Goal: Task Accomplishment & Management: Manage account settings

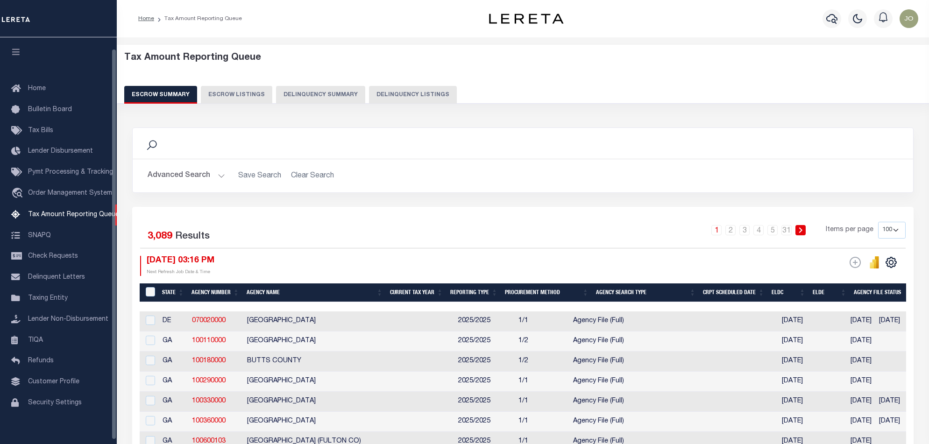
select select "100"
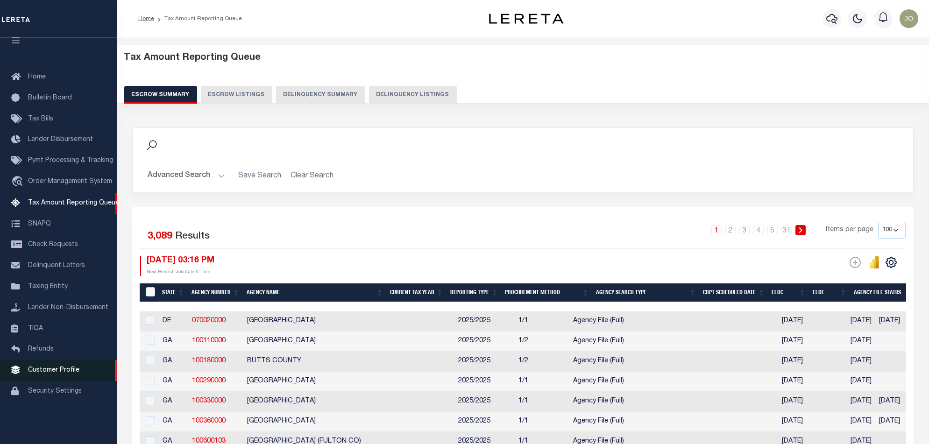
click at [49, 381] on link "Customer Profile" at bounding box center [58, 370] width 117 height 21
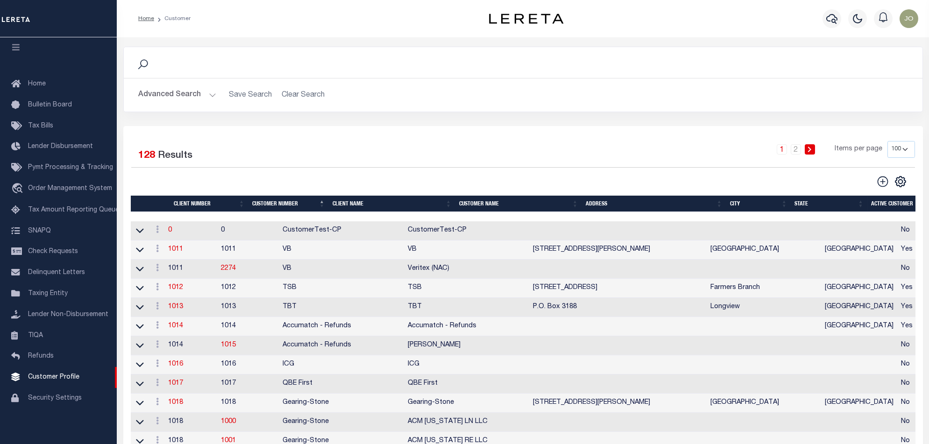
click at [888, 177] on icon at bounding box center [883, 182] width 12 height 12
type input "0"
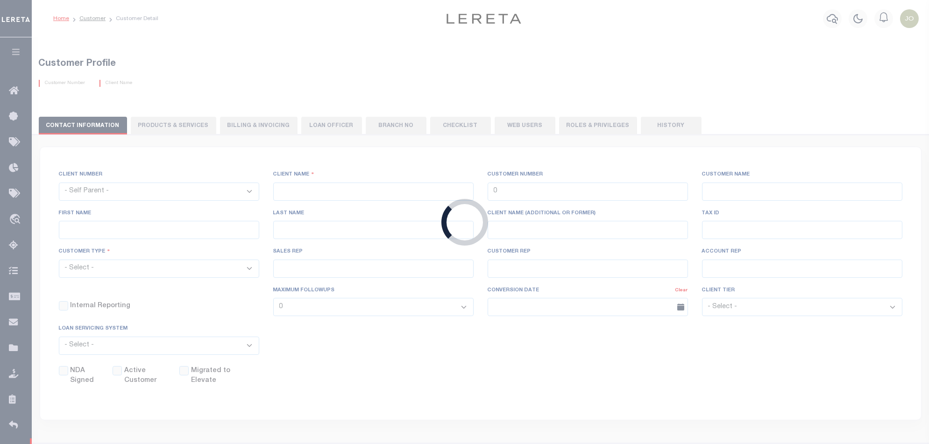
checkbox input "false"
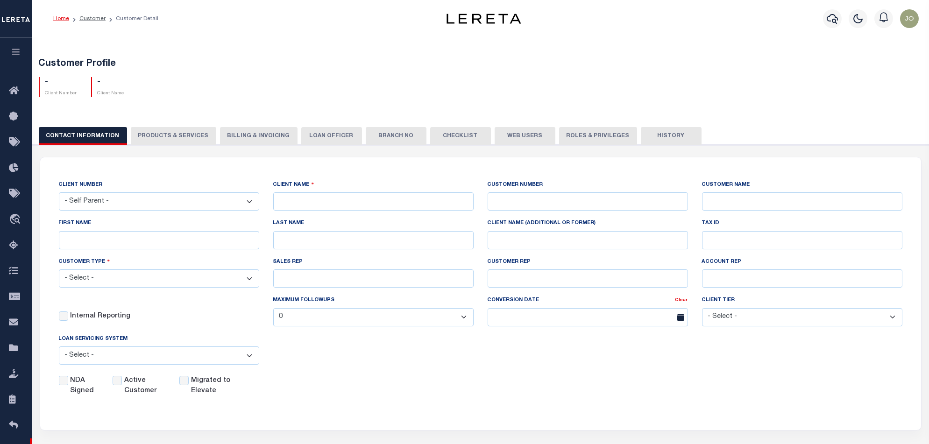
scroll to position [62, 0]
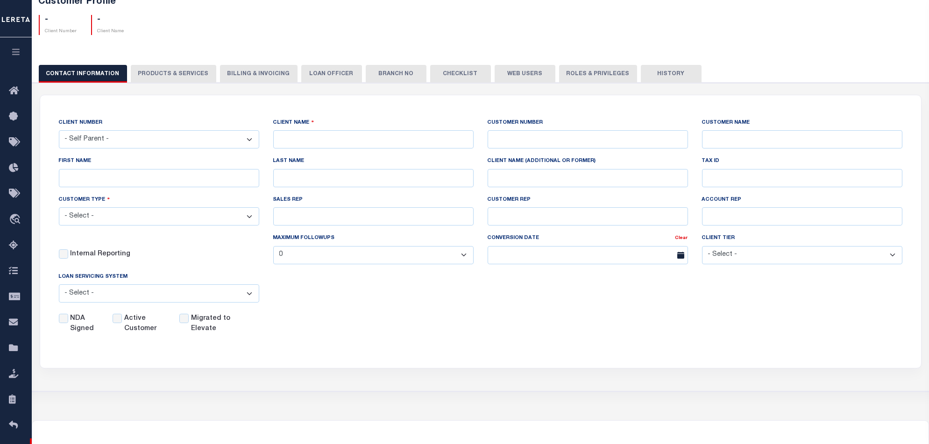
click at [204, 131] on select "- Self Parent - 1011 1012 1013 1014 1016 1017 1018 1019 101928374 1035 1036 103…" at bounding box center [159, 139] width 200 height 18
click at [201, 136] on select "- Self Parent - 1011 1012 1013 1014 1016 1017 1018 1019 101928374 1035 1036 103…" at bounding box center [159, 139] width 200 height 18
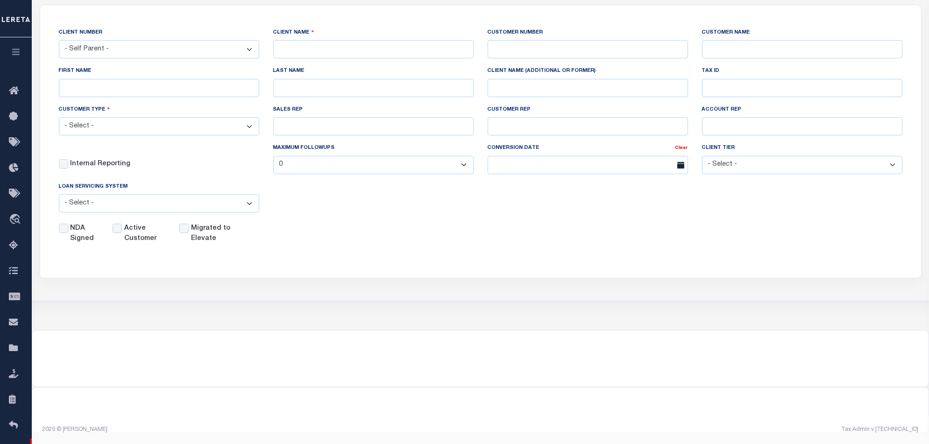
scroll to position [29, 0]
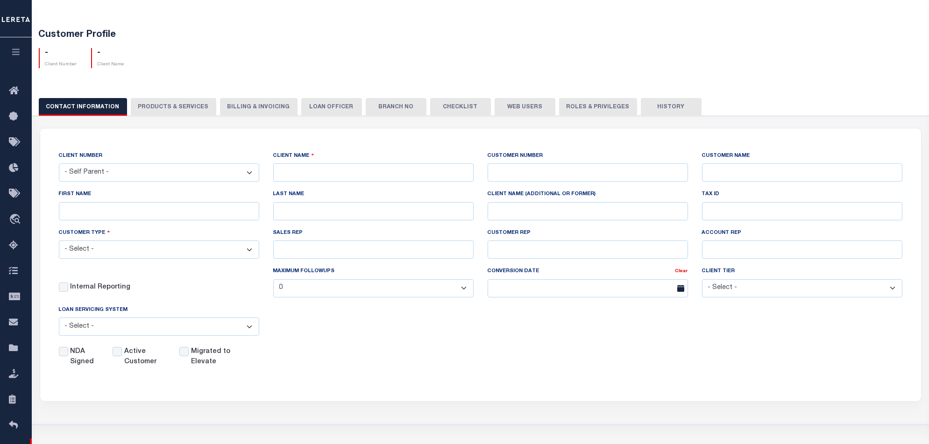
click at [194, 107] on div "CONTACT INFORMATION PRODUCTS & SERVICES PRODUCTS & SERVICES Billing & Invoicing…" at bounding box center [481, 106] width 884 height 17
click at [169, 107] on div "CONTACT INFORMATION PRODUCTS & SERVICES PRODUCTS & SERVICES Billing & Invoicing…" at bounding box center [481, 106] width 884 height 17
click at [93, 107] on button "CONTACT INFORMATION" at bounding box center [83, 107] width 88 height 18
click at [155, 107] on div "CONTACT INFORMATION PRODUCTS & SERVICES PRODUCTS & SERVICES Billing & Invoicing…" at bounding box center [481, 106] width 884 height 17
drag, startPoint x: 162, startPoint y: 107, endPoint x: 169, endPoint y: 107, distance: 6.6
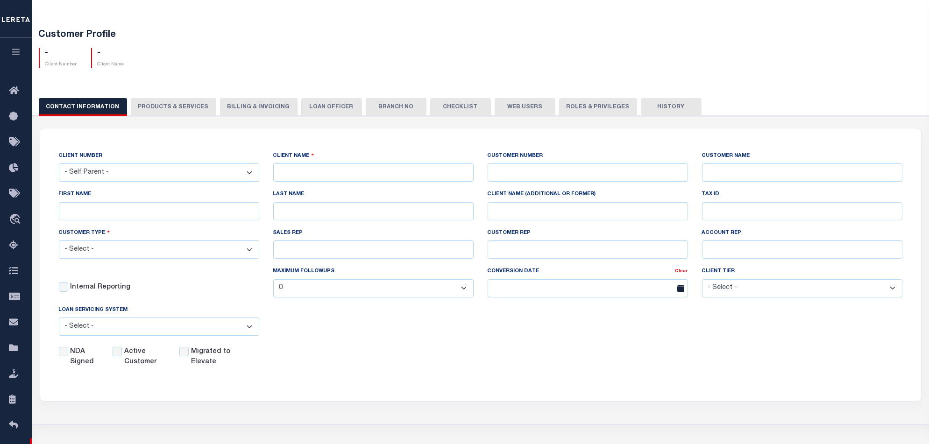
click at [163, 107] on div "CONTACT INFORMATION PRODUCTS & SERVICES PRODUCTS & SERVICES Billing & Invoicing…" at bounding box center [481, 106] width 884 height 17
click at [253, 116] on div "CLIENT NUMBER - Self Parent - 1011 1012 1013 1014 1016 1017 1018 1019 101928374…" at bounding box center [481, 270] width 906 height 309
click at [255, 111] on div "CONTACT INFORMATION PRODUCTS & SERVICES PRODUCTS & SERVICES Billing & Invoicing…" at bounding box center [481, 106] width 884 height 17
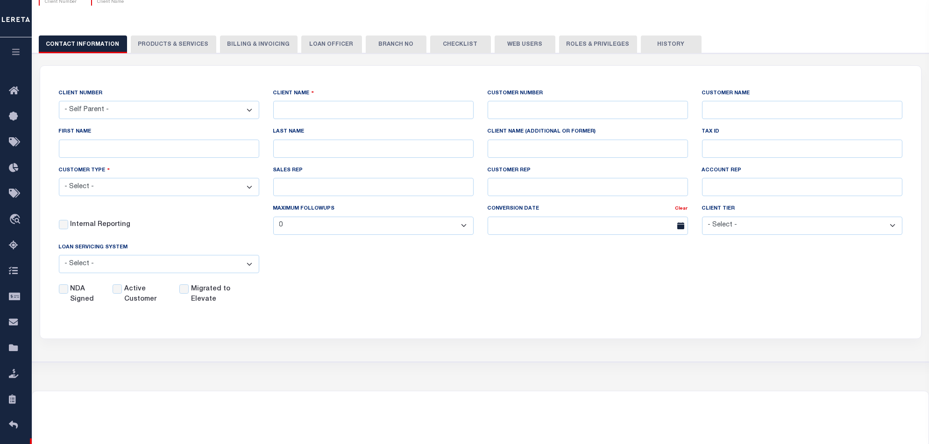
click at [184, 112] on select "- Self Parent - 1011 1012 1013 1014 1016 1017 1018 1019 101928374 1035 1036 103…" at bounding box center [159, 110] width 200 height 18
click at [219, 71] on div "CLIENT NUMBER - Self Parent - 1011 1012 1013 1014 1016 1017 1018 1019 101928374…" at bounding box center [480, 197] width 881 height 262
click at [301, 112] on input "text" at bounding box center [373, 110] width 200 height 18
type input "[PERSON_NAME] Bank 1"
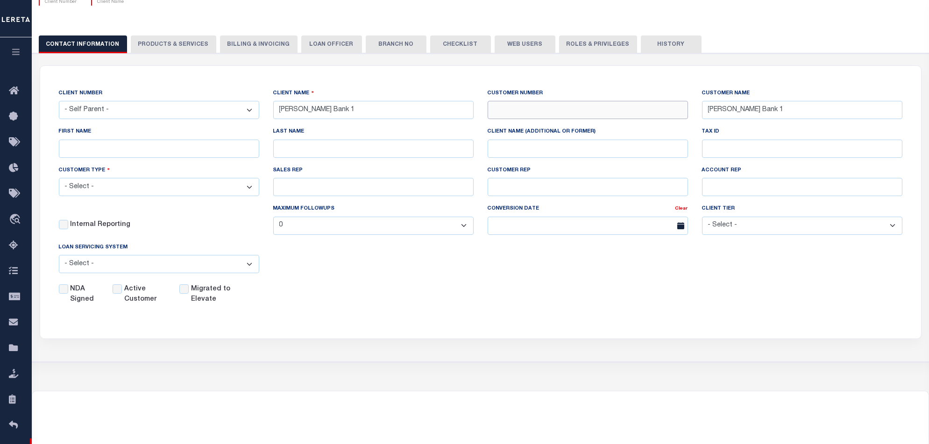
click at [499, 107] on input "text" at bounding box center [588, 110] width 200 height 18
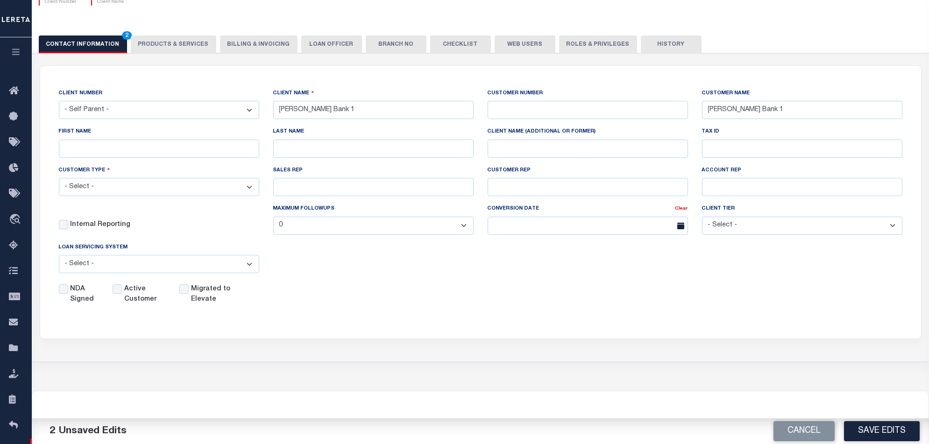
click at [497, 90] on label "CUSTOMER NUMBER" at bounding box center [516, 94] width 56 height 8
click at [495, 105] on input "text" at bounding box center [588, 110] width 200 height 18
type input "1"
type input "202501"
click at [491, 85] on div "CLIENT NUMBER - Self Parent - 1011 1012 1013 1014 1016 1017 1018 1019 101928374…" at bounding box center [480, 197] width 881 height 262
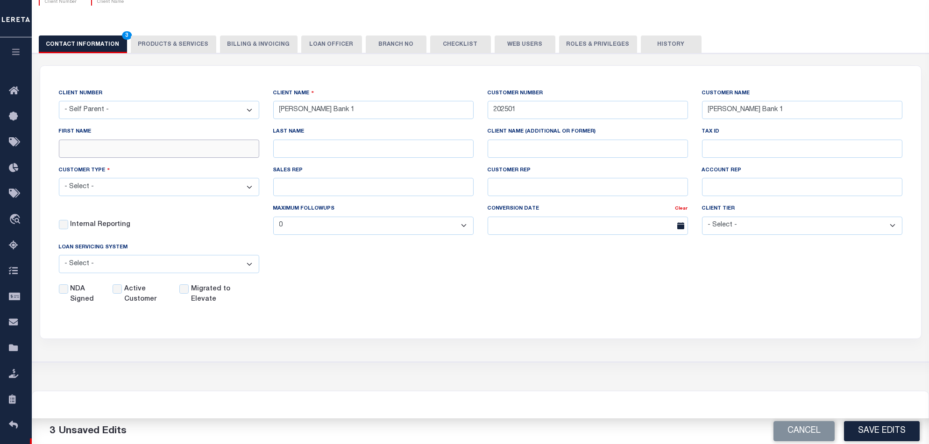
click at [150, 148] on input "FIRST NAME" at bounding box center [159, 149] width 200 height 18
type input "[PERSON_NAME]"
click at [202, 189] on select "- Select - Residential Commercial Mixed Portfolio" at bounding box center [159, 187] width 200 height 18
click at [59, 179] on select "- Select - Residential Commercial Mixed Portfolio" at bounding box center [159, 187] width 200 height 18
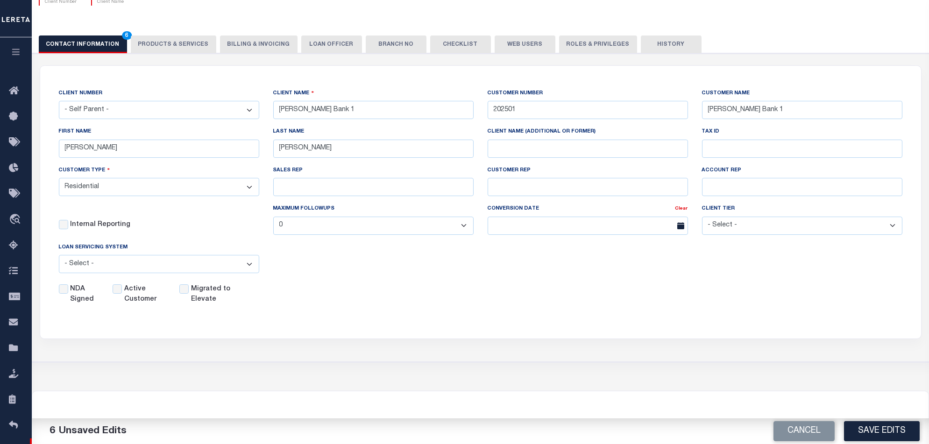
click at [221, 193] on select "- Select - Residential Commercial Mixed Portfolio" at bounding box center [159, 187] width 200 height 18
select select "Mixed Portfolio"
click at [59, 179] on select "- Select - Residential Commercial Mixed Portfolio" at bounding box center [159, 187] width 200 height 18
click at [351, 193] on input "SALES REP" at bounding box center [373, 187] width 200 height 18
click at [803, 229] on select "- Select - Tier 1 Tier 2 Tier 3 Tier 4 Top 100" at bounding box center [802, 226] width 200 height 18
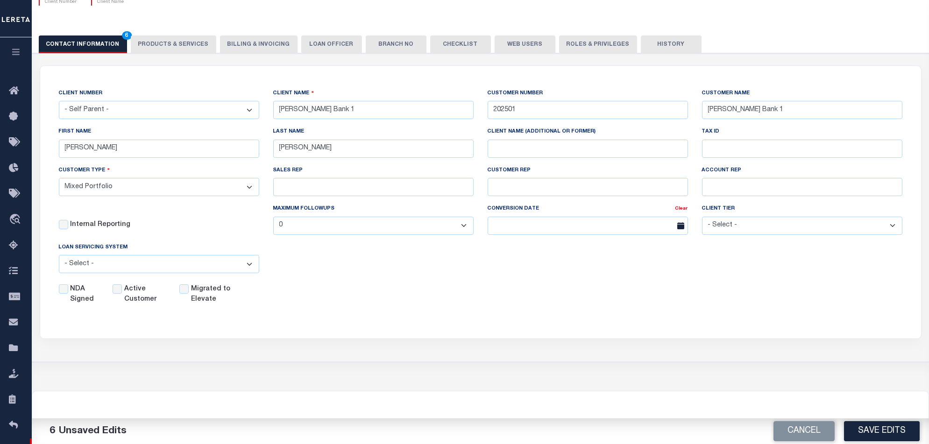
click at [803, 229] on select "- Select - Tier 1 Tier 2 Tier 3 Tier 4 Top 100" at bounding box center [802, 226] width 200 height 18
click at [133, 112] on select "- Self Parent - 1011 1012 1013 1014 1016 1017 1018 1019 101928374 1035 1036 103…" at bounding box center [159, 110] width 200 height 18
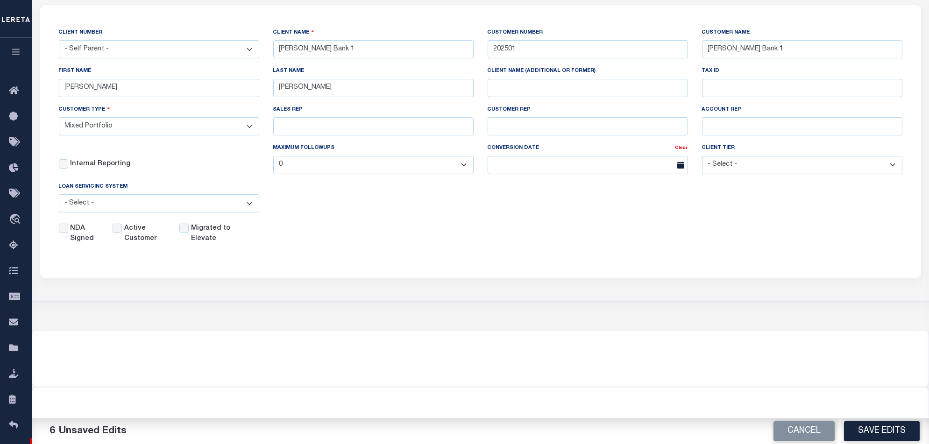
scroll to position [0, 0]
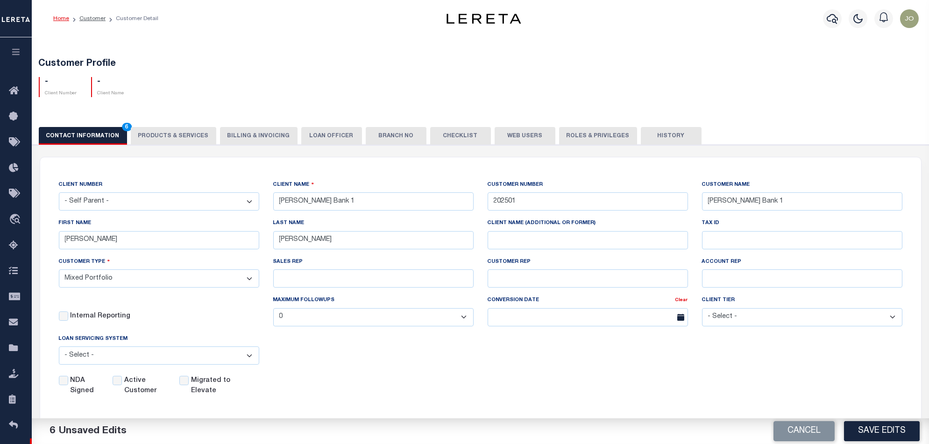
click at [209, 207] on select "- Self Parent - 1011 1012 1013 1014 1016 1017 1018 1019 101928374 1035 1036 103…" at bounding box center [159, 202] width 200 height 18
click at [137, 196] on select "- Self Parent - 1011 1012 1013 1014 1016 1017 1018 1019 101928374 1035 1036 103…" at bounding box center [159, 202] width 200 height 18
click at [97, 212] on div "CLIENT NUMBER - Self Parent - 1011 1012 1013 1014 1016 1017 1018 1019 101928374…" at bounding box center [159, 199] width 214 height 38
click at [95, 208] on select "- Self Parent - 1011 1012 1013 1014 1016 1017 1018 1019 101928374 1035 1036 103…" at bounding box center [159, 202] width 200 height 18
click at [231, 207] on select "- Self Parent - 1011 1012 1013 1014 1016 1017 1018 1019 101928374 1035 1036 103…" at bounding box center [159, 202] width 200 height 18
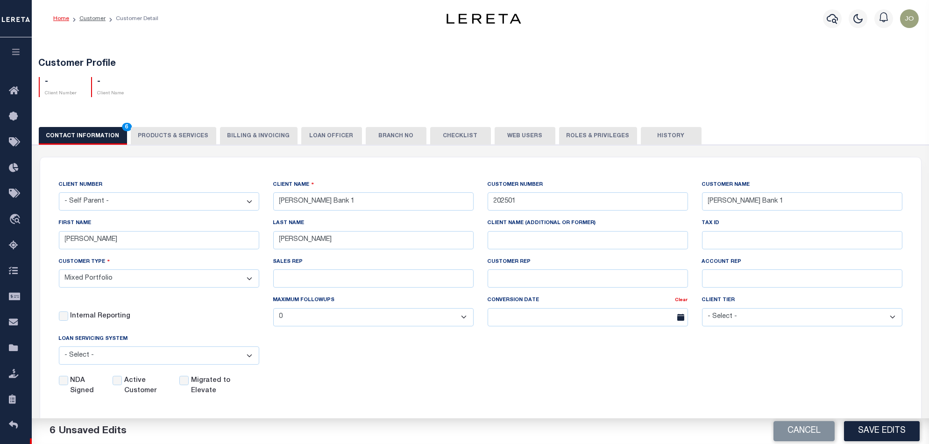
click at [431, 88] on div "- Client Number - Client Name" at bounding box center [481, 84] width 898 height 28
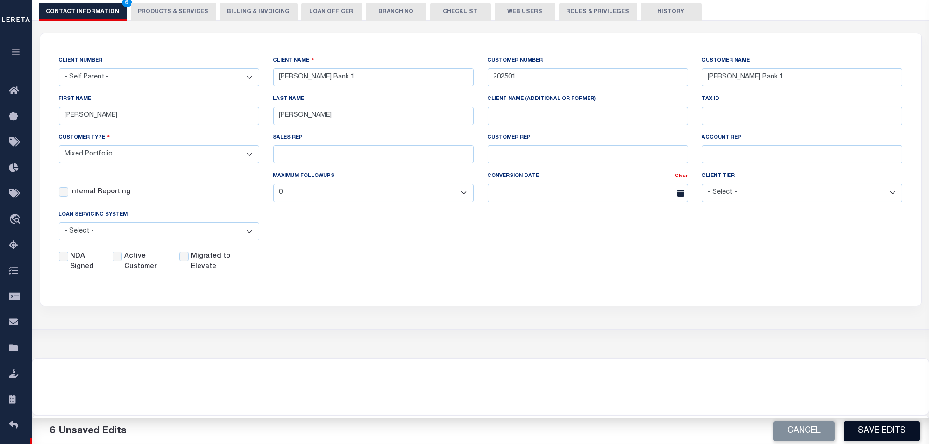
click at [888, 434] on button "Save Edits" at bounding box center [882, 431] width 76 height 20
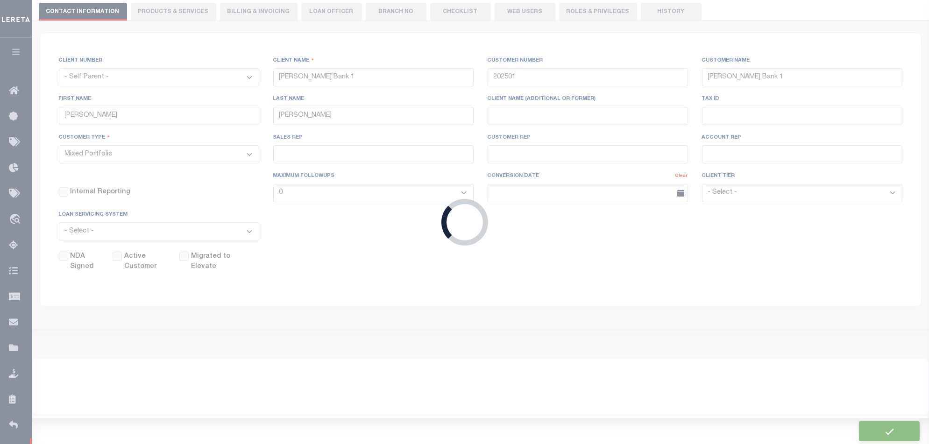
select select
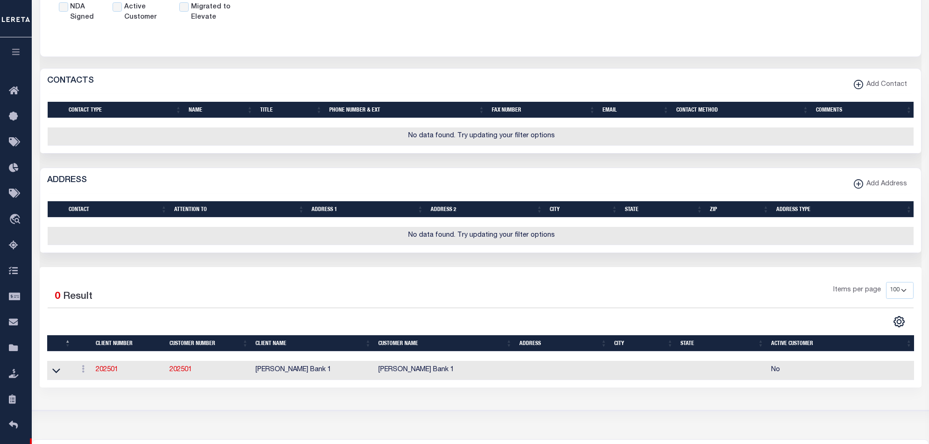
scroll to position [436, 0]
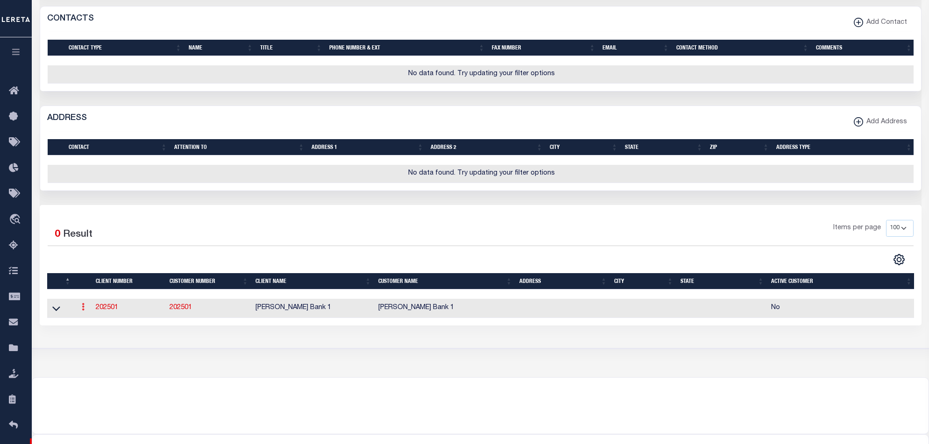
click at [82, 311] on icon at bounding box center [83, 306] width 3 height 7
click at [318, 227] on div "Selected 0 Result Items per page 100 200 400" at bounding box center [481, 265] width 882 height 121
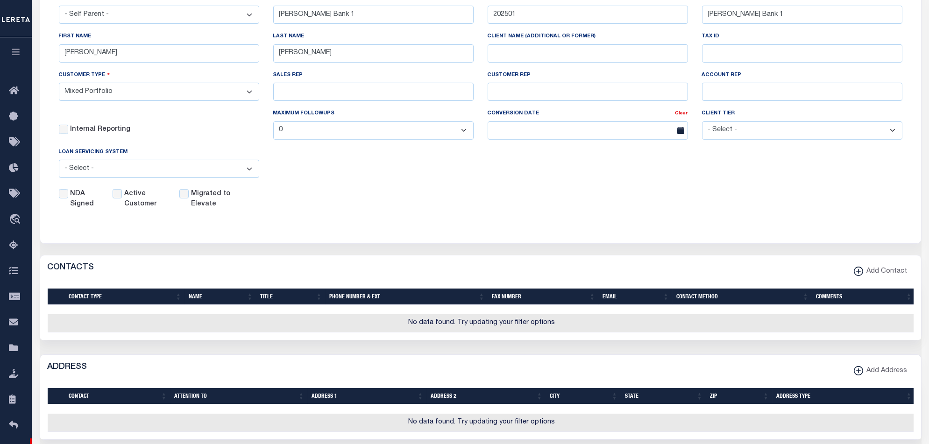
scroll to position [62, 0]
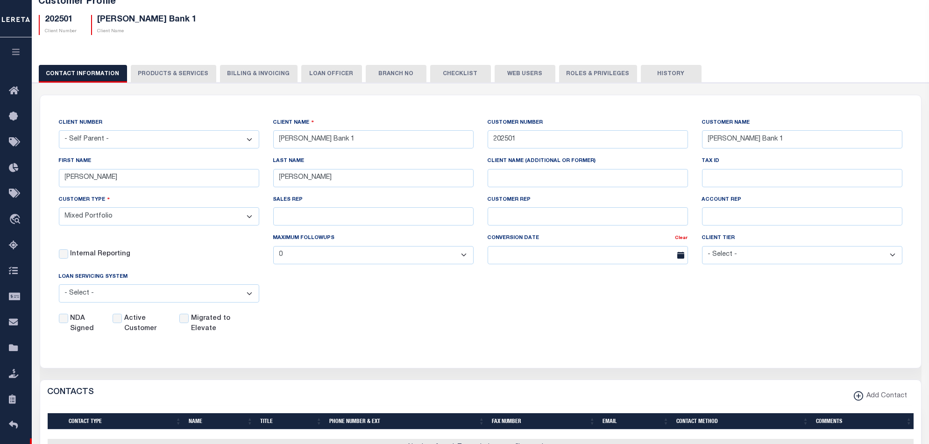
click at [193, 77] on button "PRODUCTS & SERVICES" at bounding box center [174, 74] width 86 height 18
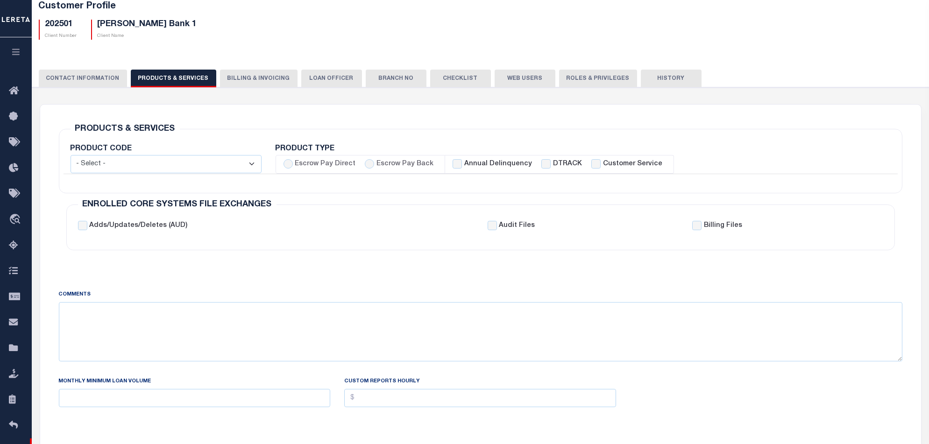
click at [457, 162] on div "Annual Delinquency" at bounding box center [492, 164] width 79 height 10
click at [452, 169] on li "Annual Delinquency DTRACK Customer Service" at bounding box center [559, 164] width 228 height 19
click at [455, 157] on li "Annual Delinquency DTRACK Customer Service" at bounding box center [559, 164] width 228 height 19
click at [453, 164] on input "Annual Delinquency" at bounding box center [457, 163] width 9 height 9
checkbox input "true"
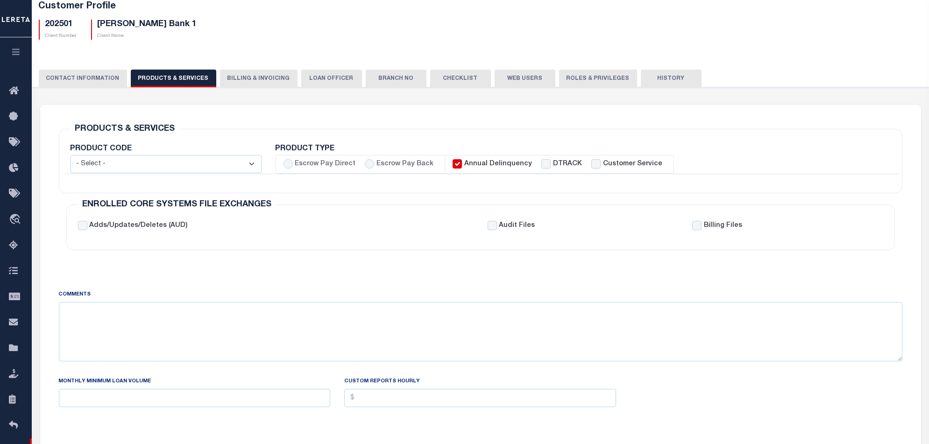
checkbox input "false"
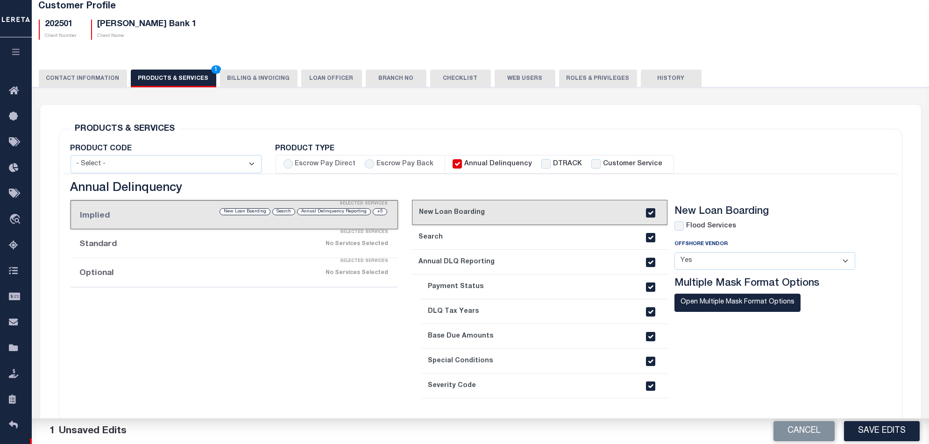
click at [181, 161] on select "- Select - Standard Tax (STX) Outsourcing (OS) Enhanced Tax (ETX) Tax Status Re…" at bounding box center [166, 164] width 191 height 18
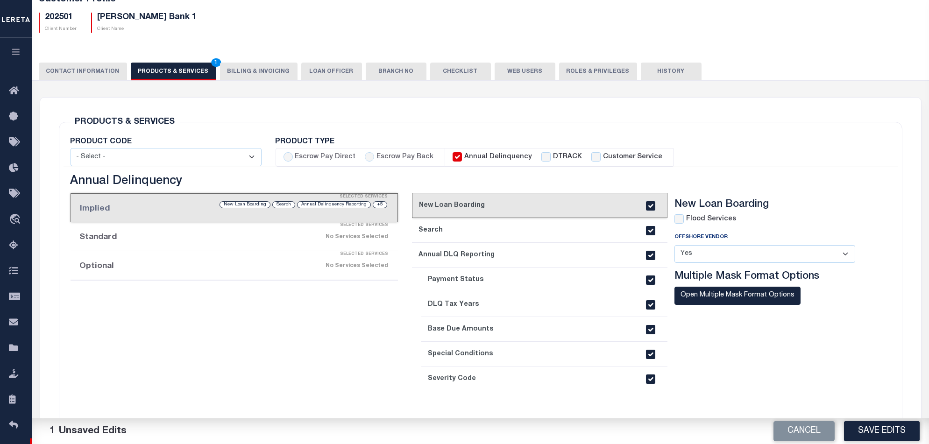
scroll to position [0, 0]
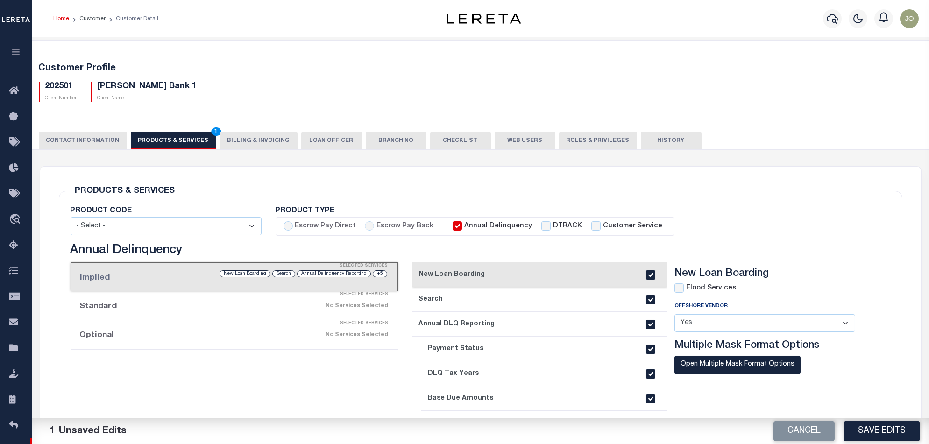
click at [251, 146] on button "Billing & Invoicing" at bounding box center [259, 141] width 78 height 18
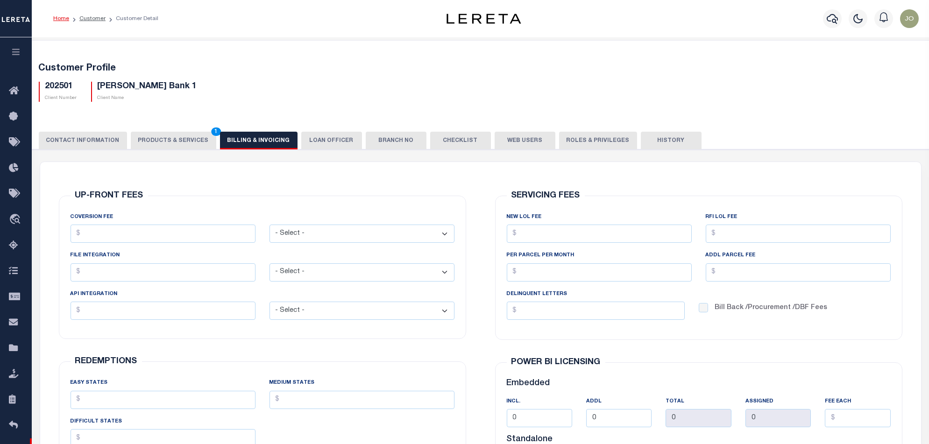
click at [329, 140] on button "LOAN OFFICER" at bounding box center [331, 141] width 61 height 18
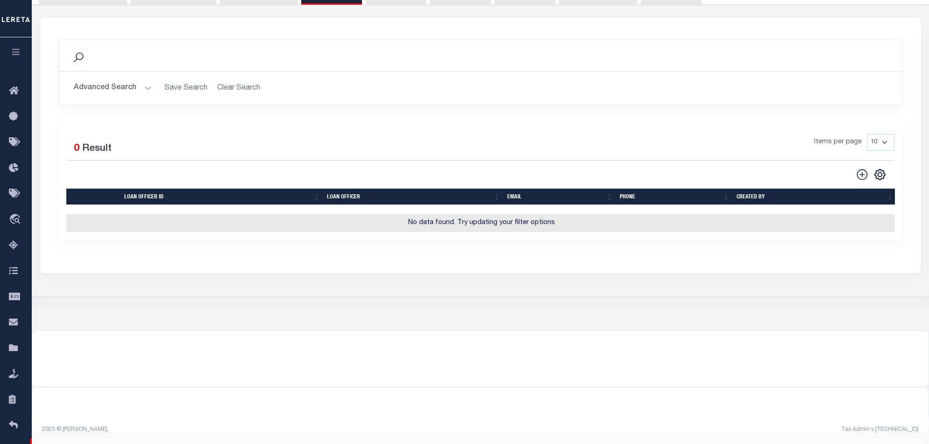
scroll to position [27, 0]
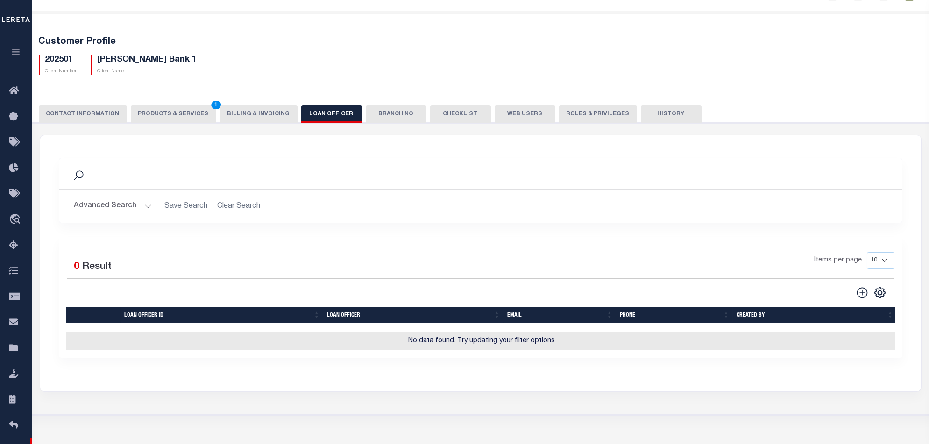
click at [379, 115] on button "Branch No" at bounding box center [396, 114] width 61 height 18
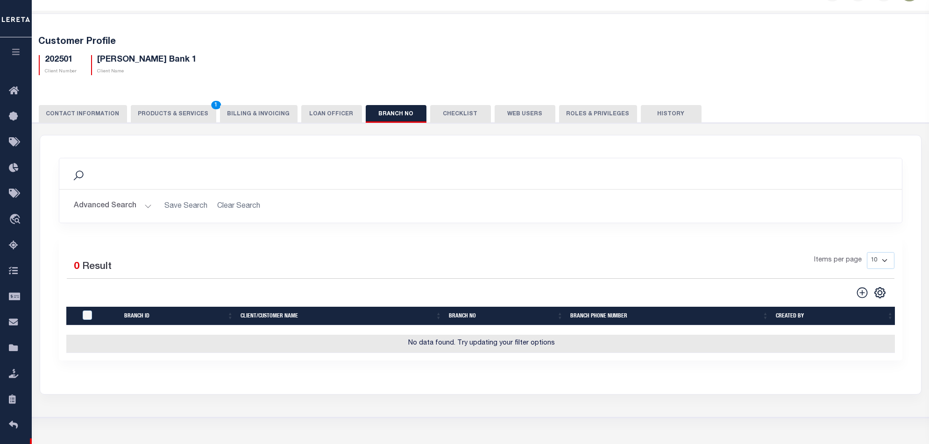
click at [457, 115] on button "Checklist" at bounding box center [460, 114] width 61 height 18
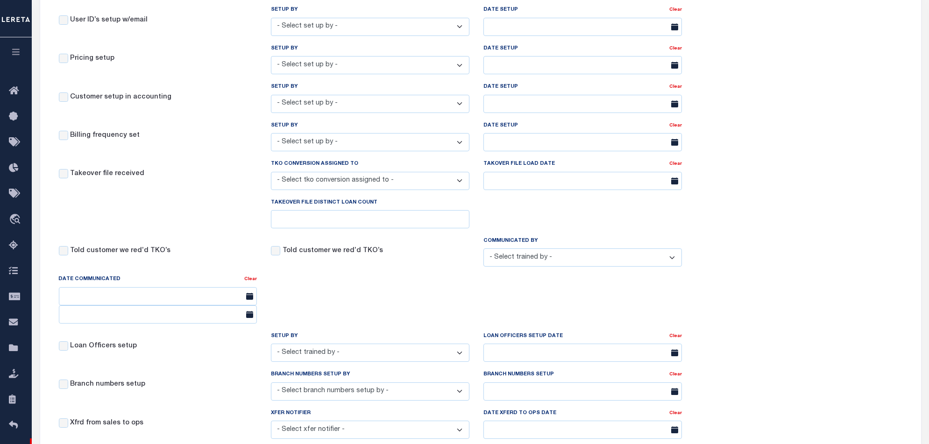
scroll to position [0, 0]
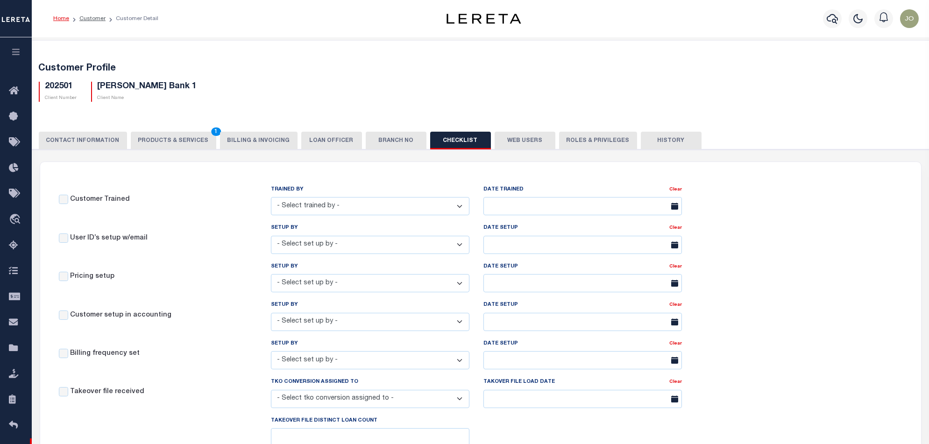
click at [520, 137] on button "Web Users" at bounding box center [525, 141] width 61 height 18
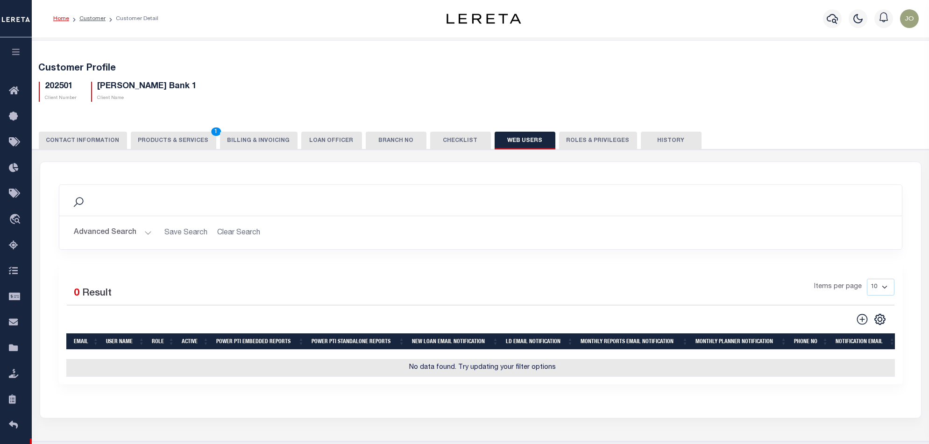
click at [589, 143] on button "Roles & Privileges" at bounding box center [598, 141] width 78 height 18
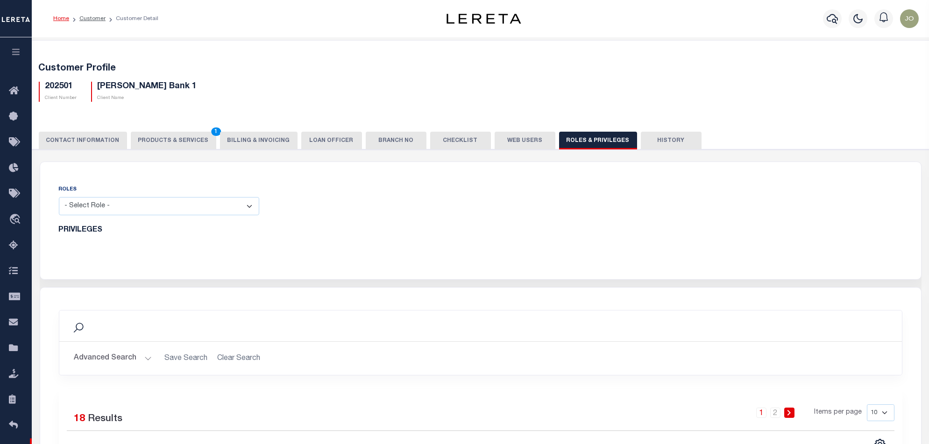
click at [648, 139] on button "History" at bounding box center [671, 141] width 61 height 18
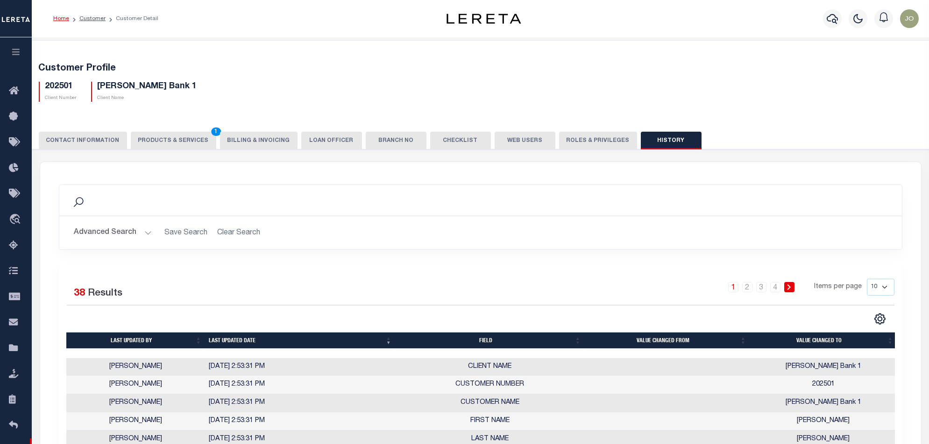
click at [59, 144] on button "CONTACT INFORMATION" at bounding box center [83, 141] width 88 height 18
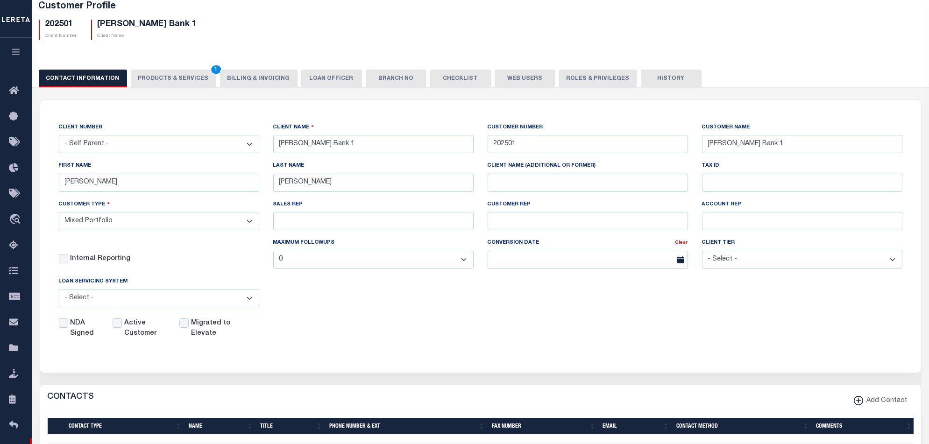
scroll to position [124, 0]
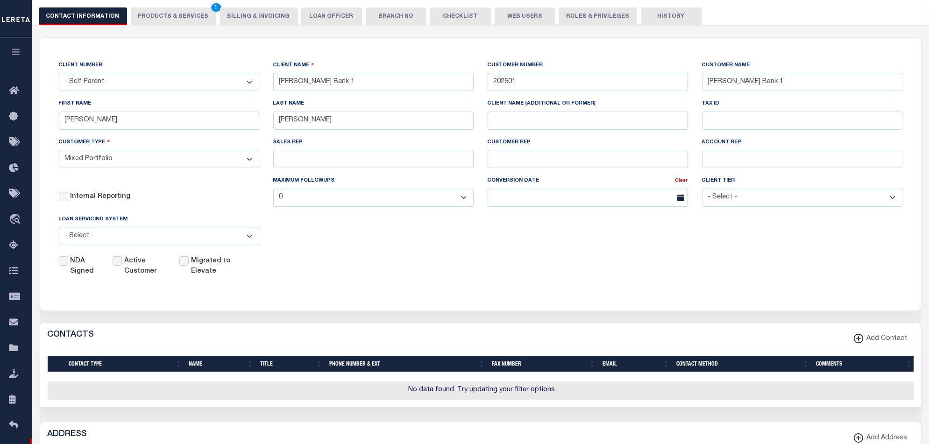
click at [123, 263] on div "Active Customer" at bounding box center [141, 267] width 56 height 21
click at [120, 264] on input "Active Customer" at bounding box center [117, 261] width 9 height 9
checkbox input "true"
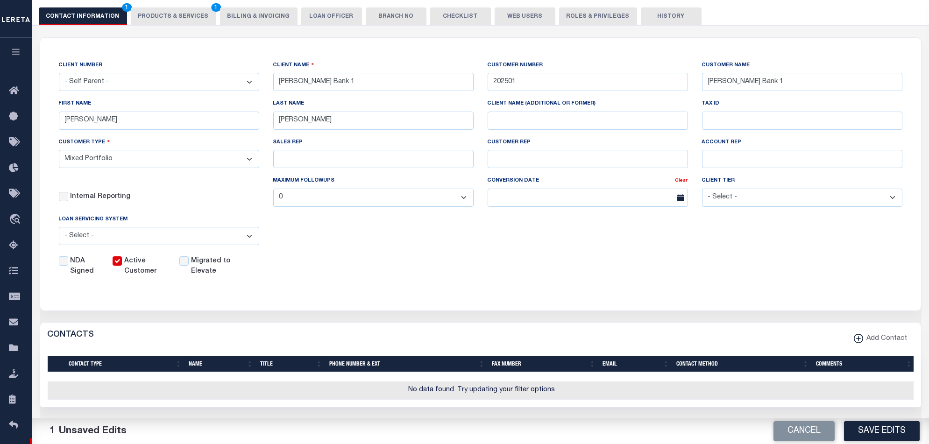
scroll to position [62, 0]
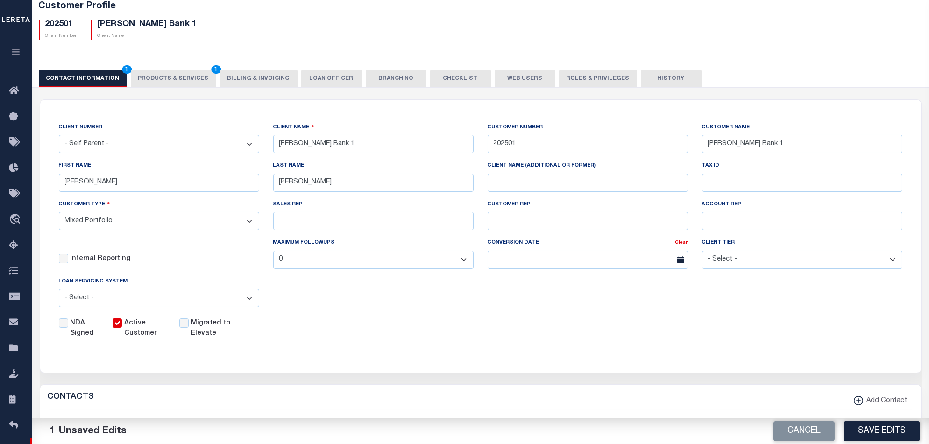
click at [165, 77] on button "PRODUCTS & SERVICES 1" at bounding box center [174, 79] width 86 height 18
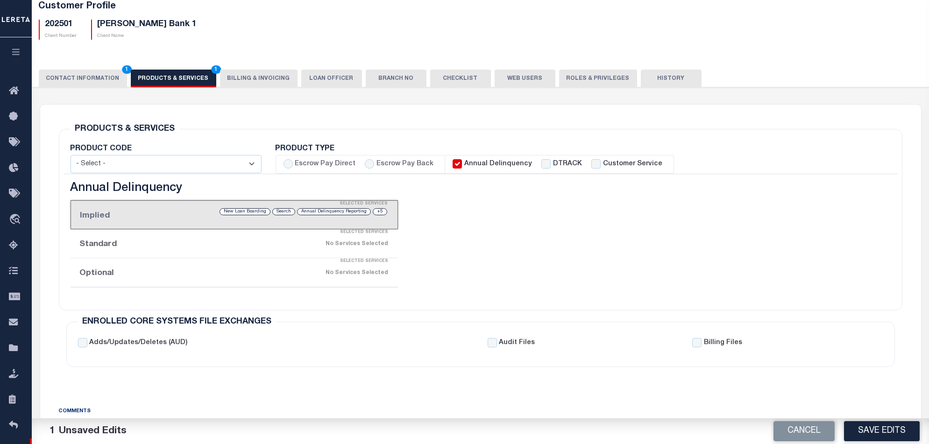
scroll to position [124, 0]
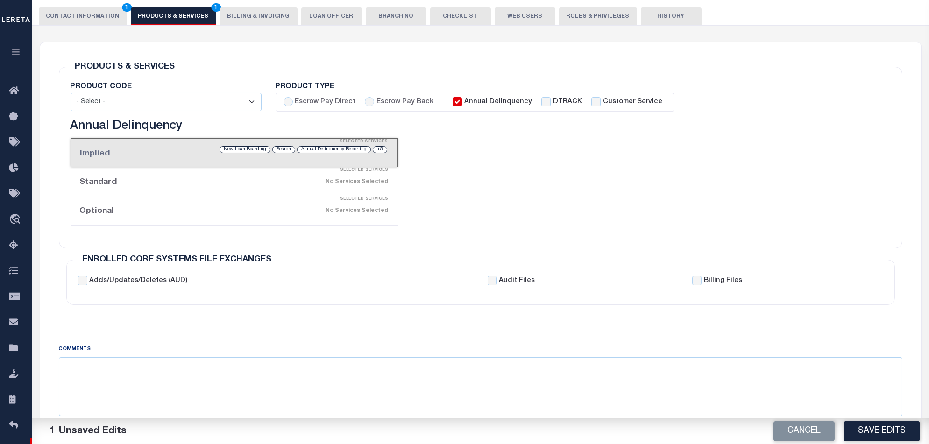
click at [253, 21] on button "Billing & Invoicing" at bounding box center [259, 16] width 78 height 18
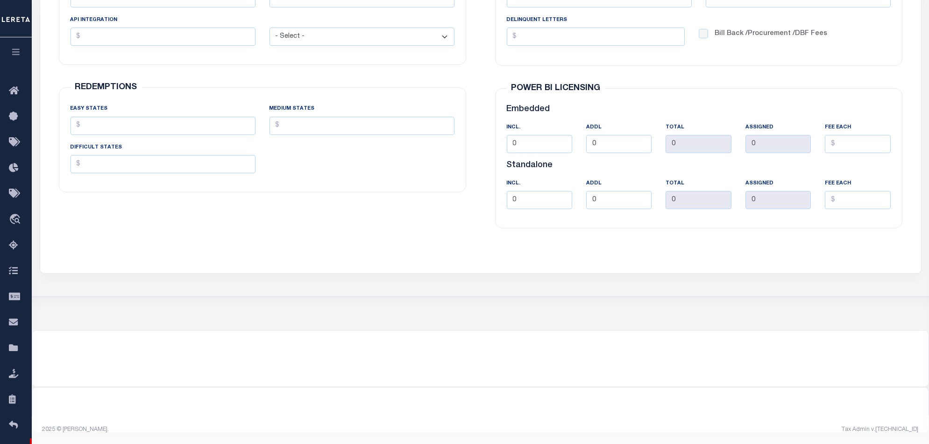
scroll to position [26, 0]
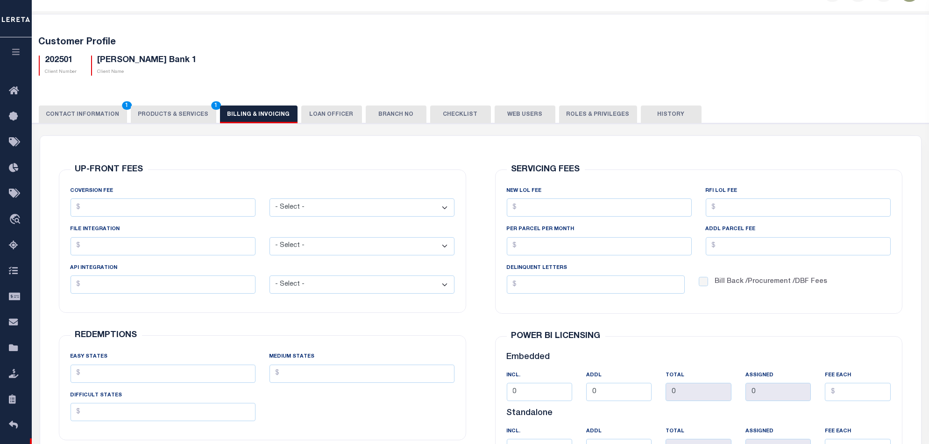
click at [321, 121] on button "LOAN OFFICER" at bounding box center [331, 115] width 61 height 18
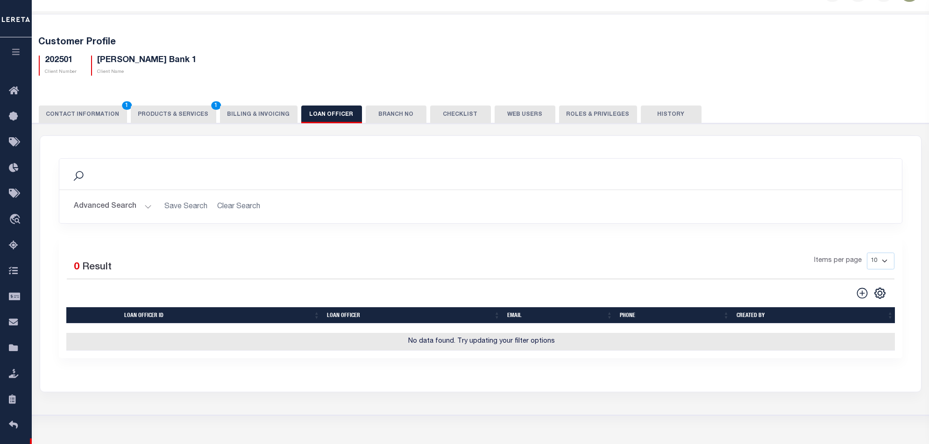
click at [401, 114] on button "Branch No" at bounding box center [396, 115] width 61 height 18
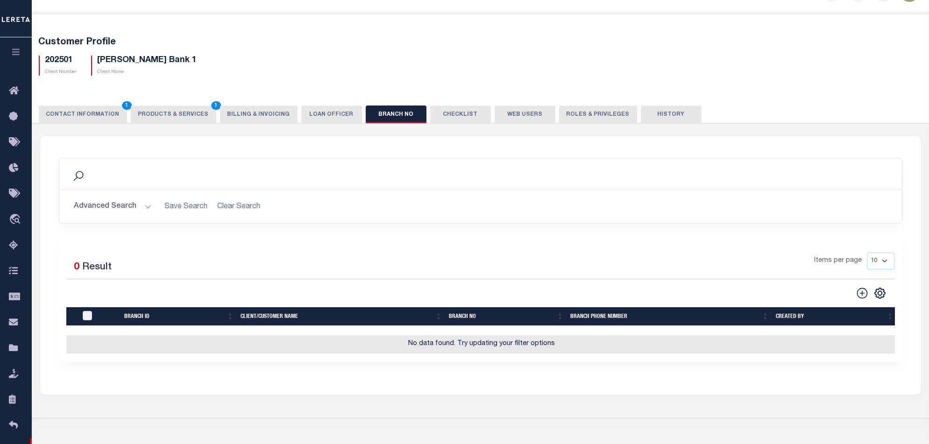
click at [454, 112] on button "Checklist" at bounding box center [460, 115] width 61 height 18
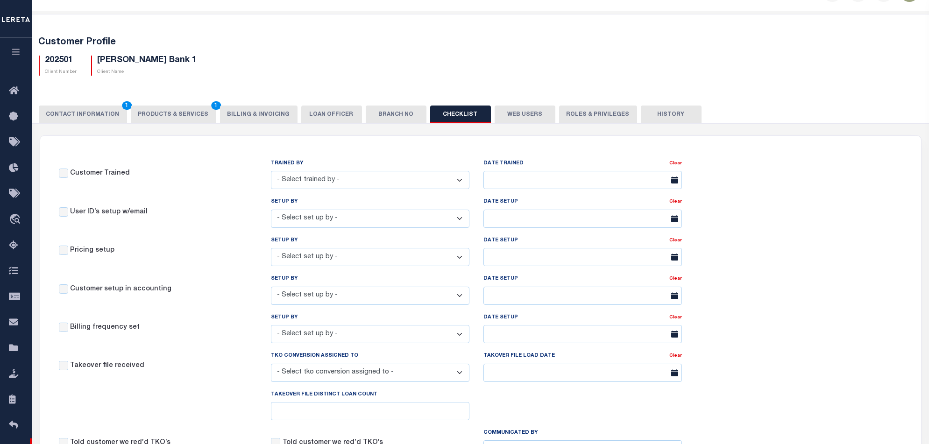
click at [512, 112] on button "Web Users" at bounding box center [525, 115] width 61 height 18
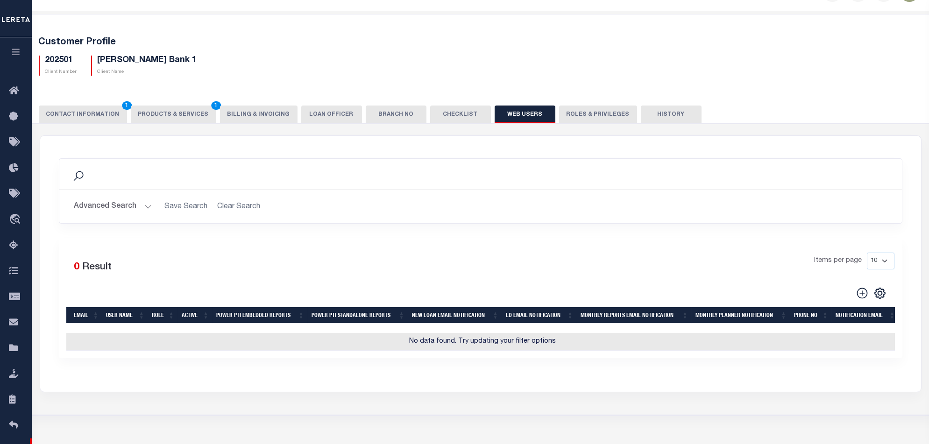
click at [578, 116] on button "Roles & Privileges" at bounding box center [598, 115] width 78 height 18
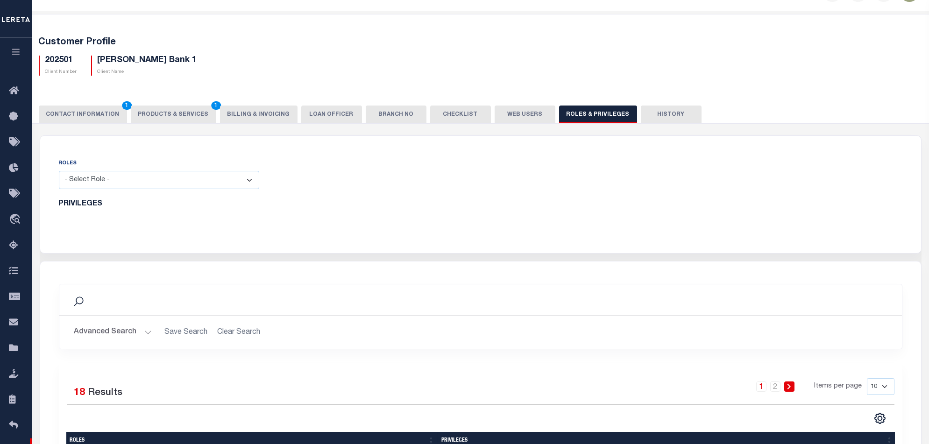
click at [650, 116] on button "History" at bounding box center [671, 115] width 61 height 18
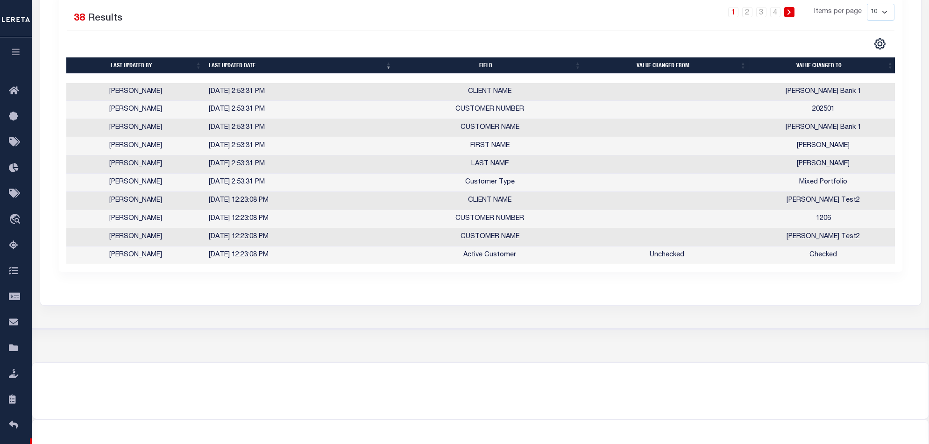
scroll to position [89, 0]
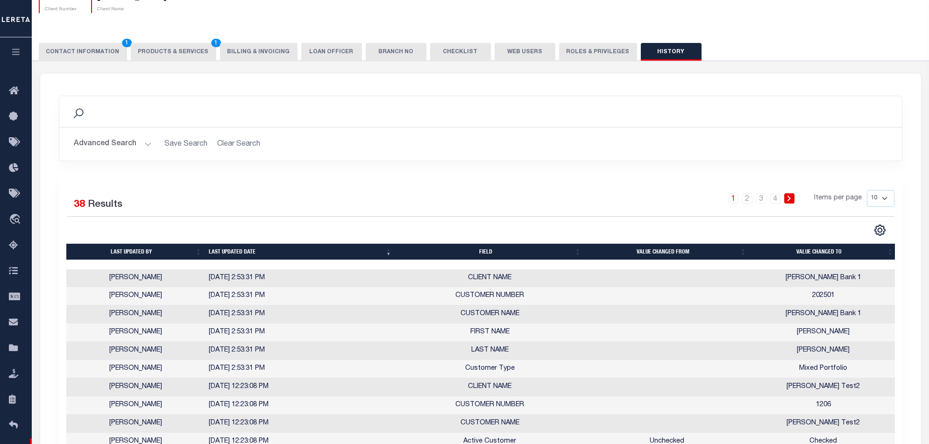
click at [93, 56] on button "CONTACT INFORMATION 1" at bounding box center [83, 52] width 88 height 18
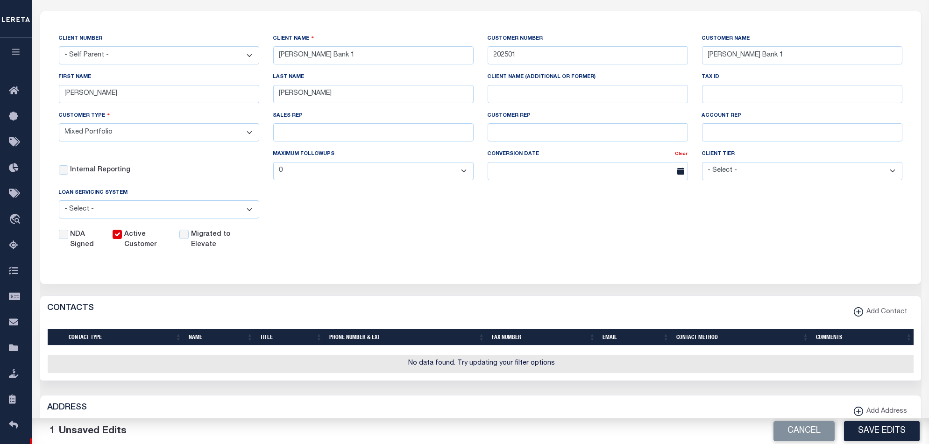
scroll to position [26, 0]
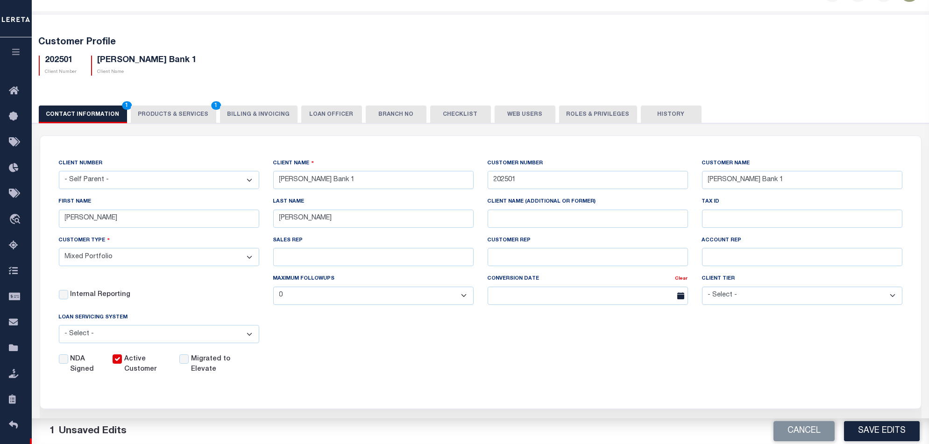
click at [392, 114] on button "Branch No" at bounding box center [396, 115] width 61 height 18
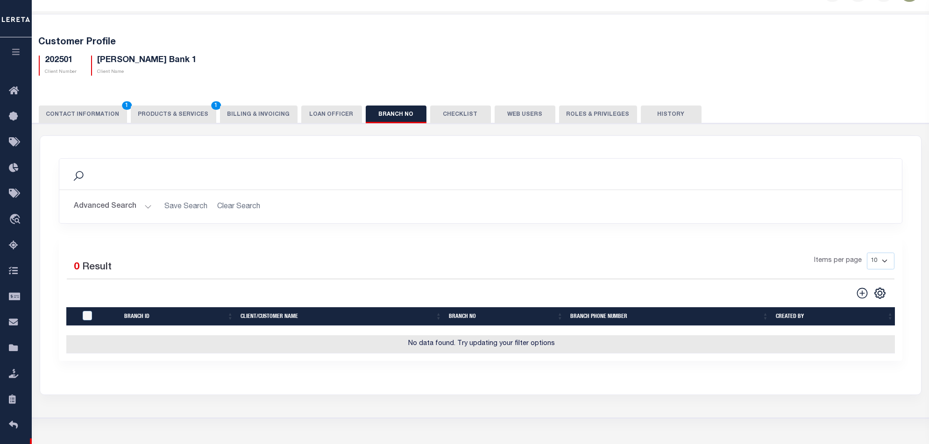
click at [439, 114] on button "Checklist" at bounding box center [460, 115] width 61 height 18
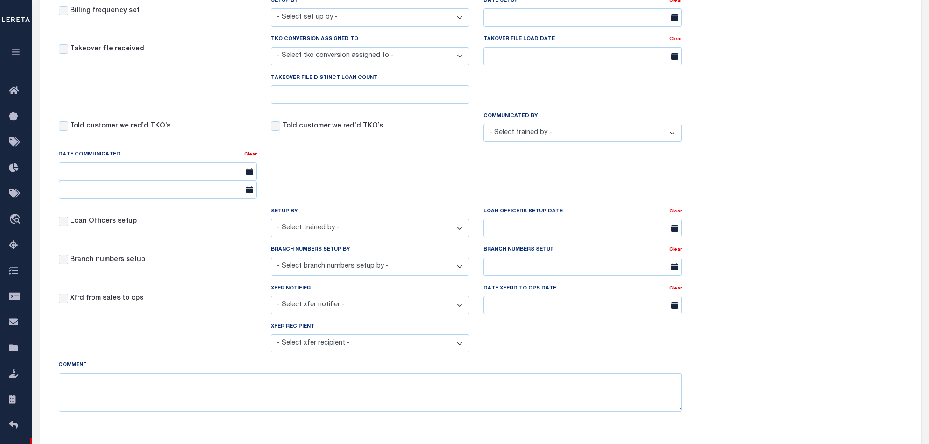
scroll to position [93, 0]
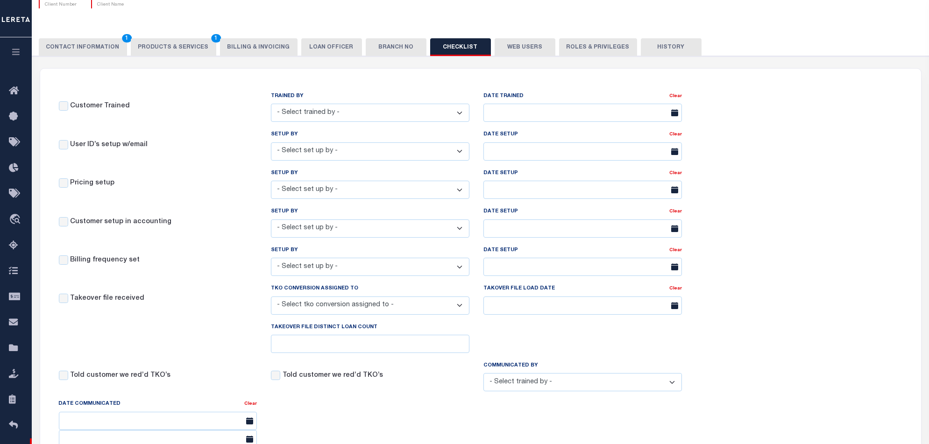
click at [521, 55] on button "Web Users" at bounding box center [525, 47] width 61 height 18
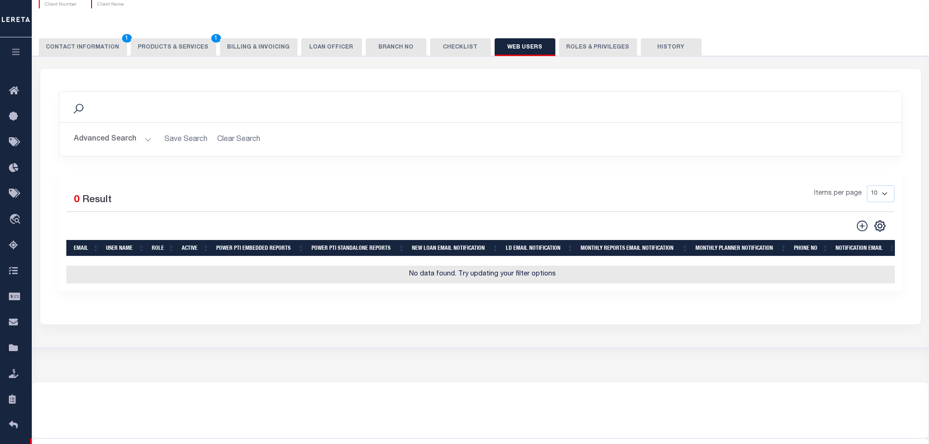
click at [312, 47] on button "LOAN OFFICER" at bounding box center [331, 47] width 61 height 18
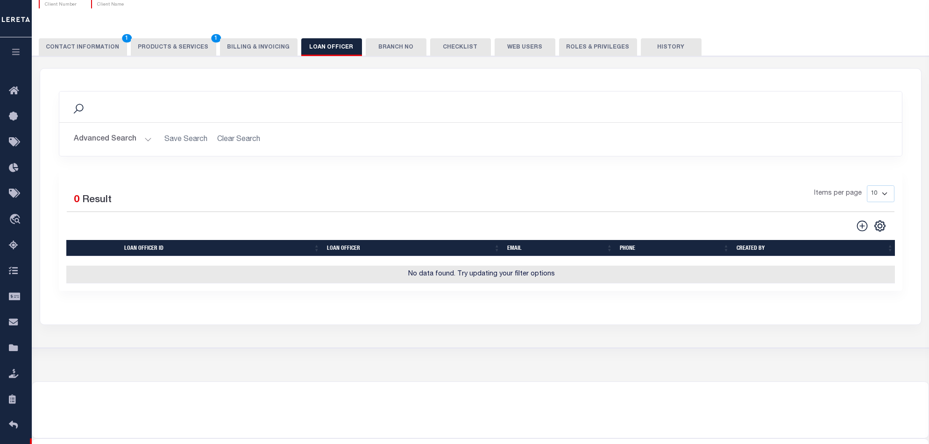
click at [99, 43] on button "CONTACT INFORMATION 1" at bounding box center [83, 47] width 88 height 18
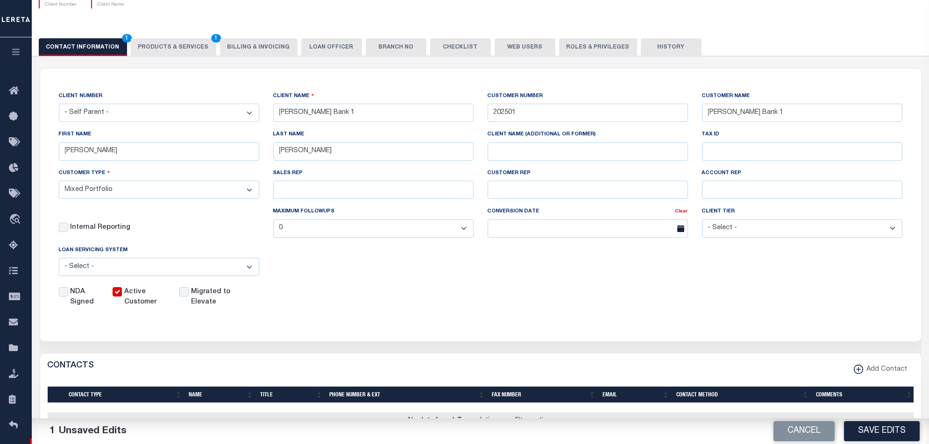
scroll to position [405, 0]
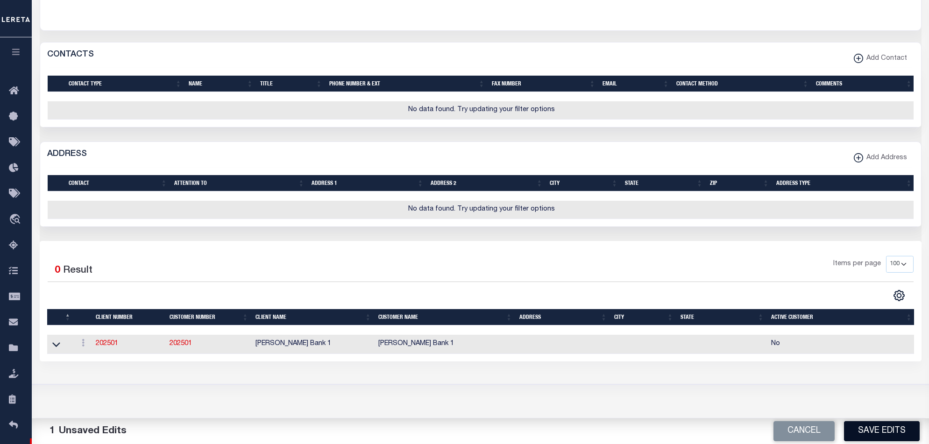
click at [891, 436] on button "Save Edits" at bounding box center [882, 431] width 76 height 20
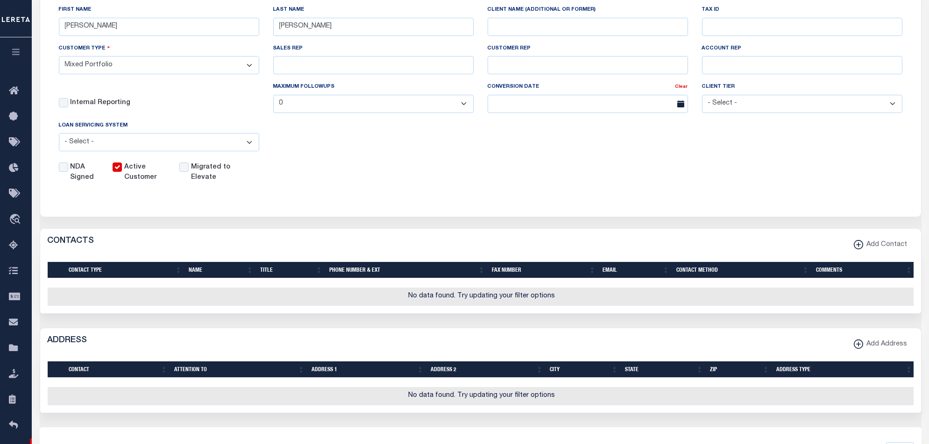
scroll to position [93, 0]
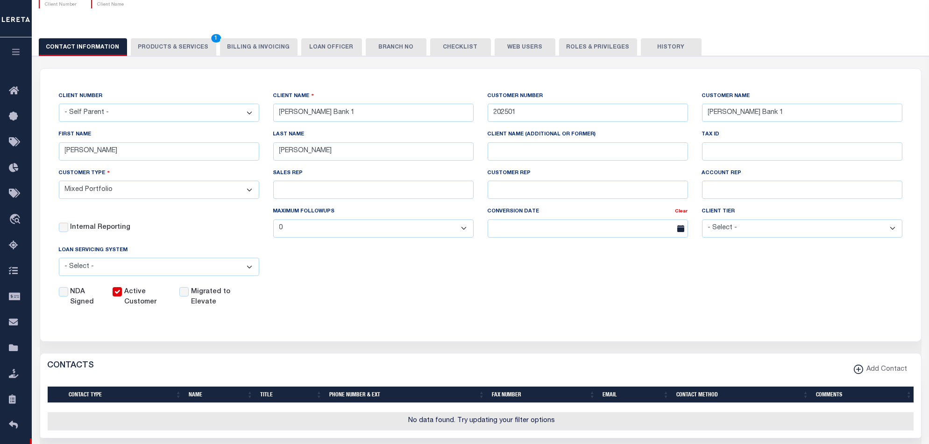
click at [200, 188] on select "- Select - Residential Commercial Mixed Portfolio" at bounding box center [159, 190] width 200 height 18
click at [200, 189] on select "- Select - Residential Commercial Mixed Portfolio" at bounding box center [159, 190] width 200 height 18
click at [215, 114] on select "- Self Parent - 1011 1012 1013 1014 1016 1017 1018 1019 101928374 1035 1036 103…" at bounding box center [159, 113] width 200 height 18
select select "2284"
click at [59, 104] on select "- Self Parent - 1011 1012 1013 1014 1016 1017 1018 1019 101928374 1035 1036 103…" at bounding box center [159, 113] width 200 height 18
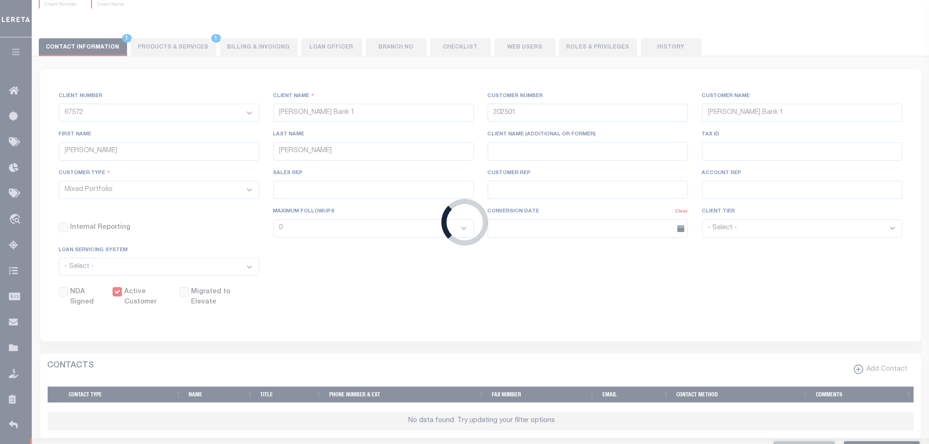
type input "Lima One Capital, LLC - Bridge Portfolio"
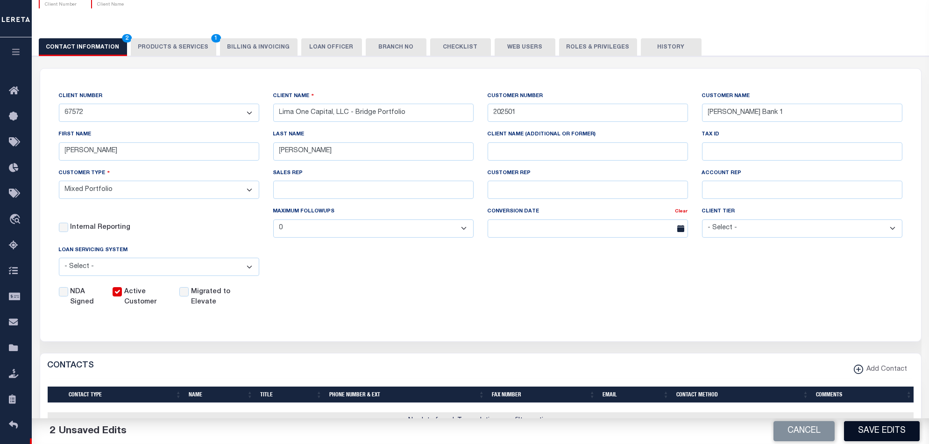
click at [882, 433] on button "Save Edits" at bounding box center [882, 431] width 76 height 20
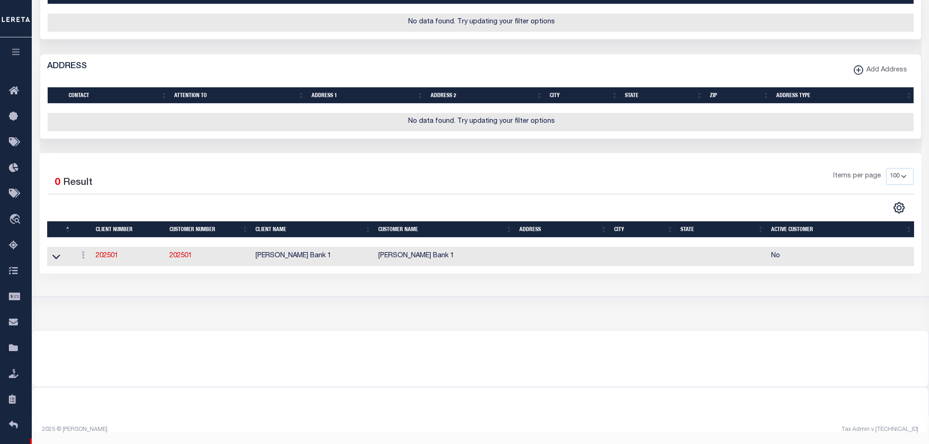
scroll to position [326, 0]
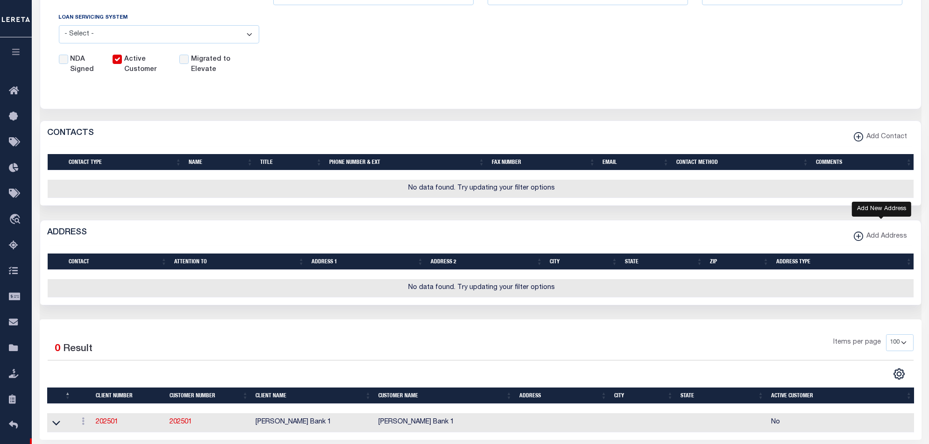
click at [873, 242] on span "Add Address" at bounding box center [885, 237] width 44 height 10
select select
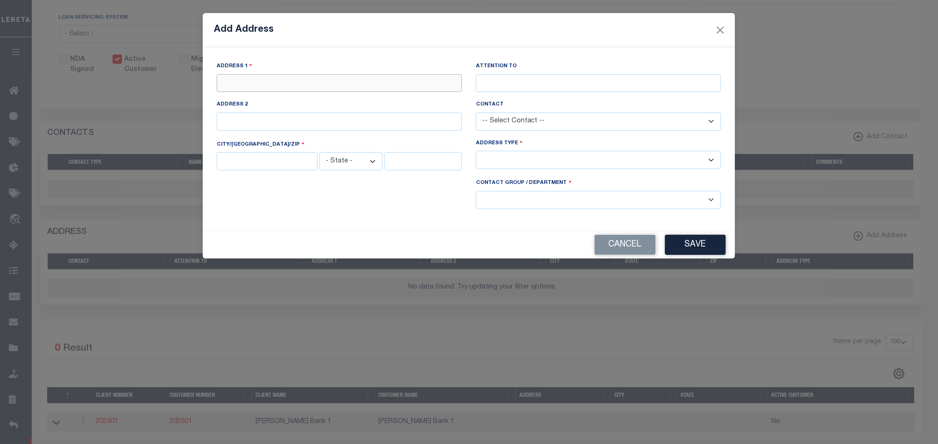
click at [343, 83] on input "text" at bounding box center [339, 83] width 245 height 18
click at [717, 29] on button "Close" at bounding box center [721, 30] width 12 height 12
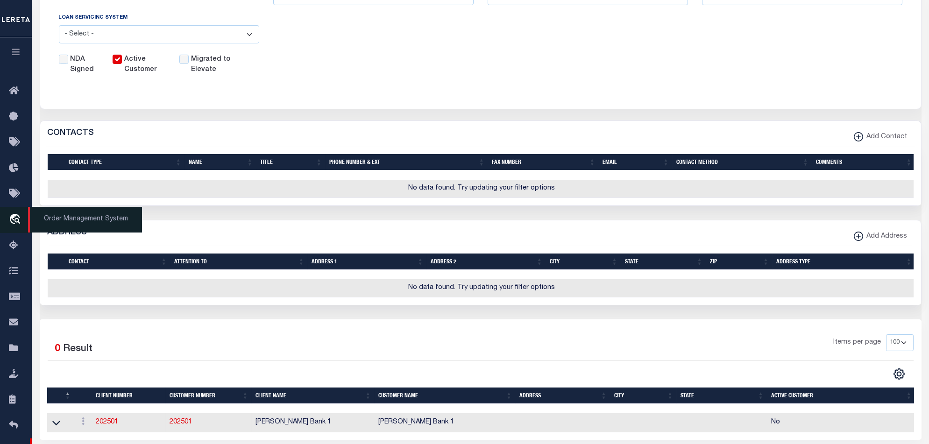
click at [17, 218] on icon "travel_explore" at bounding box center [16, 220] width 15 height 12
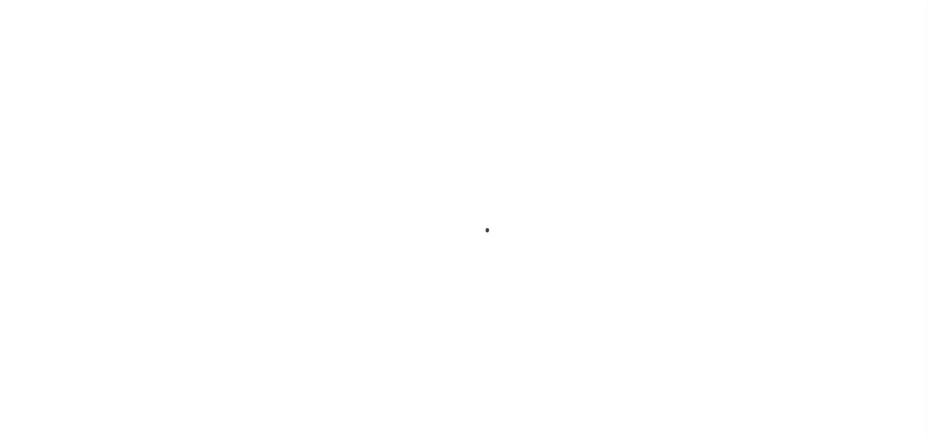
select select "2284"
select select "Mixed Portfolio"
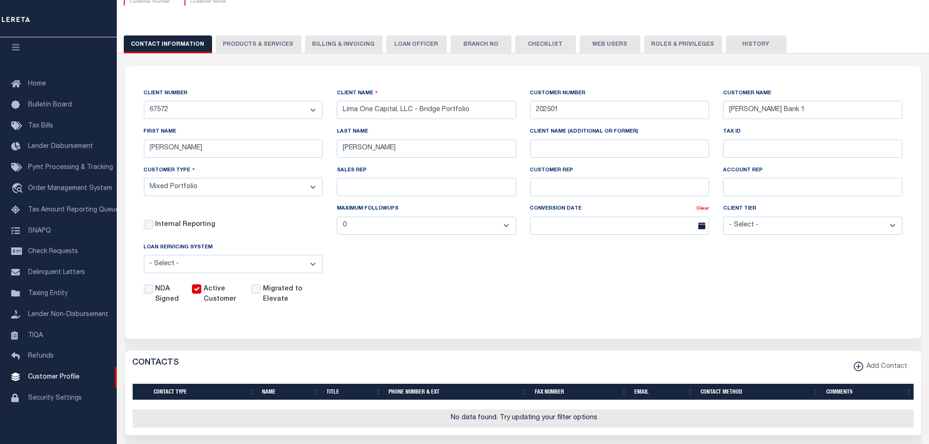
scroll to position [29, 0]
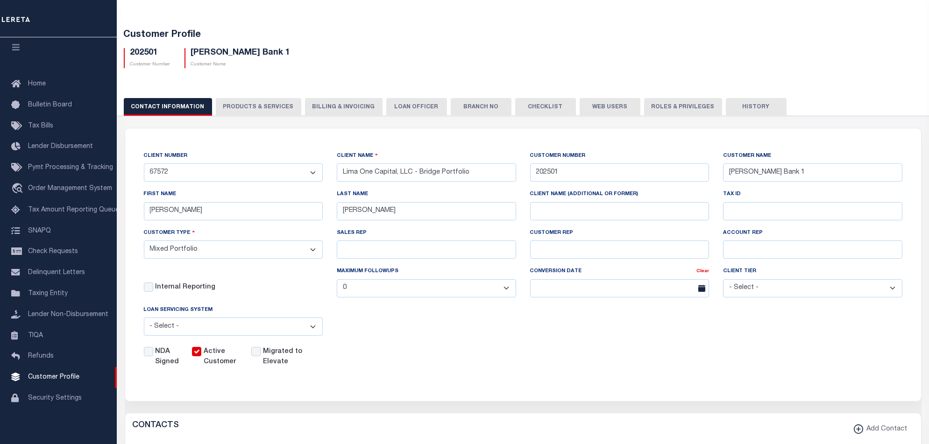
click at [622, 354] on div "NDA Signed Active Customer Migrated to Elevate" at bounding box center [516, 355] width 773 height 24
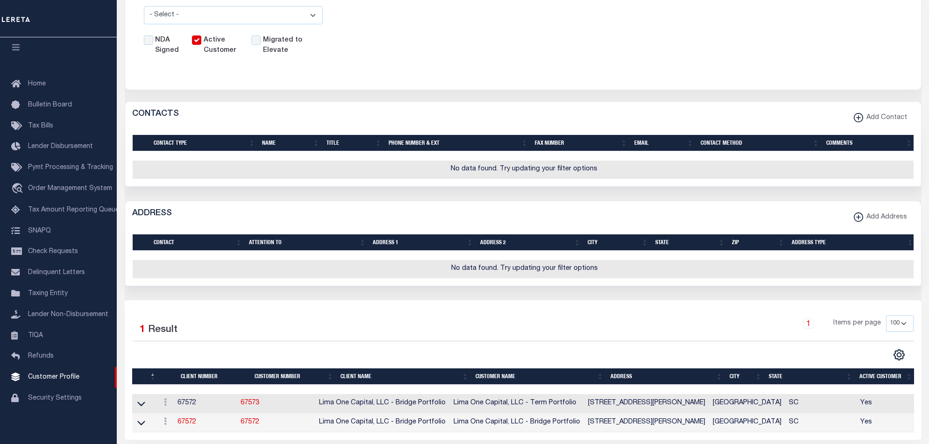
scroll to position [403, 0]
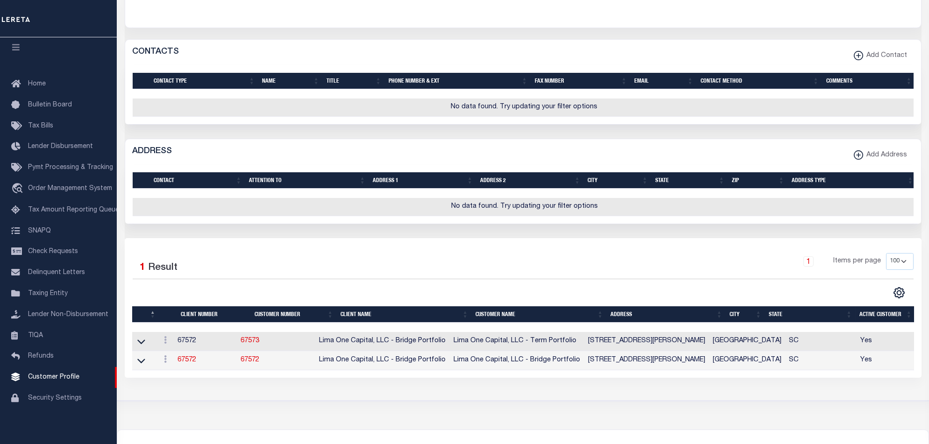
click at [867, 159] on span "Add Address" at bounding box center [885, 155] width 44 height 10
select select
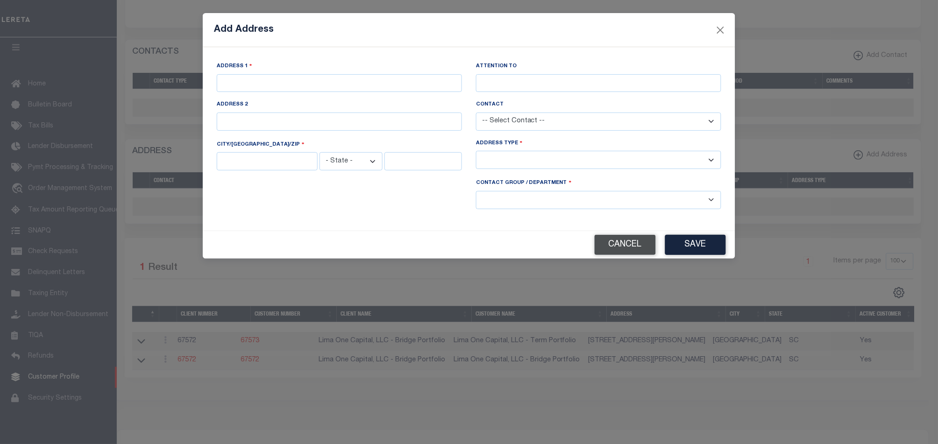
click at [641, 250] on button "Cancel" at bounding box center [625, 245] width 61 height 20
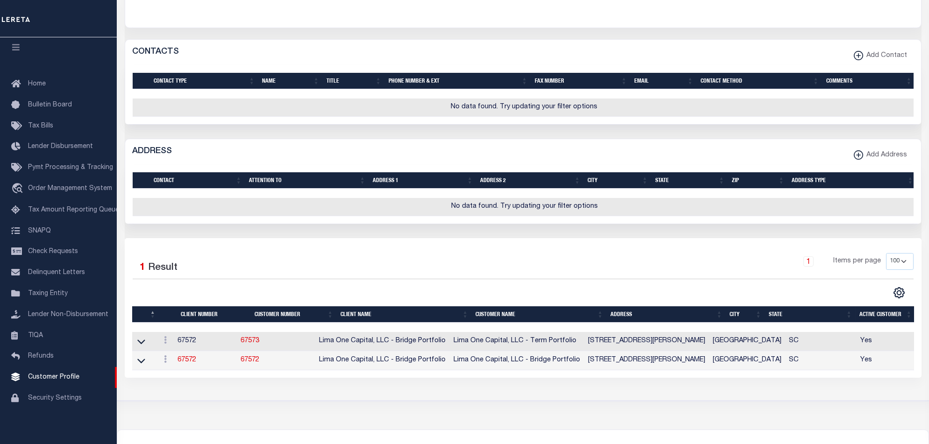
scroll to position [92, 0]
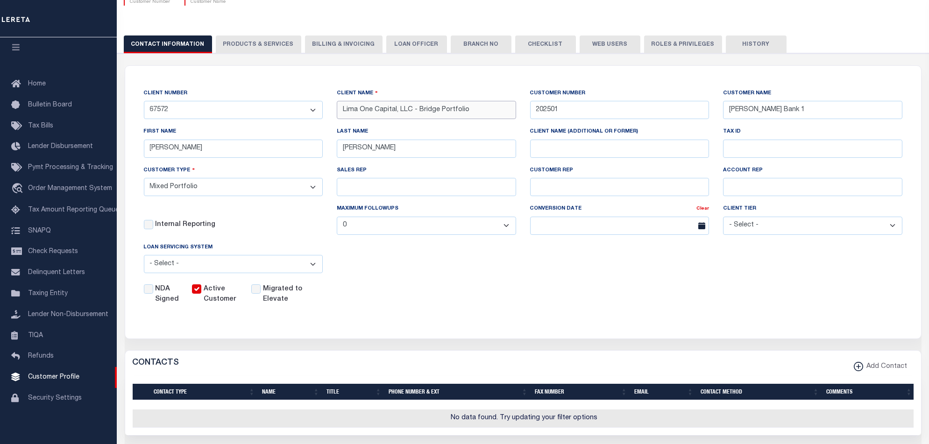
click at [454, 113] on input "Lima One Capital, LLC - Bridge Portfolio" at bounding box center [426, 110] width 179 height 18
click at [486, 115] on input "Lima One Capital, LLC - Bridge Portfolio" at bounding box center [426, 110] width 179 height 18
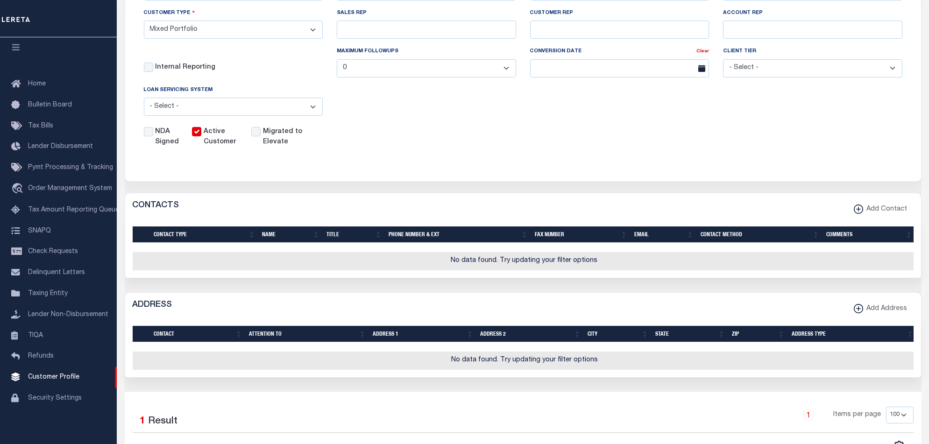
scroll to position [312, 0]
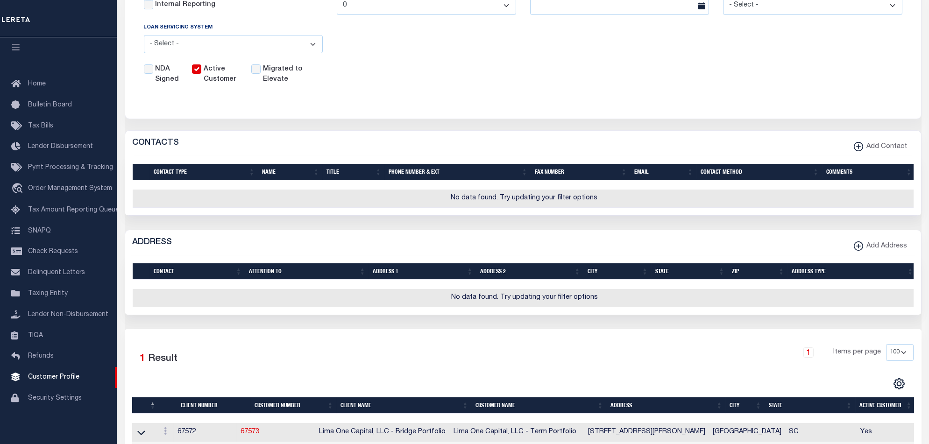
click at [870, 251] on span "Add Address" at bounding box center [885, 247] width 44 height 10
select select
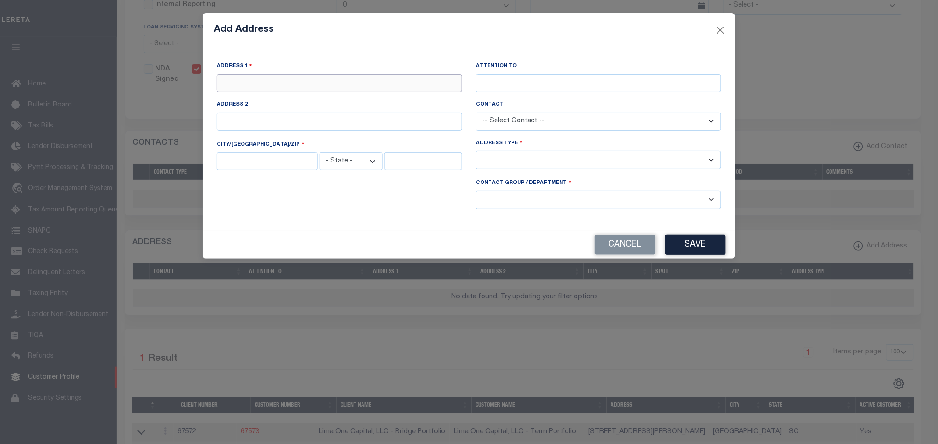
click at [340, 80] on input "text" at bounding box center [339, 83] width 245 height 18
click at [632, 248] on button "Cancel" at bounding box center [625, 245] width 61 height 20
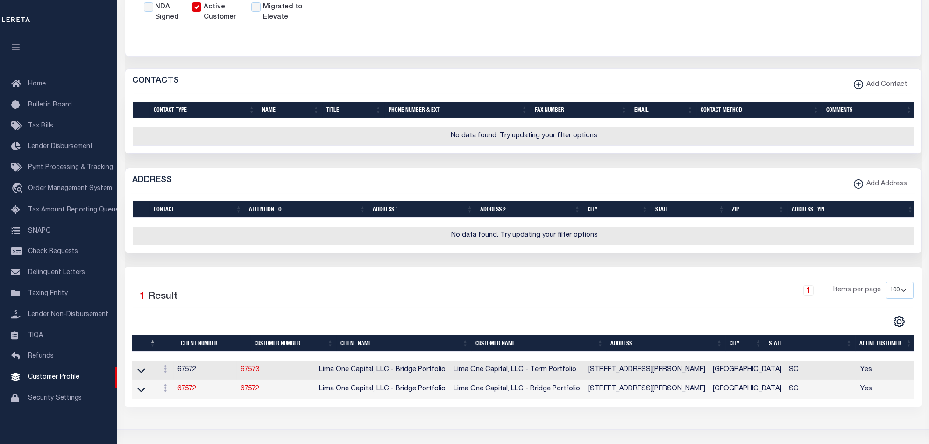
scroll to position [436, 0]
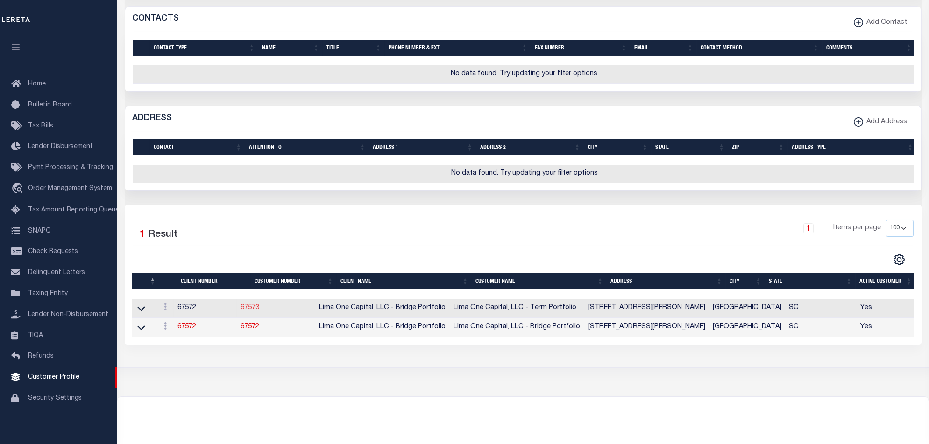
click at [259, 311] on link "67573" at bounding box center [250, 308] width 19 height 7
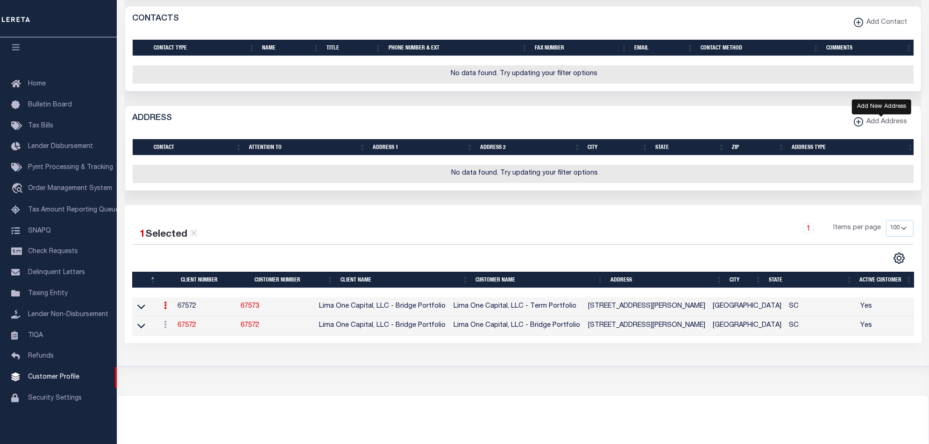
click at [859, 122] on icon "button" at bounding box center [858, 121] width 5 height 1
select select
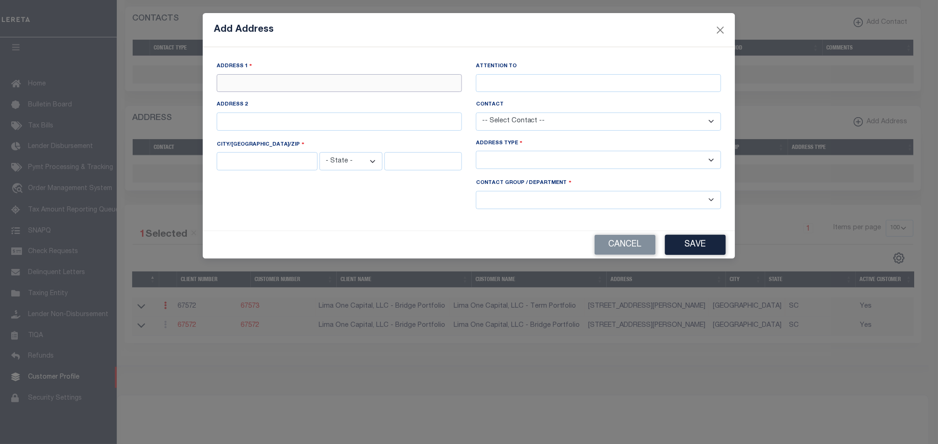
click at [388, 91] on input "text" at bounding box center [339, 83] width 245 height 18
paste input "300 E. McBee Avenue"
type input "300 E. McBee Avenue"
click at [385, 119] on input "text" at bounding box center [339, 122] width 245 height 18
paste input "Suite 200"
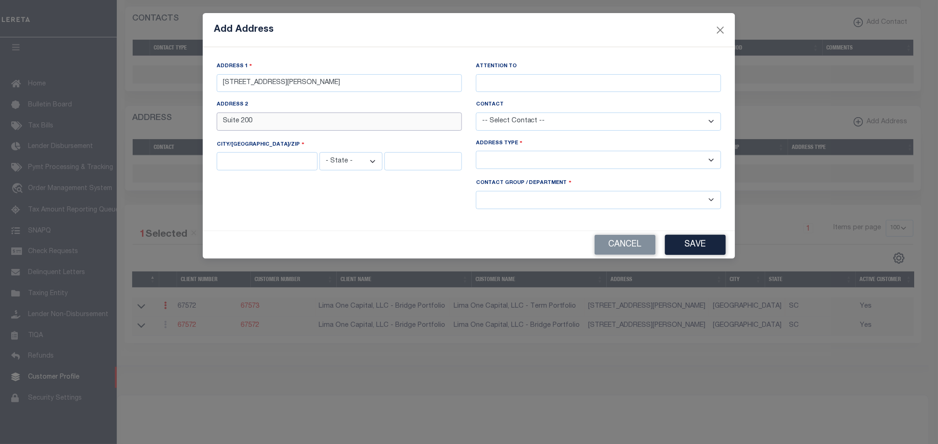
type input "Suite 200"
click at [276, 163] on input "text" at bounding box center [267, 161] width 101 height 18
paste input "[GEOGRAPHIC_DATA]"
type input "[GEOGRAPHIC_DATA]"
click at [348, 165] on select "- State - AK AL AR AZ CA CO CT DC DE FL GA GU HI IA ID IL IN KS KY LA MA MD ME …" at bounding box center [351, 161] width 63 height 18
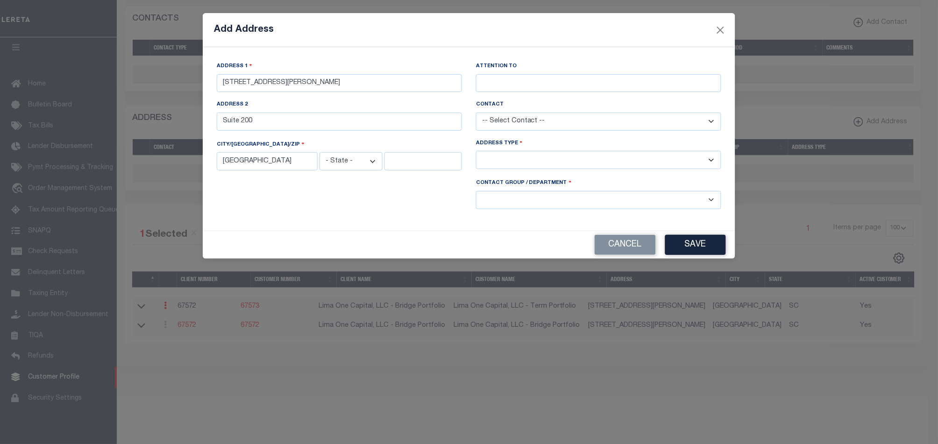
select select "SC"
click at [320, 152] on select "- State - AK AL AR AZ CA CO CT DC DE FL GA GU HI IA ID IL IN KS KY LA MA MD ME …" at bounding box center [351, 161] width 63 height 18
click at [433, 167] on input "text" at bounding box center [424, 161] width 78 height 18
click at [423, 155] on input "text" at bounding box center [424, 161] width 78 height 18
drag, startPoint x: 422, startPoint y: 172, endPoint x: 423, endPoint y: 164, distance: 8.5
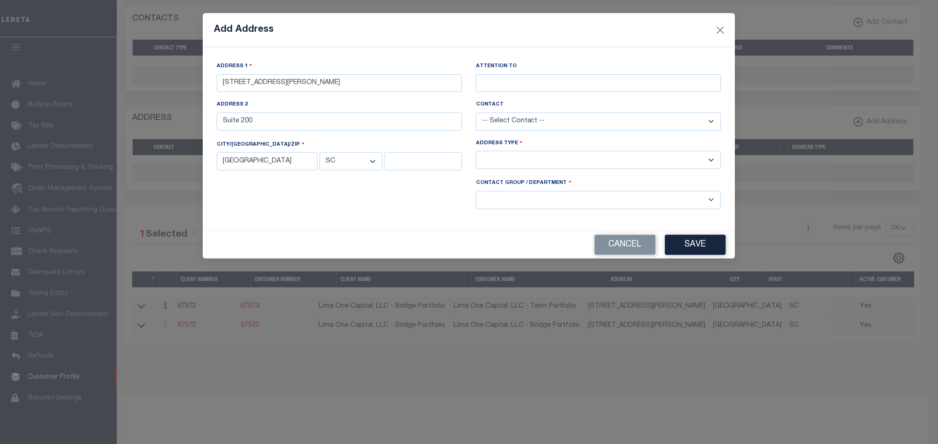
click at [423, 172] on div "CITY/ST/ZIP Greenville - State - AK AL AR AZ CA CO CT DC DE FL GA GU HI IA ID I…" at bounding box center [339, 158] width 259 height 40
click at [425, 164] on input "text" at bounding box center [424, 161] width 78 height 18
type input "29601"
click at [430, 206] on div at bounding box center [339, 197] width 259 height 38
click at [592, 169] on select "-- Select Address Type -- Billing Fedex Overnight Lock Box Mailing Address Phys…" at bounding box center [598, 160] width 245 height 18
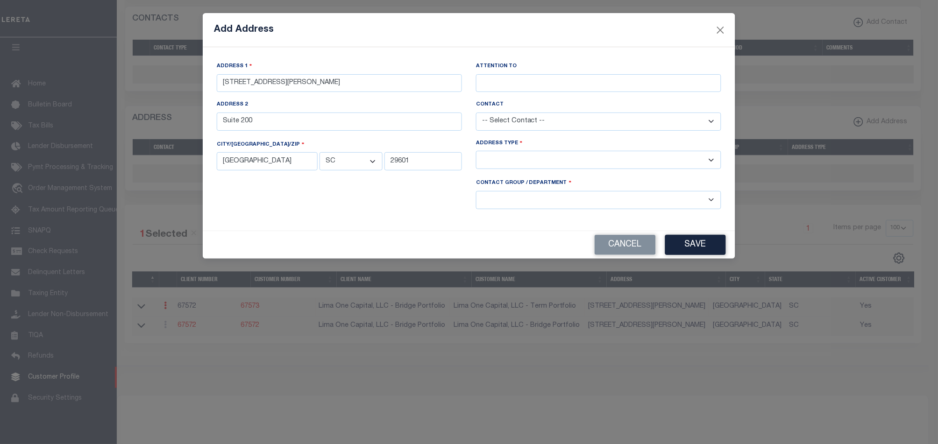
select select "2"
click at [476, 152] on select "-- Select Address Type -- Billing Fedex Overnight Lock Box Mailing Address Phys…" at bounding box center [598, 160] width 245 height 18
click at [564, 200] on select "-- Select Contact Group / Department -- Billing Corporate Delinquncy Escrow Ret…" at bounding box center [598, 200] width 245 height 18
select select "2"
click at [476, 192] on select "-- Select Contact Group / Department -- Billing Corporate Delinquncy Escrow Ret…" at bounding box center [598, 200] width 245 height 18
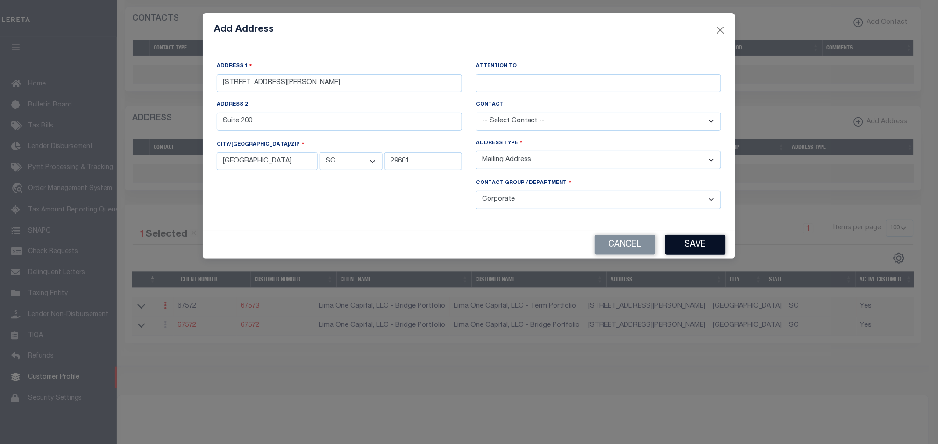
click at [689, 245] on button "Save" at bounding box center [695, 245] width 61 height 20
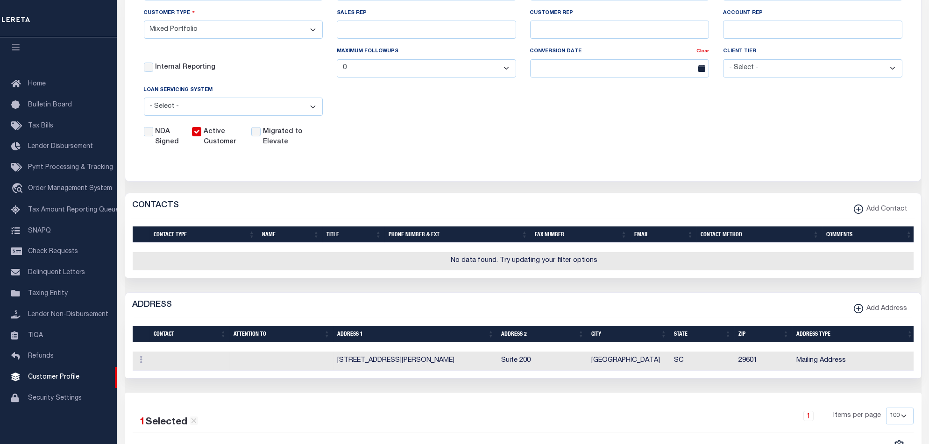
scroll to position [0, 0]
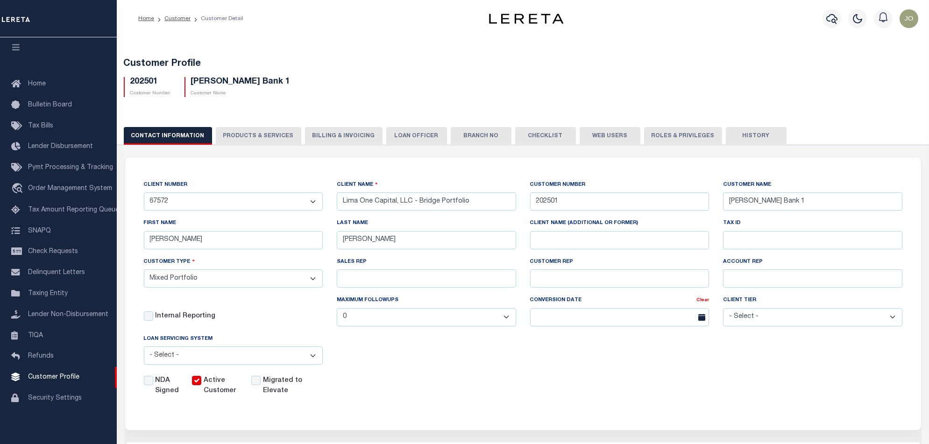
click at [767, 75] on div "202501 Customer Number Jorge Bank 1 Customer Name" at bounding box center [523, 84] width 813 height 28
click at [276, 139] on button "PRODUCTS & SERVICES" at bounding box center [259, 136] width 86 height 18
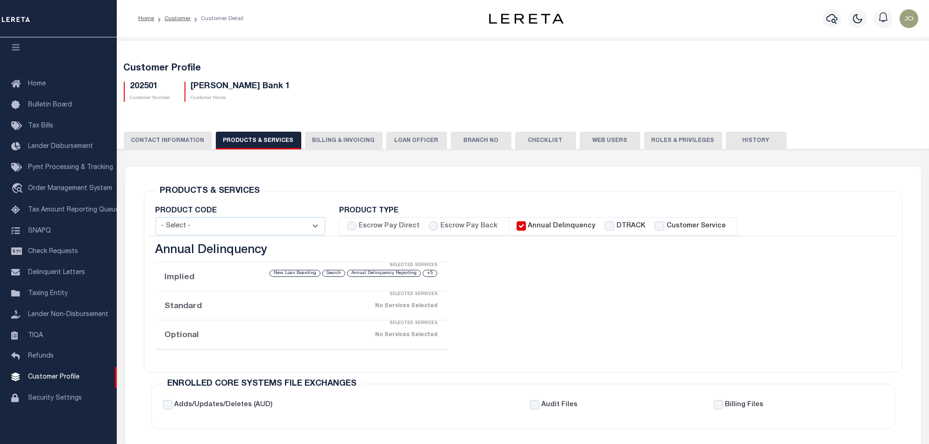
scroll to position [62, 0]
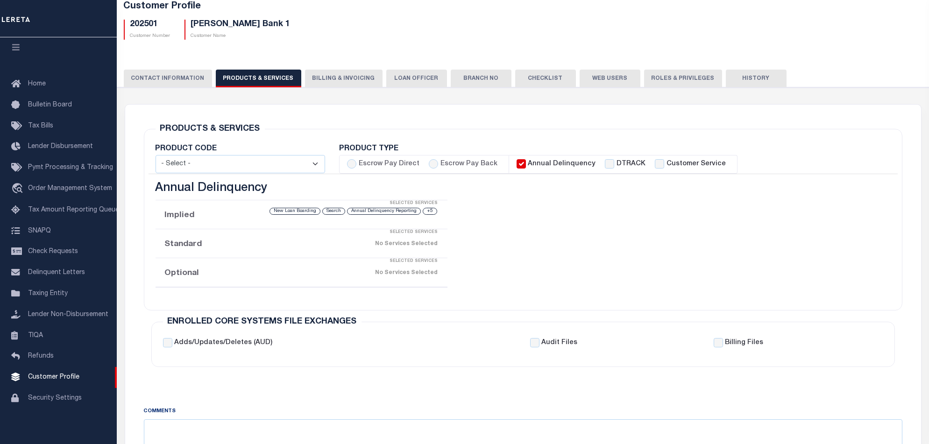
click at [217, 213] on li "Implied Selected Services +5 Annual Delinquency Reporting Search New Loan Board…" at bounding box center [302, 214] width 292 height 29
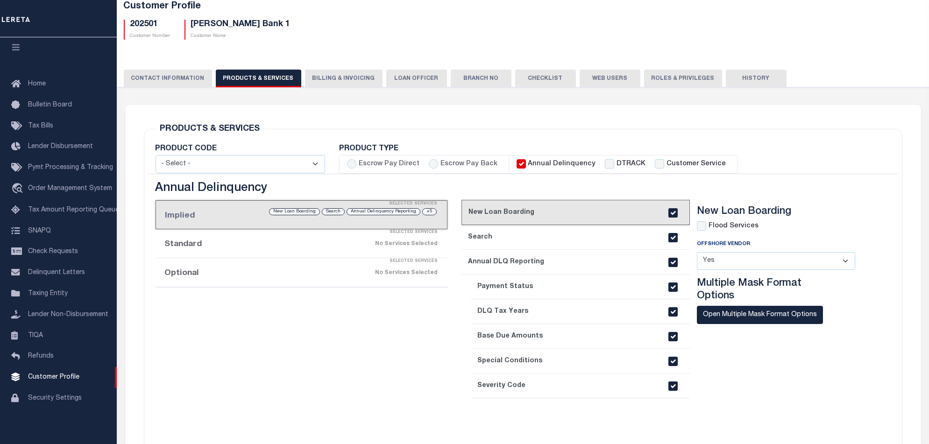
click at [246, 239] on div "Selected Services" at bounding box center [311, 232] width 292 height 19
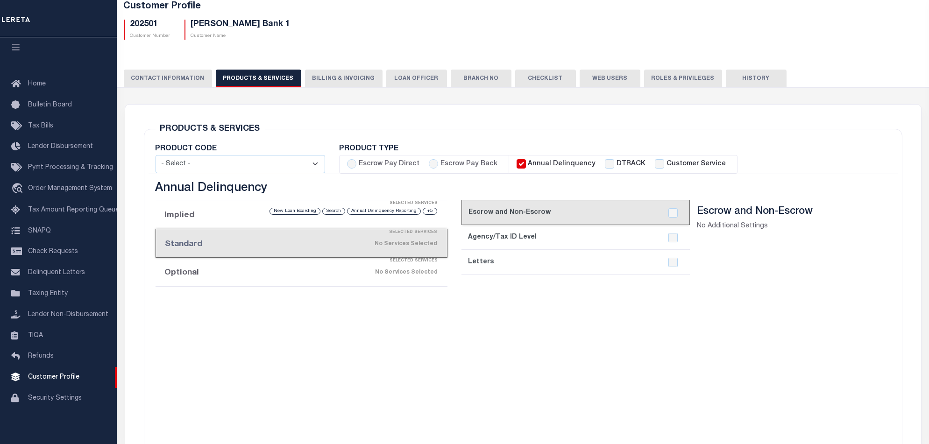
click at [281, 262] on div "Selected Services" at bounding box center [311, 261] width 292 height 19
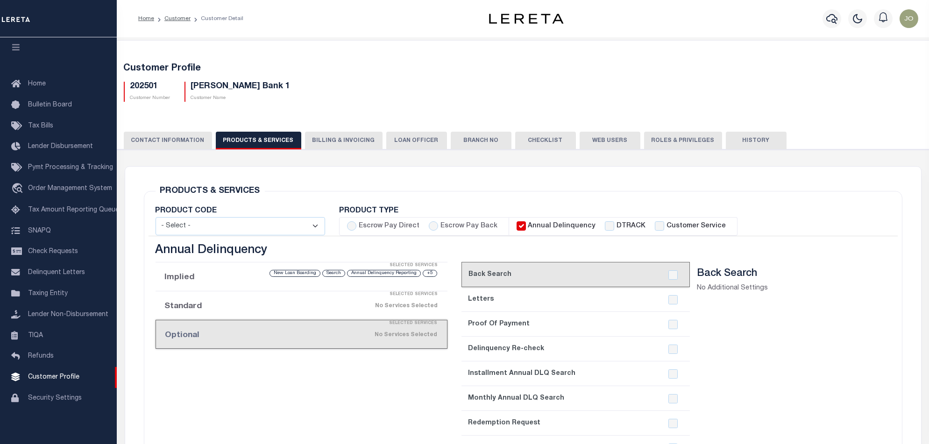
scroll to position [124, 0]
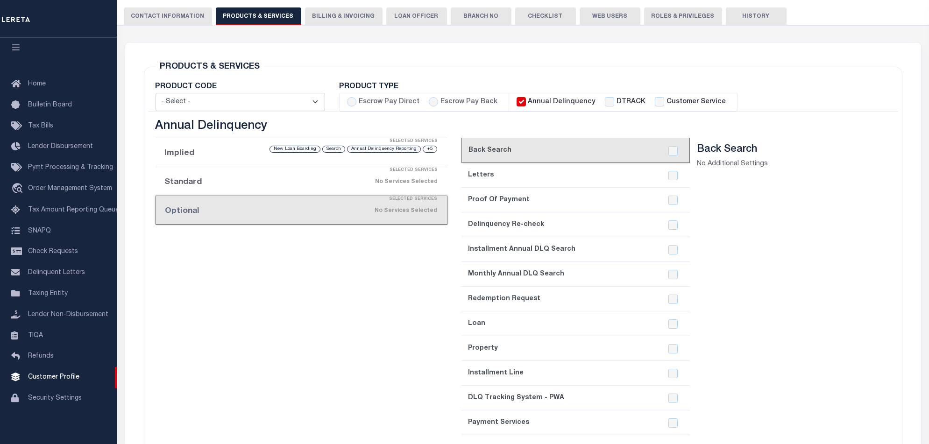
click at [309, 190] on div "Selected Services" at bounding box center [311, 199] width 292 height 19
click at [238, 153] on li "Implied Selected Services +5 Annual Delinquency Reporting Search New Loan Board…" at bounding box center [302, 152] width 292 height 29
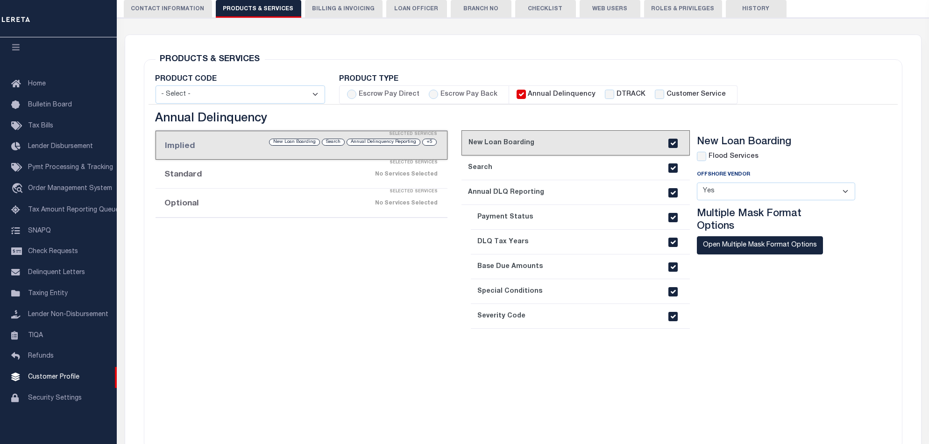
scroll to position [0, 0]
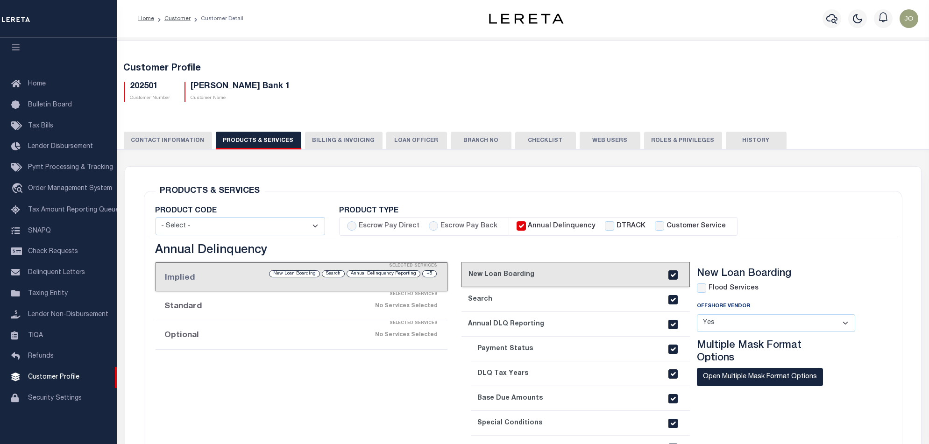
click at [339, 135] on button "Billing & Invoicing" at bounding box center [344, 141] width 78 height 18
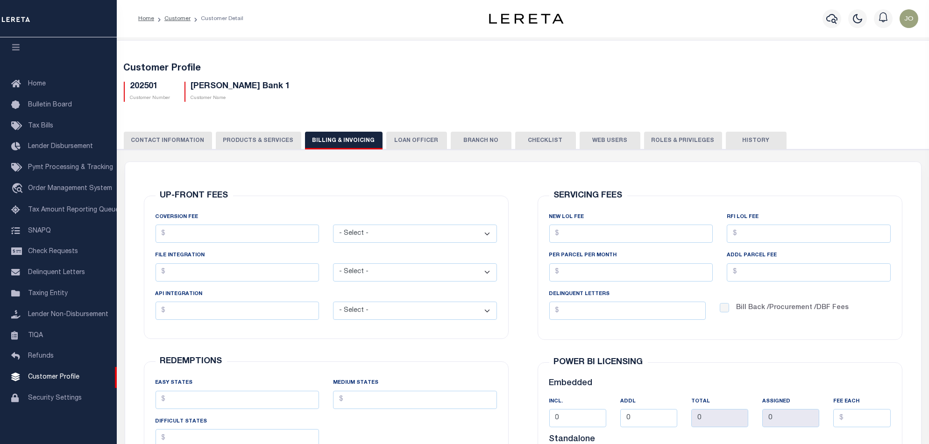
click at [247, 136] on button "PRODUCTS & SERVICES" at bounding box center [259, 141] width 86 height 18
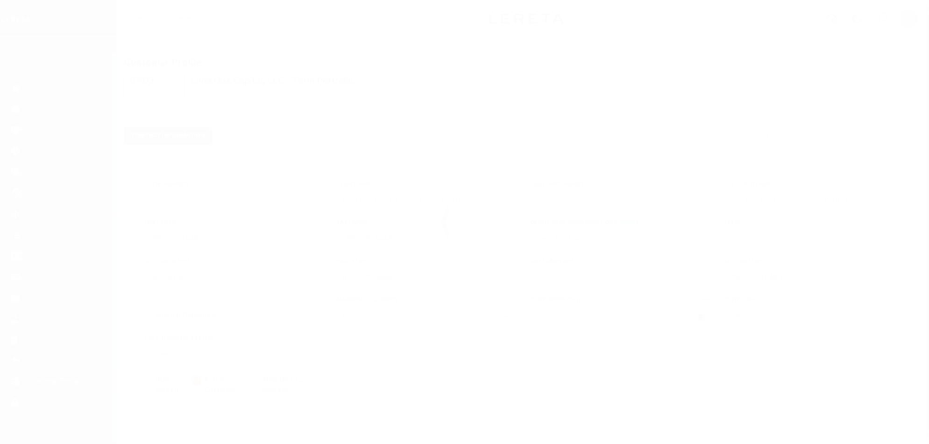
select select "2284"
select select "Residential"
select select "Tier 3"
select select "OTH"
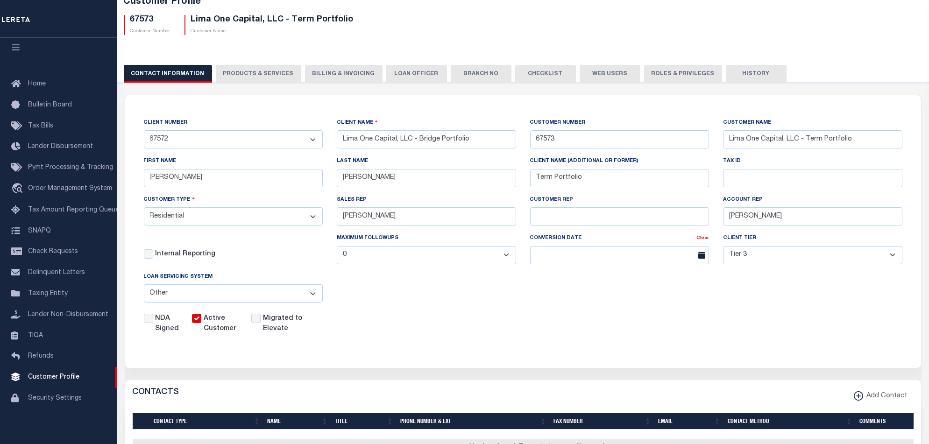
scroll to position [249, 0]
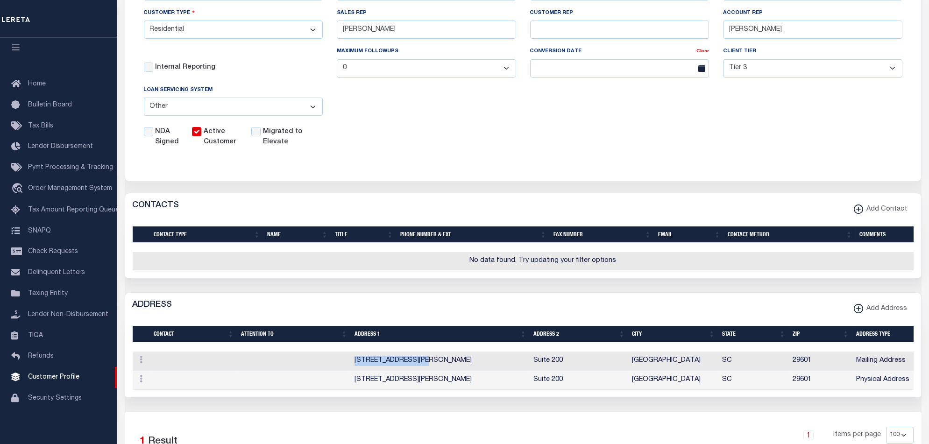
drag, startPoint x: 433, startPoint y: 368, endPoint x: 351, endPoint y: 367, distance: 81.8
click at [351, 367] on td "300 E. McBee Avenue" at bounding box center [440, 361] width 179 height 19
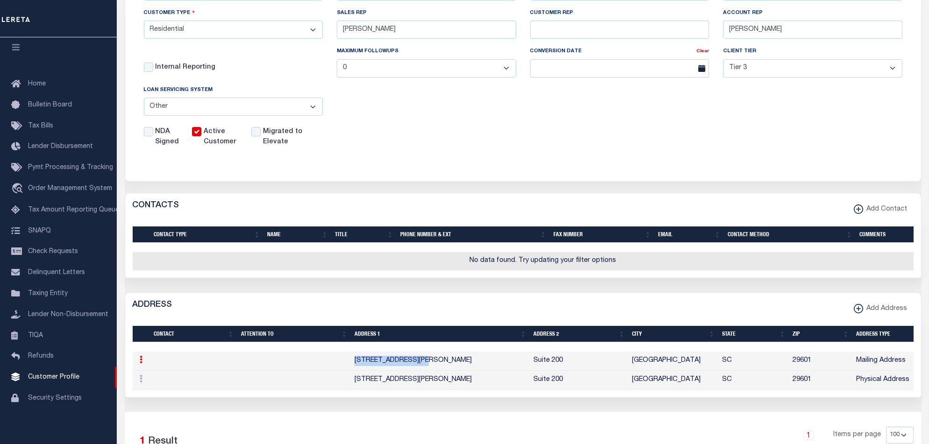
copy td "300 E. McBee Avenue"
click at [137, 365] on link at bounding box center [141, 360] width 10 height 7
click at [179, 398] on link "Edit" at bounding box center [200, 389] width 126 height 15
select select
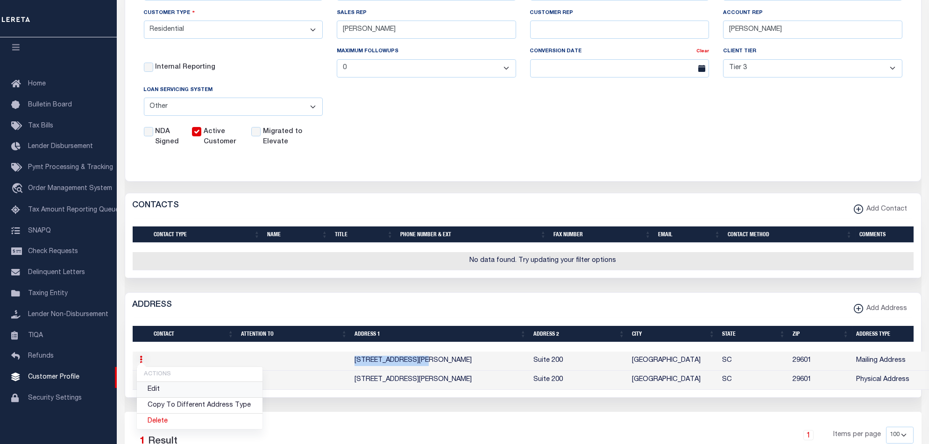
select select
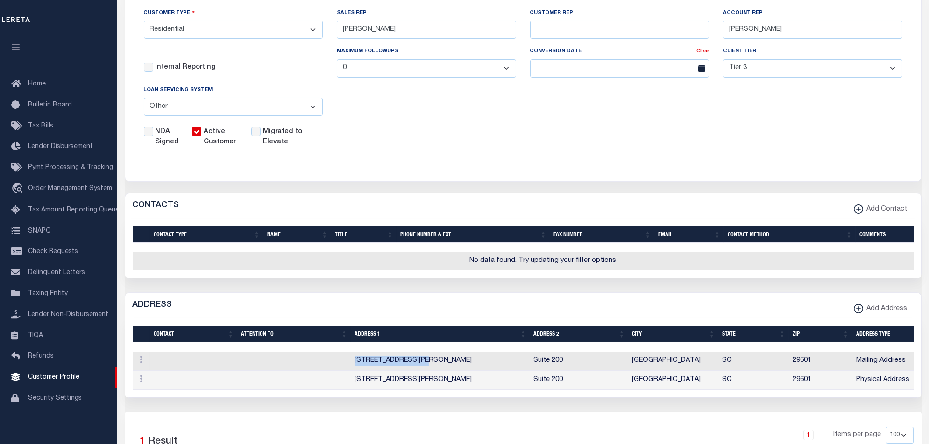
type input "300 E. McBee Avenue"
type input "Suite 200"
type input "Greenville"
select select "SC"
type input "29601"
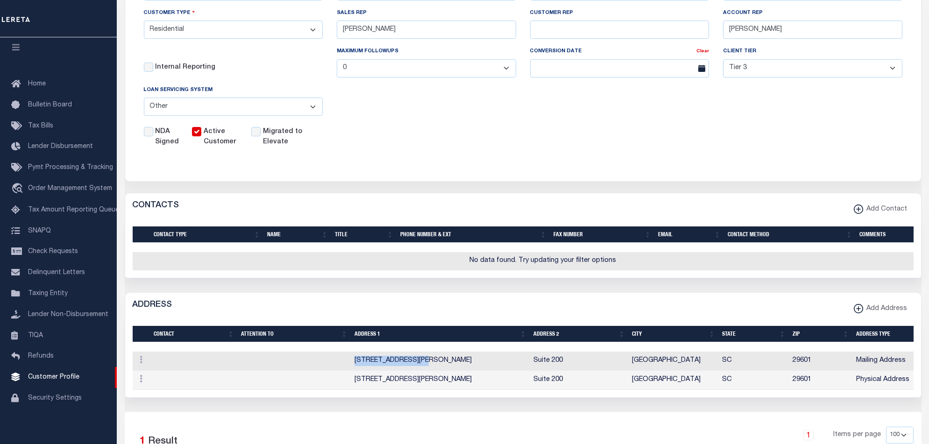
select select "2"
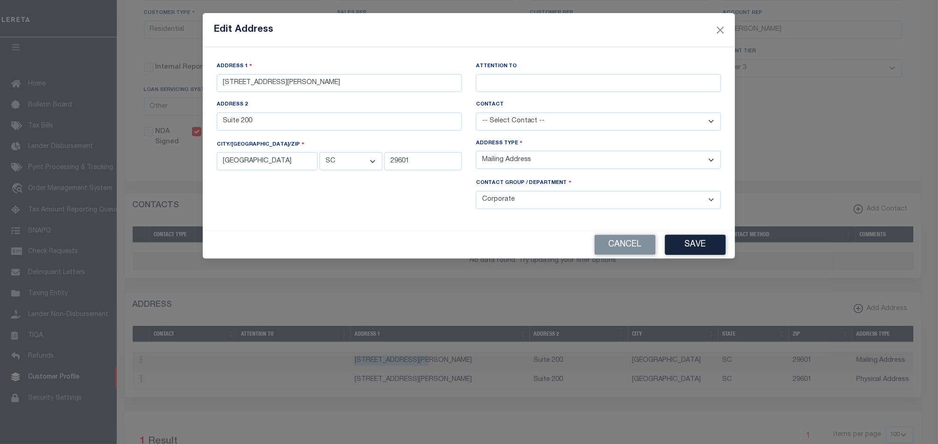
click at [392, 134] on div "Address 2 Suite 200" at bounding box center [339, 119] width 259 height 38
click at [392, 128] on input "Suite 200" at bounding box center [339, 122] width 245 height 18
click at [396, 126] on input "Suite 200" at bounding box center [339, 122] width 245 height 18
click at [397, 126] on input "Suite 200" at bounding box center [339, 122] width 245 height 18
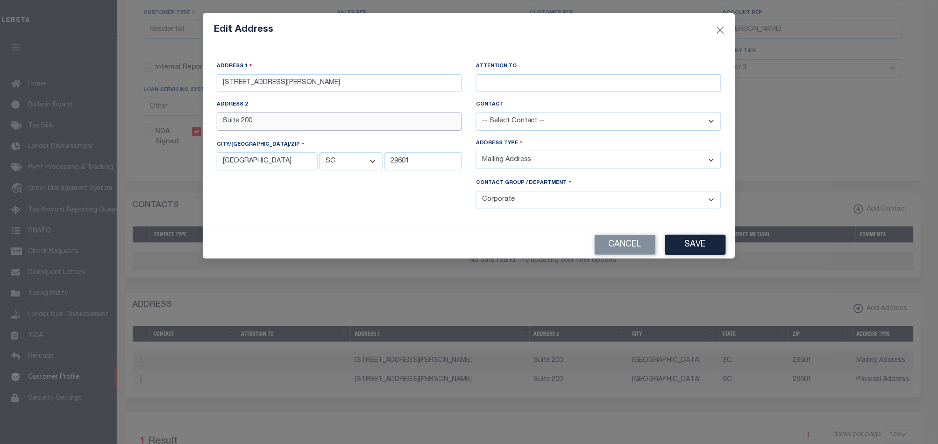
click at [399, 126] on input "Suite 200" at bounding box center [339, 122] width 245 height 18
click at [307, 164] on input "[GEOGRAPHIC_DATA]" at bounding box center [267, 161] width 101 height 18
click at [419, 170] on input "29601" at bounding box center [424, 161] width 78 height 18
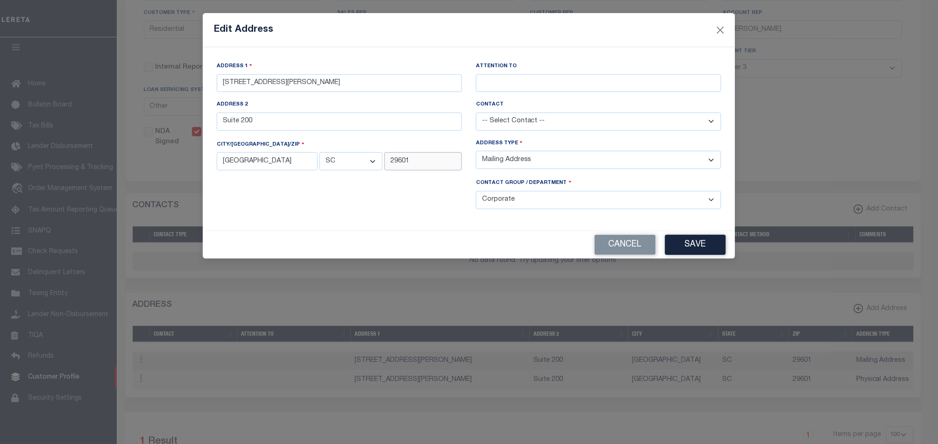
click at [418, 169] on input "29601" at bounding box center [424, 161] width 78 height 18
click at [417, 169] on input "29601" at bounding box center [424, 161] width 78 height 18
click at [721, 29] on button "Close" at bounding box center [721, 30] width 12 height 12
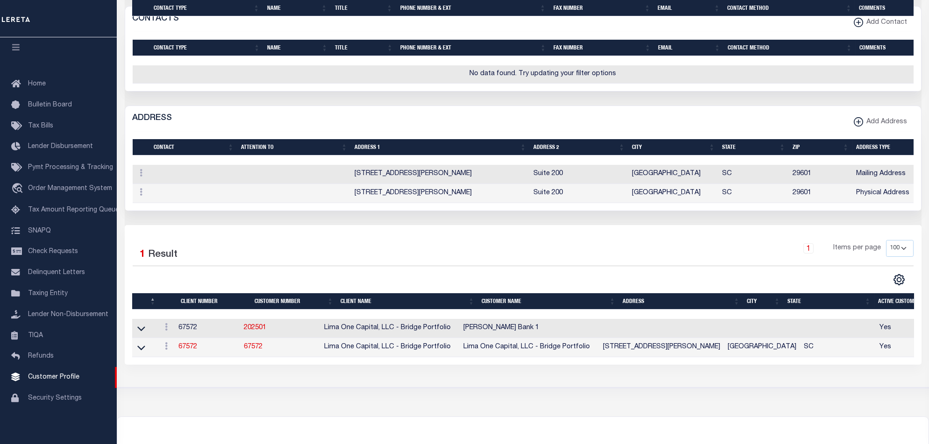
scroll to position [498, 0]
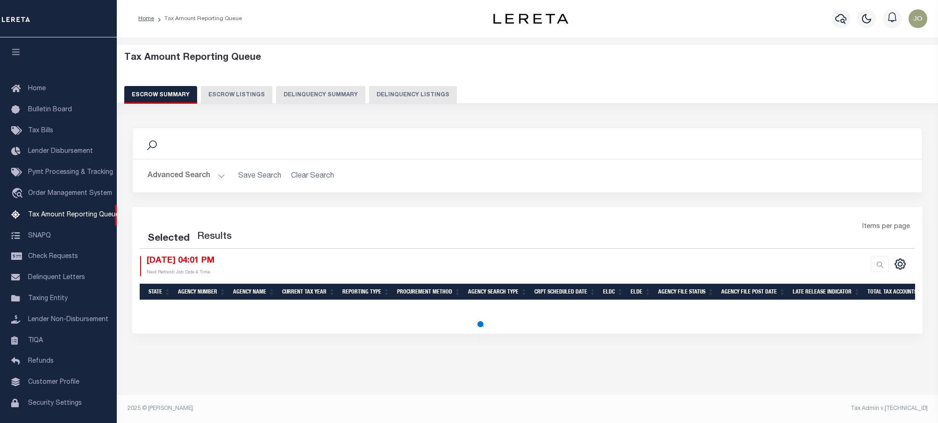
select select "100"
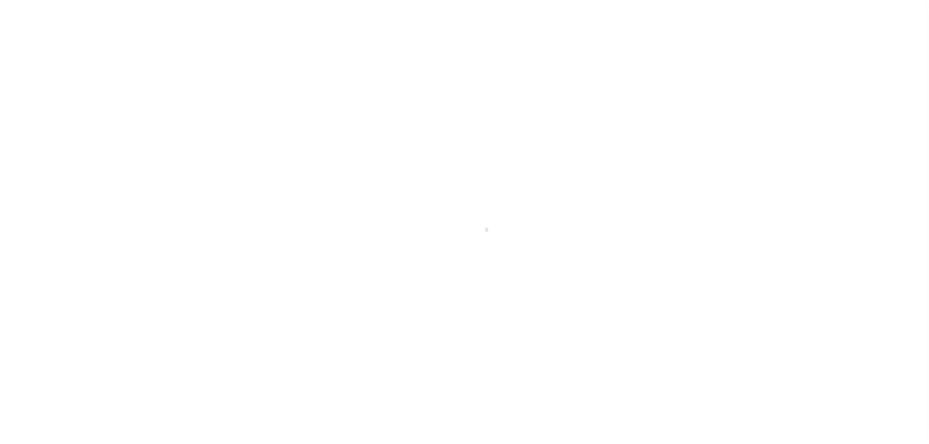
scroll to position [15, 0]
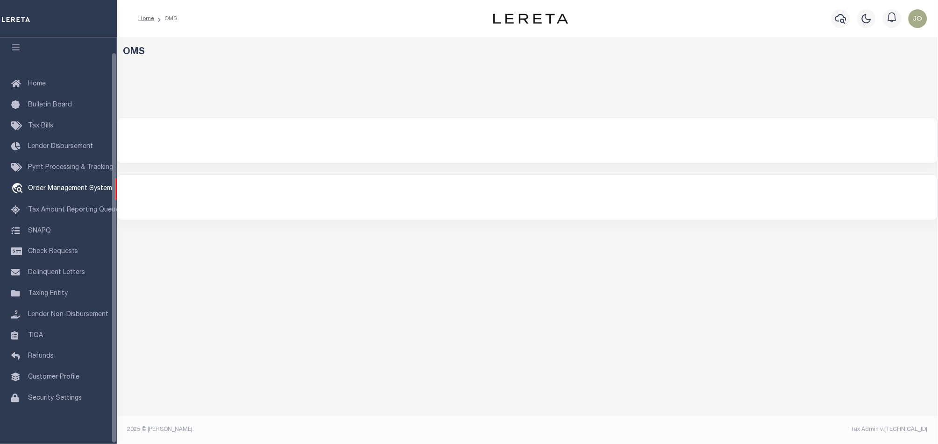
select select "200"
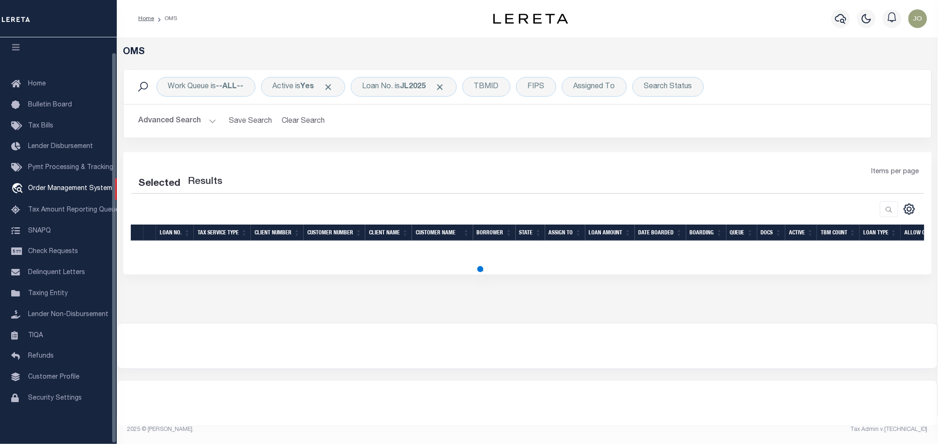
select select "200"
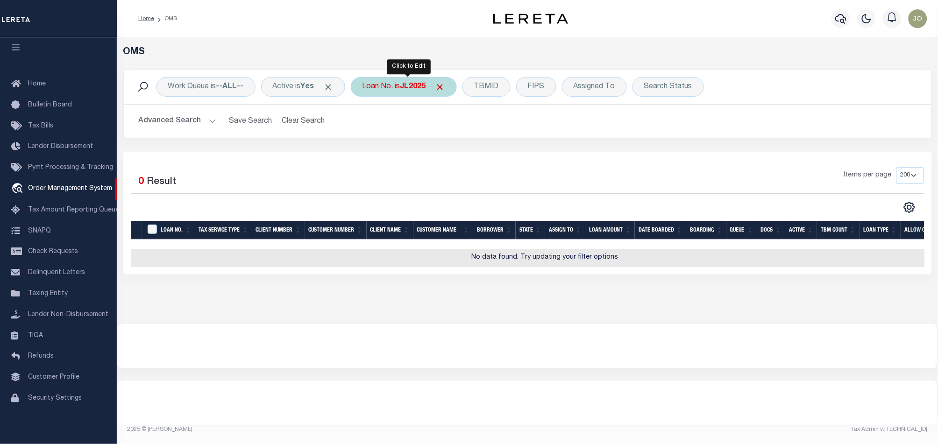
click at [401, 86] on div "Loan No. is JL2025" at bounding box center [404, 87] width 106 height 20
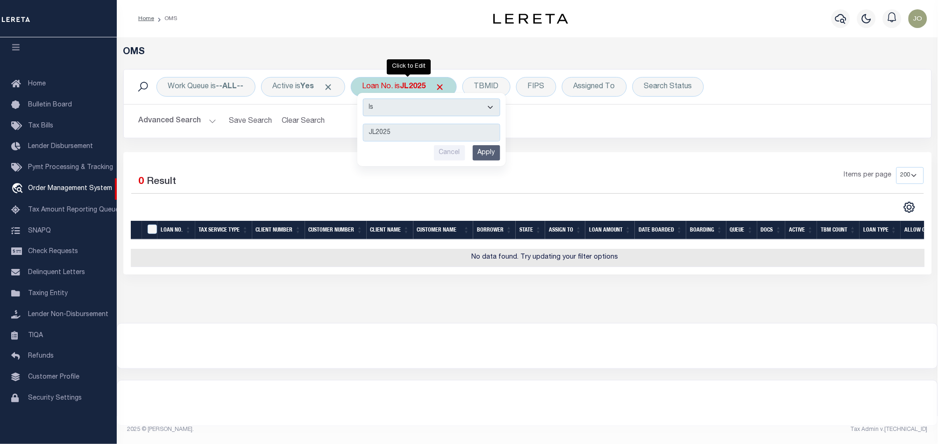
click at [445, 108] on select "Is Contains" at bounding box center [431, 108] width 137 height 18
select select "c"
click at [366, 99] on select "Is Contains" at bounding box center [431, 108] width 137 height 18
click at [492, 155] on input "Apply" at bounding box center [487, 152] width 28 height 15
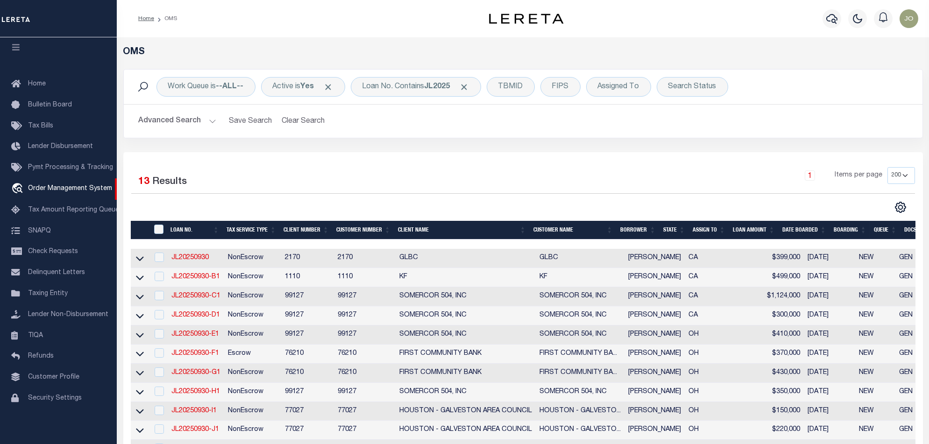
scroll to position [124, 0]
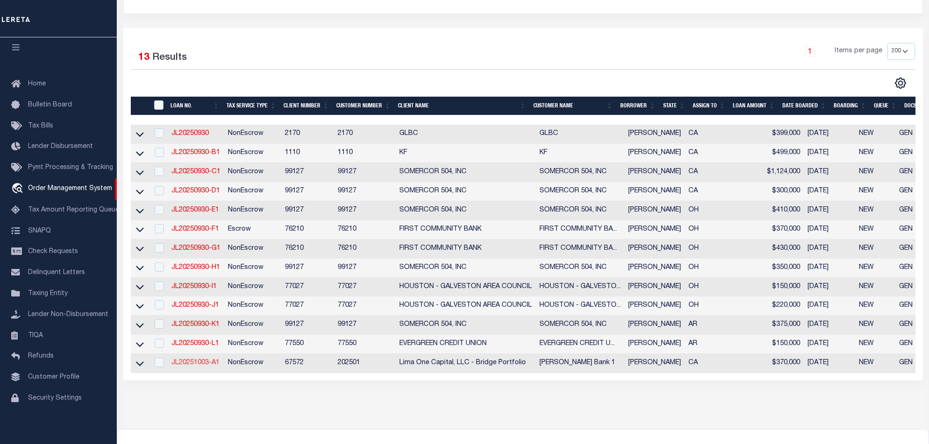
click at [200, 366] on link "JL20251003-A1" at bounding box center [195, 363] width 48 height 7
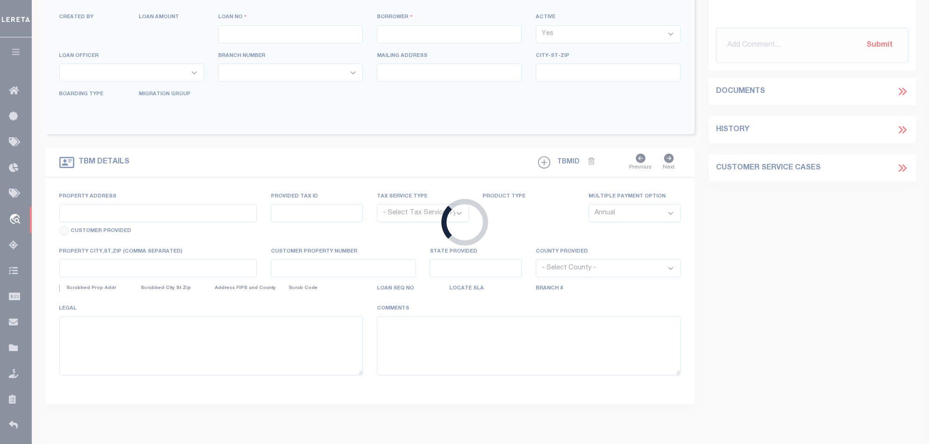
type input "JL20251003-A1"
type input "[PERSON_NAME]"
select select
type input "[STREET_ADDRESS]"
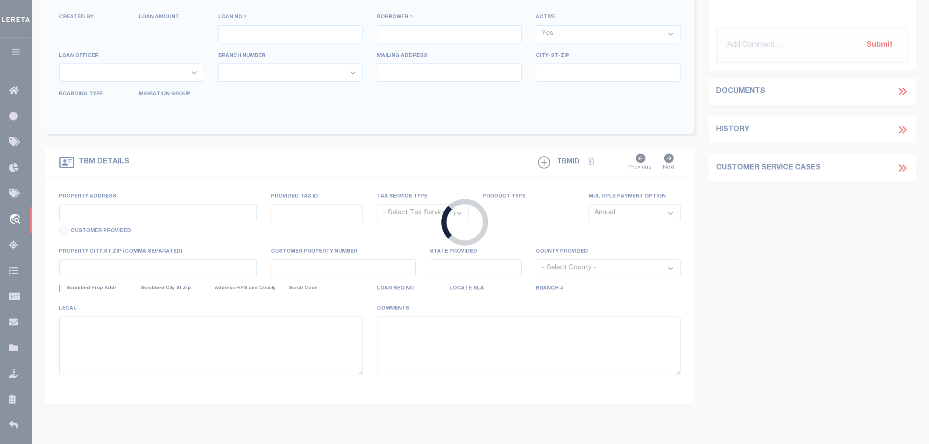
type input "[GEOGRAPHIC_DATA] 90012-3932"
type input "[DATE]"
select select "10"
select select "NonEscrow"
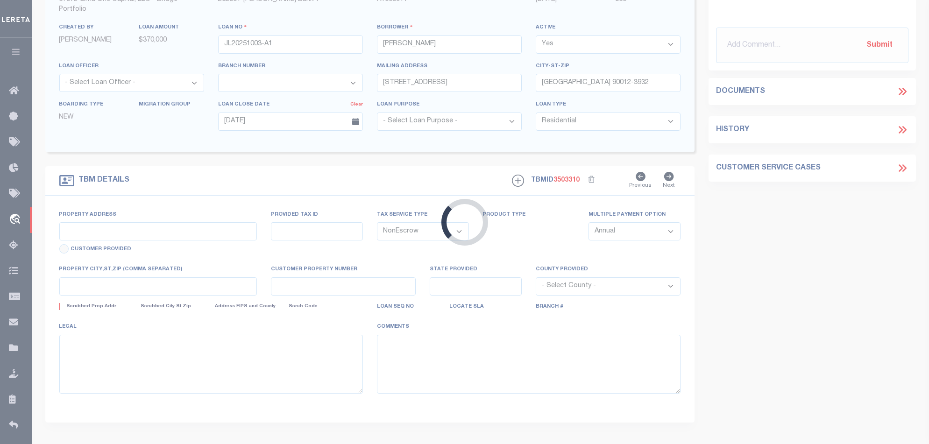
scroll to position [4, 0]
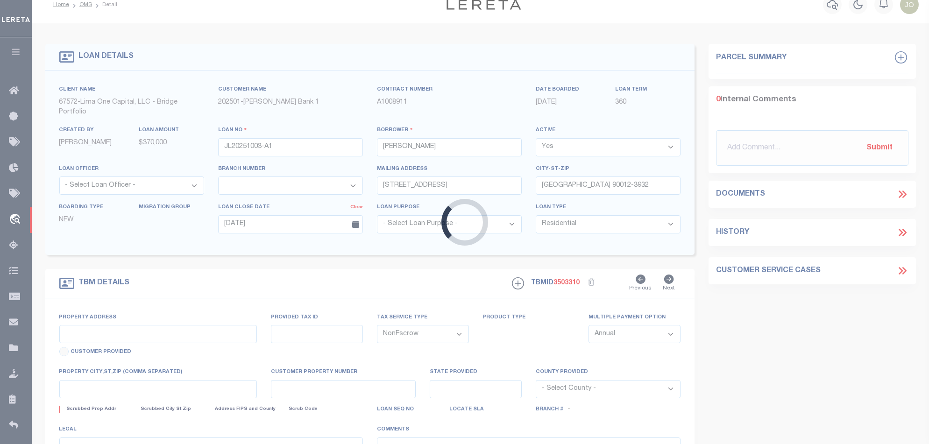
type input "[STREET_ADDRESS]"
select select
type input "[GEOGRAPHIC_DATA] 90012-3932"
type input "CA"
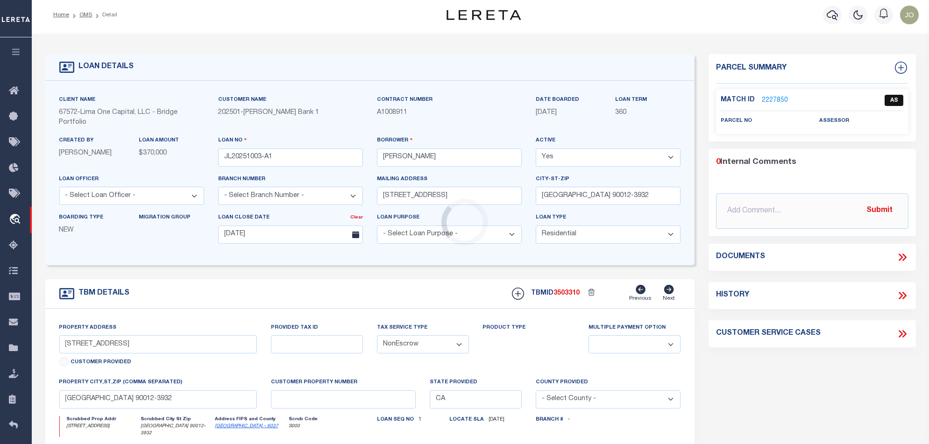
scroll to position [0, 0]
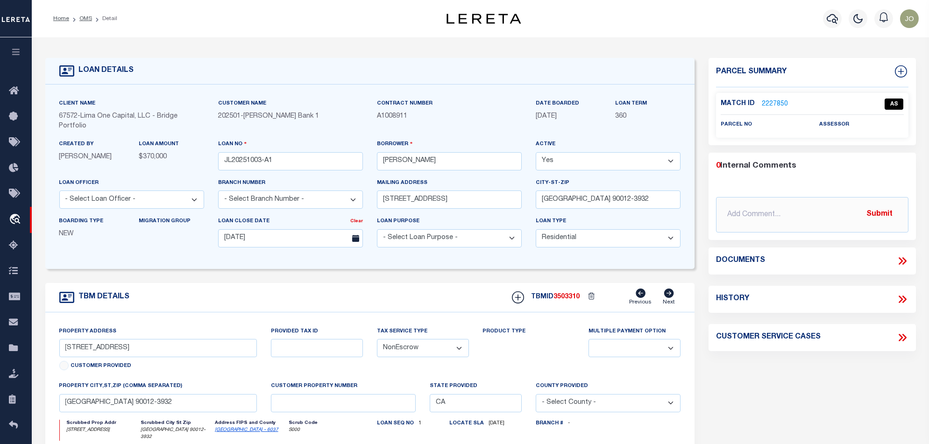
click at [777, 102] on link "2227850" at bounding box center [775, 105] width 26 height 10
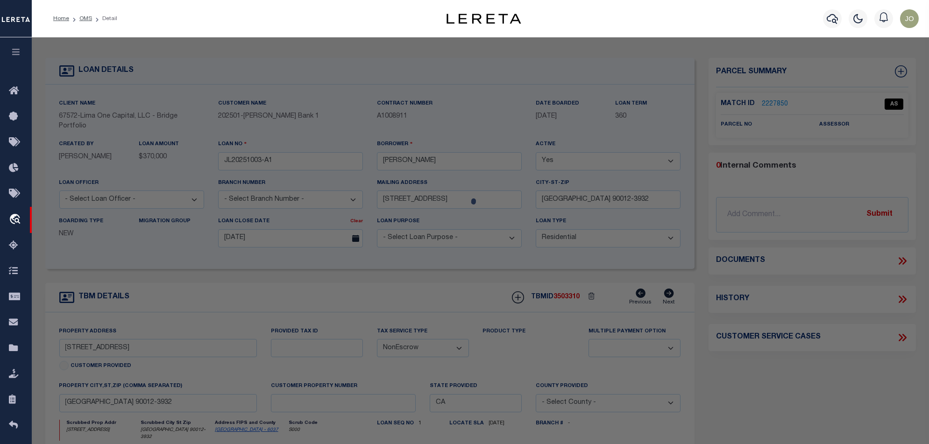
checkbox input "false"
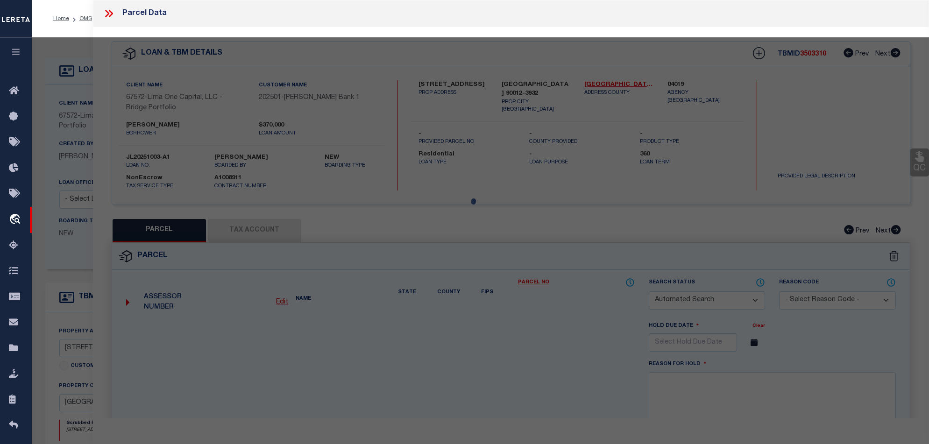
checkbox input "false"
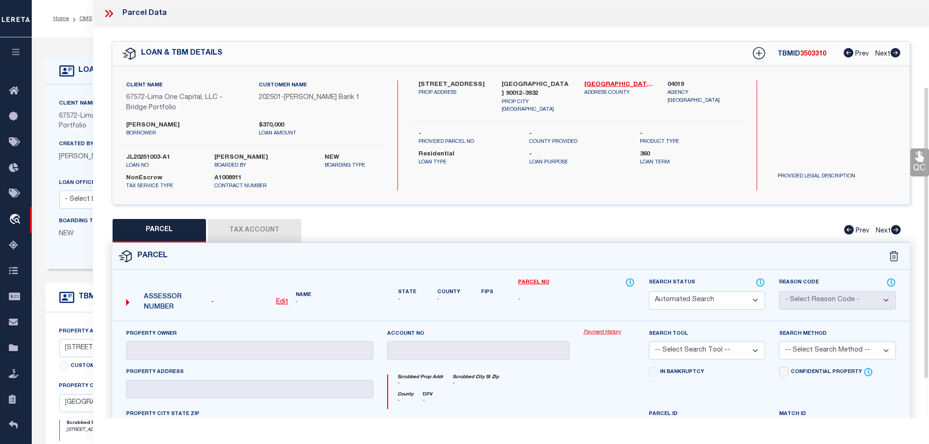
scroll to position [124, 0]
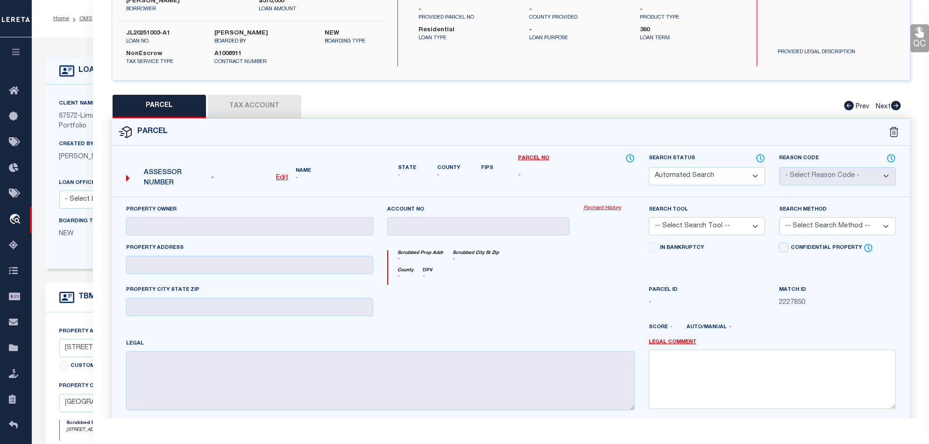
click at [77, 202] on select "- Select Loan Officer -" at bounding box center [131, 200] width 145 height 18
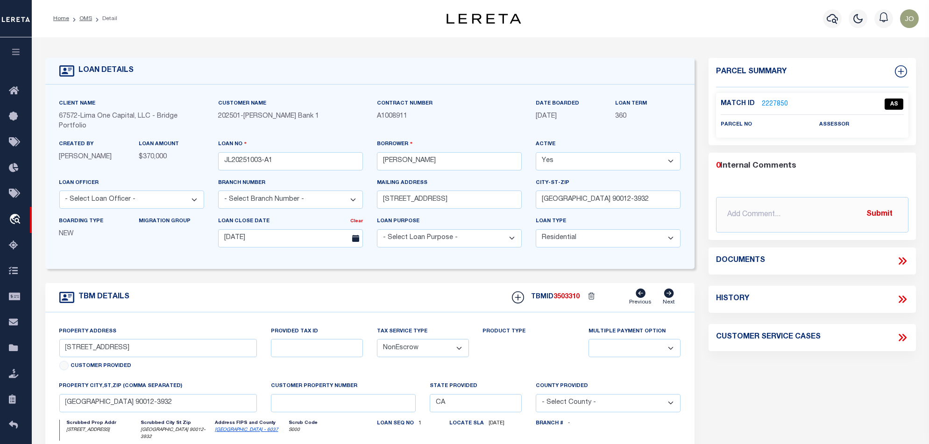
click at [646, 25] on div "Profile Sign out" at bounding box center [739, 18] width 365 height 33
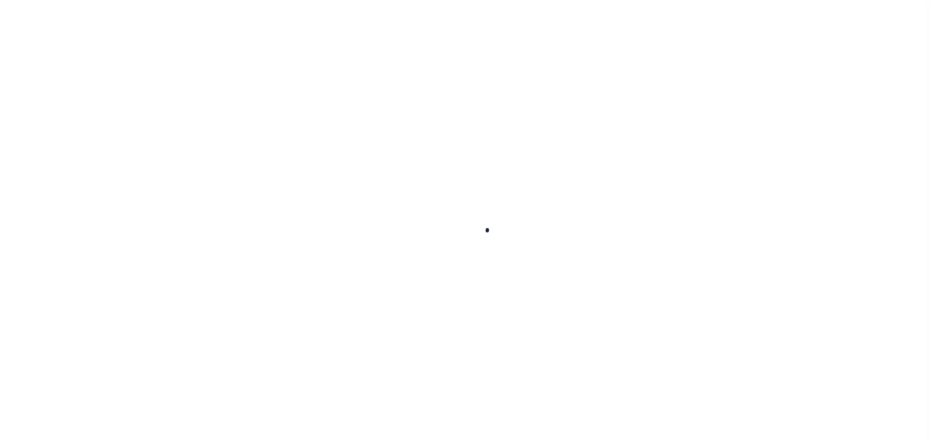
type input "JL20251003-A1"
type input "[PERSON_NAME]"
select select
type input "[STREET_ADDRESS]"
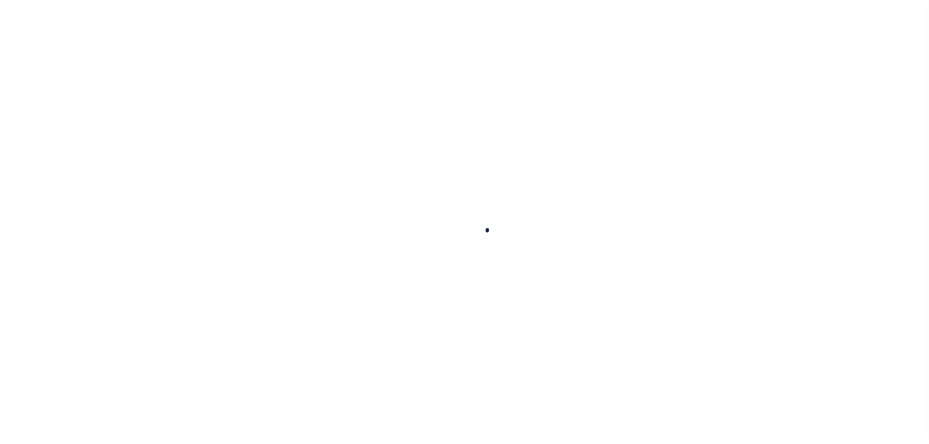
type input "[GEOGRAPHIC_DATA] 90012-3932"
type input "[DATE]"
select select "10"
select select "NonEscrow"
type input "[STREET_ADDRESS]"
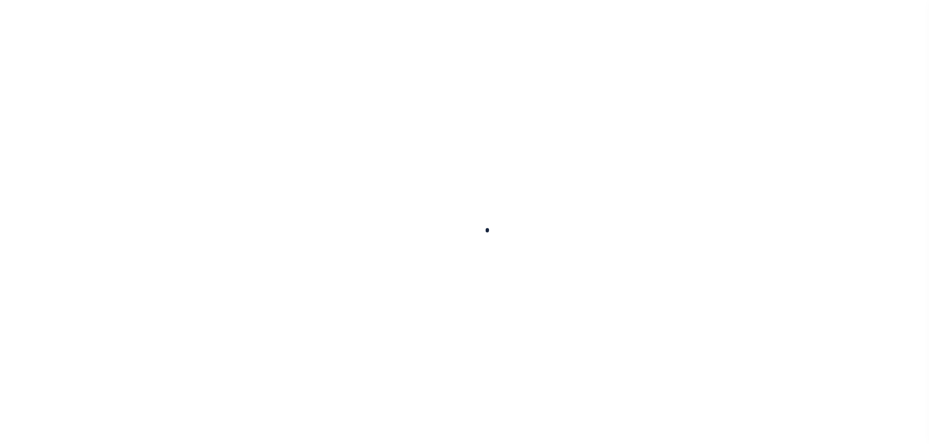
select select
type input "[GEOGRAPHIC_DATA] 90012-3932"
type input "CA"
select select "10"
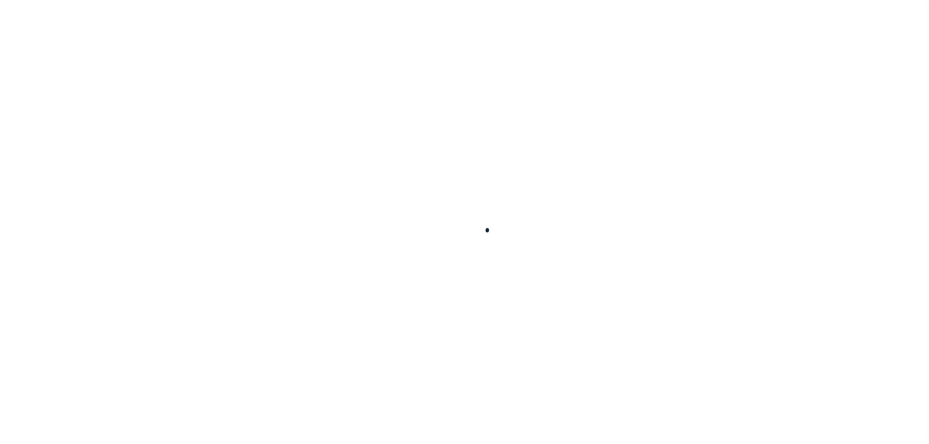
select select "NonEscrow"
type input "[STREET_ADDRESS]"
select select
type input "[GEOGRAPHIC_DATA] 90012-3932"
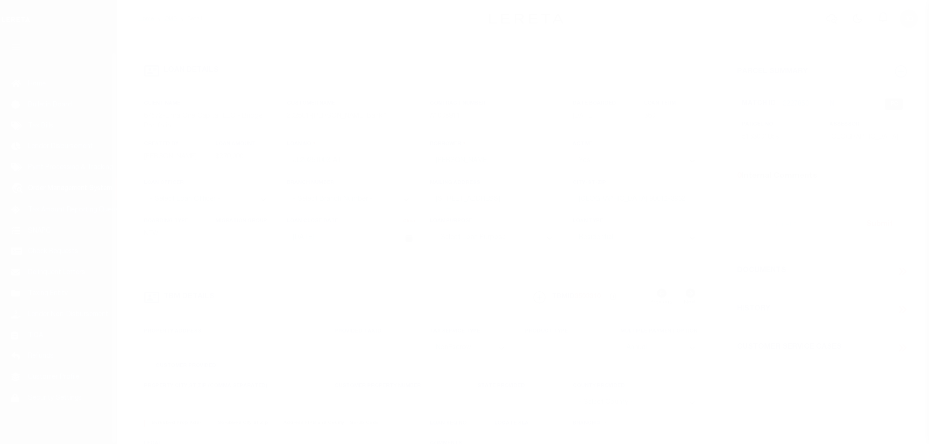
type input "CA"
select select
select select "10"
select select "NonEscrow"
type input "[STREET_ADDRESS]"
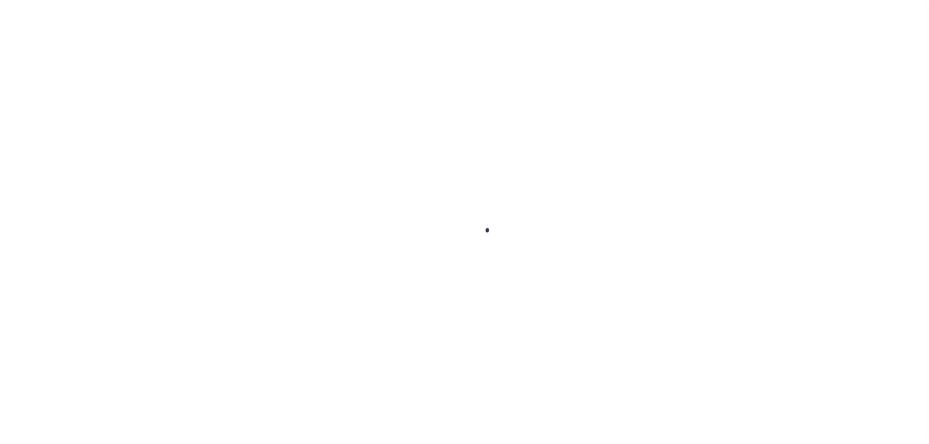
select select
type input "[GEOGRAPHIC_DATA] 90012-3932"
type input "CA"
select select
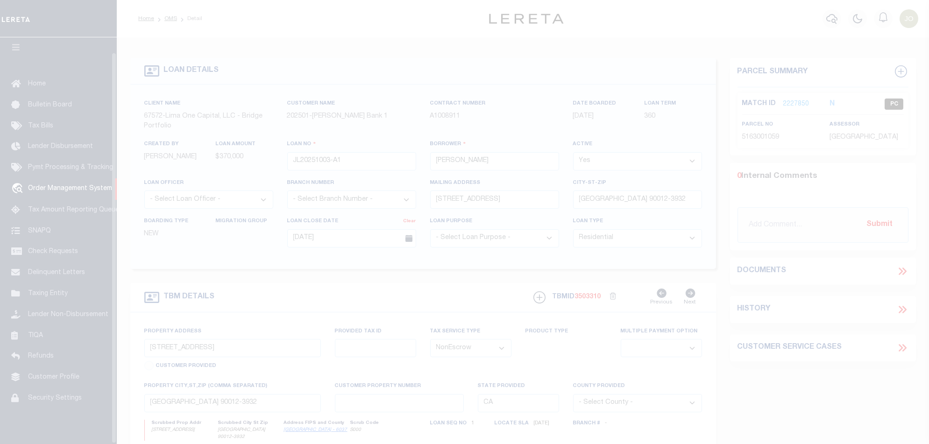
scroll to position [15, 0]
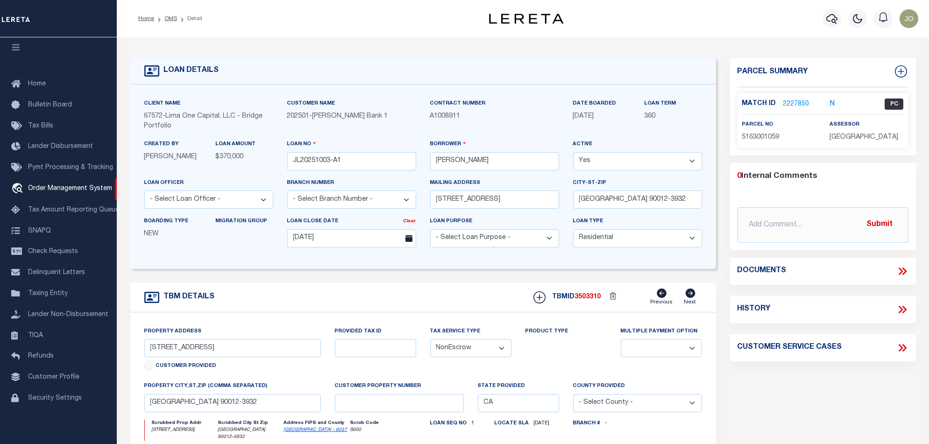
click at [899, 103] on span "PC" at bounding box center [894, 104] width 19 height 11
click at [900, 100] on span "PC" at bounding box center [894, 104] width 19 height 11
click at [805, 100] on link "2227850" at bounding box center [797, 105] width 26 height 10
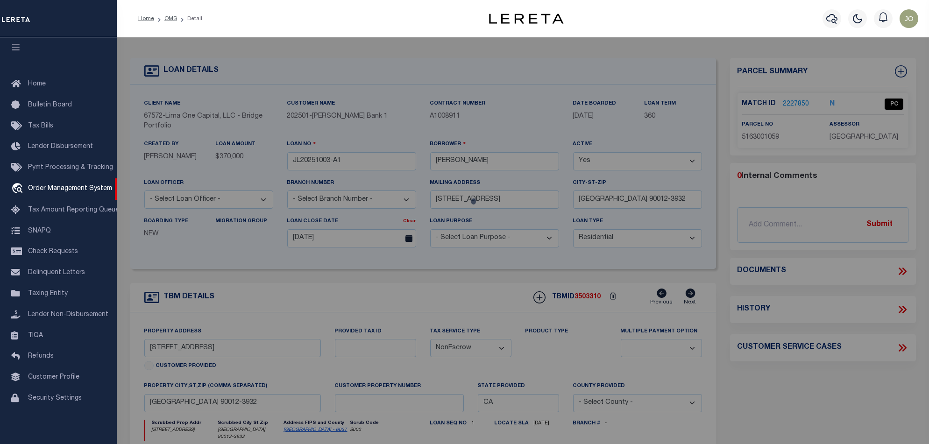
checkbox input "false"
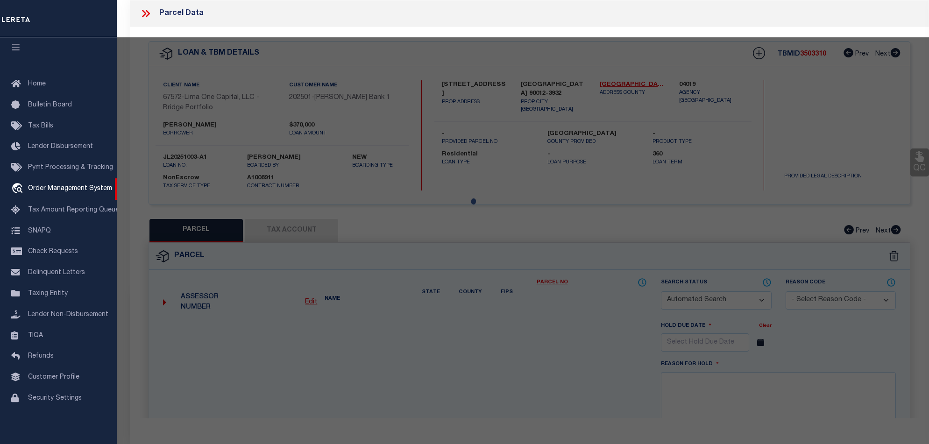
select select "PC"
type input "U S BANK NATIONAL ASSOCIATION"
select select "ATL"
select select "ADD"
type input "[STREET_ADDRESS]"
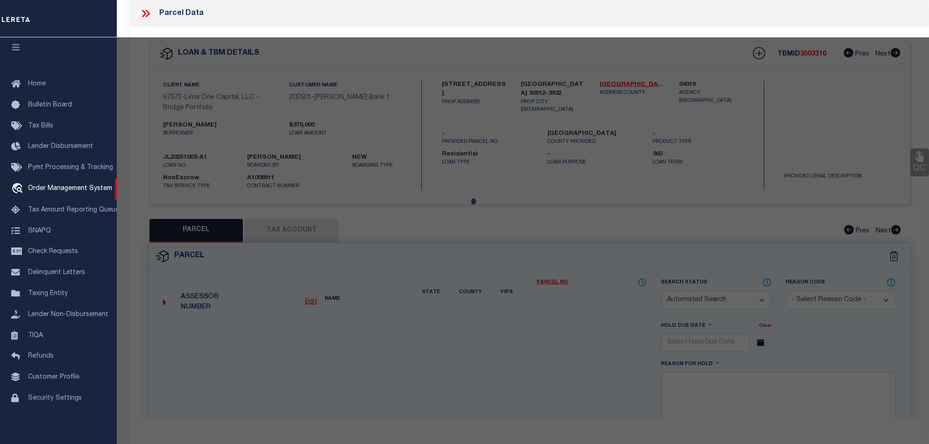
checkbox input "false"
type input "[GEOGRAPHIC_DATA]"
type textarea "TR=62826 LOT 1 CONDO UNIT 162 (AIRSPACE AND 1/303 INT IN COMMON AREA)"
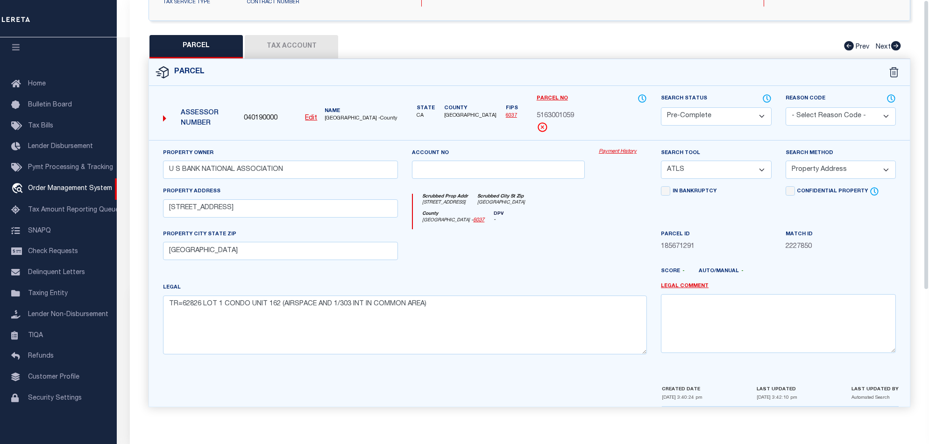
scroll to position [0, 0]
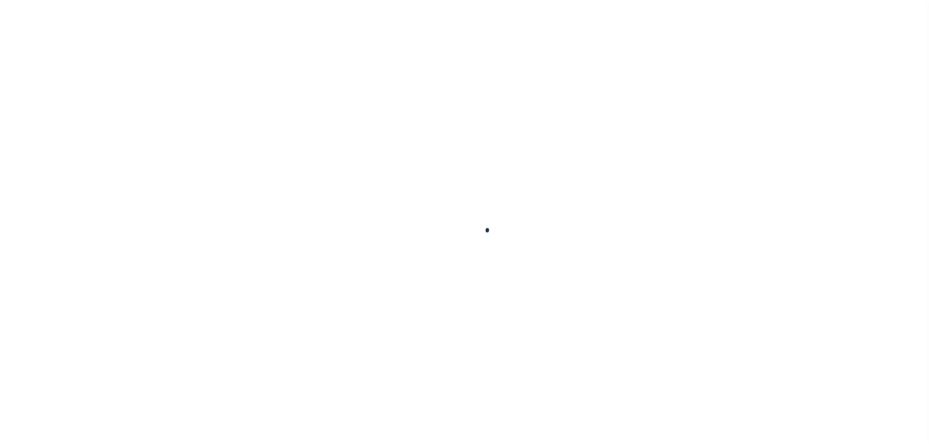
select select "10"
select select "NonEscrow"
type input "[STREET_ADDRESS]"
select select
type input "[GEOGRAPHIC_DATA] 90012-3932"
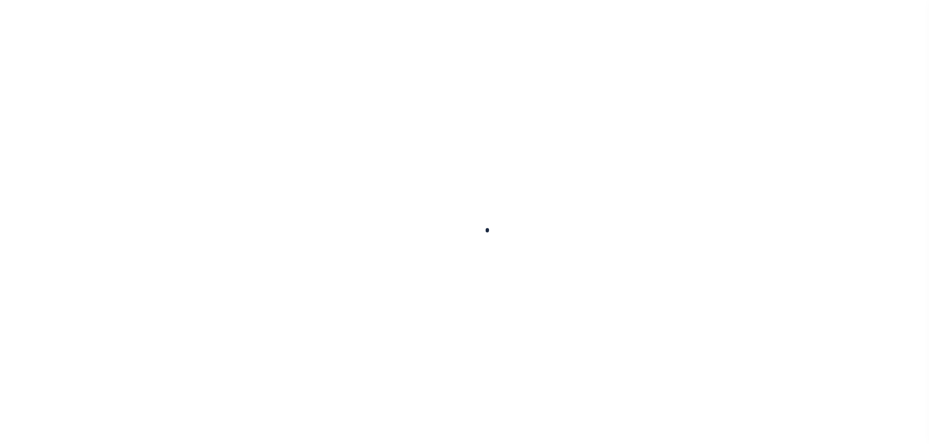
type input "CA"
select select
select select "10"
select select "NonEscrow"
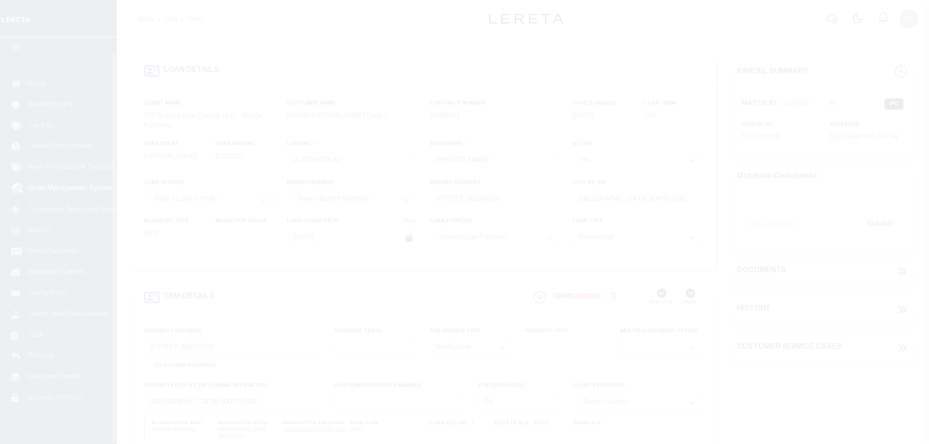
scroll to position [15, 0]
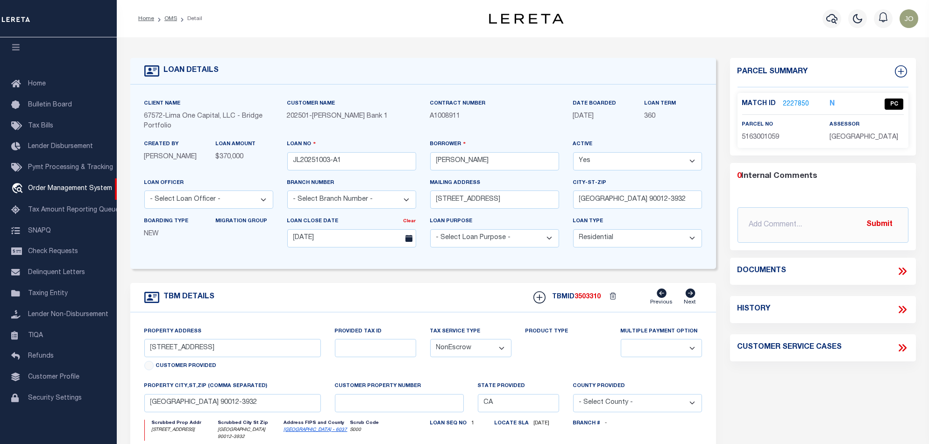
click at [802, 100] on link "2227850" at bounding box center [797, 105] width 26 height 10
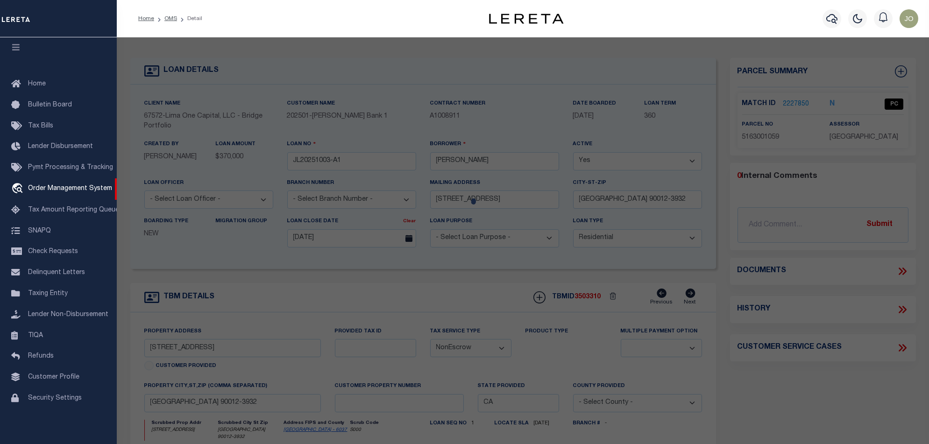
checkbox input "false"
select select "PC"
type input "U S BANK NATIONAL ASSOCIATION"
select select "ATL"
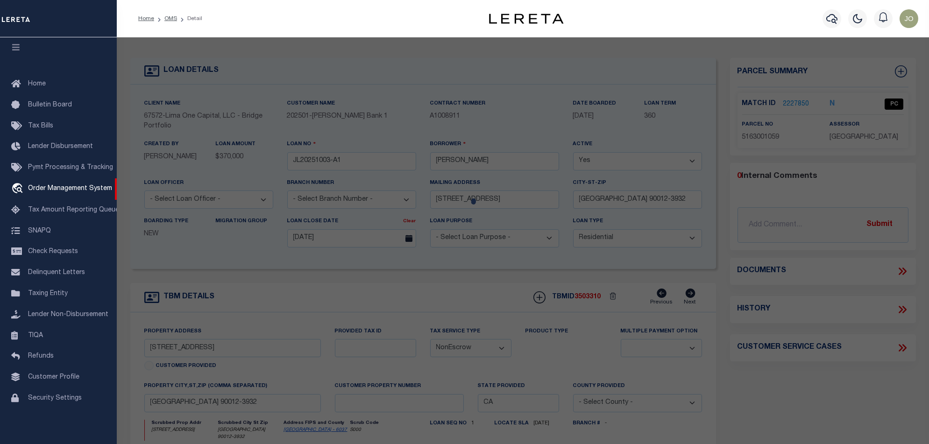
select select "ADD"
type input "100 S ALAMEDA ST , #162"
checkbox input "false"
type input "LOS ANGELES, CA 90012"
type textarea "TR=62826 LOT 1 CONDO UNIT 162 (AIRSPACE AND 1/303 INT IN COMMON AREA)"
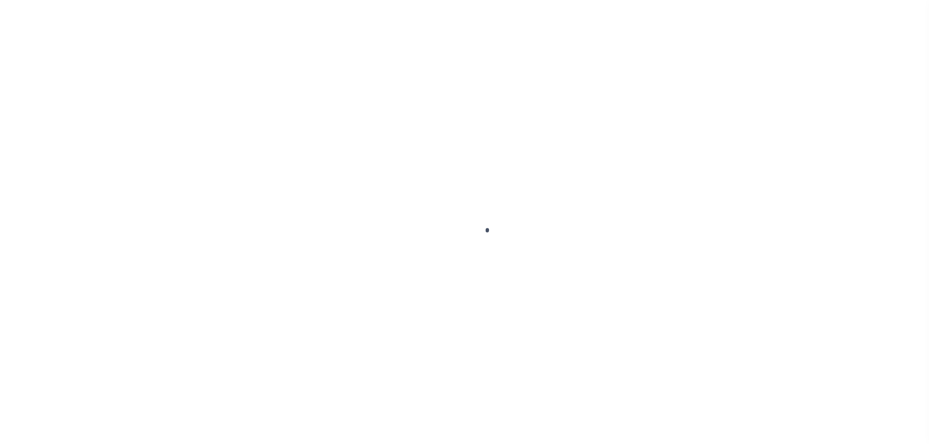
select select "10"
select select "NonEscrow"
type input "JL20251003-A1"
type input "[PERSON_NAME]"
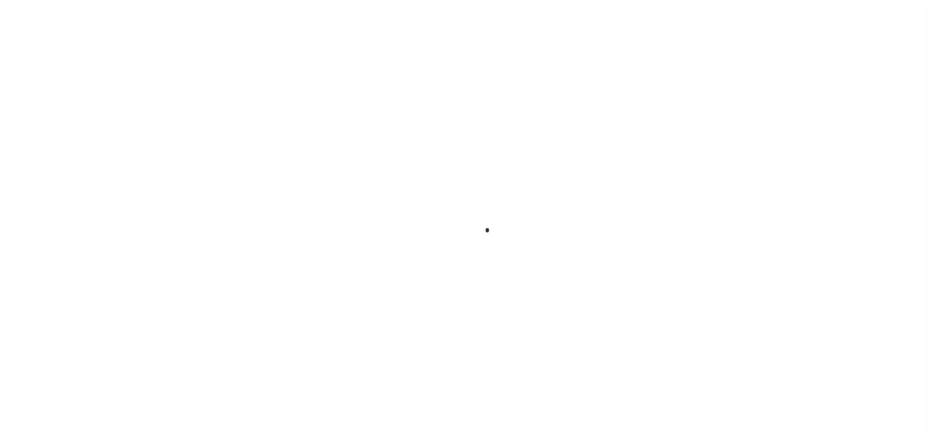
select select
type input "[STREET_ADDRESS]"
type input "[GEOGRAPHIC_DATA] 90012-3932"
type input "10/02/2025"
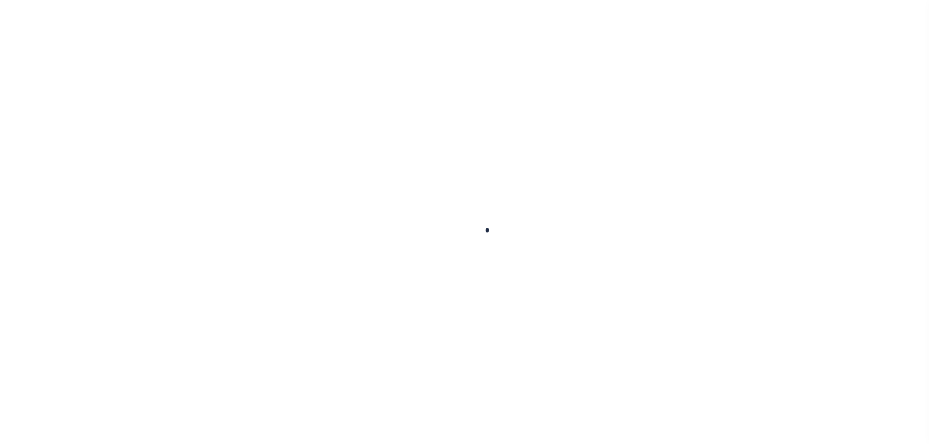
select select "10"
select select "NonEscrow"
type input "[STREET_ADDRESS]"
select select
type input "[GEOGRAPHIC_DATA] 90012-3932"
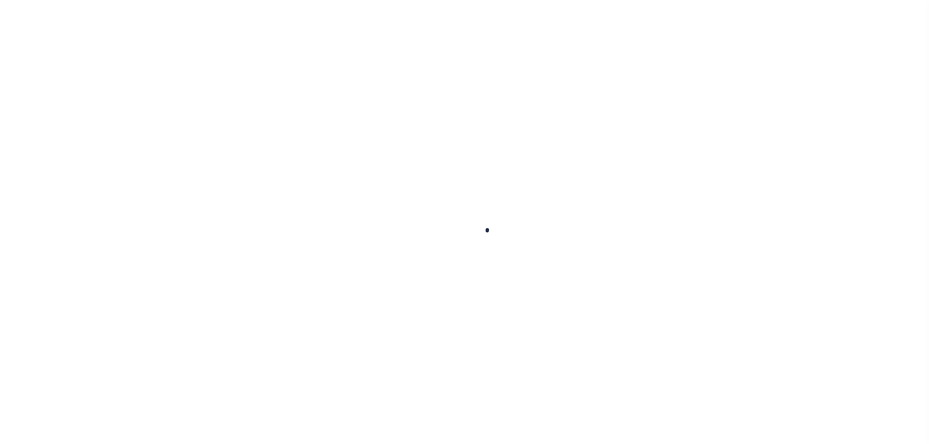
type input "CA"
select select
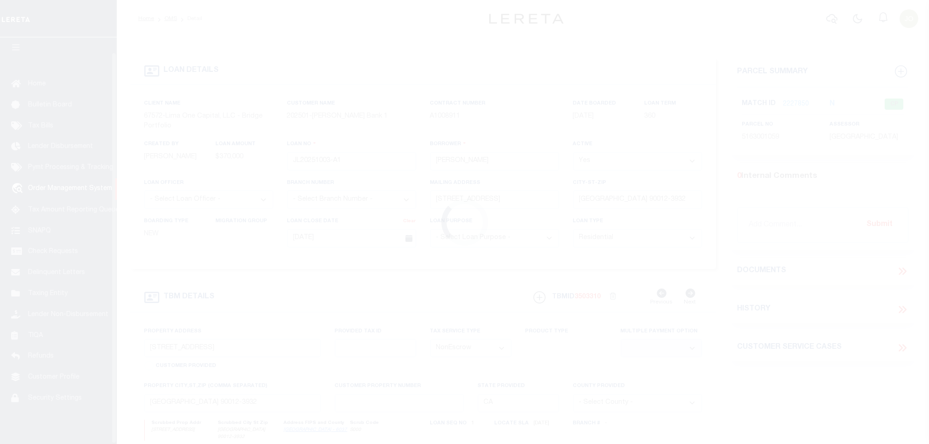
scroll to position [15, 0]
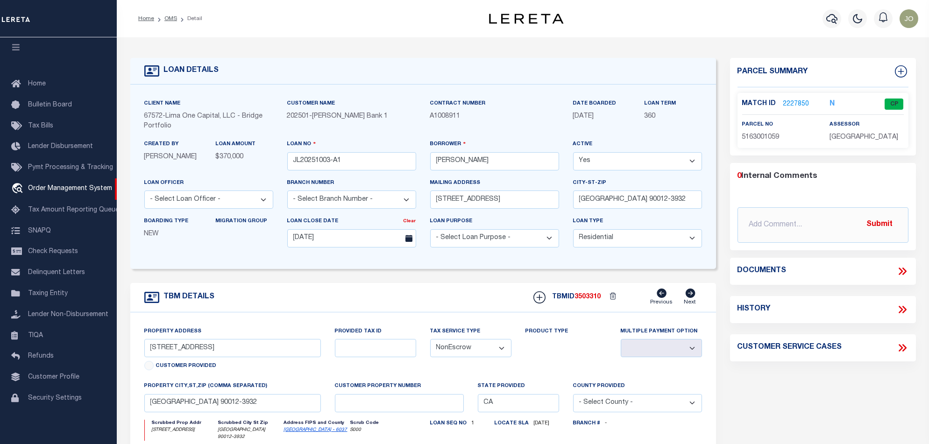
click at [803, 102] on link "2227850" at bounding box center [797, 105] width 26 height 10
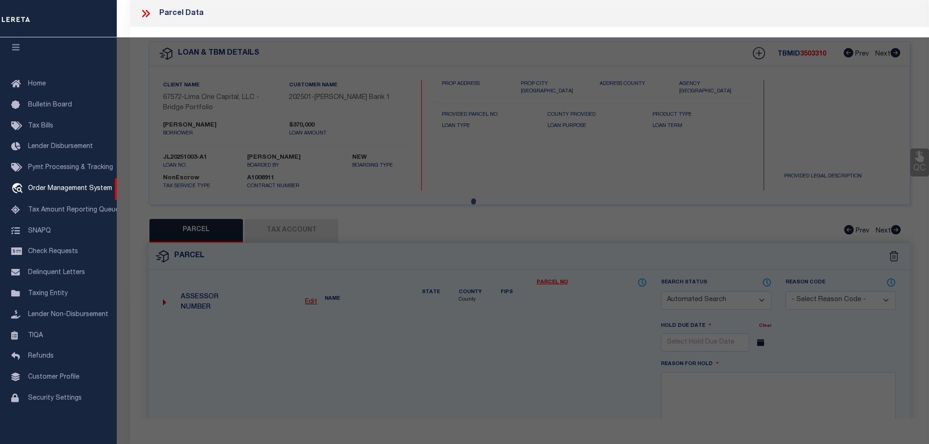
checkbox input "false"
select select "CP"
type input "U S BANK NATIONAL ASSOCIATION"
select select "ATL"
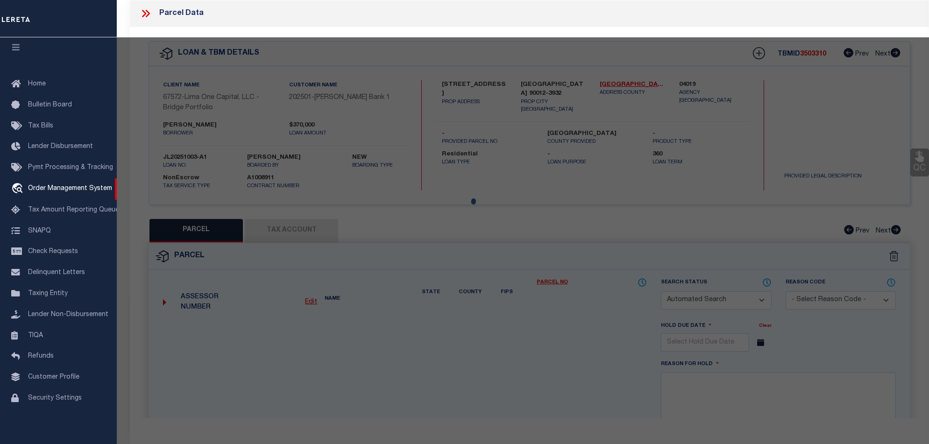
select select "ADD"
type input "100 S ALAMEDA ST , #162"
checkbox input "false"
type input "LOS ANGELES, CA 90012"
type textarea "TR=62826 LOT 1 CONDO UNIT 162 (AIRSPACE AND 1/303 INT IN COMMON AREA)"
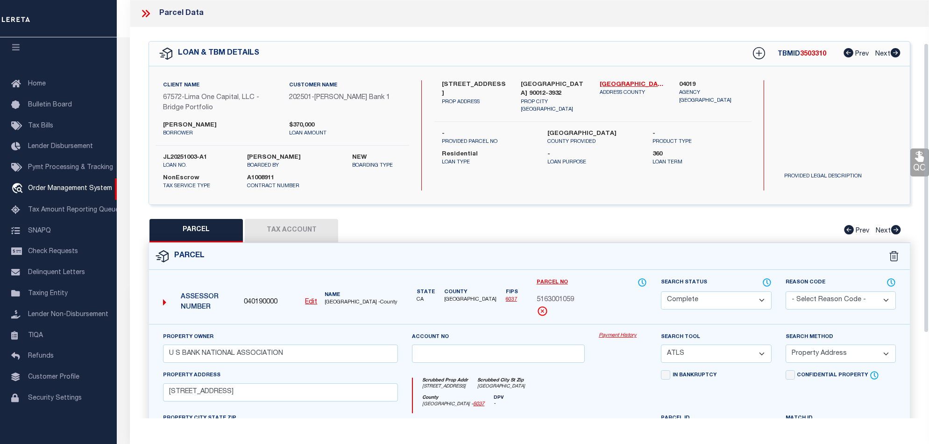
scroll to position [124, 0]
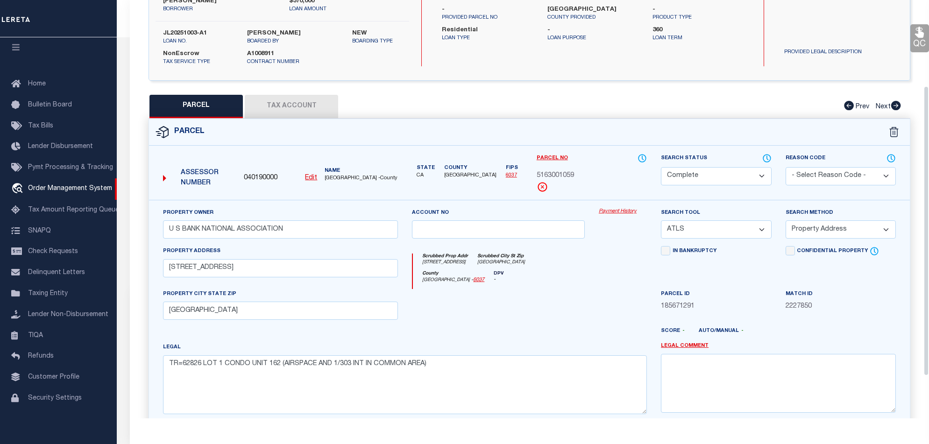
click at [622, 212] on link "Payment History" at bounding box center [623, 212] width 48 height 8
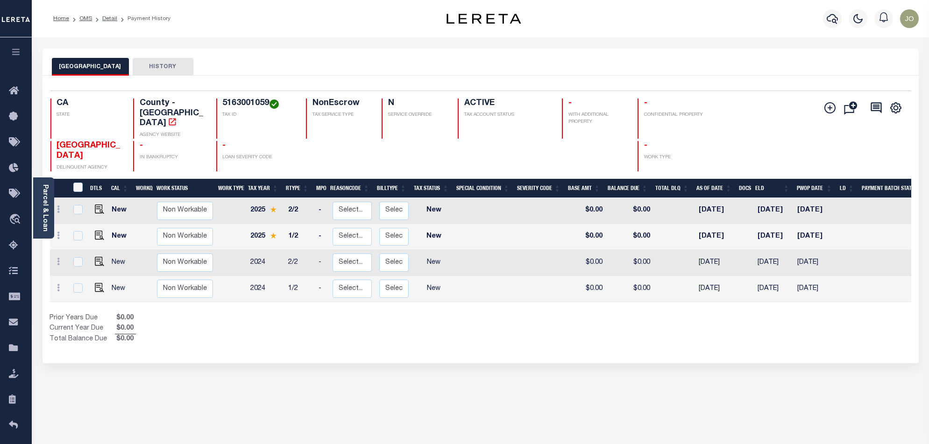
click at [456, 361] on div "LOS ANGELES COUNTY HISTORY Selected 4 Results" at bounding box center [481, 313] width 891 height 528
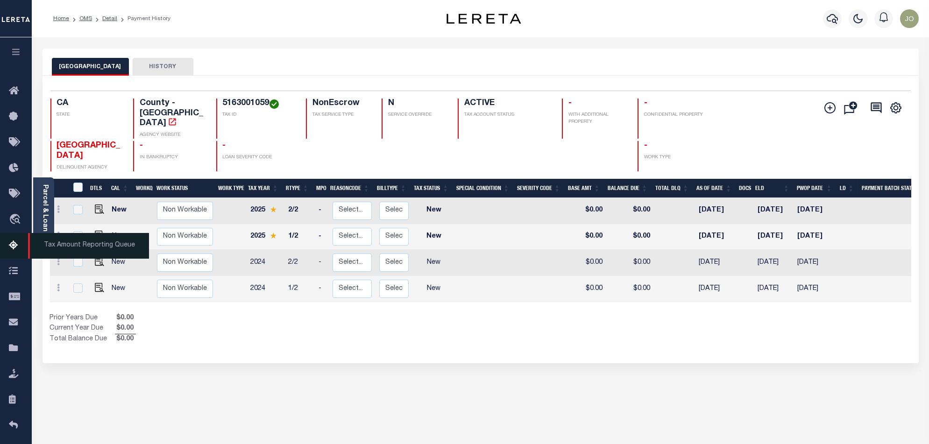
click at [15, 248] on icon at bounding box center [16, 246] width 15 height 12
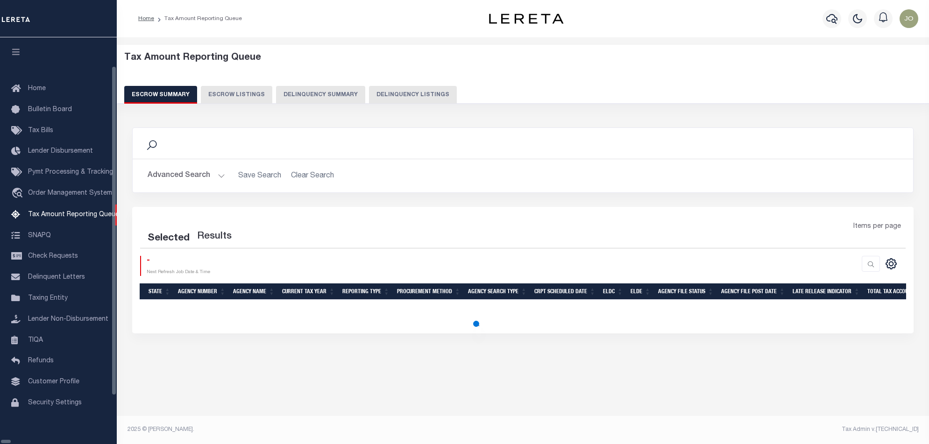
select select "100"
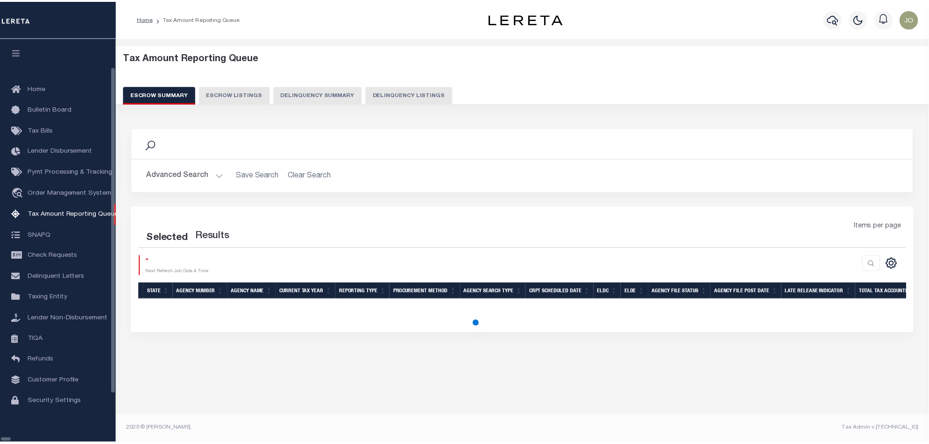
scroll to position [15, 0]
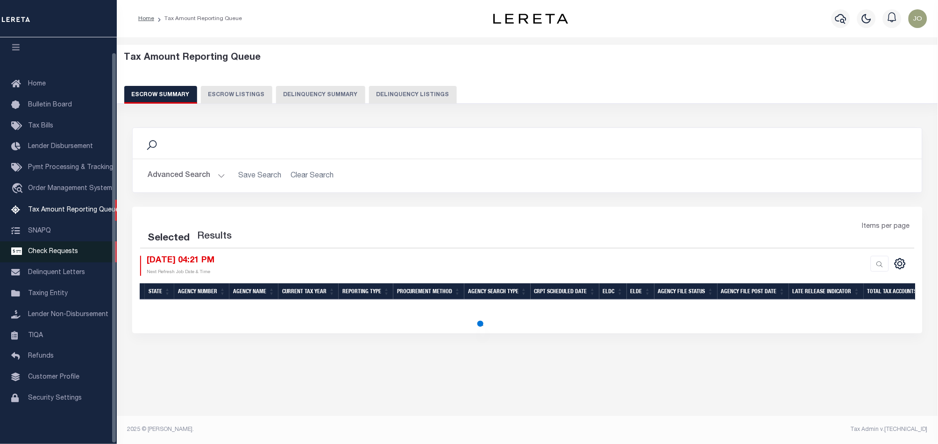
select select "100"
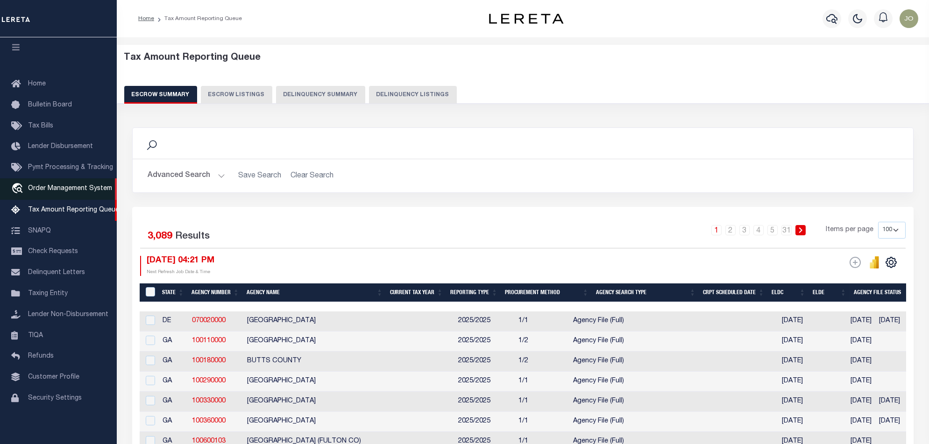
click at [70, 185] on span "Order Management System" at bounding box center [70, 188] width 84 height 7
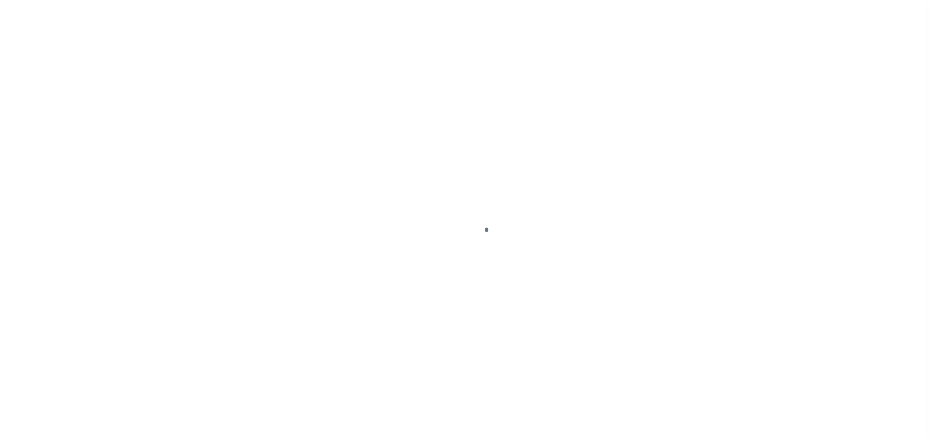
scroll to position [15, 0]
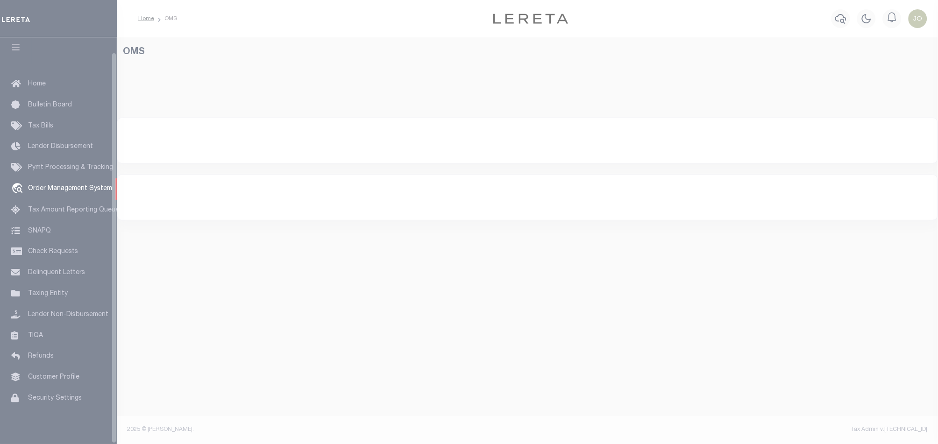
select select "200"
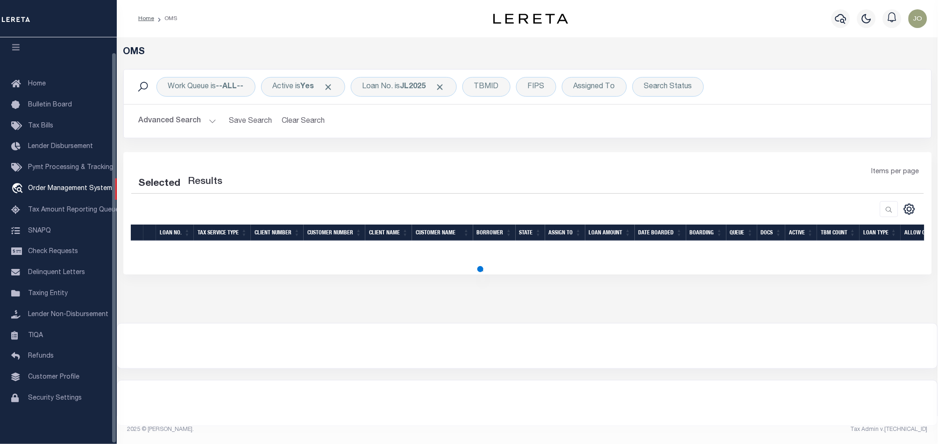
select select "200"
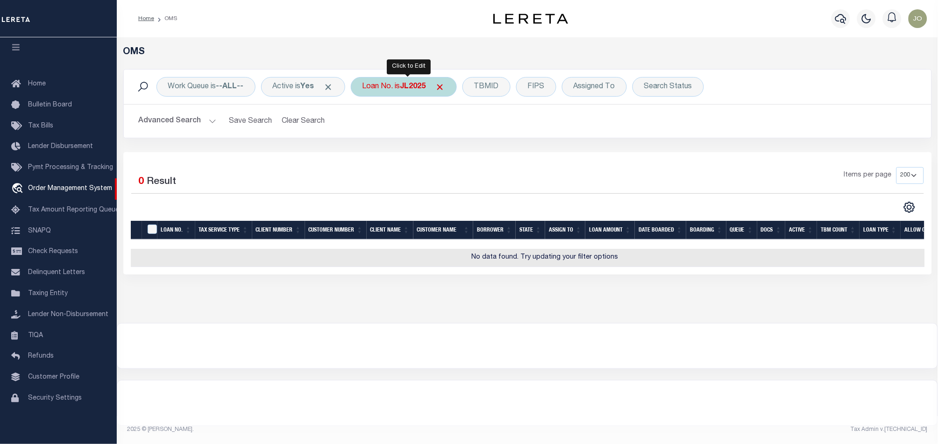
click at [415, 88] on b "JL2025" at bounding box center [413, 86] width 26 height 7
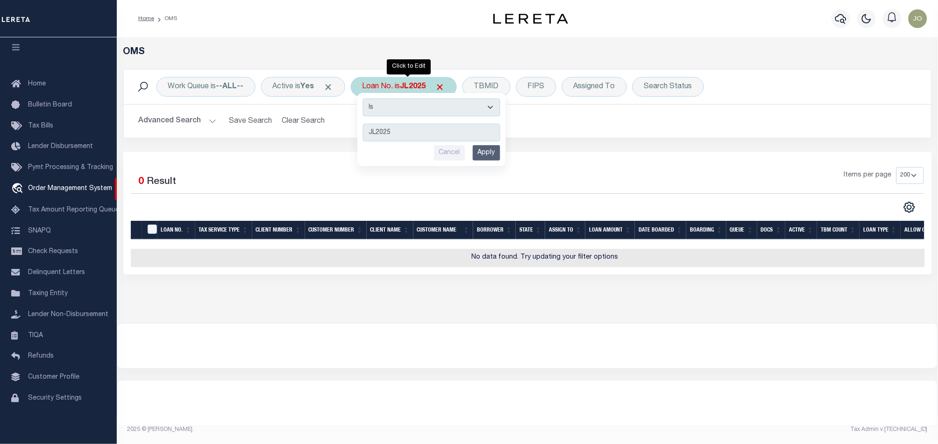
click at [429, 111] on select "Is Contains" at bounding box center [431, 108] width 137 height 18
select select "c"
click at [366, 99] on select "Is Contains" at bounding box center [431, 108] width 137 height 18
click at [499, 148] on input "Apply" at bounding box center [487, 152] width 28 height 15
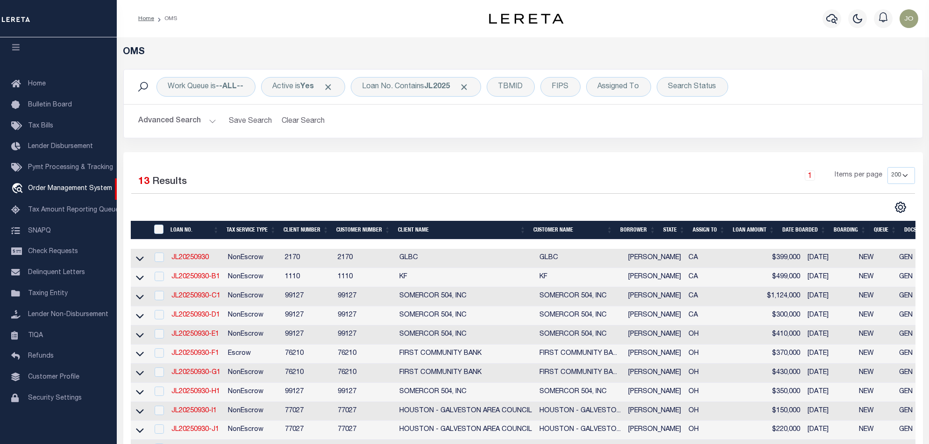
scroll to position [233, 0]
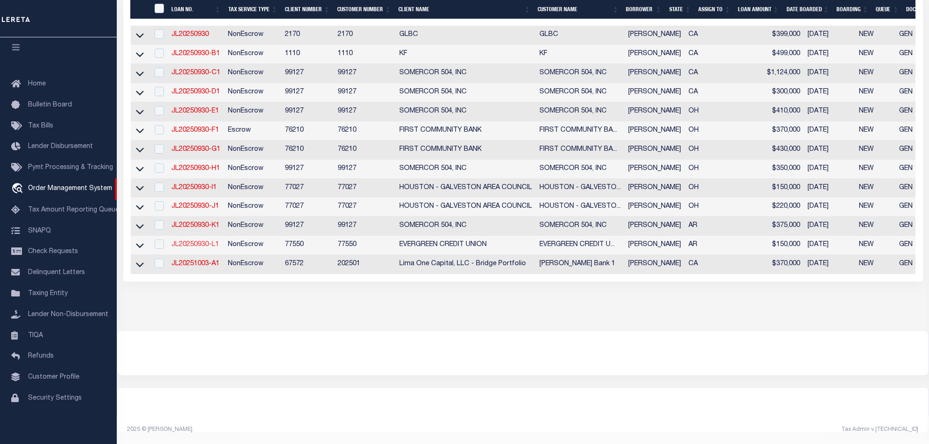
click at [188, 242] on link "JL20250930-L1" at bounding box center [195, 245] width 48 height 7
type input "JL20250930-L1"
type input "Jorge lopez"
select select
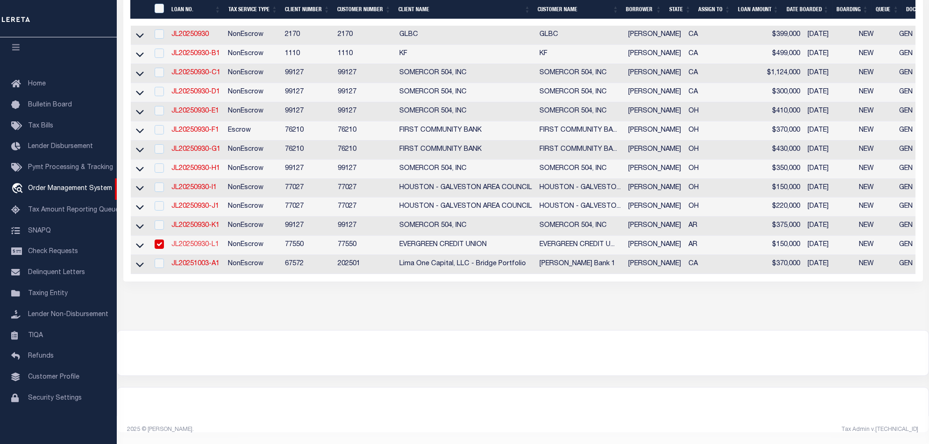
type input "610 E 33RD AVE"
type input "PINE BLUFF AR 71601-7009"
type input "09/29/2025"
select select "10"
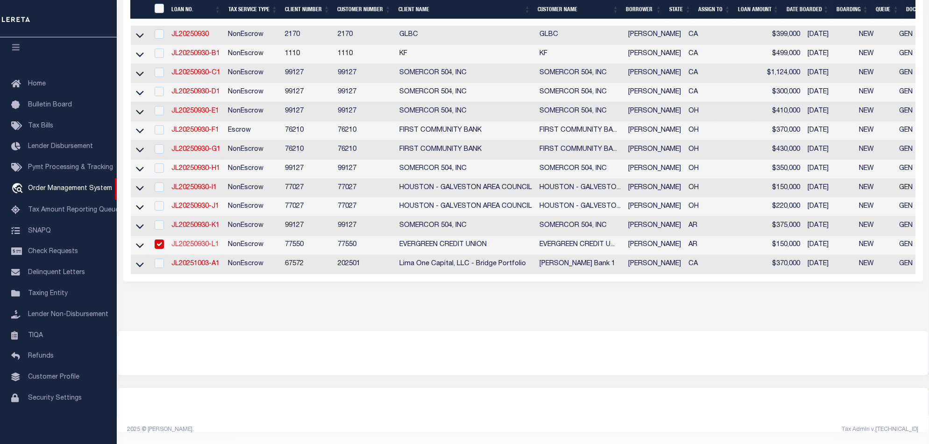
select select "NonEscrow"
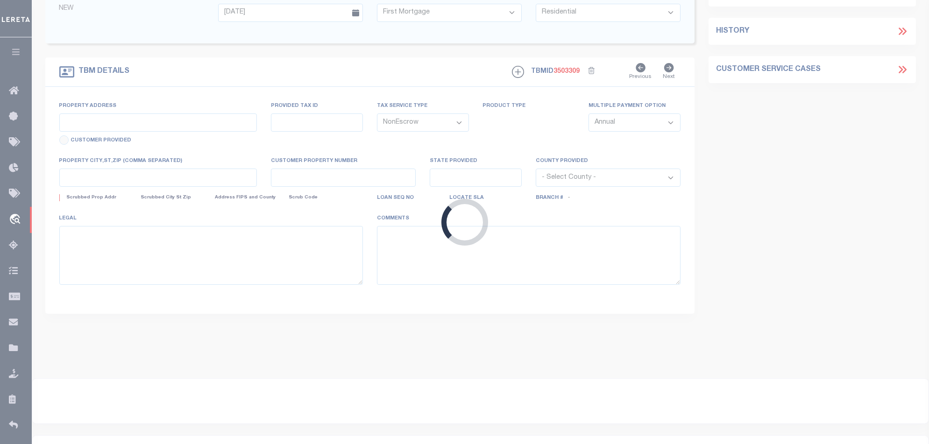
type input "610 E 33RD AVE"
select select
type input "PINE BLUFF AR 71601-7009"
type input "AR"
select select
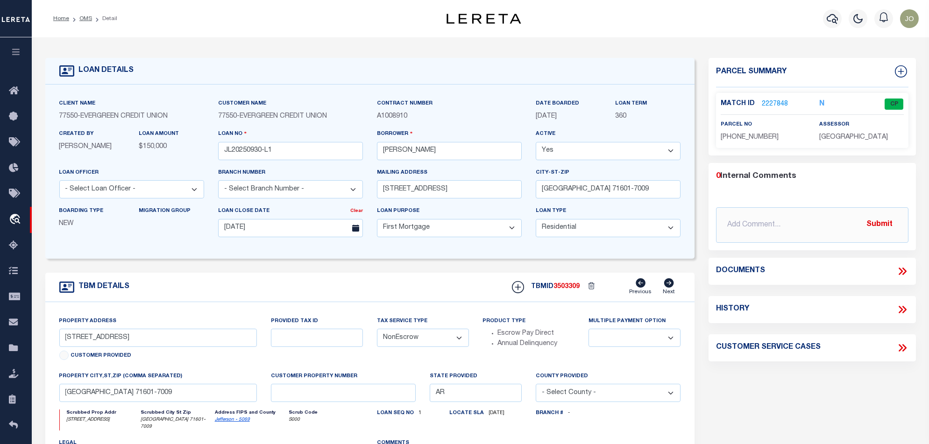
click at [774, 100] on link "2227848" at bounding box center [775, 105] width 26 height 10
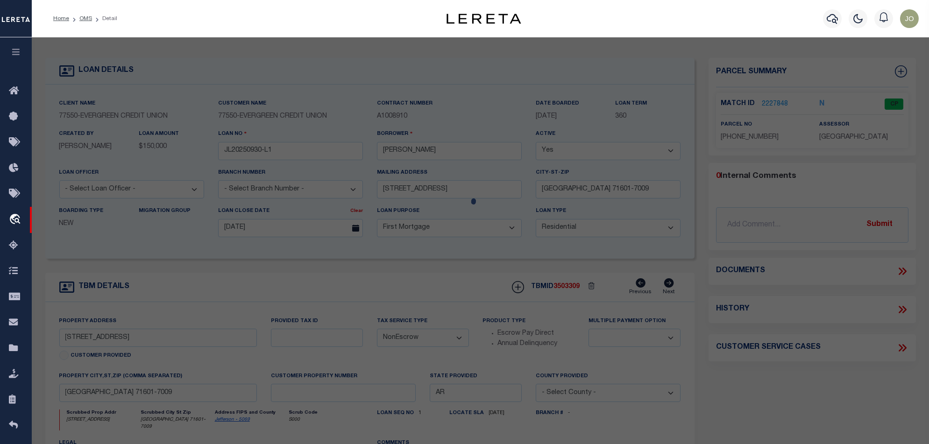
checkbox input "false"
select select "CP"
type input "KIERRA,HENDERSON"
select select "ATL"
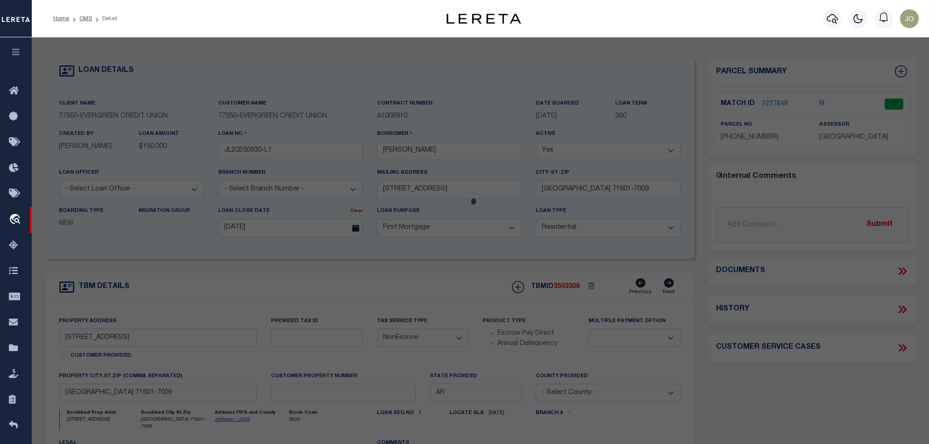
select select "ADD"
type input "610 E 33RD AVE"
checkbox input "false"
type input "PINE BLUFF, AR 71601"
type textarea "LOT 46"
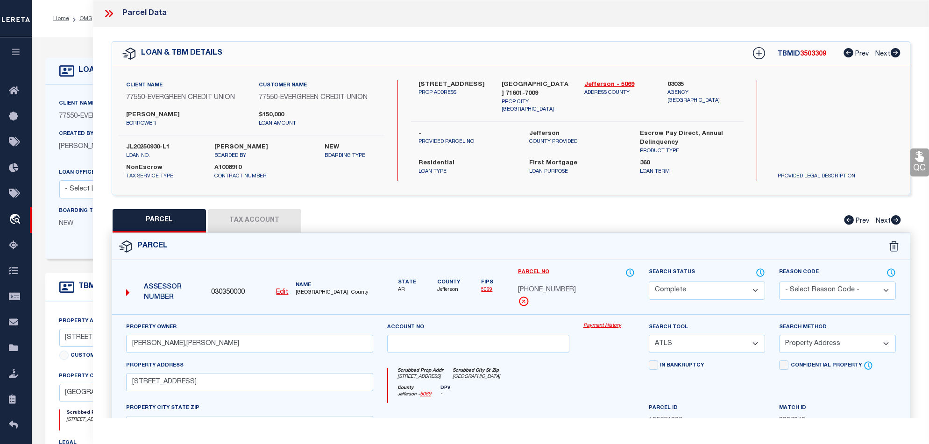
click at [595, 321] on div "Property Owner KIERRA,HENDERSON Account no Payment History Search Tool -- Selec…" at bounding box center [511, 436] width 798 height 244
click at [595, 324] on link "Payment History" at bounding box center [609, 326] width 51 height 8
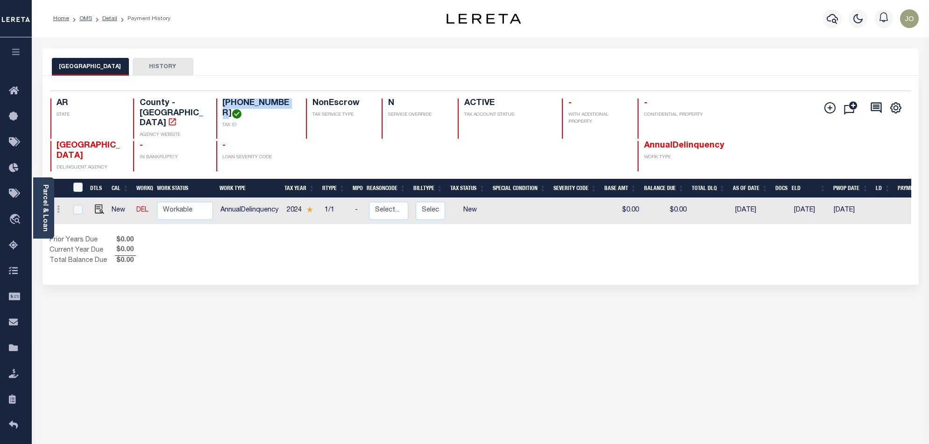
drag, startPoint x: 280, startPoint y: 104, endPoint x: 213, endPoint y: 100, distance: 66.9
click at [213, 100] on div "AR STATE County - AR AGENCY WEBSITE [PHONE_NUMBER] TAX ID NonEscrow TAX SERVICE…" at bounding box center [408, 119] width 717 height 40
copy h4 "[PHONE_NUMBER]"
click at [9, 48] on button "button" at bounding box center [16, 53] width 32 height 32
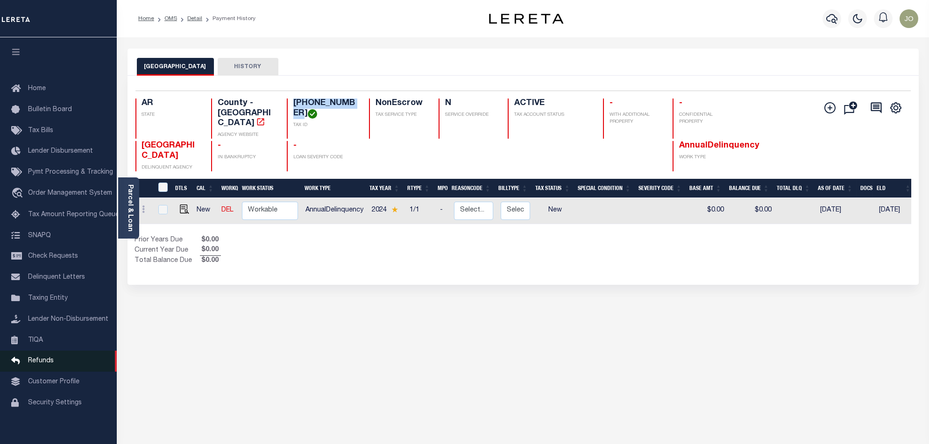
scroll to position [15, 0]
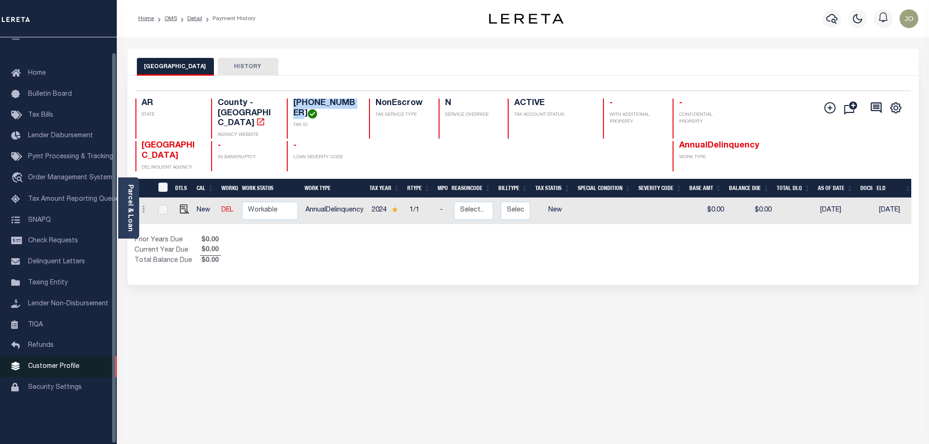
click at [61, 370] on span "Customer Profile" at bounding box center [53, 367] width 51 height 7
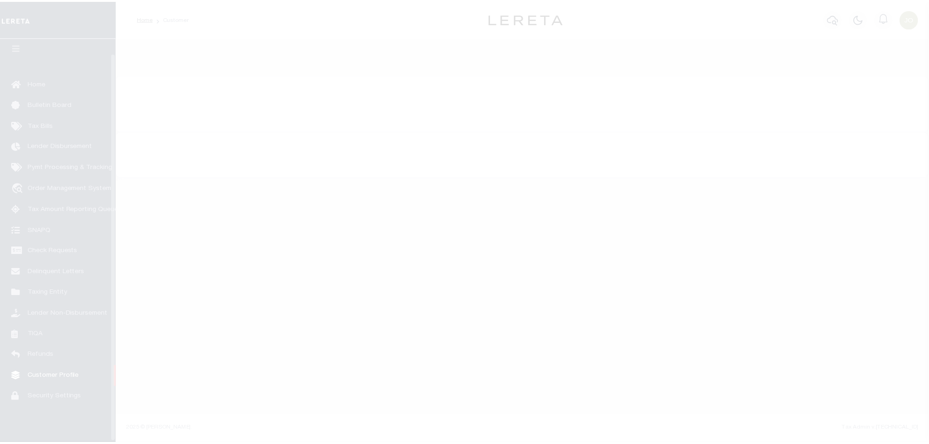
scroll to position [15, 0]
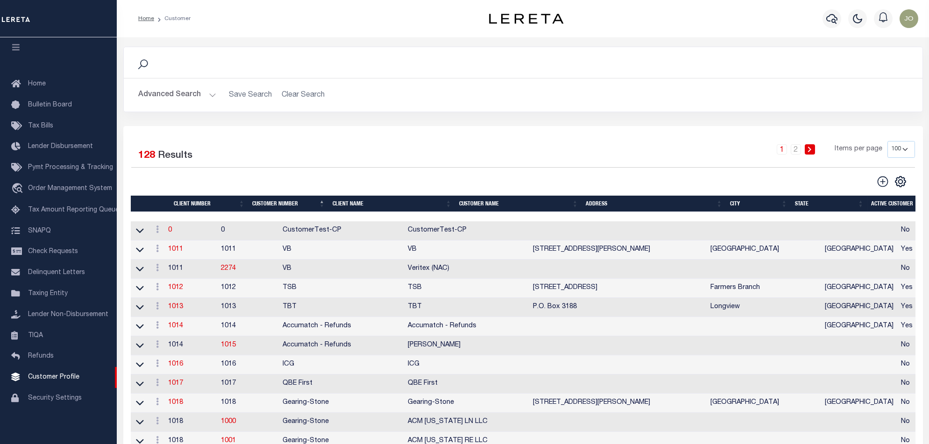
click at [247, 91] on h2 "Advanced Search Save Search Clear Search" at bounding box center [523, 95] width 784 height 18
click at [157, 103] on button "Advanced Search" at bounding box center [178, 95] width 78 height 18
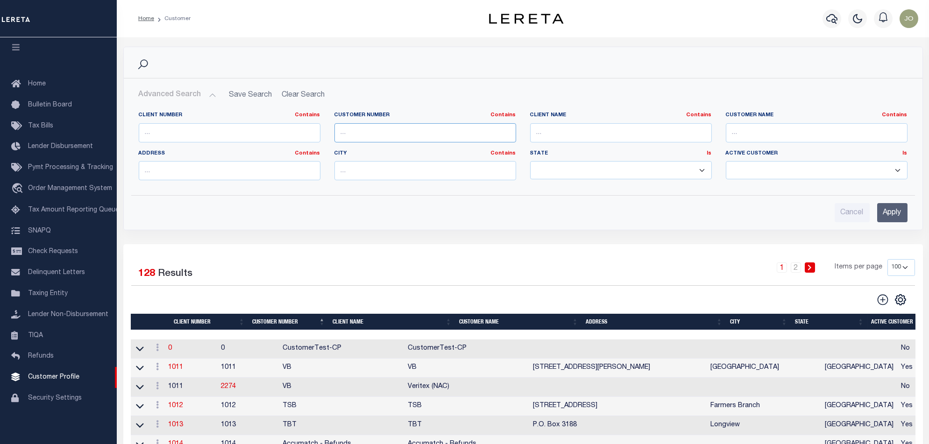
click at [406, 131] on input "text" at bounding box center [426, 132] width 182 height 19
click at [599, 132] on input "text" at bounding box center [621, 132] width 182 height 19
type input "[PERSON_NAME] Bank 1"
click at [890, 206] on input "Apply" at bounding box center [892, 212] width 30 height 19
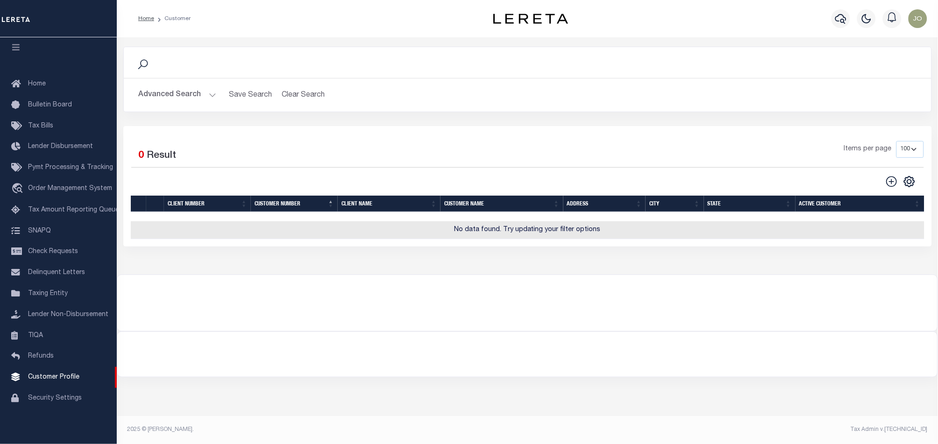
click at [178, 102] on button "Advanced Search" at bounding box center [178, 95] width 78 height 18
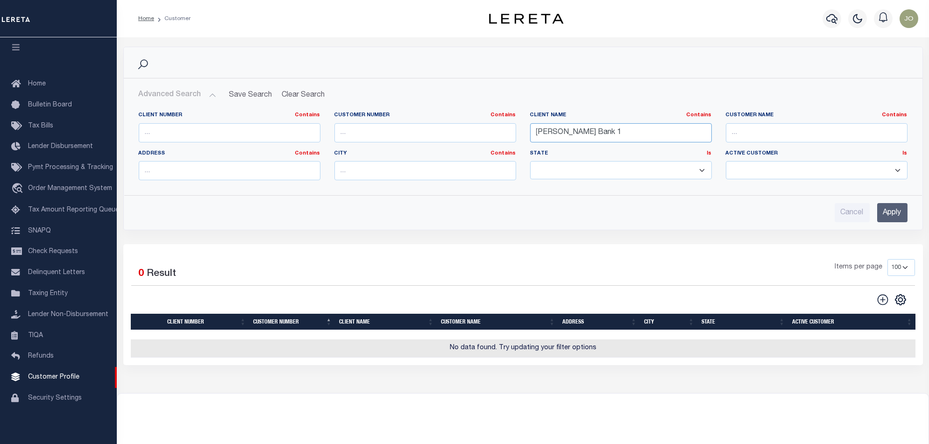
click at [621, 132] on input "[PERSON_NAME] Bank 1" at bounding box center [621, 132] width 182 height 19
click at [714, 139] on div "Client Name Contains Contains Is" at bounding box center [621, 131] width 196 height 38
click at [736, 132] on input "text" at bounding box center [817, 132] width 182 height 19
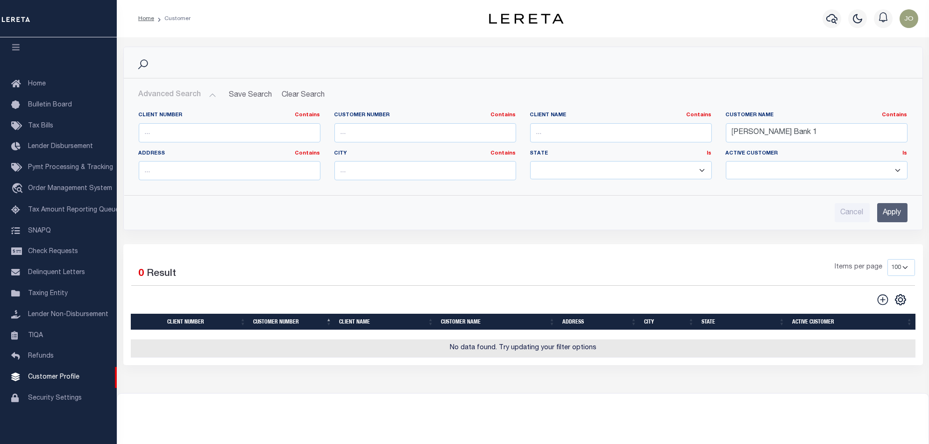
click at [884, 214] on input "Apply" at bounding box center [892, 212] width 30 height 19
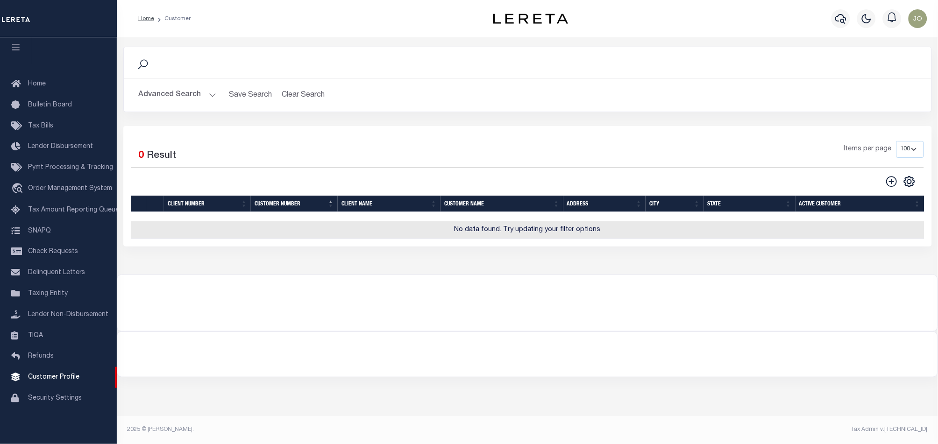
click at [174, 93] on button "Advanced Search" at bounding box center [178, 95] width 78 height 18
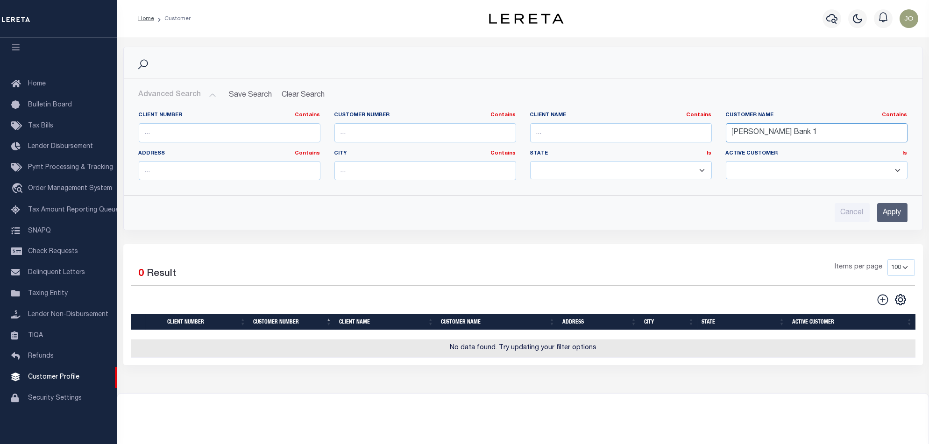
click at [806, 140] on input "[PERSON_NAME] Bank 1" at bounding box center [817, 132] width 182 height 19
type input "[PERSON_NAME]"
click at [879, 216] on input "Apply" at bounding box center [892, 212] width 30 height 19
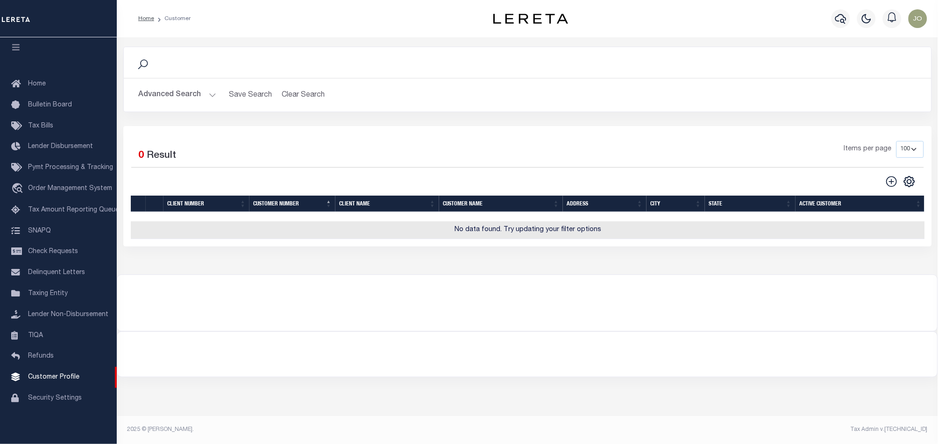
click at [179, 87] on button "Advanced Search" at bounding box center [178, 95] width 78 height 18
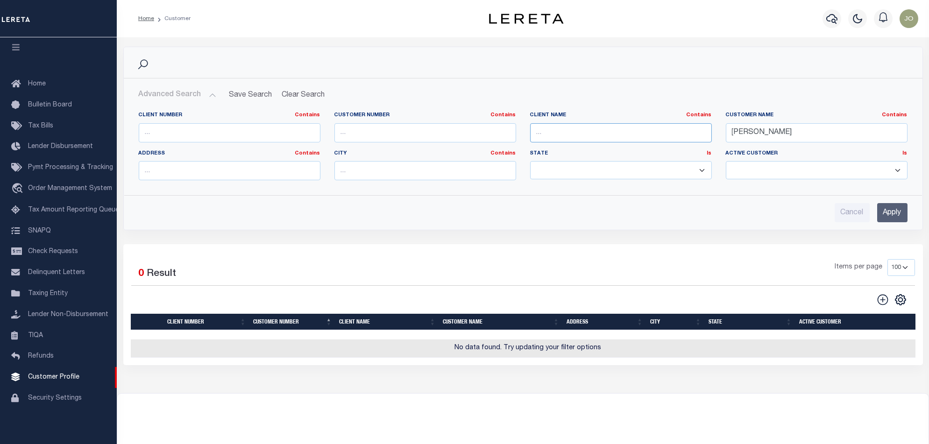
click at [614, 128] on input "text" at bounding box center [621, 132] width 182 height 19
type input "[PERSON_NAME]"
click at [898, 209] on input "Apply" at bounding box center [892, 212] width 30 height 19
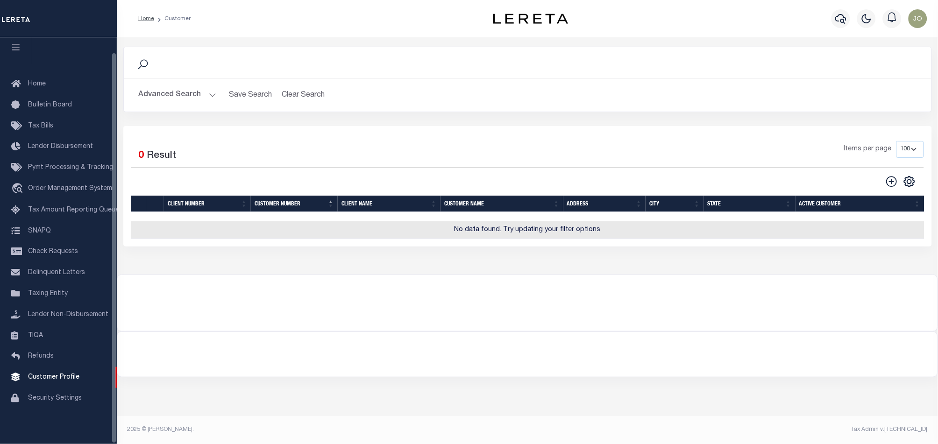
click at [159, 99] on button "Advanced Search" at bounding box center [178, 95] width 78 height 18
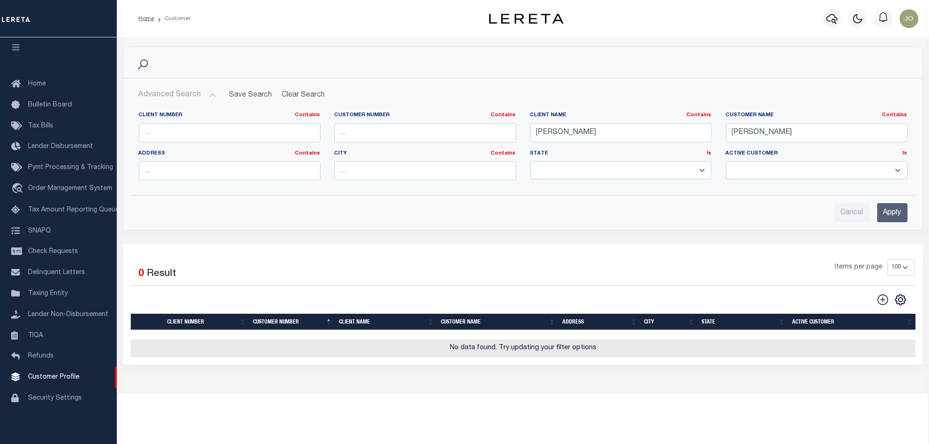
click at [770, 113] on label "Customer Name Contains Contains Is" at bounding box center [817, 116] width 182 height 8
click at [770, 129] on input "[PERSON_NAME]" at bounding box center [817, 132] width 182 height 19
click at [891, 210] on input "Apply" at bounding box center [892, 212] width 30 height 19
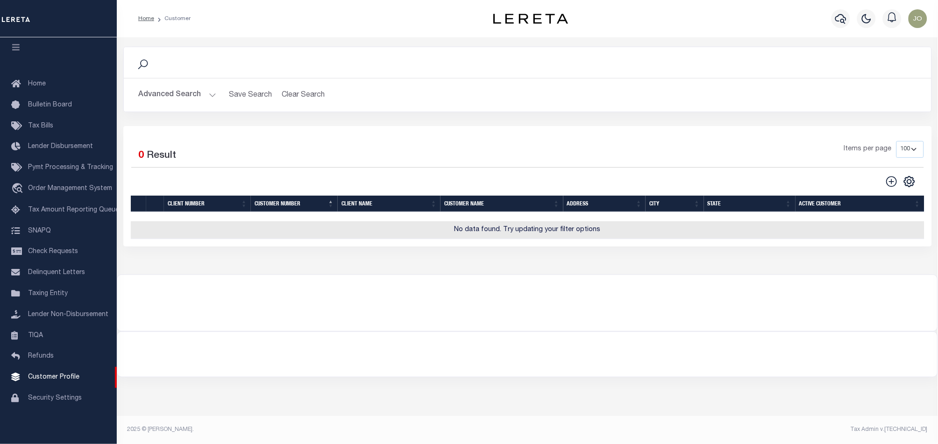
click at [181, 97] on button "Advanced Search" at bounding box center [178, 95] width 78 height 18
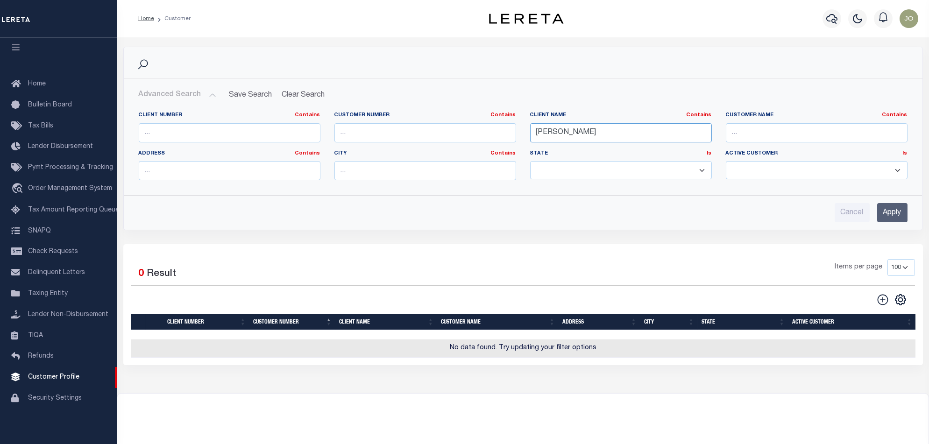
click at [633, 134] on input "[PERSON_NAME]" at bounding box center [621, 132] width 182 height 19
click at [282, 135] on input "text" at bounding box center [230, 132] width 182 height 19
click at [699, 172] on select "Alabama Alaska Arizona Arkansas California Colorado Connecticut Delaware Florid…" at bounding box center [621, 170] width 182 height 18
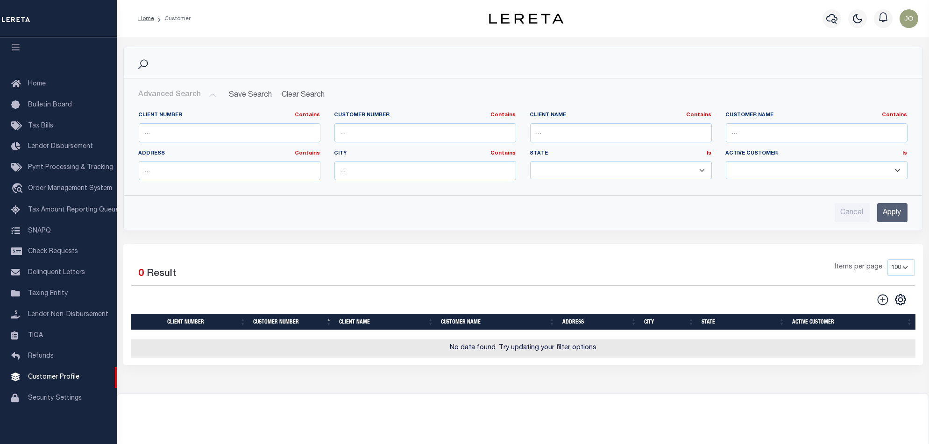
click at [699, 172] on select "Alabama Alaska Arizona Arkansas California Colorado Connecticut Delaware Florid…" at bounding box center [621, 170] width 182 height 18
click at [896, 209] on input "Apply" at bounding box center [892, 212] width 30 height 19
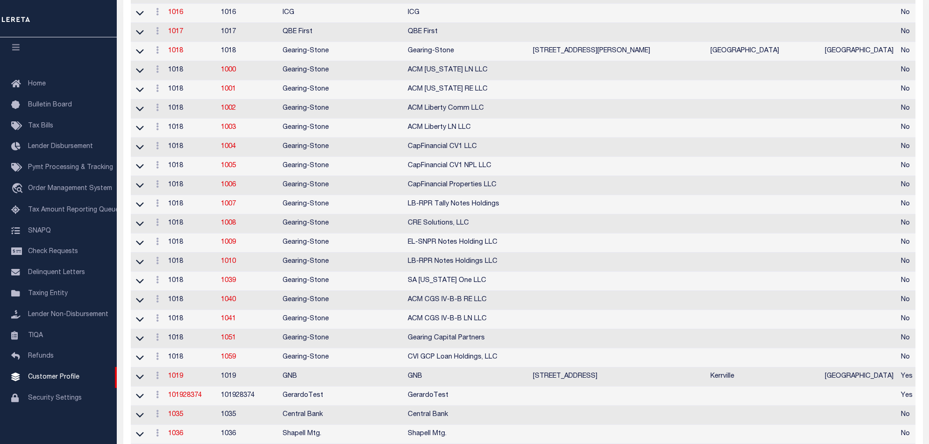
scroll to position [103, 0]
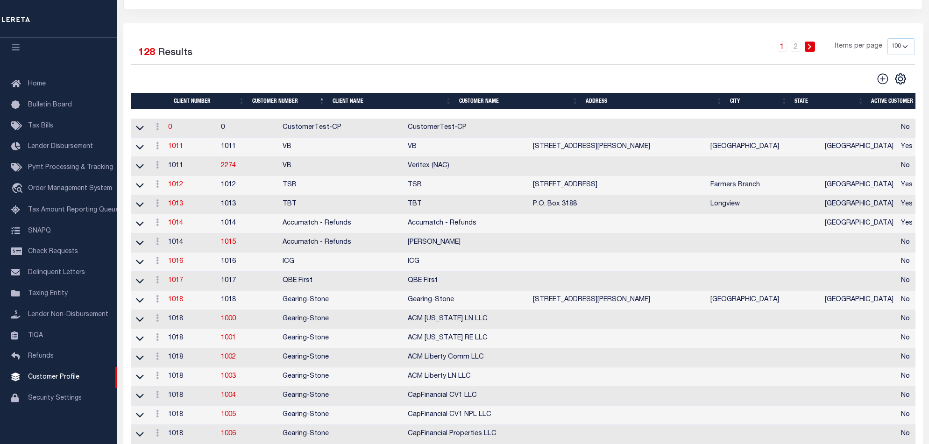
click at [809, 48] on icon at bounding box center [810, 47] width 4 height 6
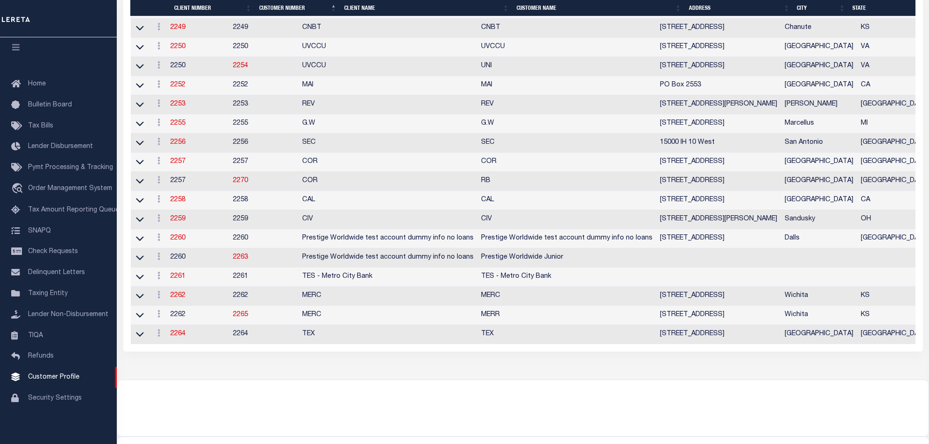
scroll to position [35, 0]
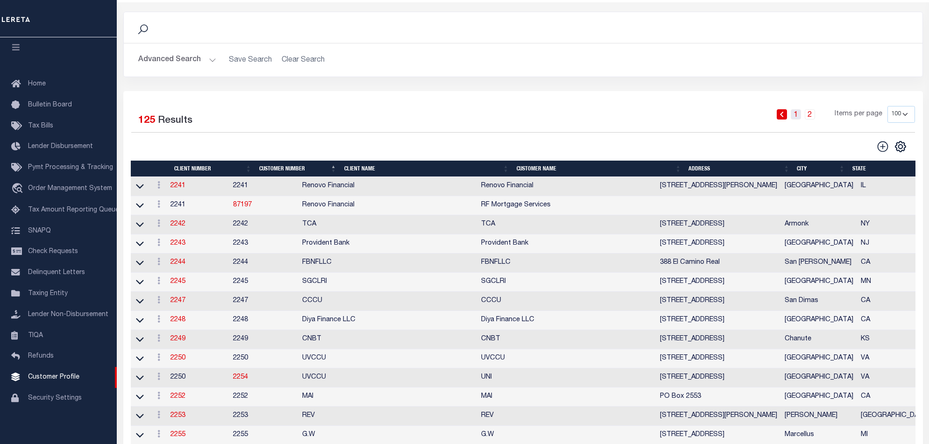
click at [799, 111] on link "1" at bounding box center [796, 114] width 10 height 10
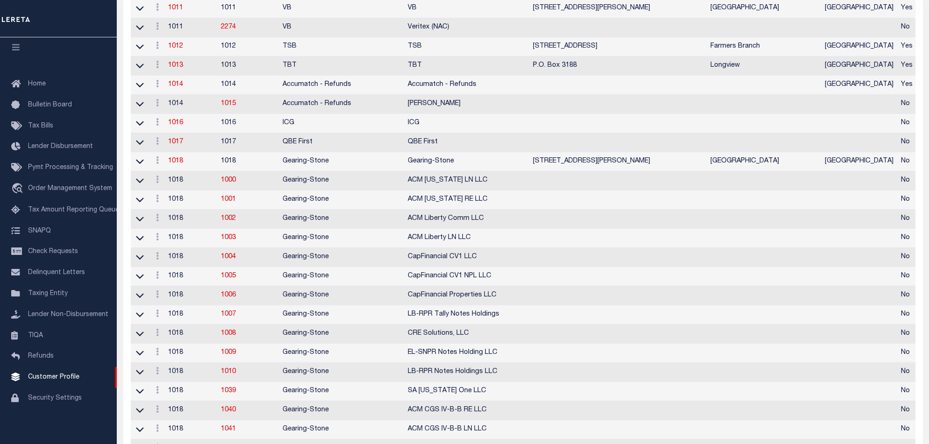
scroll to position [0, 0]
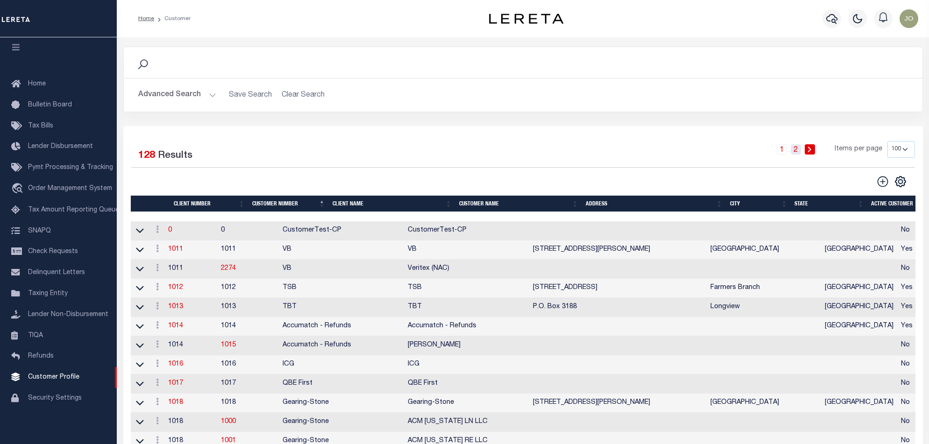
click at [798, 150] on link "2" at bounding box center [796, 149] width 10 height 10
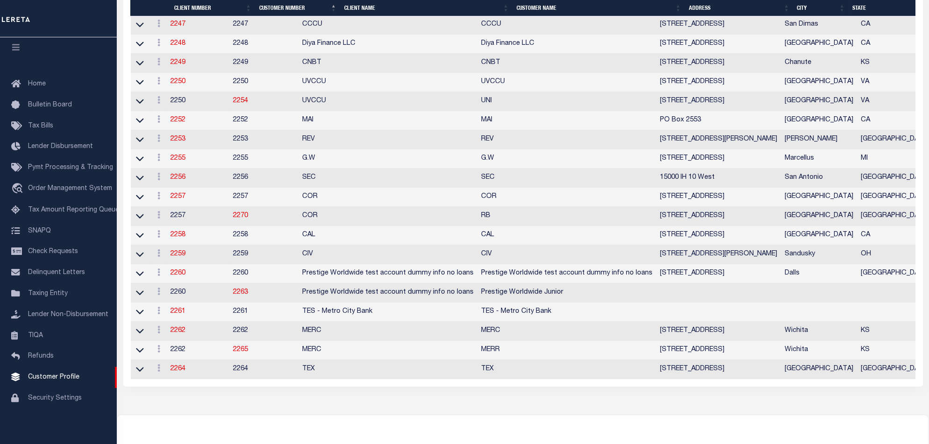
scroll to position [409, 0]
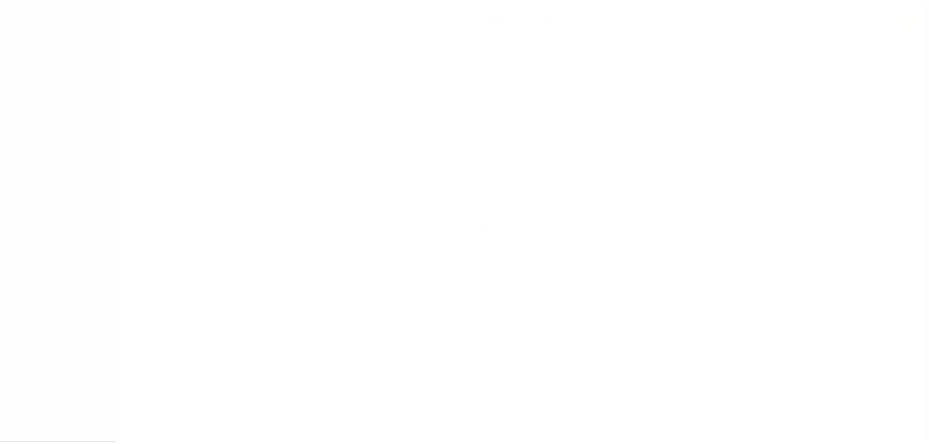
scroll to position [15, 0]
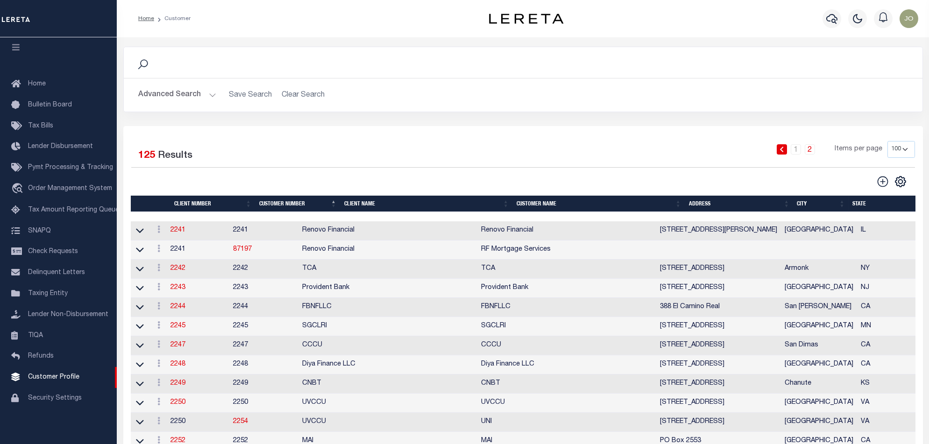
click at [200, 95] on button "Advanced Search" at bounding box center [178, 95] width 78 height 18
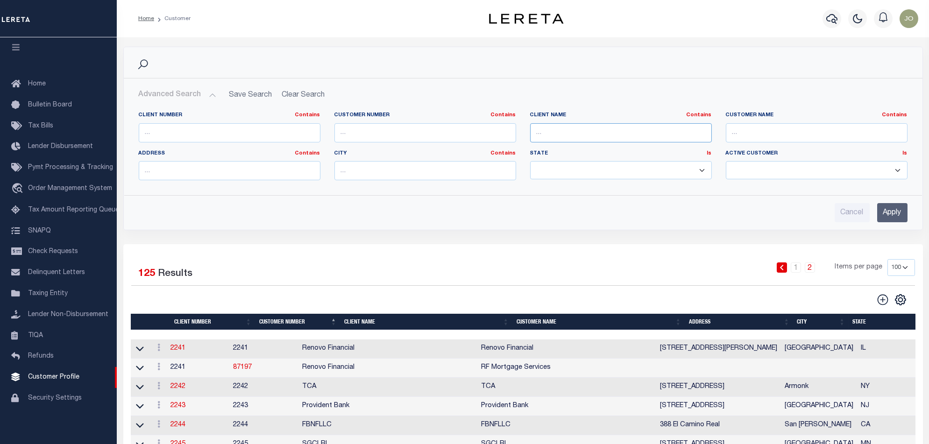
click at [594, 128] on input "text" at bounding box center [621, 132] width 182 height 19
click at [433, 143] on div "Customer Number Contains Contains Is" at bounding box center [426, 131] width 196 height 38
click at [586, 130] on input "text" at bounding box center [621, 132] width 182 height 19
type input "Lima"
click at [891, 207] on input "Apply" at bounding box center [892, 212] width 30 height 19
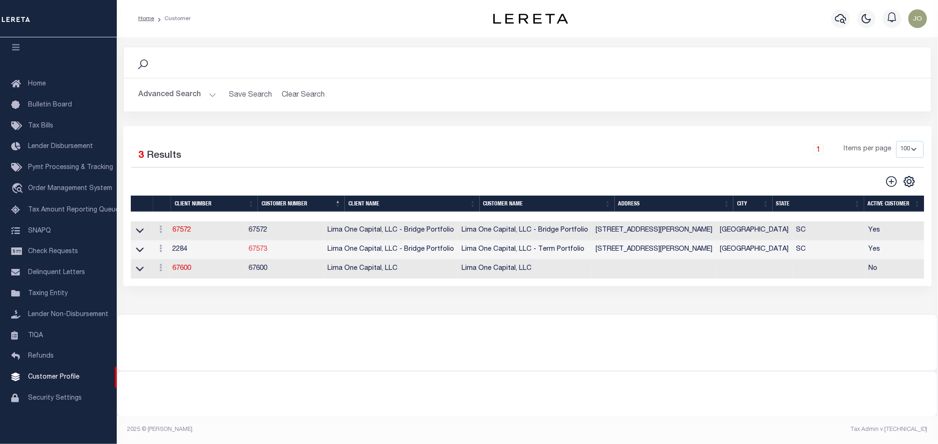
click at [268, 253] on link "67573" at bounding box center [258, 249] width 19 height 7
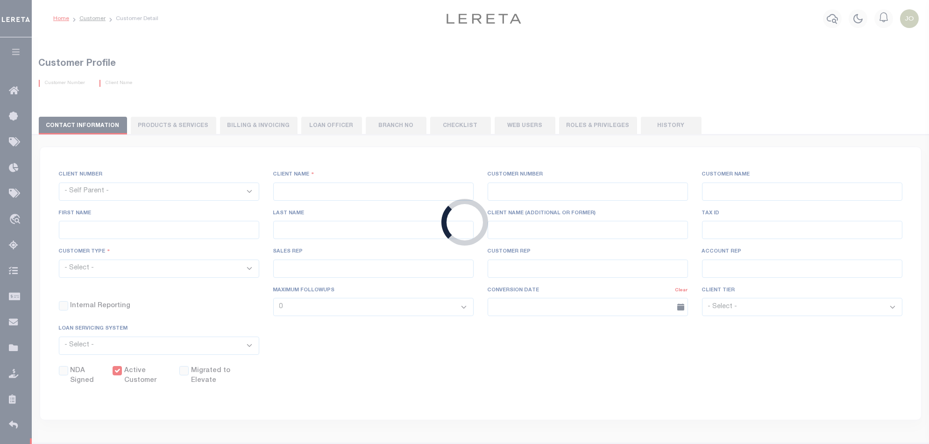
select select "2284"
type input "Lima One Capital, LLC - Bridge Portfolio"
type input "67573"
type input "Lima One Capital, LLC - Term Portfolio"
type input "Dave"
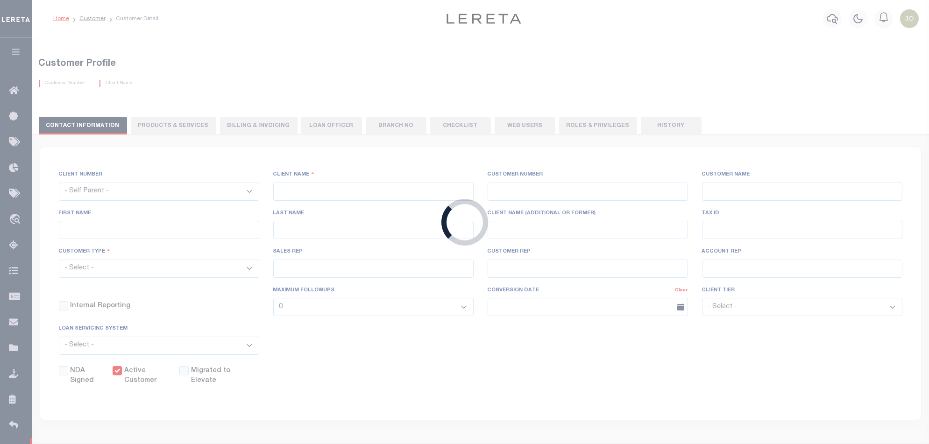
type input "[PERSON_NAME]"
type input "Term Portfolio"
select select "Residential"
type input "Sean Galaise"
type input "Lindy Cloyd"
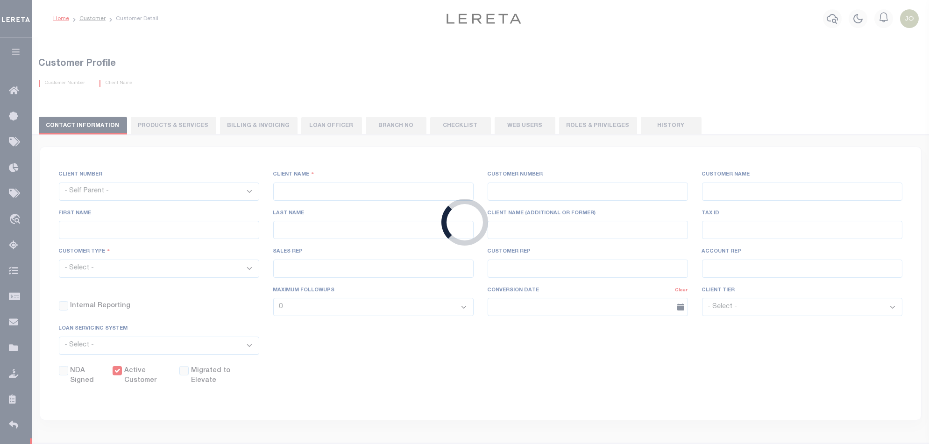
select select "Tier 3"
select select "OTH"
checkbox input "true"
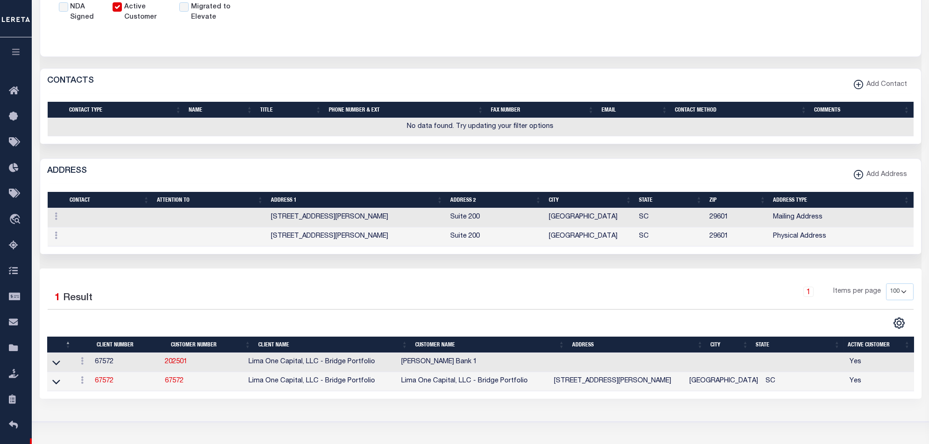
scroll to position [436, 0]
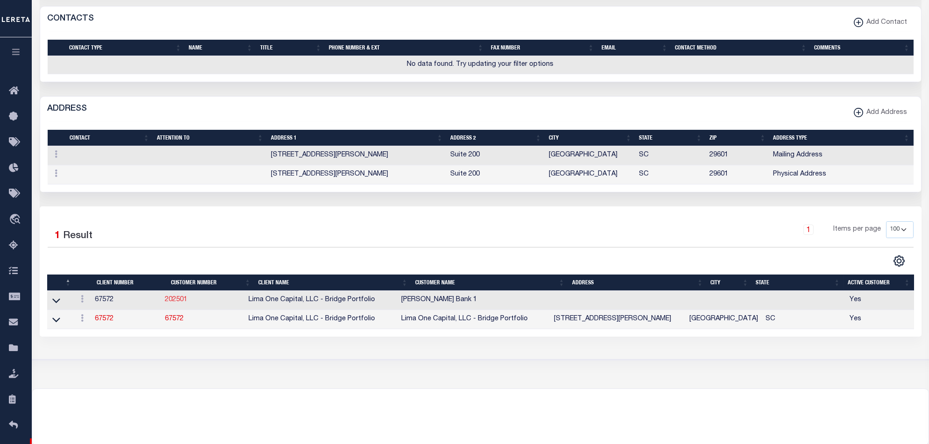
click at [184, 302] on link "202501" at bounding box center [176, 300] width 22 height 7
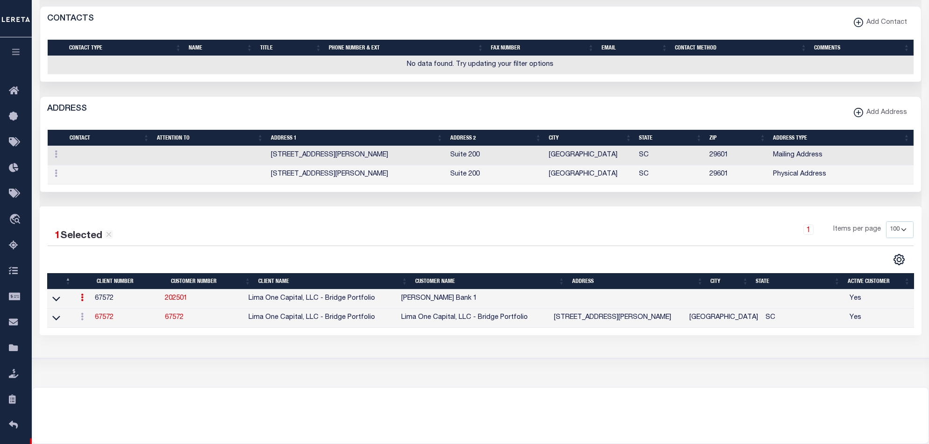
type input "202501"
type input "[PERSON_NAME] Bank 1"
type input "Jorge"
type input "Lopez"
select select "Mixed Portfolio"
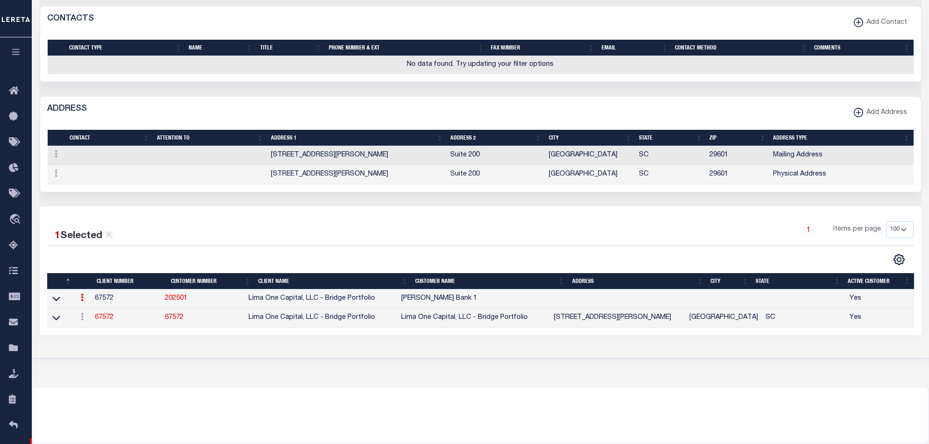
select select
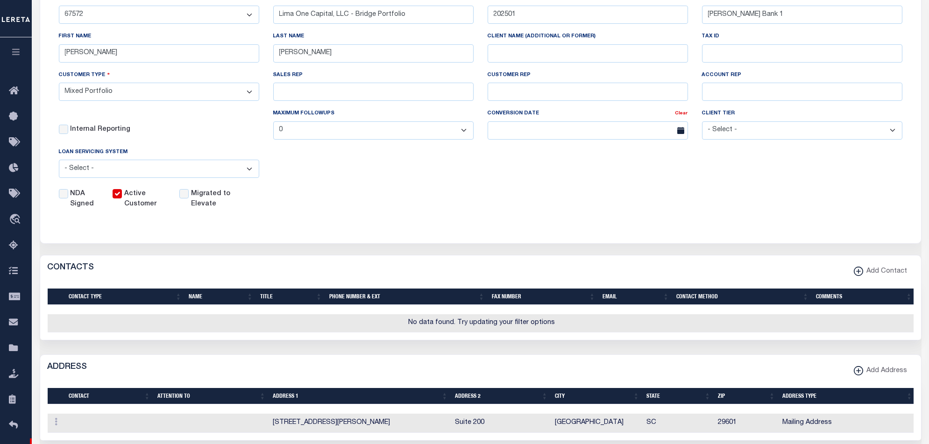
scroll to position [62, 0]
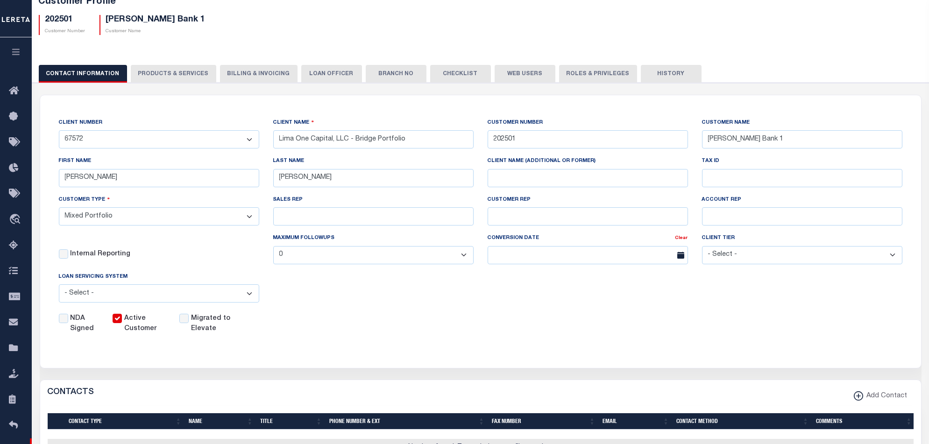
click at [157, 77] on button "PRODUCTS & SERVICES" at bounding box center [174, 74] width 86 height 18
checkbox input "true"
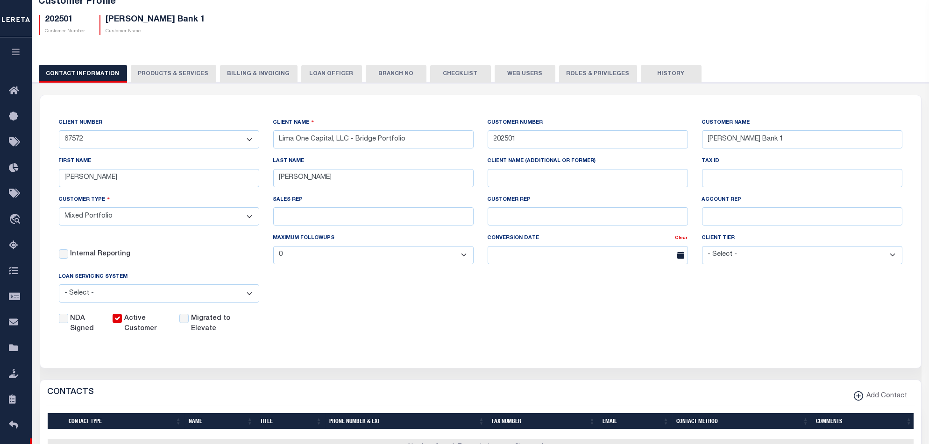
checkbox input "true"
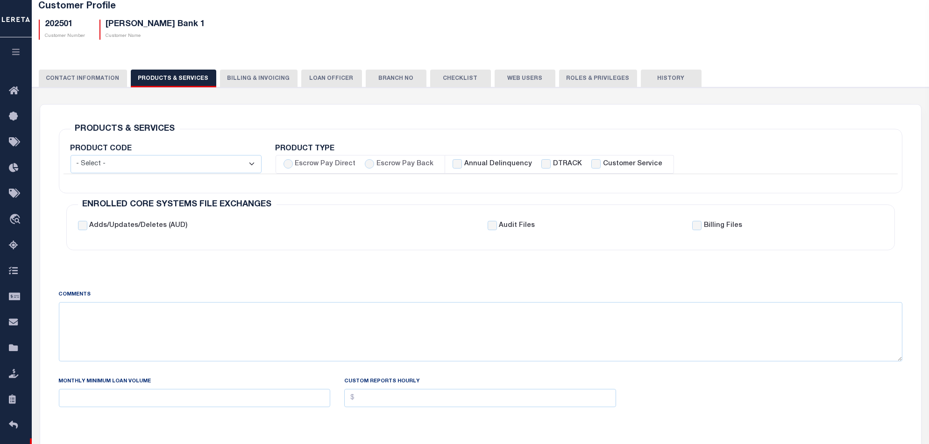
click at [457, 167] on div "Annual Delinquency" at bounding box center [492, 164] width 79 height 10
click at [453, 160] on input "Annual Delinquency" at bounding box center [457, 163] width 9 height 9
checkbox input "true"
checkbox input "false"
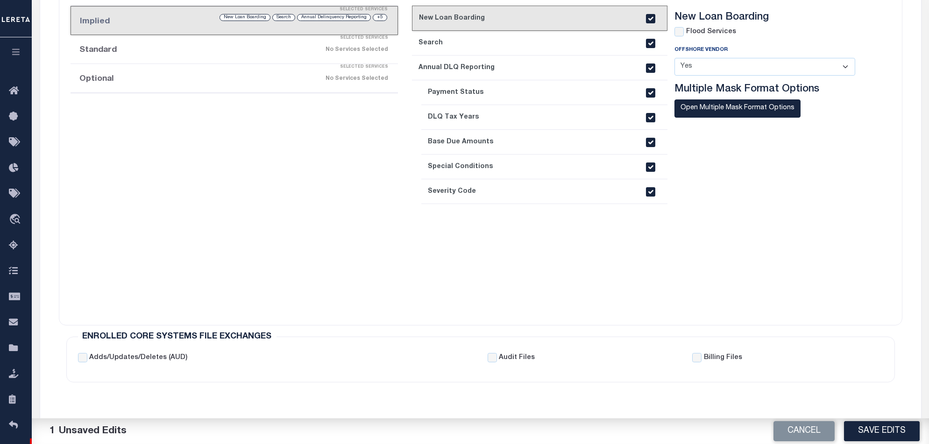
scroll to position [132, 0]
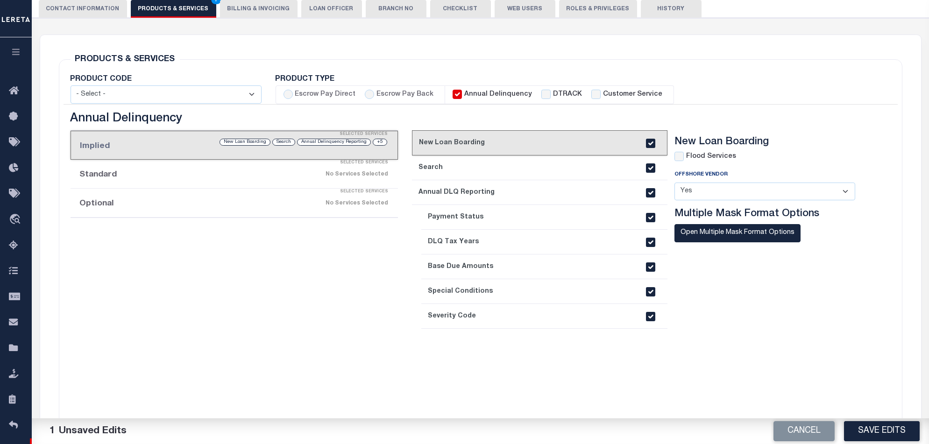
click at [898, 439] on button "Save Edits" at bounding box center [882, 431] width 76 height 20
click at [160, 168] on div "Selected Services" at bounding box center [244, 163] width 328 height 19
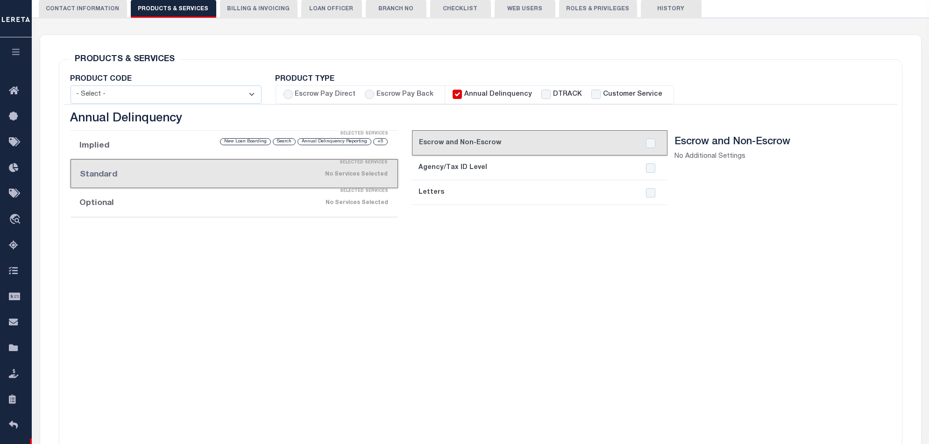
click at [161, 199] on div "Selected Services" at bounding box center [244, 191] width 328 height 19
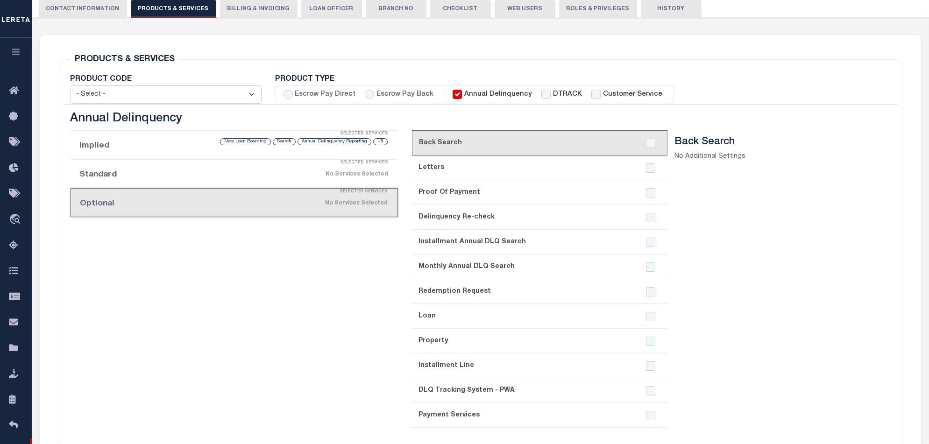
scroll to position [194, 0]
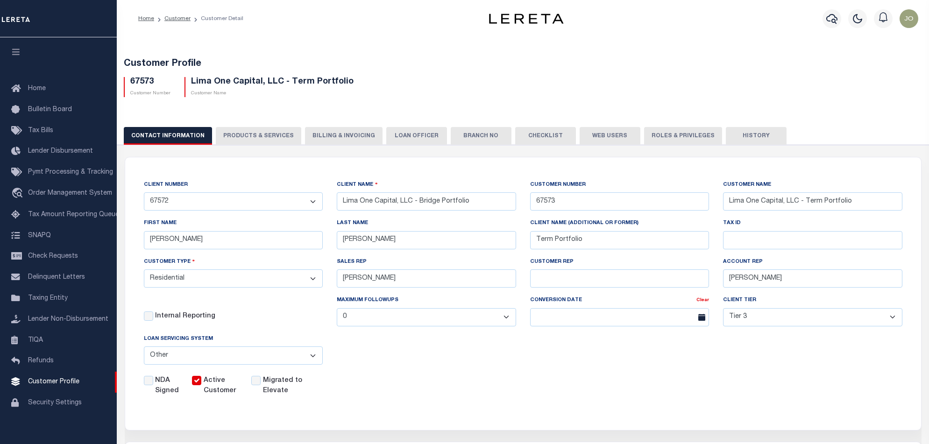
select select "2284"
select select "Residential"
select select "Tier 3"
select select "OTH"
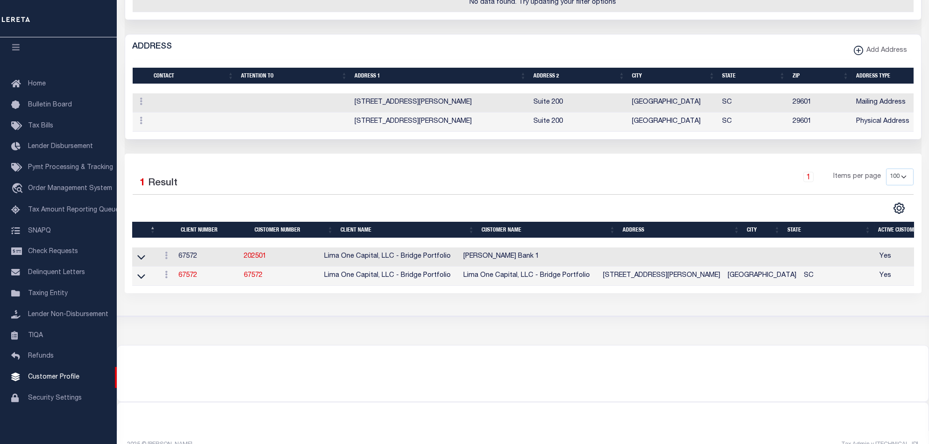
scroll to position [249, 0]
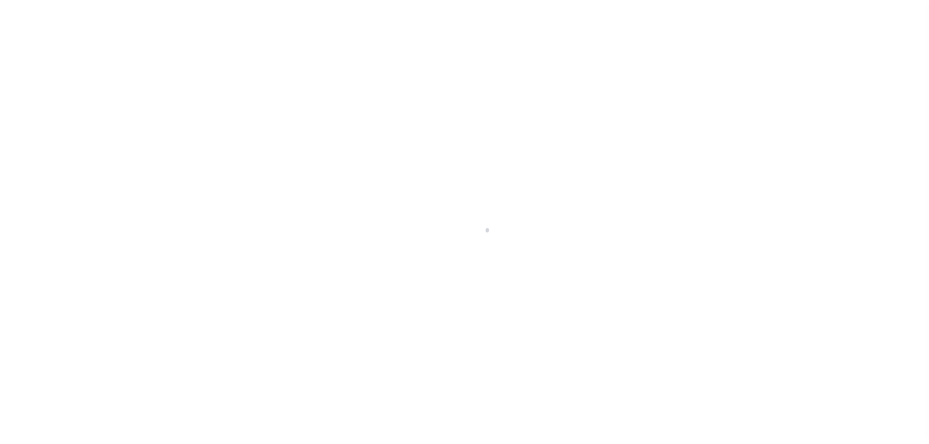
select select "2284"
select select "Mixed Portfolio"
select select
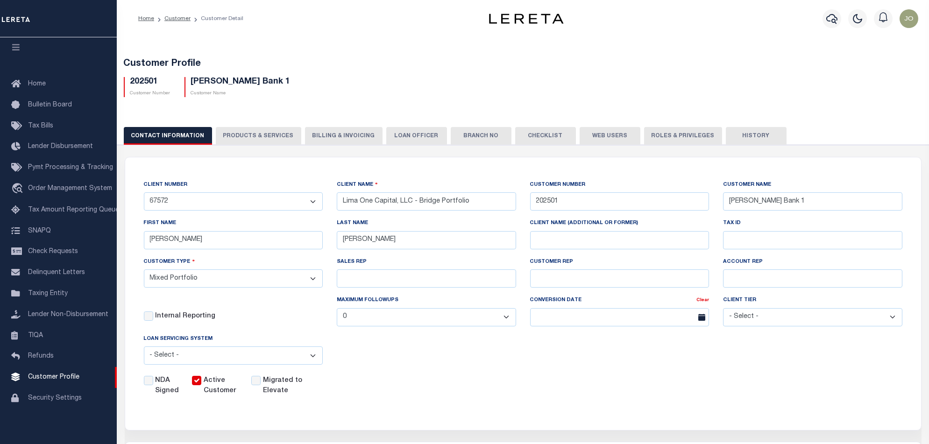
click at [249, 136] on button "PRODUCTS & SERVICES" at bounding box center [259, 136] width 86 height 18
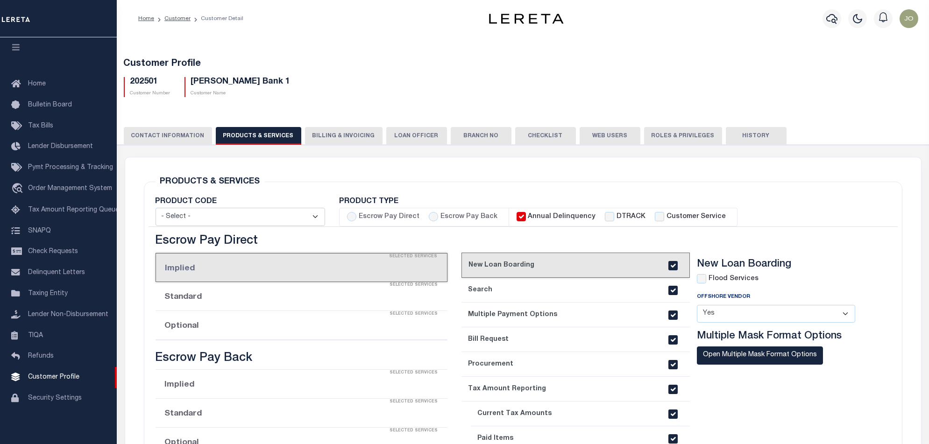
checkbox input "true"
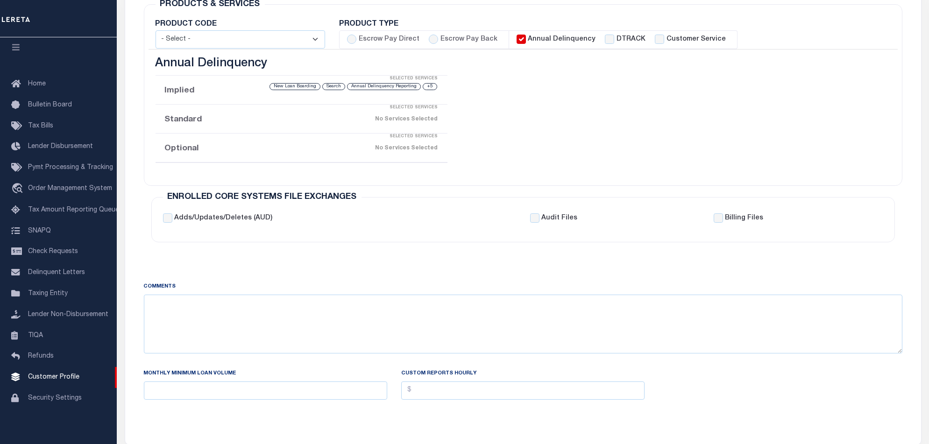
scroll to position [358, 0]
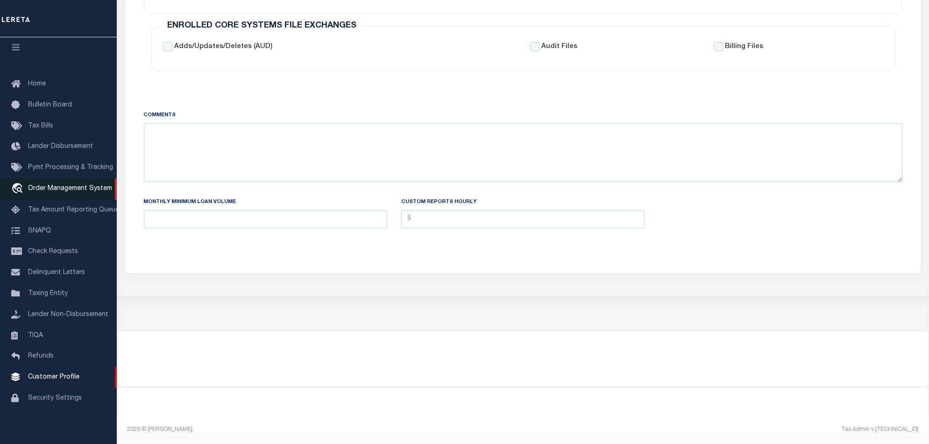
click at [50, 185] on span "Order Management System" at bounding box center [70, 188] width 84 height 7
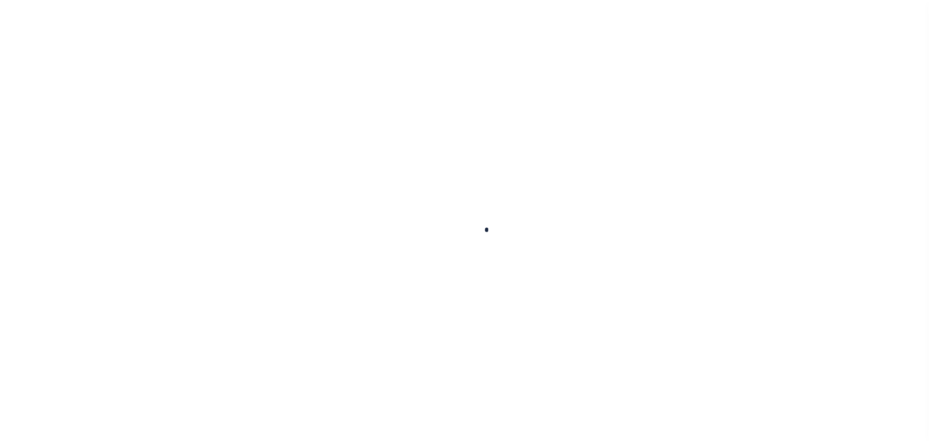
scroll to position [15, 0]
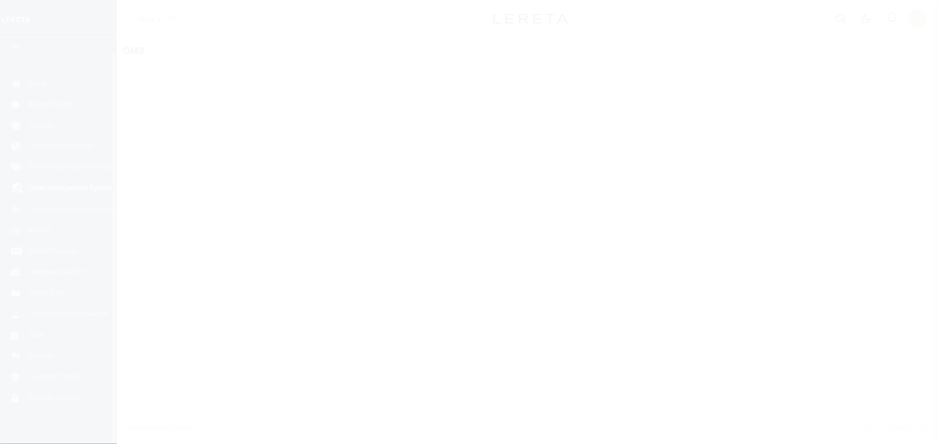
select select "200"
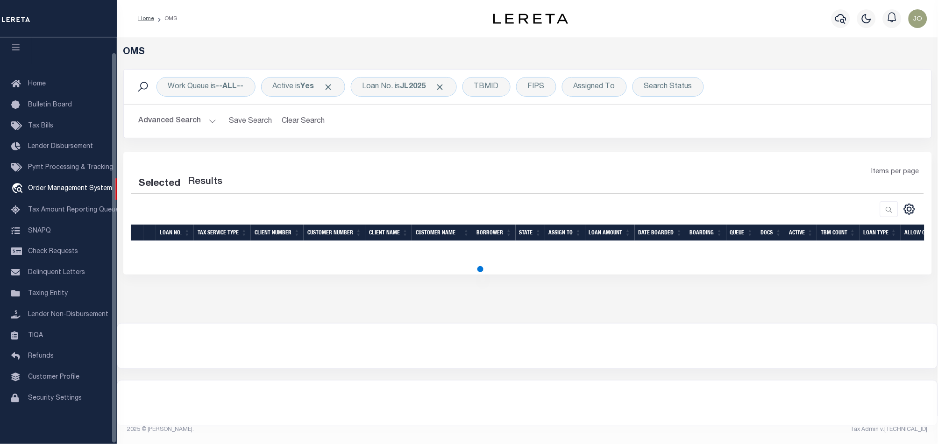
select select "200"
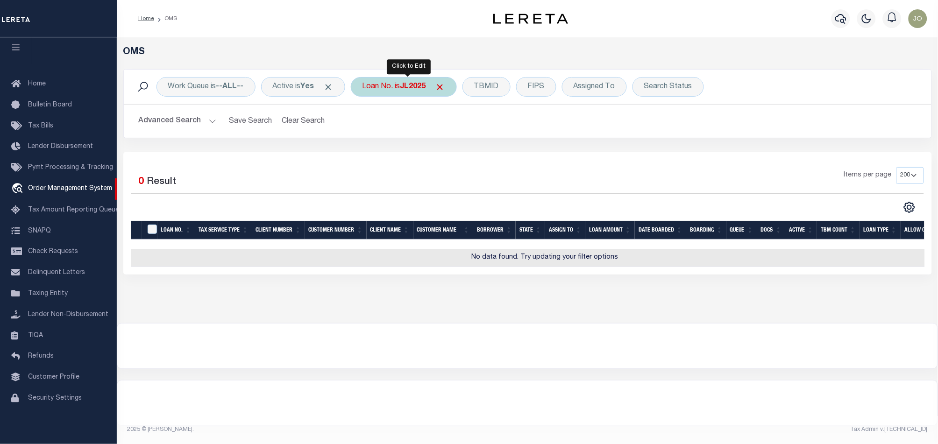
click at [411, 92] on div "Loan No. is JL2025" at bounding box center [404, 87] width 106 height 20
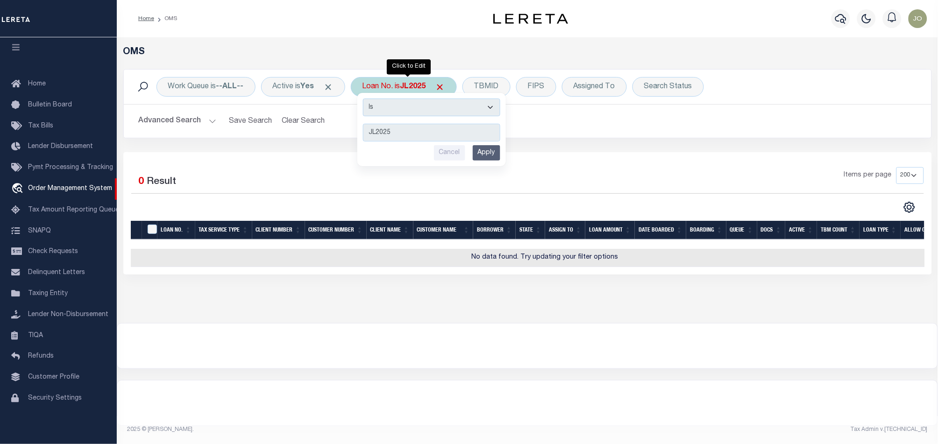
click at [444, 114] on select "Is Contains" at bounding box center [431, 108] width 137 height 18
select select "c"
click at [366, 99] on select "Is Contains" at bounding box center [431, 108] width 137 height 18
click at [483, 157] on input "Apply" at bounding box center [487, 152] width 28 height 15
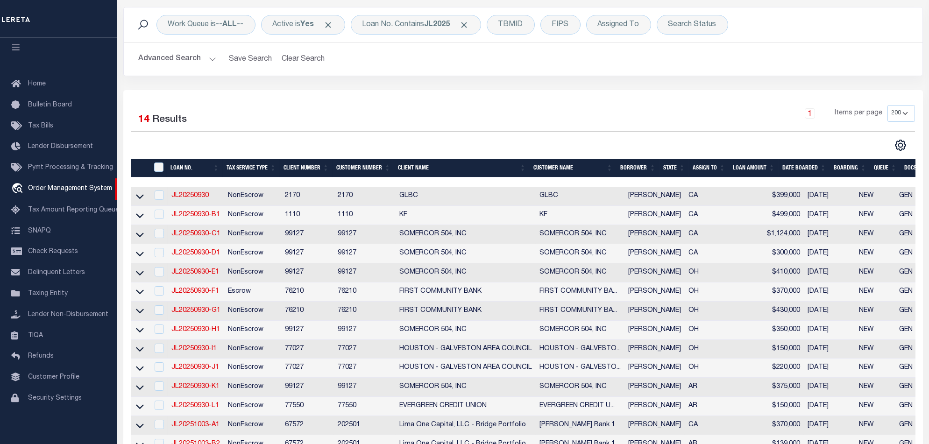
scroll to position [249, 0]
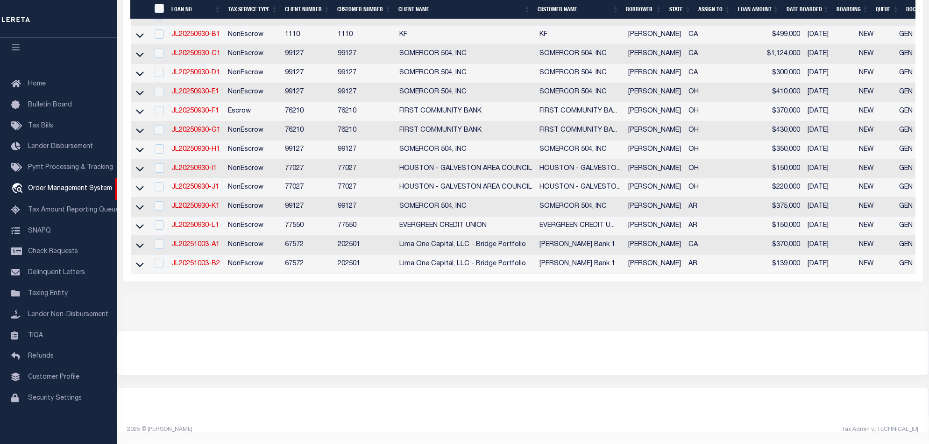
click at [200, 255] on td "JL20251003-B2" at bounding box center [196, 264] width 57 height 19
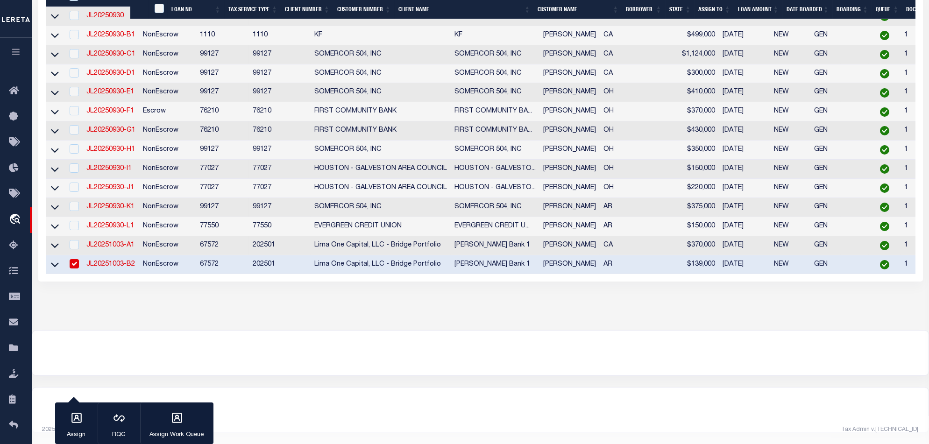
click at [196, 258] on td "NonEscrow" at bounding box center [167, 265] width 57 height 19
checkbox input "false"
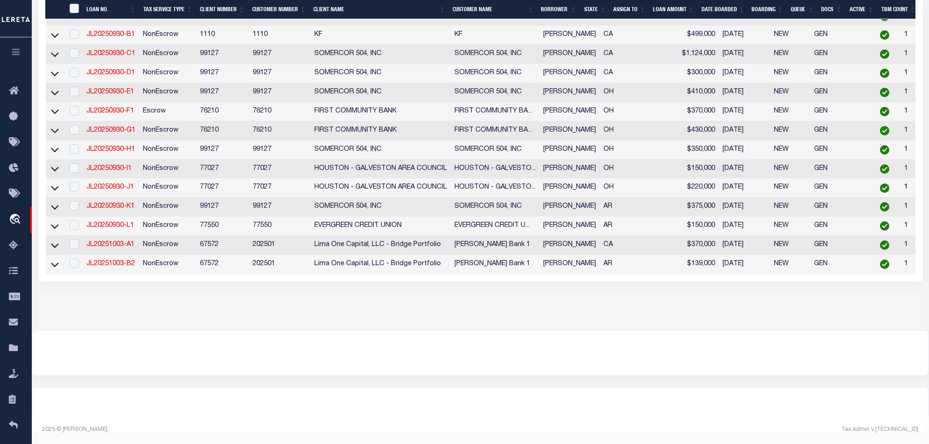
scroll to position [224, 0]
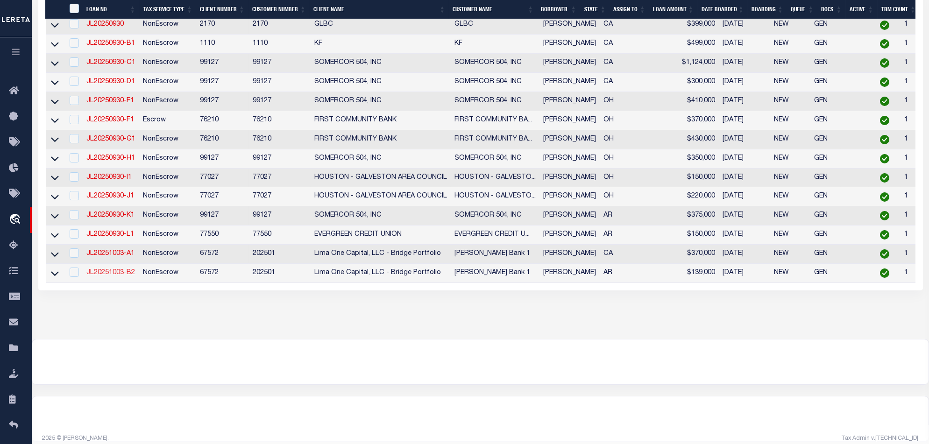
click at [118, 276] on link "JL20251003-B2" at bounding box center [110, 273] width 49 height 7
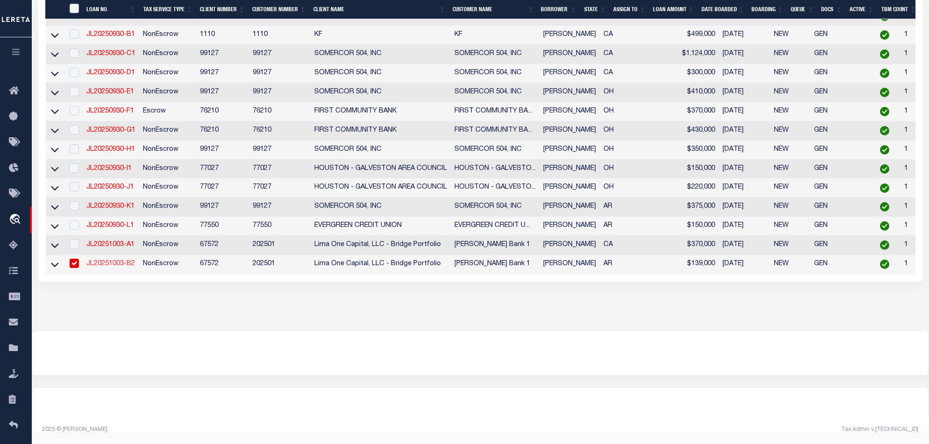
type input "JL20251003-B2"
type input "[PERSON_NAME]"
select select
type input "[STREET_ADDRESS]"
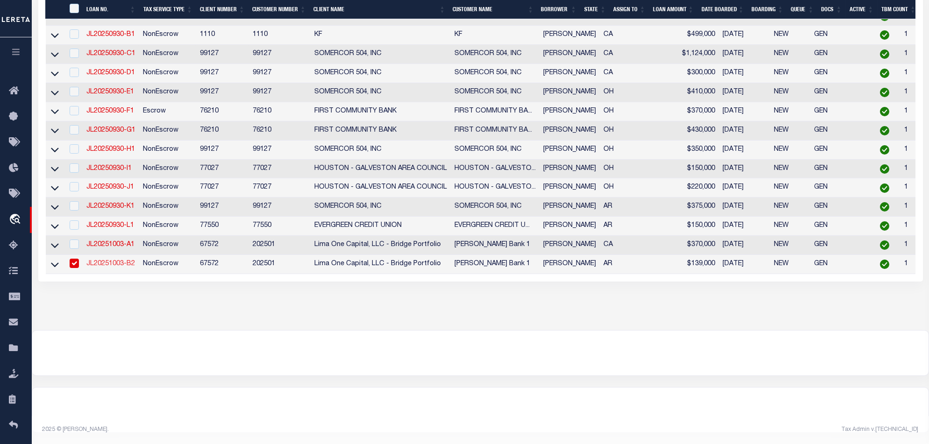
type input "[GEOGRAPHIC_DATA] 71601-5780"
type input "10/02/2025"
select select "10"
select select "NonEscrow"
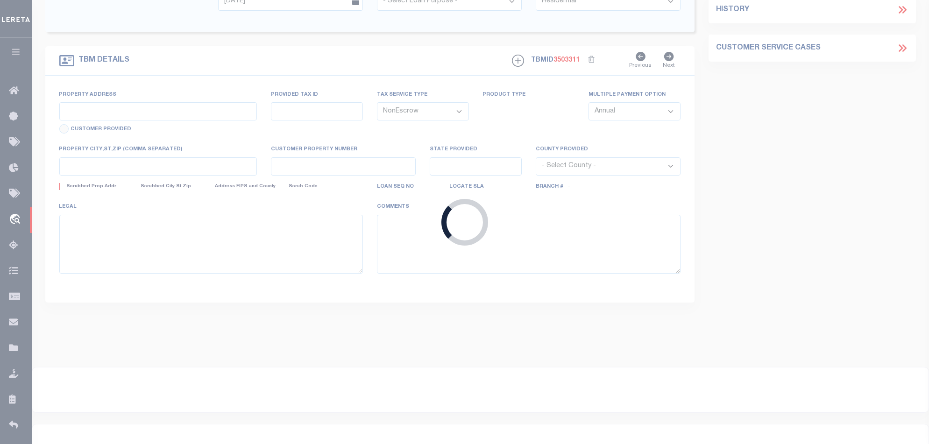
type input "[STREET_ADDRESS]"
select select
type input "[GEOGRAPHIC_DATA] 71601-5780"
type input "AR"
select select
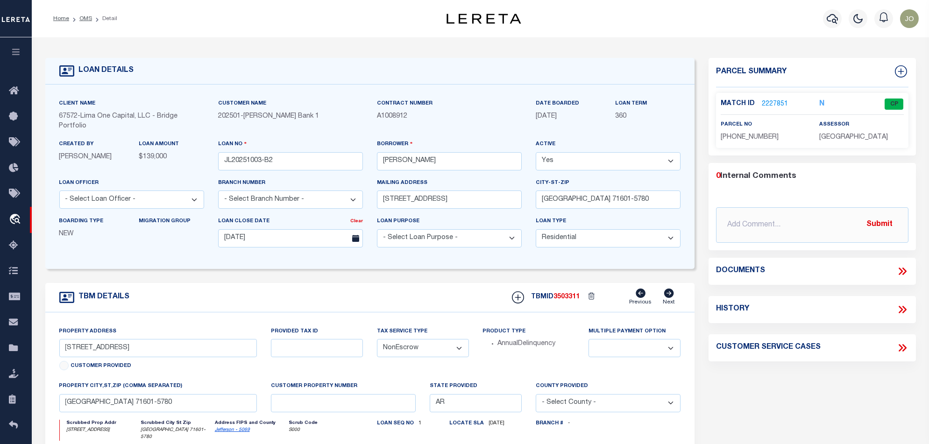
click at [776, 102] on link "2227851" at bounding box center [775, 105] width 26 height 10
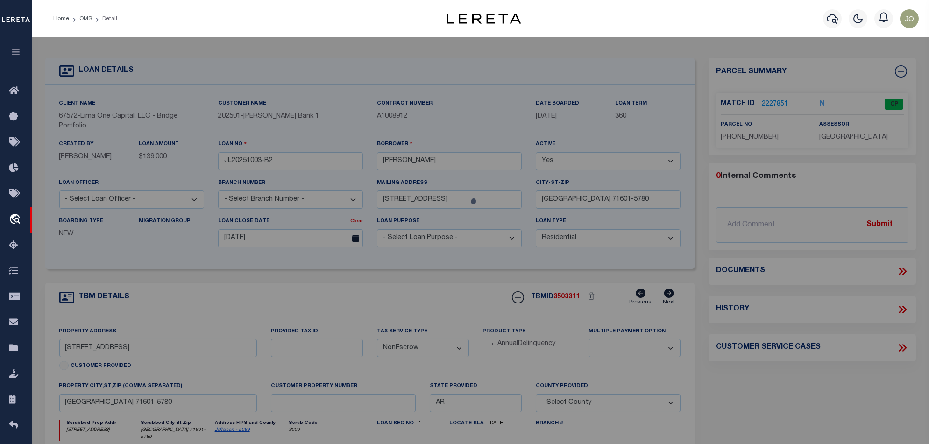
checkbox input "false"
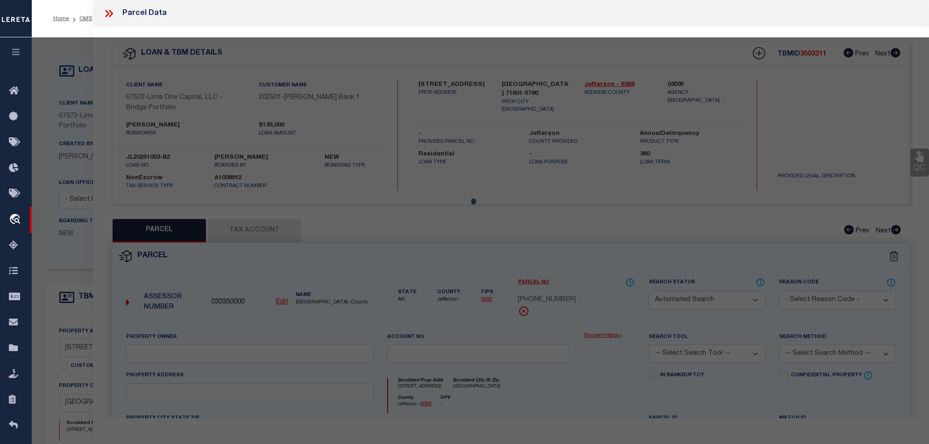
select select "CP"
type input "BEE,FREDERICK THOMAS"
select select "ATL"
select select "ADD"
type input "[STREET_ADDRESS]"
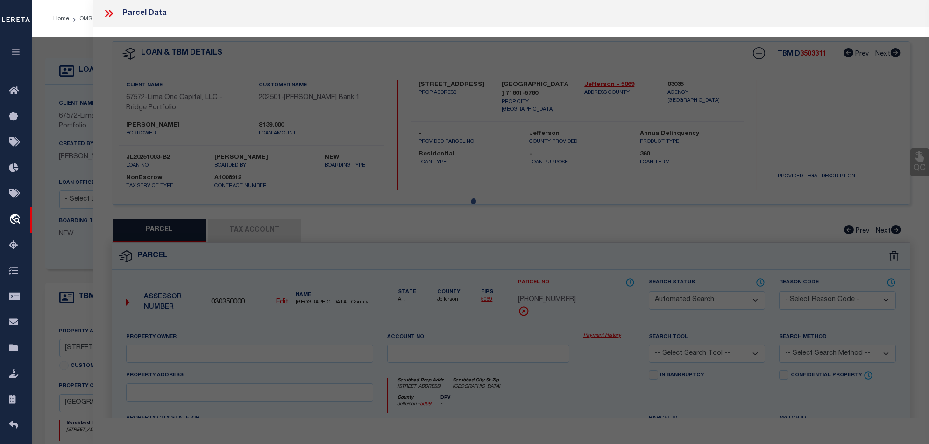
checkbox input "false"
type input "PINE BLUFF, AR 71601"
type textarea "LOT 7"
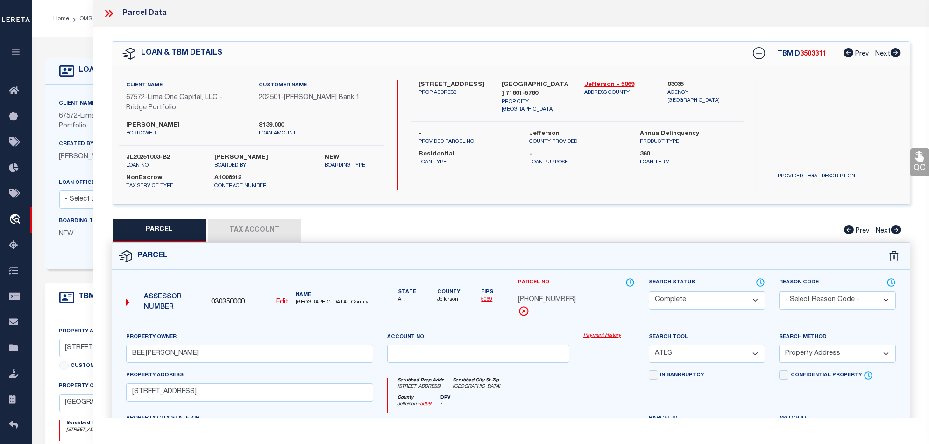
scroll to position [62, 0]
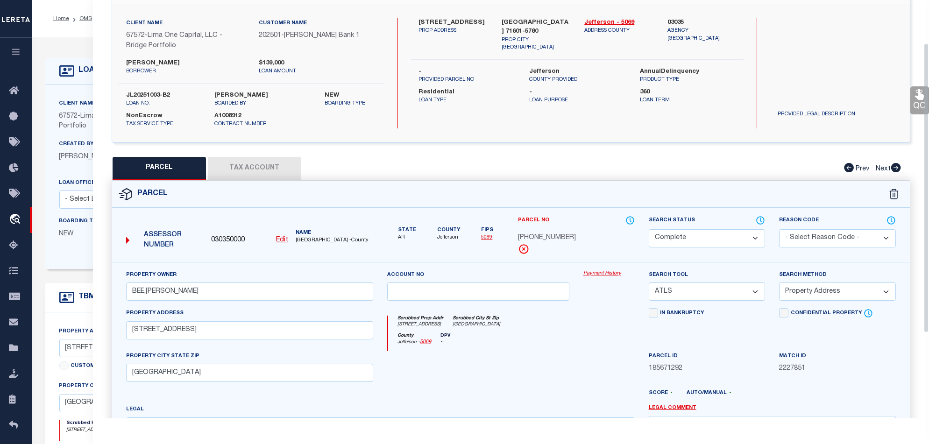
click at [607, 273] on link "Payment History" at bounding box center [609, 274] width 51 height 8
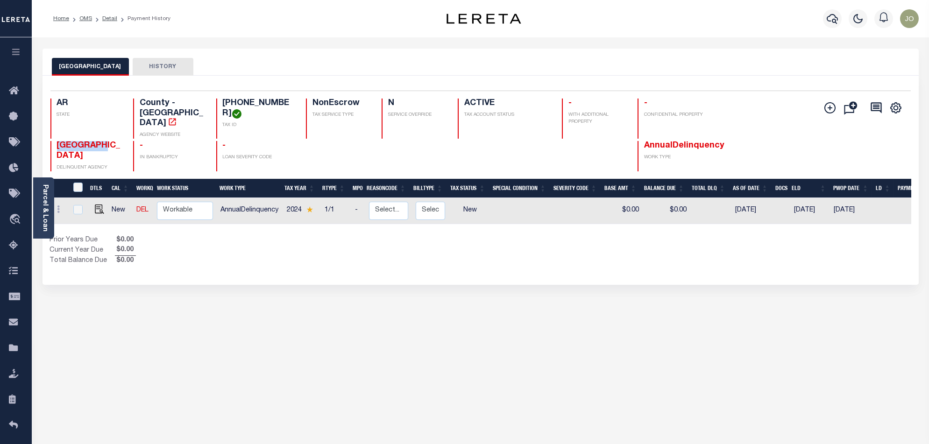
drag, startPoint x: 103, startPoint y: 132, endPoint x: 50, endPoint y: 137, distance: 53.0
click at [50, 141] on div "JEFFERSON COUNTY DELINQUENT AGENCY" at bounding box center [86, 156] width 72 height 30
drag, startPoint x: 281, startPoint y: 100, endPoint x: 221, endPoint y: 102, distance: 59.4
click at [223, 102] on h4 "[PHONE_NUMBER]" at bounding box center [259, 109] width 72 height 20
copy h4 "[PHONE_NUMBER]"
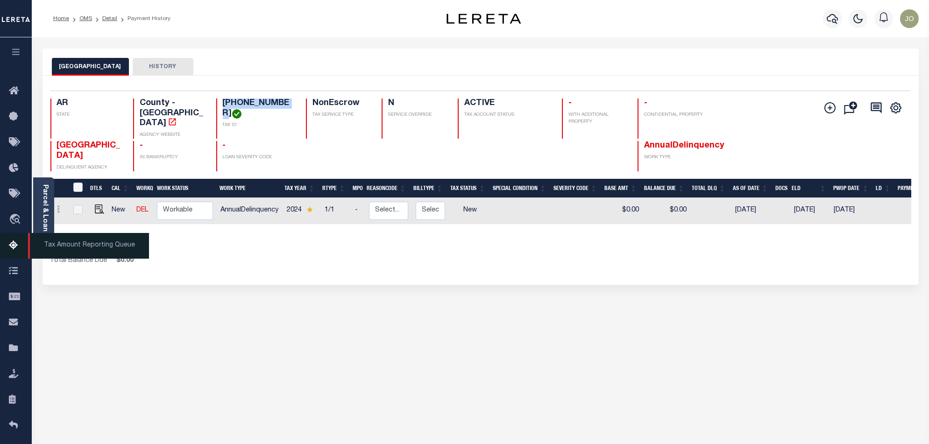
click at [17, 244] on icon at bounding box center [16, 246] width 15 height 12
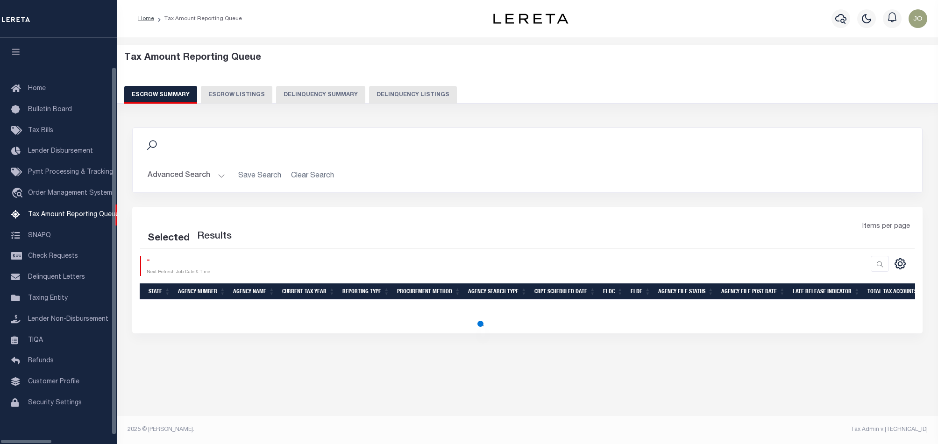
select select "100"
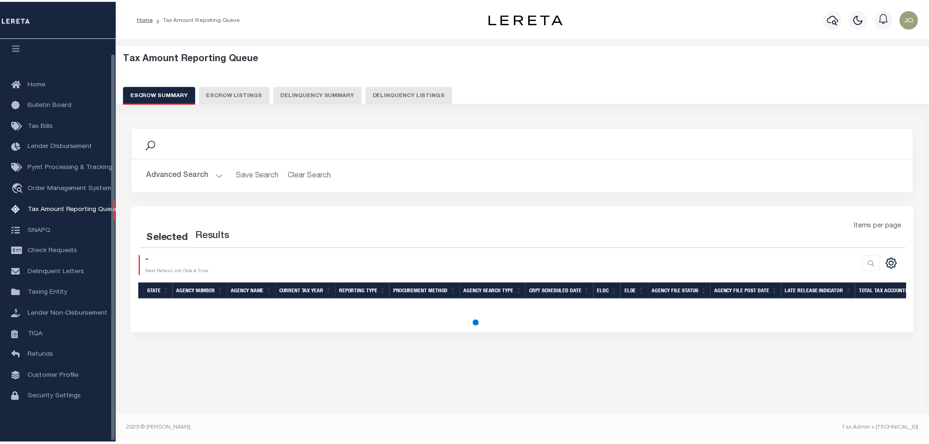
scroll to position [15, 0]
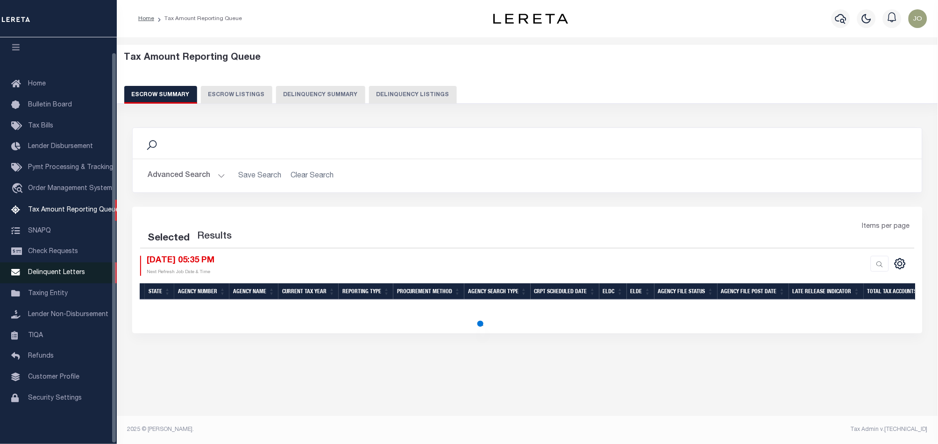
select select "100"
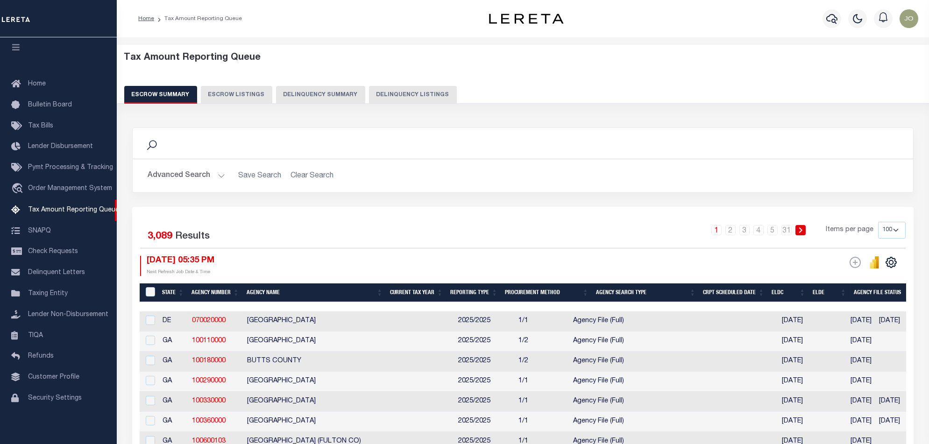
click at [322, 96] on button "Delinquency Summary" at bounding box center [320, 95] width 89 height 18
select select
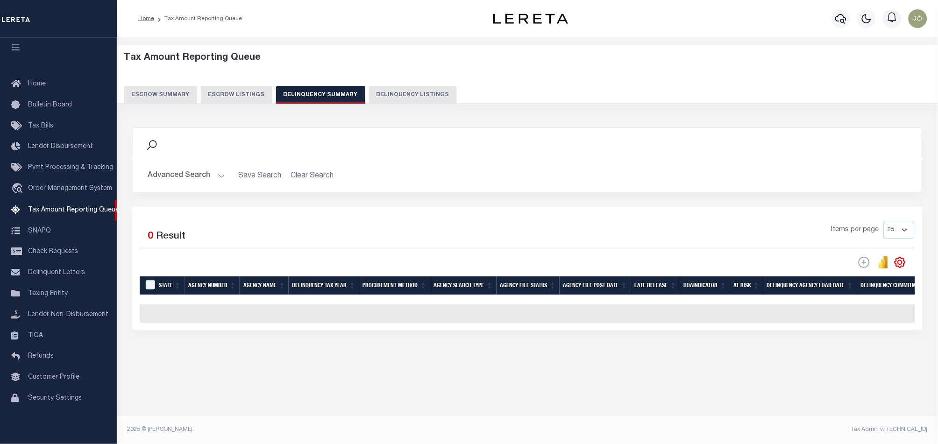
click at [200, 185] on div "Advanced Search Save Search Clear Search SummaryGridWrapper_dynamictable_____De…" at bounding box center [528, 175] width 790 height 33
click at [215, 173] on button "Advanced Search" at bounding box center [187, 176] width 78 height 18
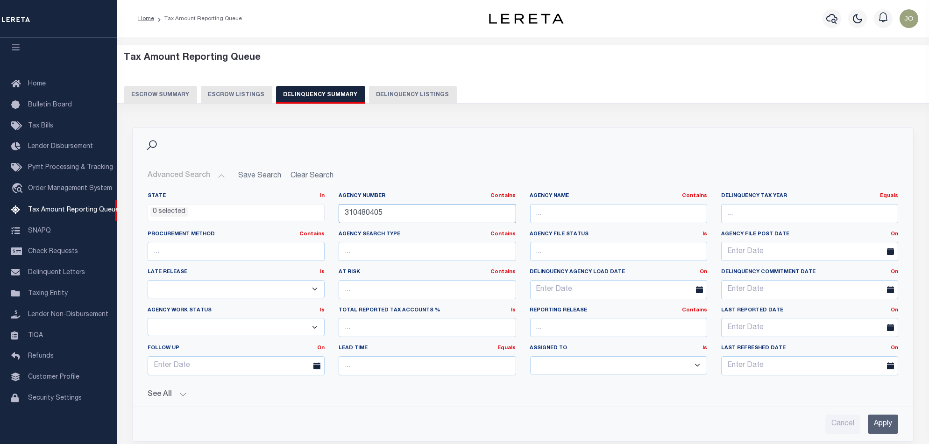
click at [411, 212] on input "310480405" at bounding box center [427, 213] width 177 height 19
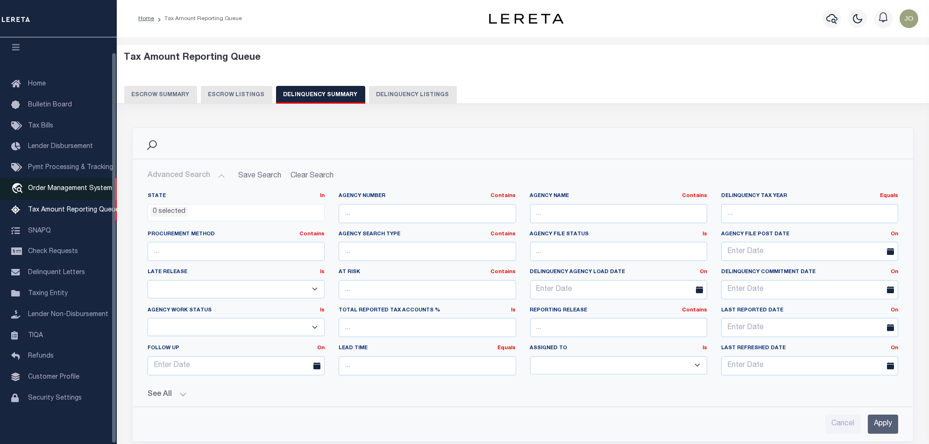
click at [60, 186] on link "travel_explore Order Management System" at bounding box center [58, 188] width 117 height 21
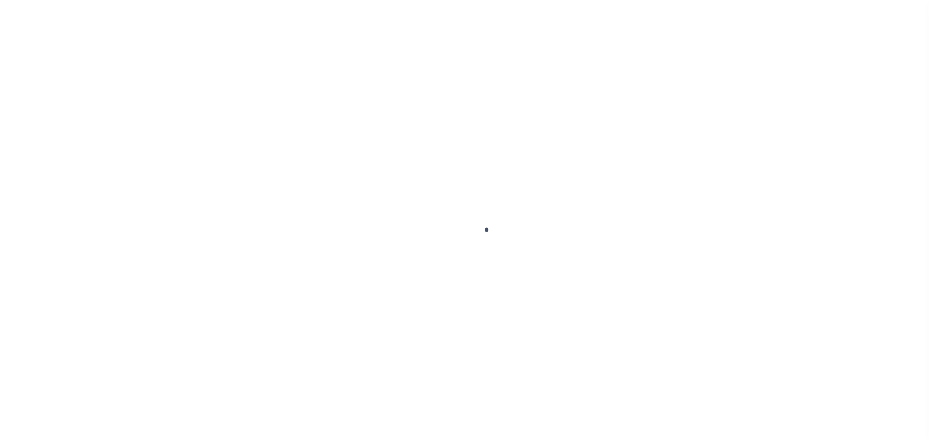
scroll to position [15, 0]
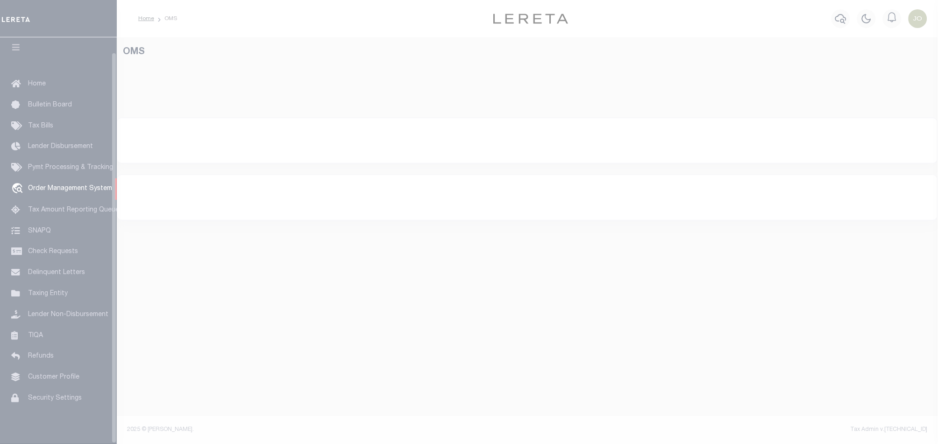
select select "200"
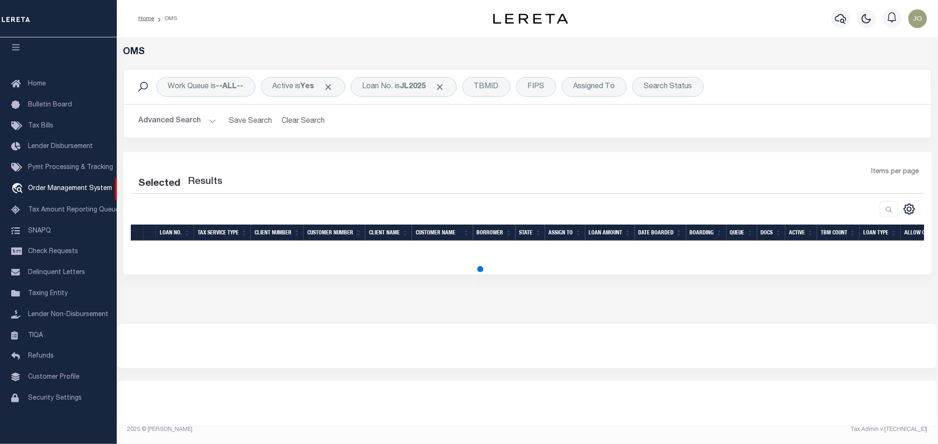
select select "200"
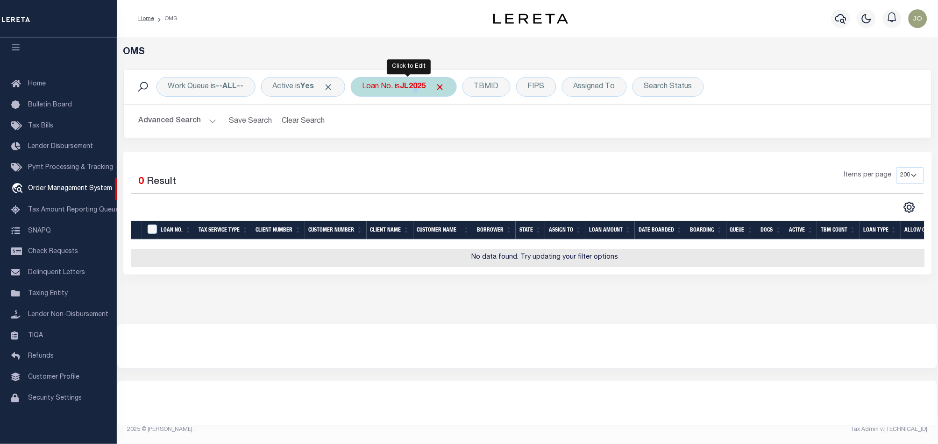
click at [420, 93] on div "Loan No. is JL2025" at bounding box center [404, 87] width 106 height 20
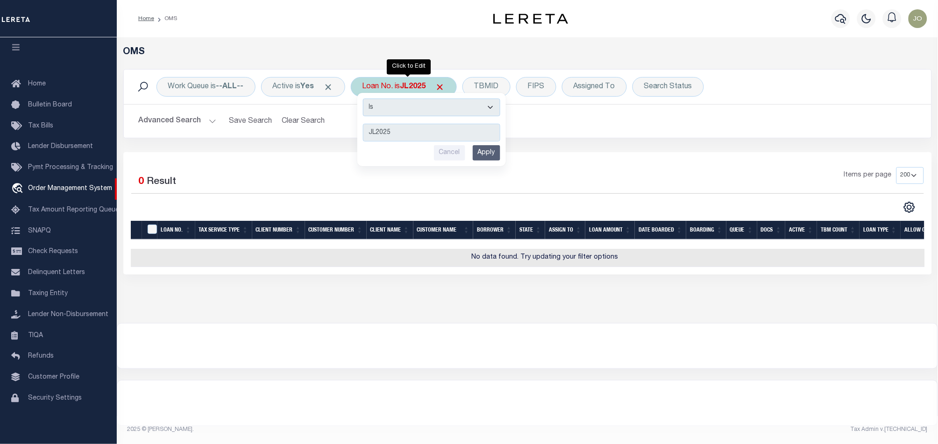
click at [442, 111] on select "Is Contains" at bounding box center [431, 108] width 137 height 18
select select "c"
click at [366, 99] on select "Is Contains" at bounding box center [431, 108] width 137 height 18
click at [485, 154] on input "Apply" at bounding box center [487, 152] width 28 height 15
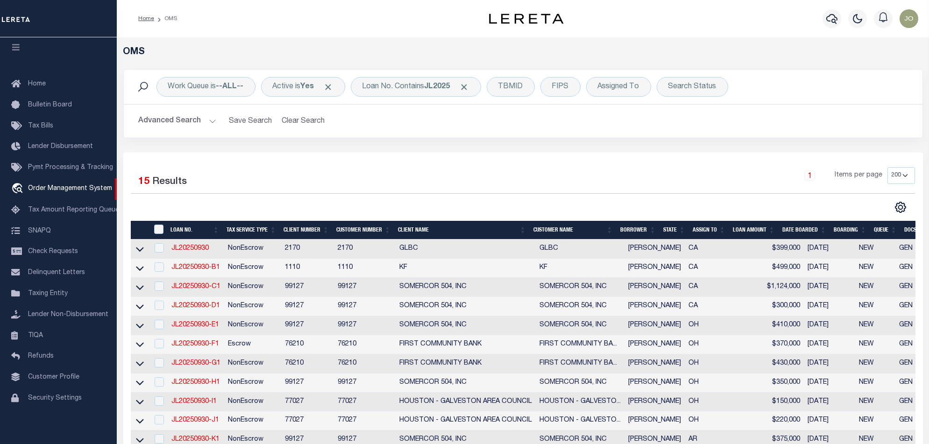
scroll to position [263, 0]
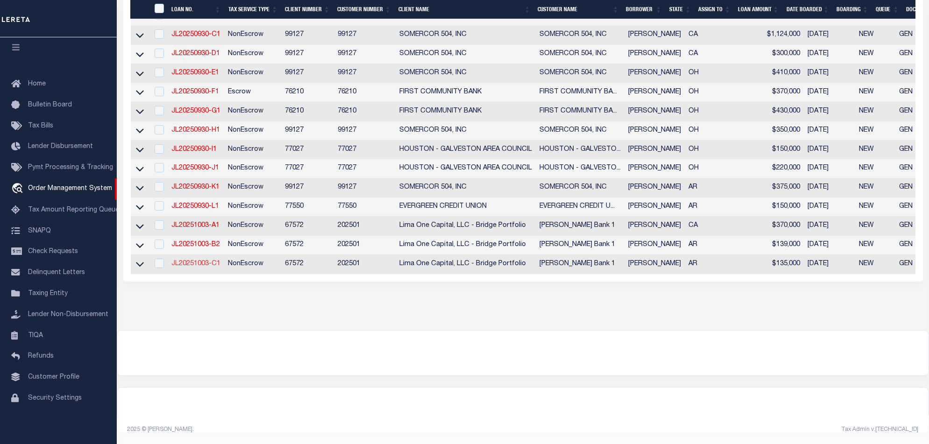
click at [205, 261] on link "JL20251003-C1" at bounding box center [195, 264] width 49 height 7
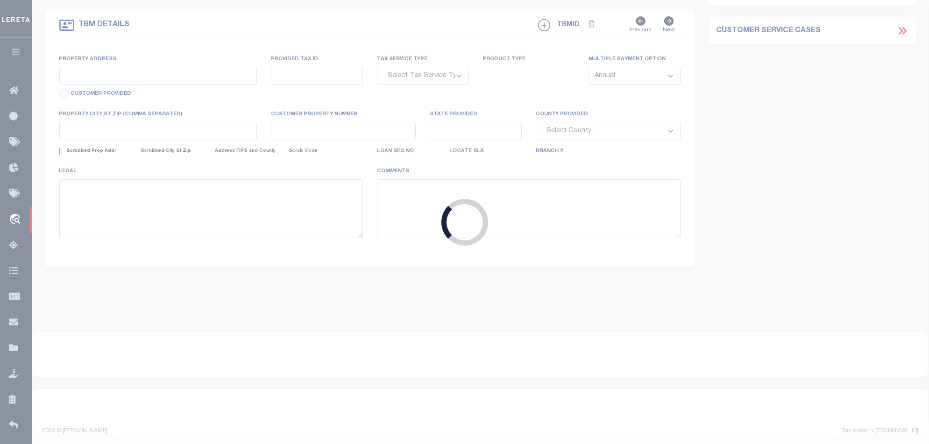
type input "JL20251003-C1"
type input "[PERSON_NAME]"
select select
type input "[STREET_ADDRESS]"
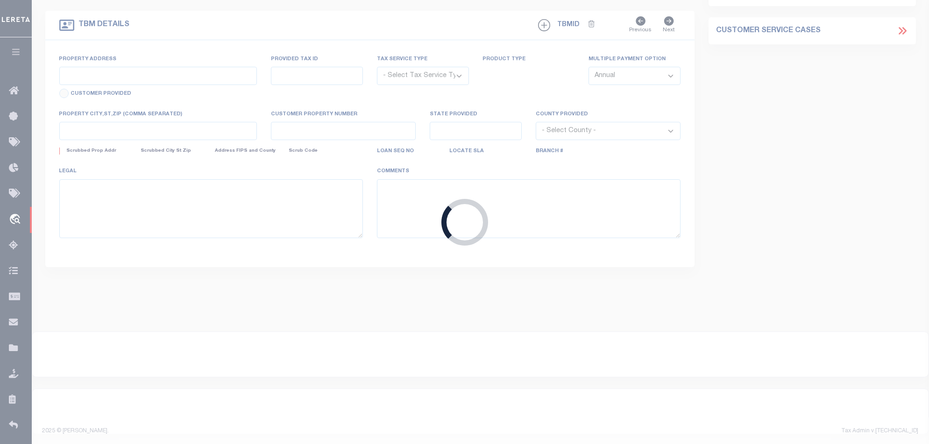
type input "[GEOGRAPHIC_DATA] 71601-7380"
type input "[DATE]"
select select "10"
select select "NonEscrow"
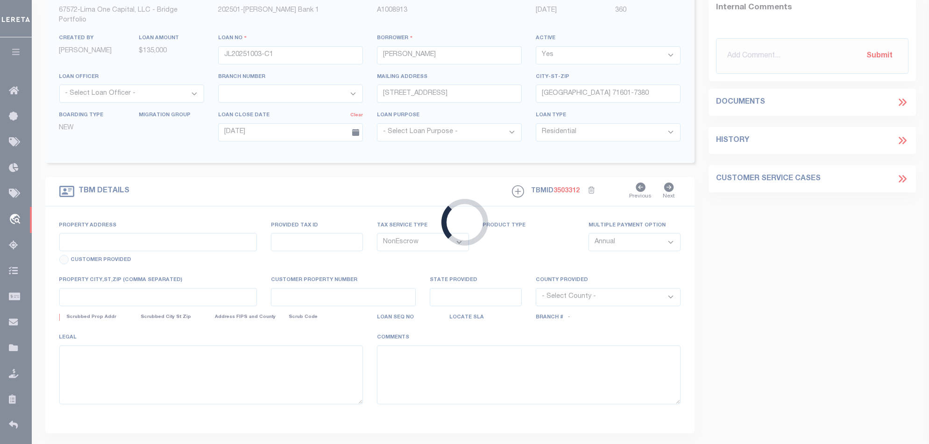
type input "[STREET_ADDRESS]"
select select
type input "[GEOGRAPHIC_DATA] 71601-7380"
type input "AR"
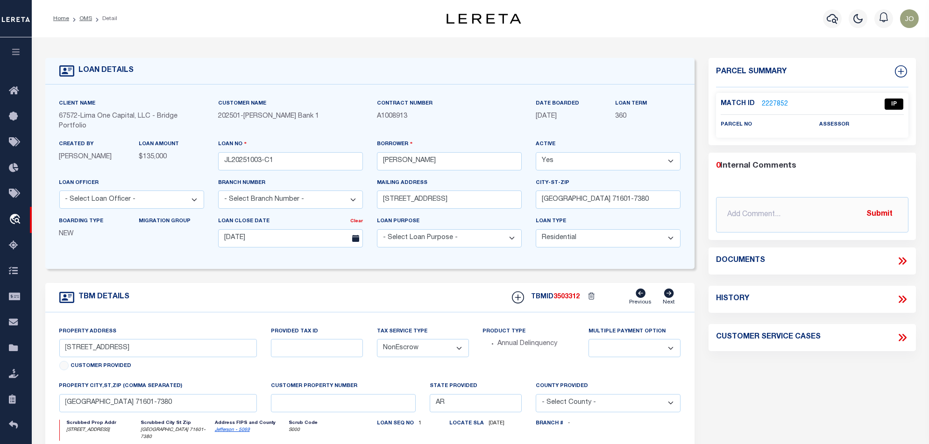
scroll to position [62, 0]
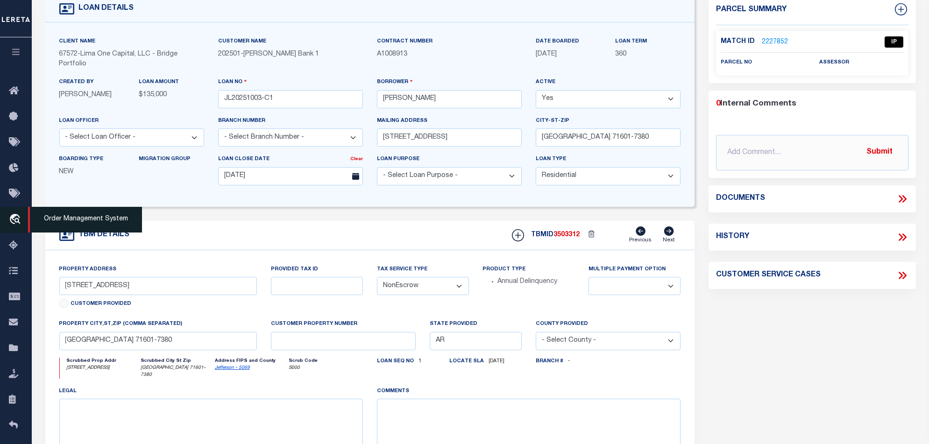
click at [14, 225] on icon "travel_explore" at bounding box center [16, 220] width 15 height 12
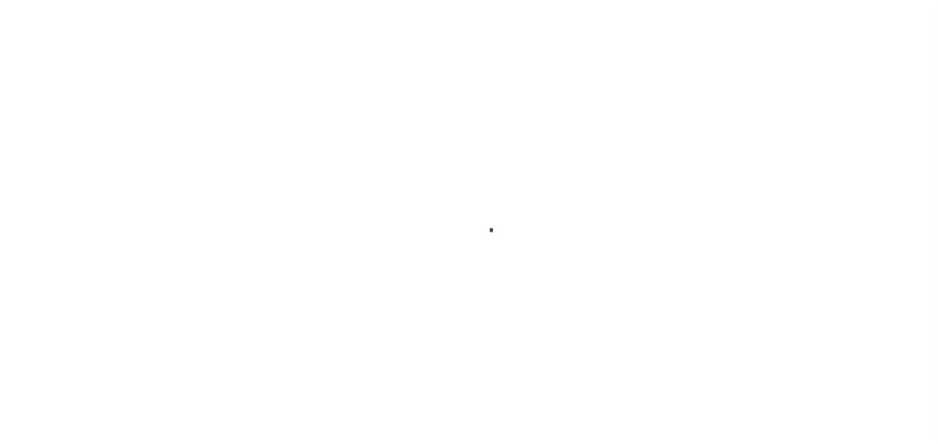
scroll to position [15, 0]
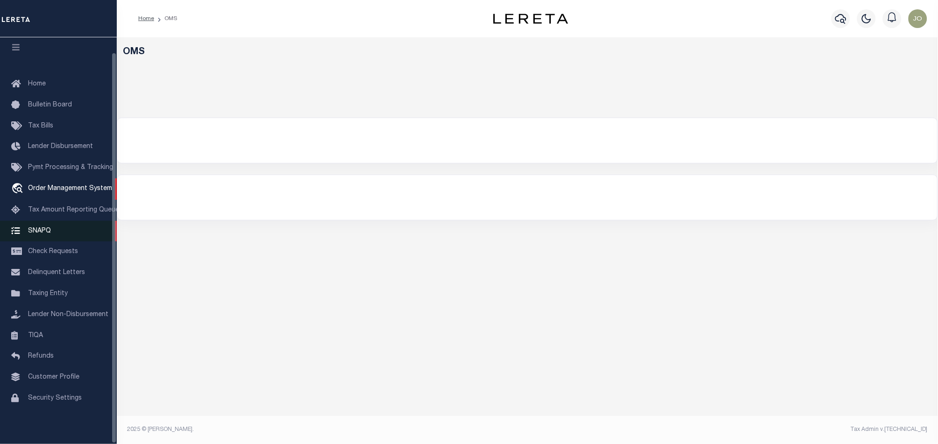
select select "200"
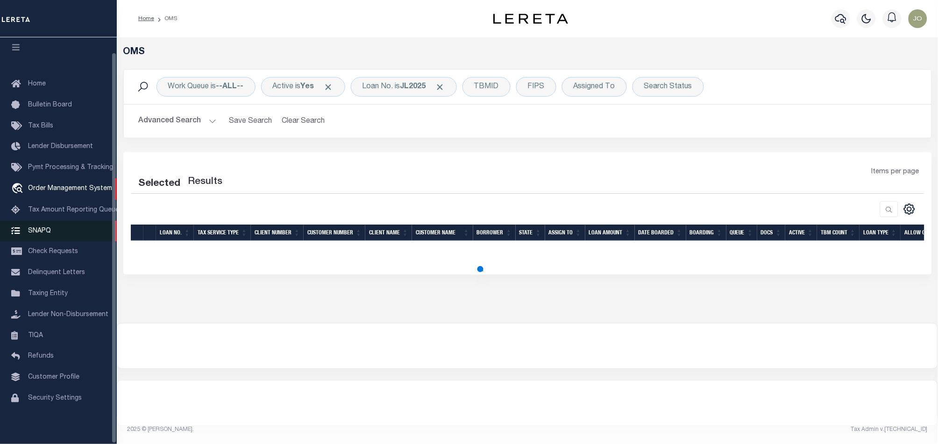
select select "200"
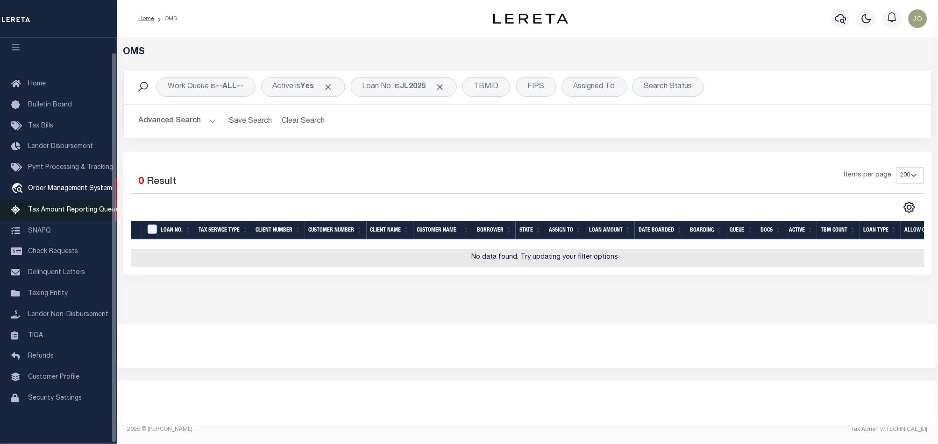
click at [68, 207] on span "Tax Amount Reporting Queue" at bounding box center [73, 210] width 91 height 7
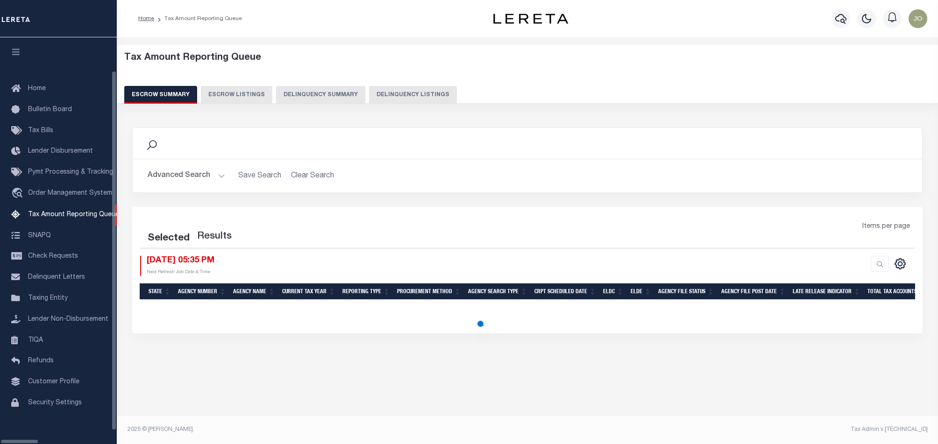
click at [293, 91] on button "Delinquency Summary" at bounding box center [320, 95] width 89 height 18
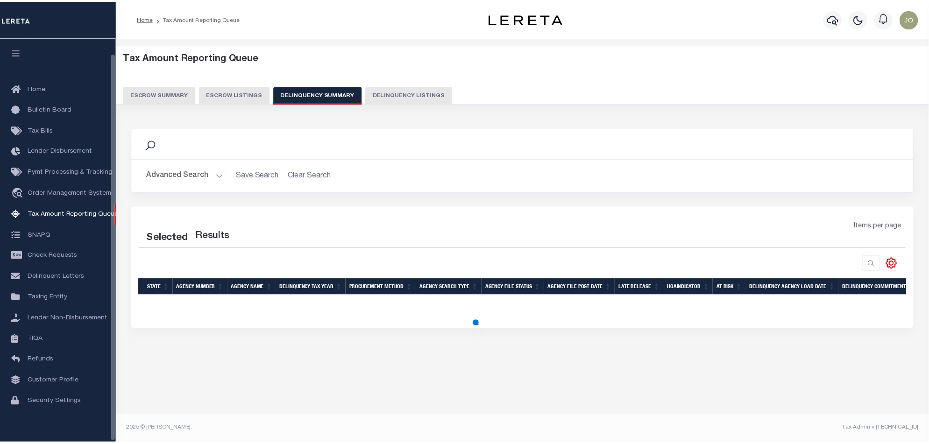
scroll to position [15, 0]
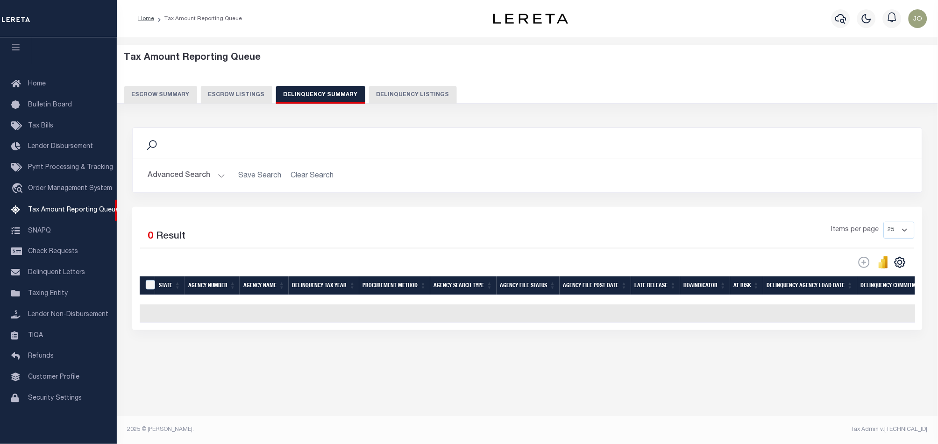
click at [178, 183] on button "Advanced Search" at bounding box center [187, 176] width 78 height 18
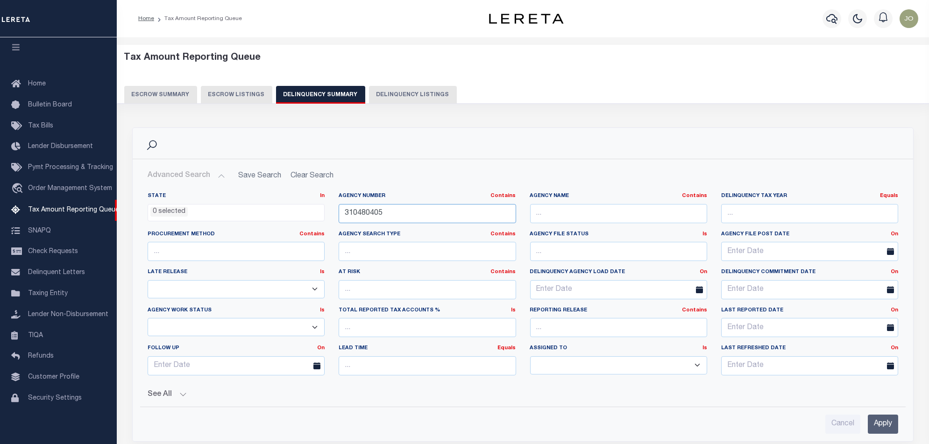
click at [400, 218] on input "310480405" at bounding box center [427, 213] width 177 height 19
click at [651, 214] on input "text" at bounding box center [618, 213] width 177 height 19
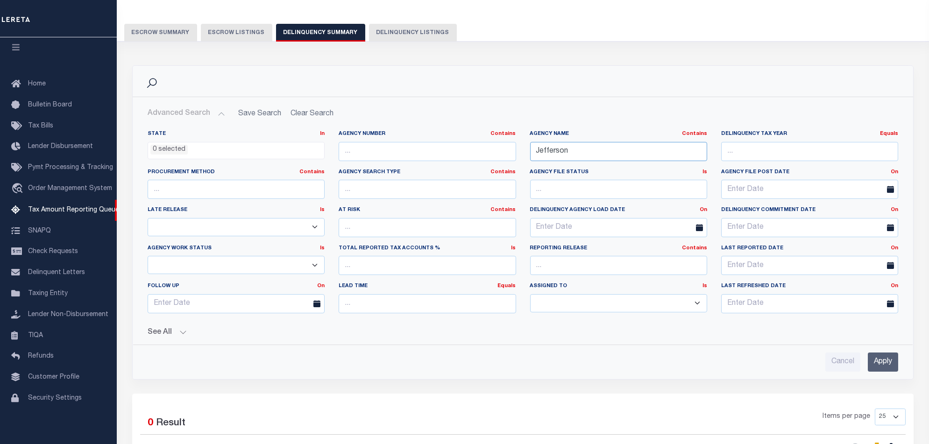
type input "Jefferson"
click at [884, 363] on input "Apply" at bounding box center [883, 362] width 30 height 19
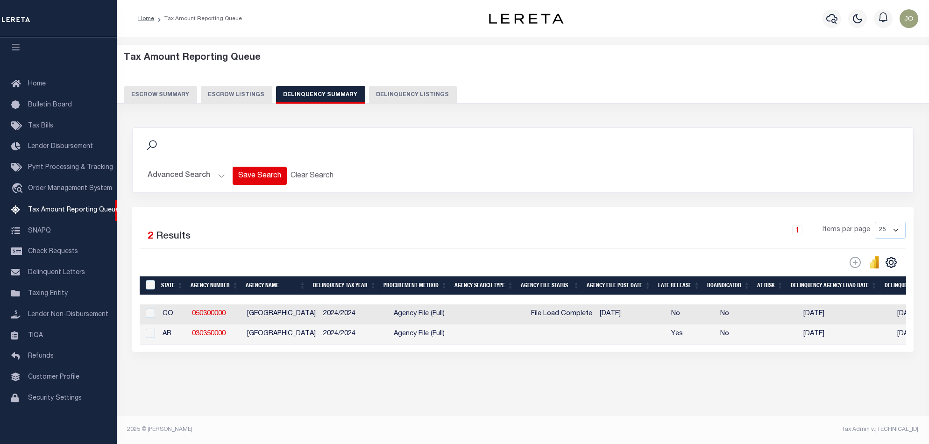
scroll to position [0, 0]
drag, startPoint x: 357, startPoint y: 355, endPoint x: 384, endPoint y: 350, distance: 27.0
click at [384, 350] on div "Selected 2 Results 1 Items per page 25 100 200 500 1000" at bounding box center [523, 279] width 782 height 145
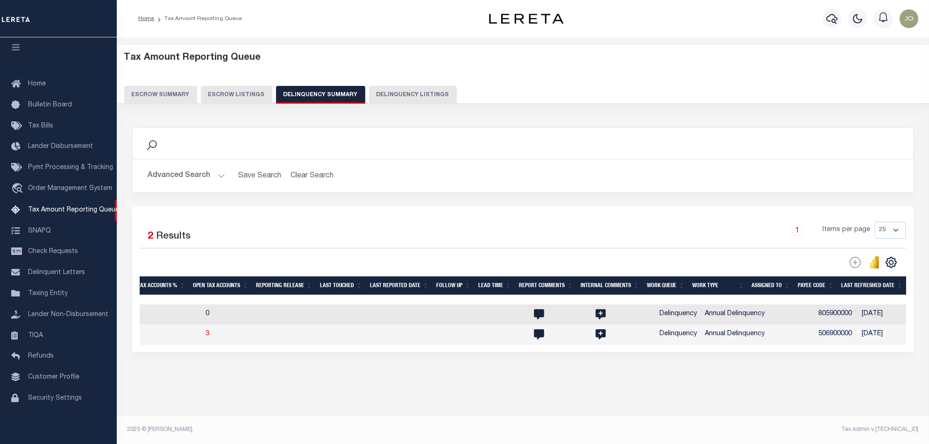
scroll to position [0, 1138]
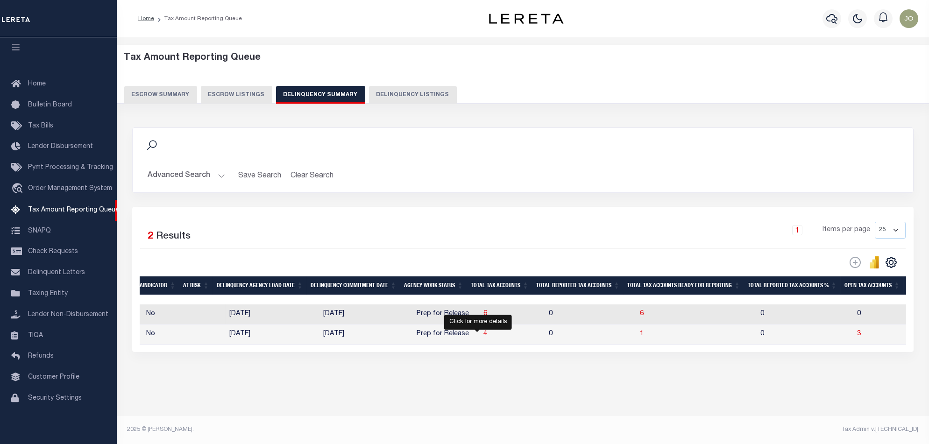
click at [484, 337] on span "4" at bounding box center [486, 334] width 4 height 7
select select "100"
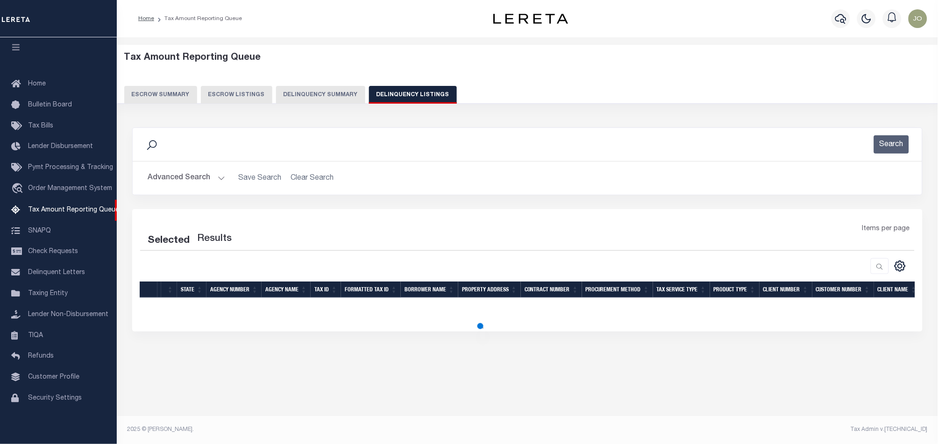
select select "100"
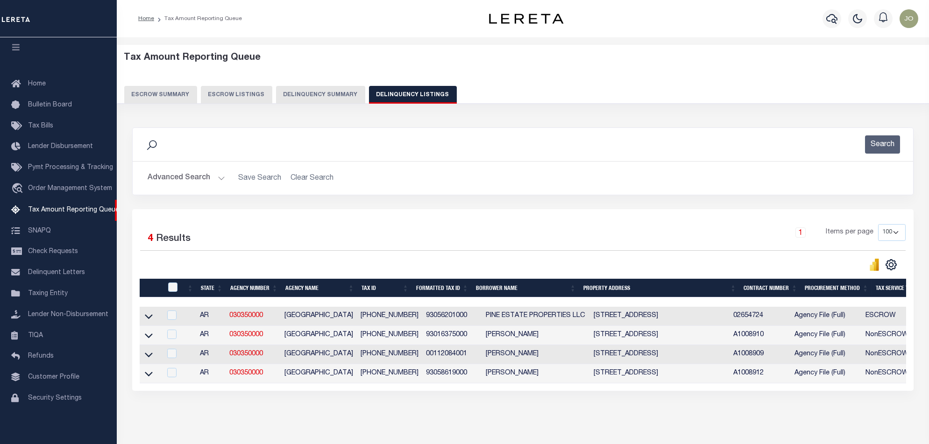
click at [300, 88] on button "Delinquency Summary" at bounding box center [320, 95] width 89 height 18
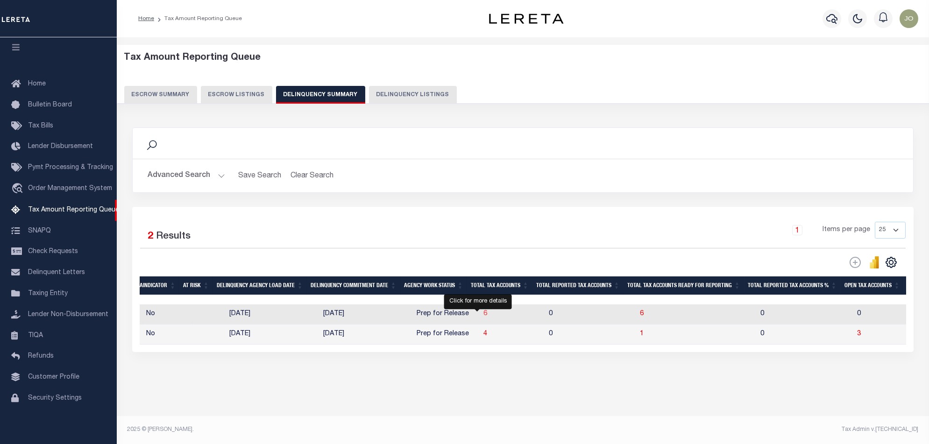
click at [484, 316] on span "6" at bounding box center [486, 314] width 4 height 7
select select "100"
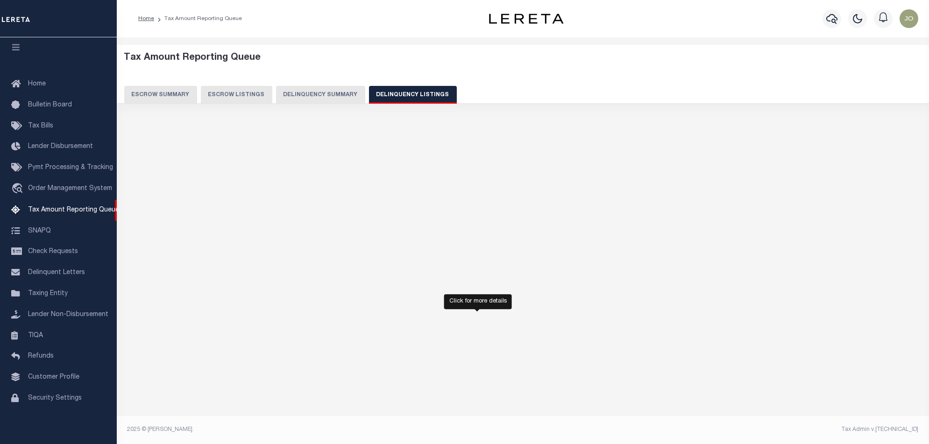
select select "100"
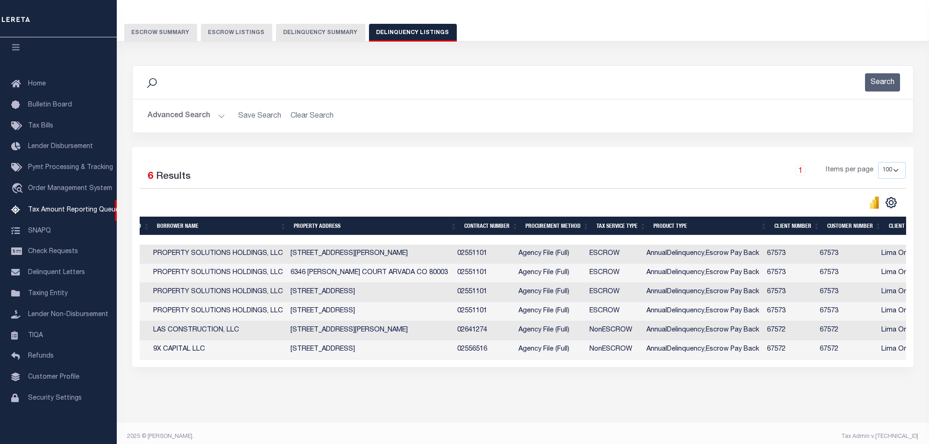
click at [325, 27] on button "Delinquency Summary" at bounding box center [320, 33] width 89 height 18
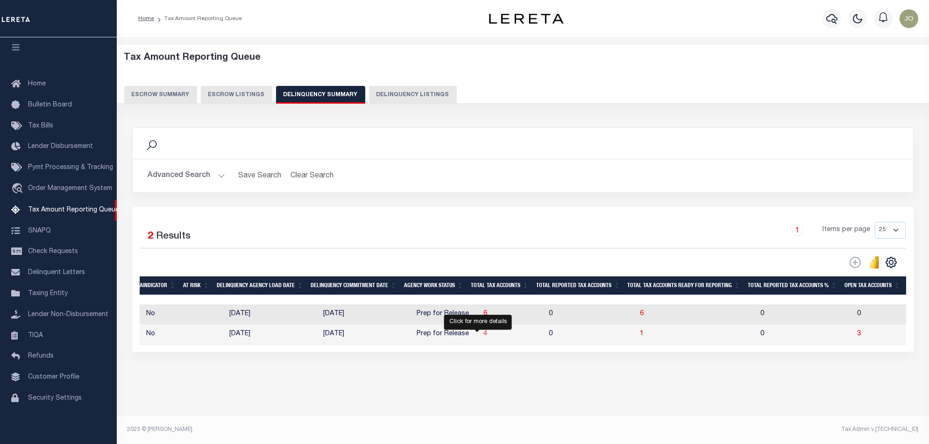
click at [484, 336] on span "4" at bounding box center [486, 334] width 4 height 7
select select "100"
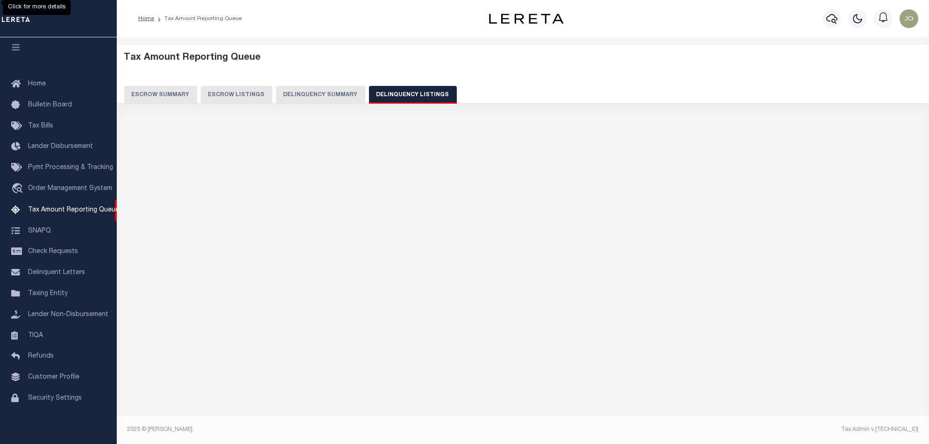
select select "100"
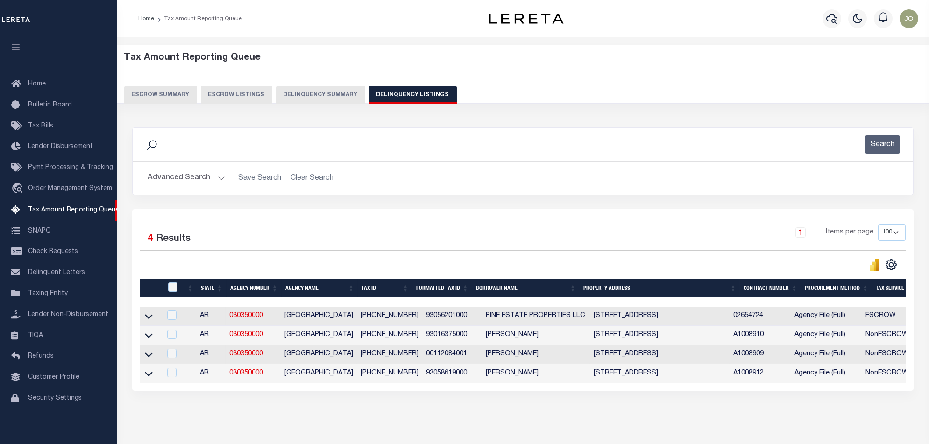
click at [581, 391] on div "Selected 4 Results 1 Items per page 10 25 50 100 500" at bounding box center [523, 300] width 782 height 182
click at [563, 419] on div "Data sync process is currently running, you may face some response delays. Sear…" at bounding box center [523, 268] width 794 height 301
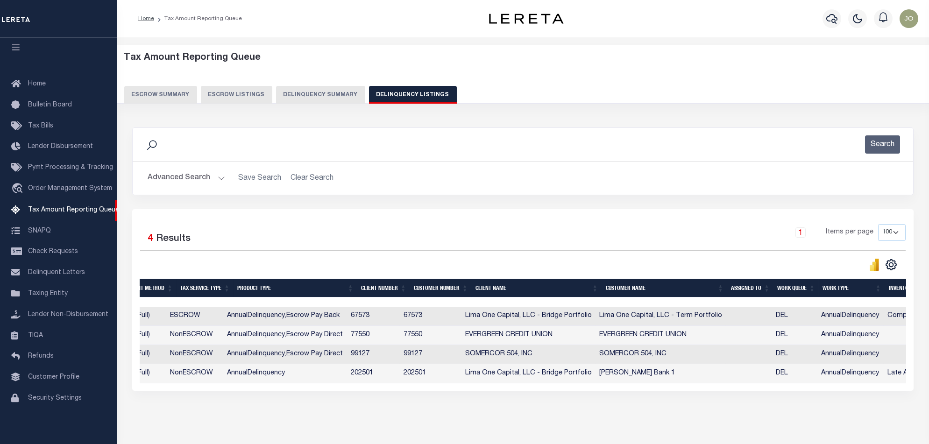
scroll to position [0, 742]
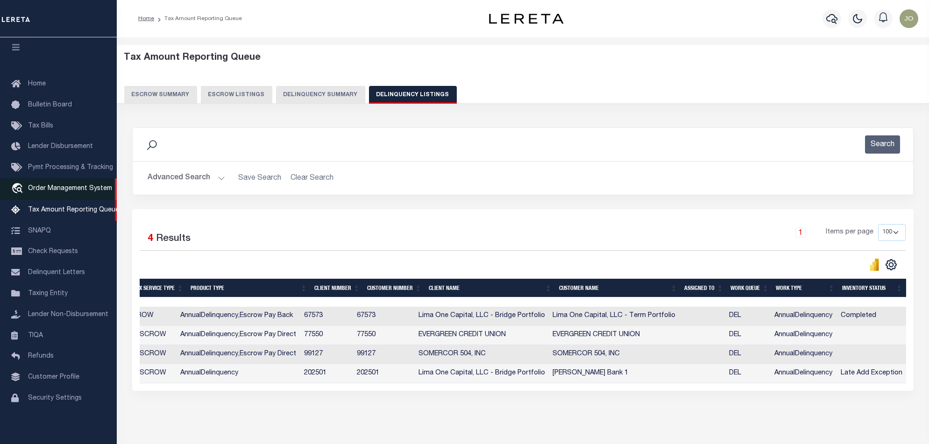
click at [70, 185] on span "Order Management System" at bounding box center [70, 188] width 84 height 7
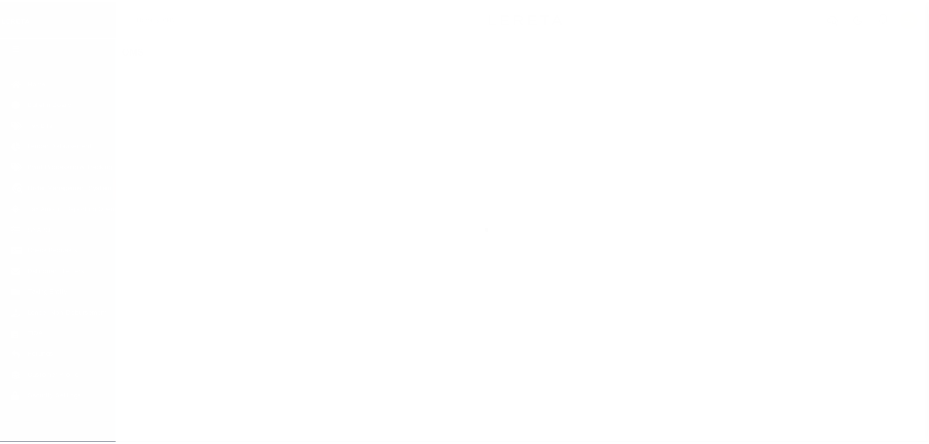
scroll to position [15, 0]
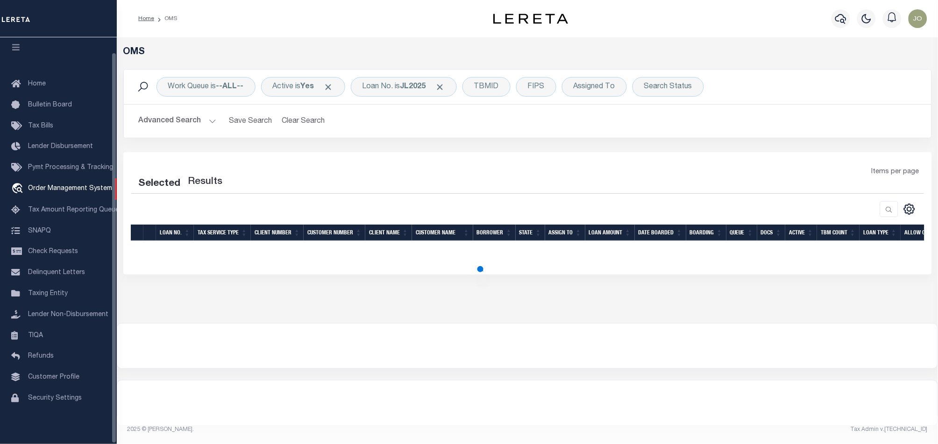
select select "200"
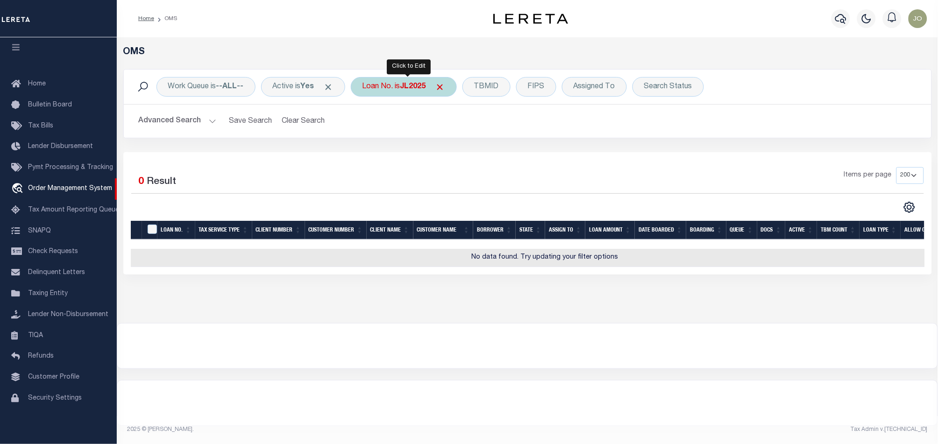
click at [424, 93] on div "Loan No. is JL2025" at bounding box center [404, 87] width 106 height 20
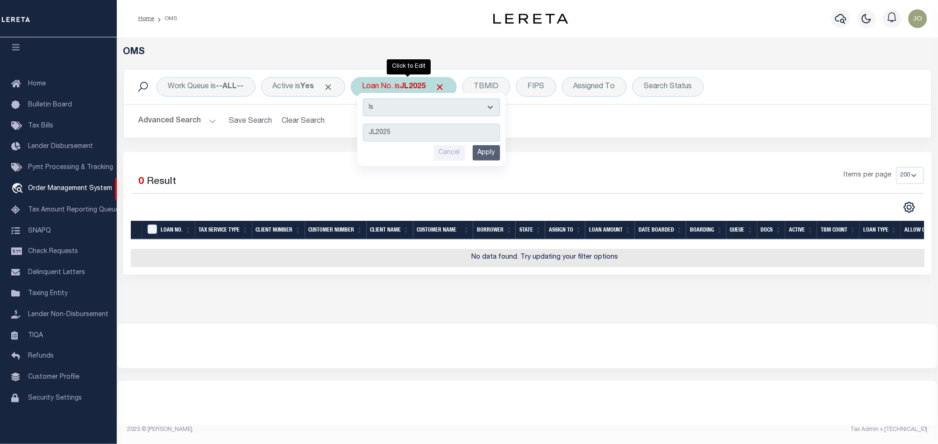
click at [430, 109] on select "Is Contains" at bounding box center [431, 108] width 137 height 18
select select "c"
click at [366, 99] on select "Is Contains" at bounding box center [431, 108] width 137 height 18
click at [492, 157] on input "Apply" at bounding box center [487, 152] width 28 height 15
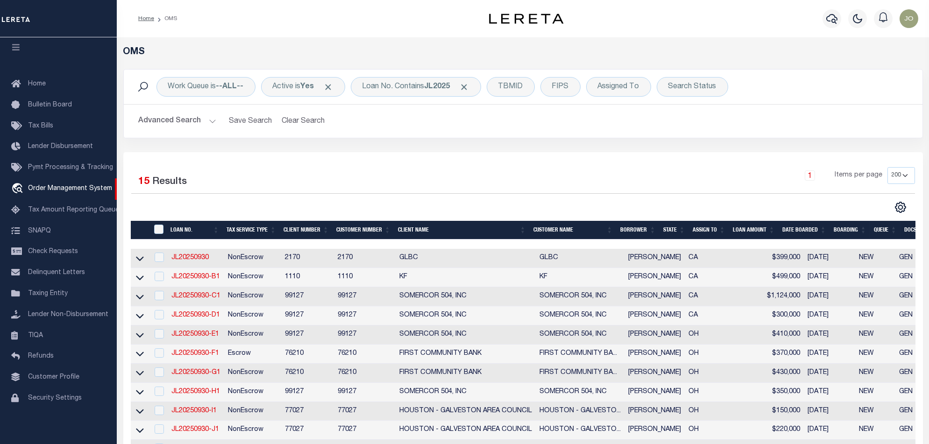
scroll to position [249, 0]
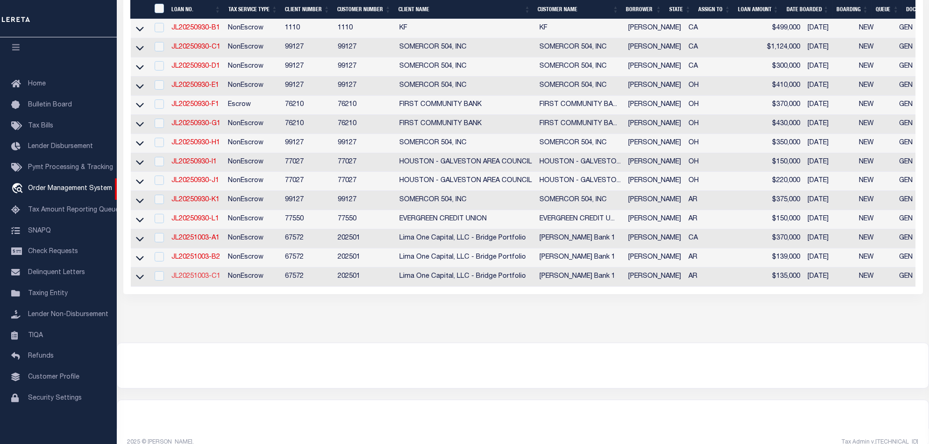
click at [211, 280] on link "JL20251003-C1" at bounding box center [195, 276] width 49 height 7
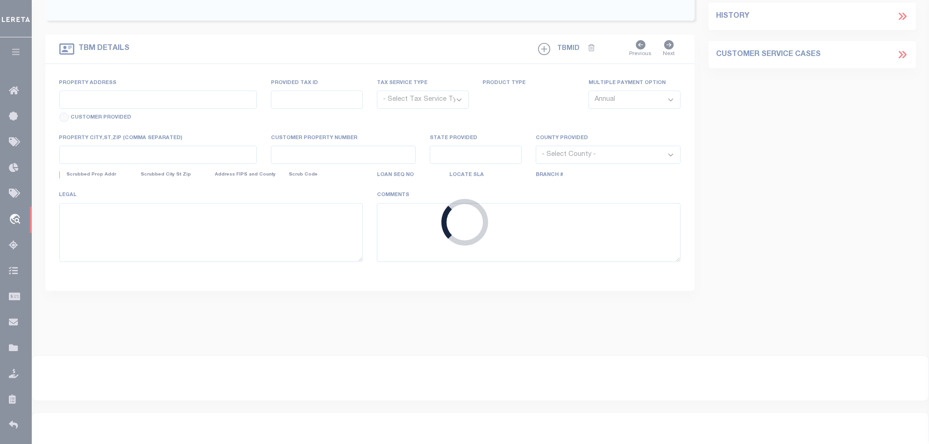
type input "JL20251003-C1"
type input "[PERSON_NAME]"
select select
type input "1009 E 38TH AVE"
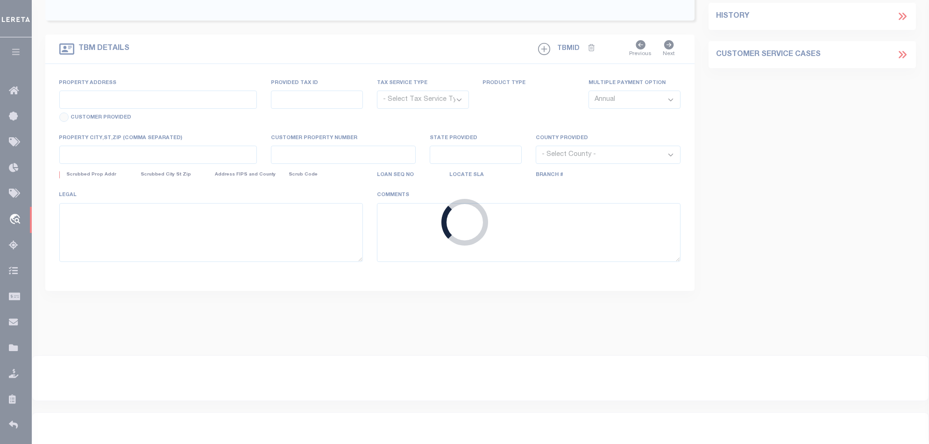
type input "PINE BLUFF AR 71601-7380"
type input "[DATE]"
select select "10"
select select "NonEscrow"
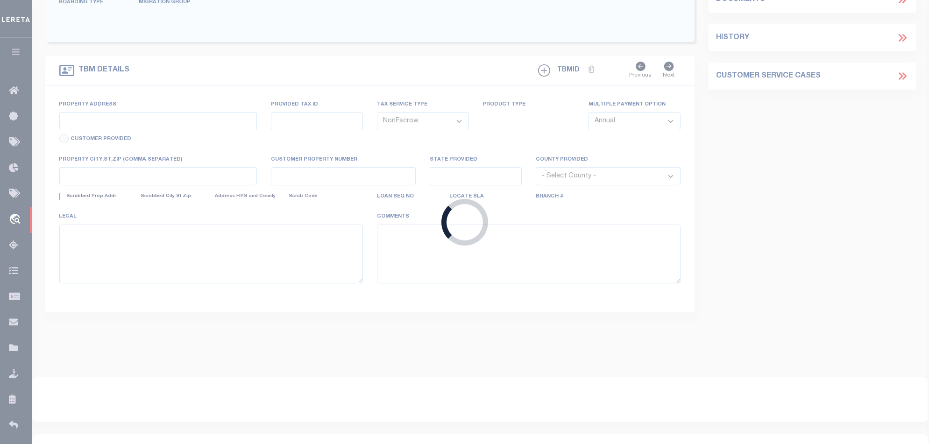
type input "1009 E 38TH AVE"
select select
type input "PINE BLUFF AR 71601-7380"
type input "AR"
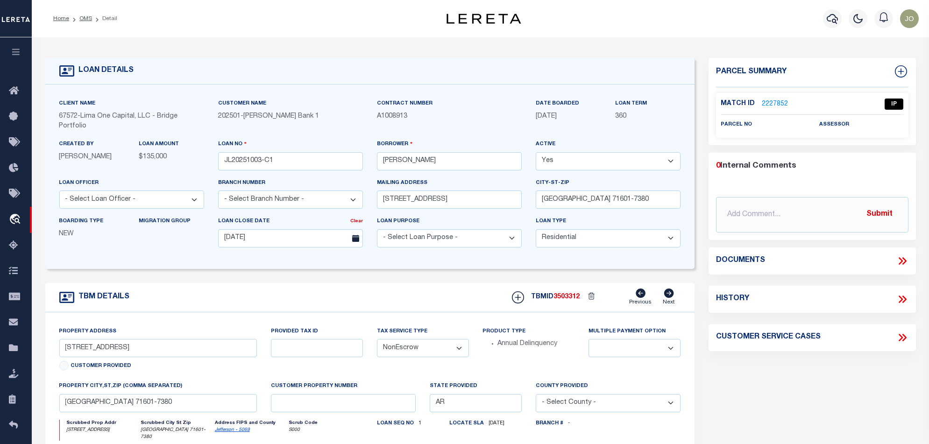
click at [782, 104] on link "2227852" at bounding box center [775, 105] width 26 height 10
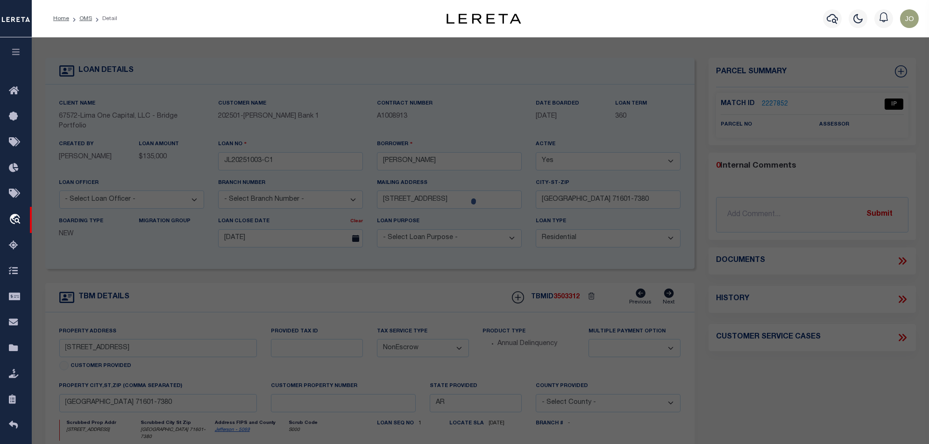
checkbox input "false"
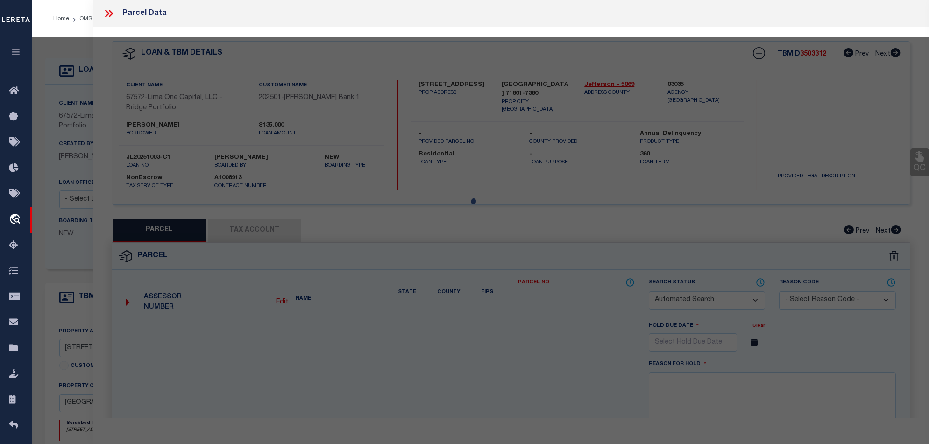
select select "IP"
checkbox input "false"
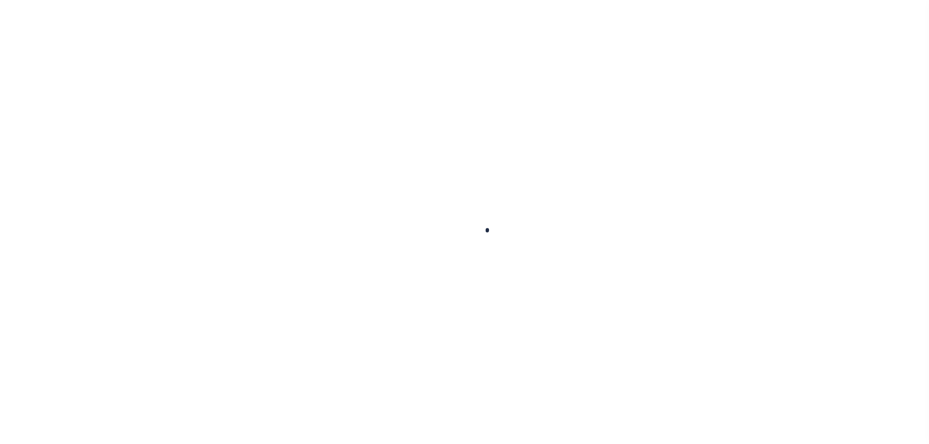
select select "10"
select select "NonEscrow"
type input "[STREET_ADDRESS]"
select select
type input "[GEOGRAPHIC_DATA] 71601-7380"
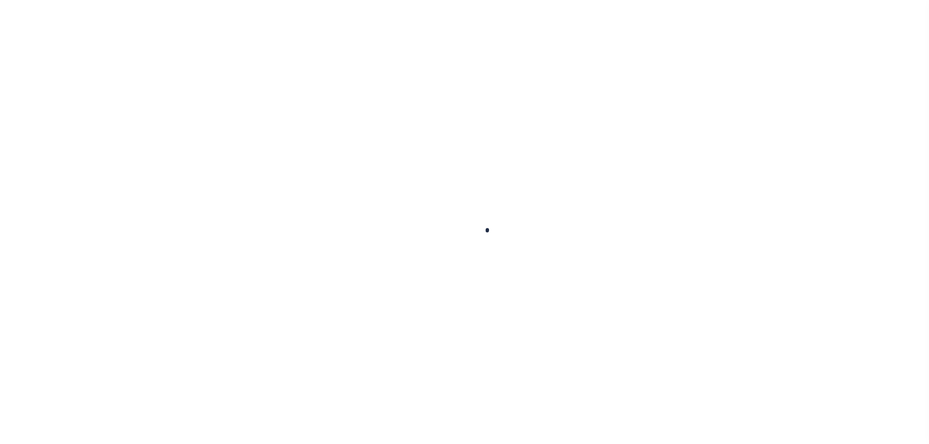
type input "AR"
select select "10"
select select "NonEscrow"
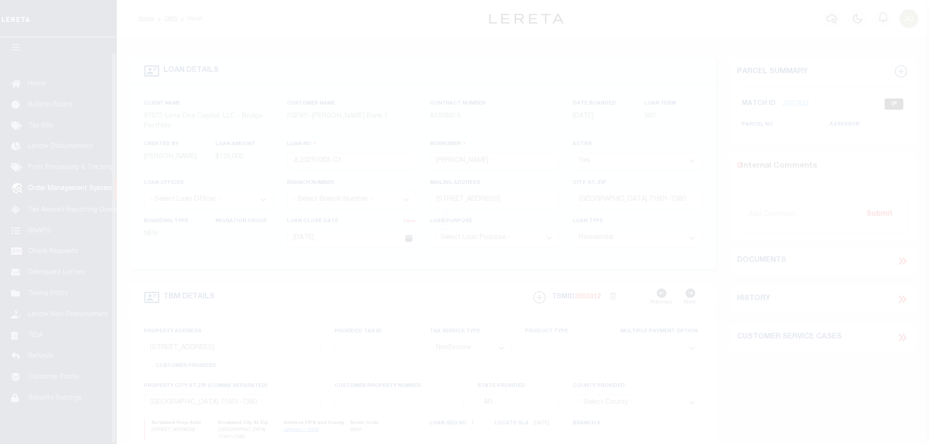
scroll to position [15, 0]
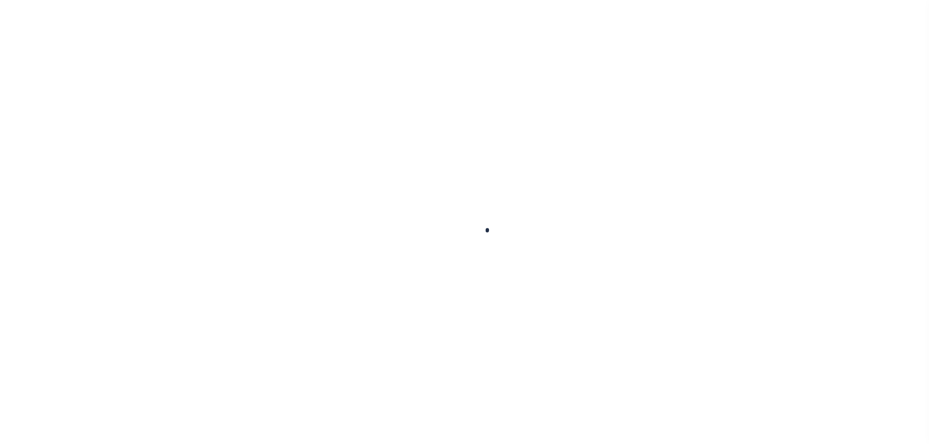
select select "10"
select select "NonEscrow"
type input "[STREET_ADDRESS]"
select select
type input "[GEOGRAPHIC_DATA] 71601-7380"
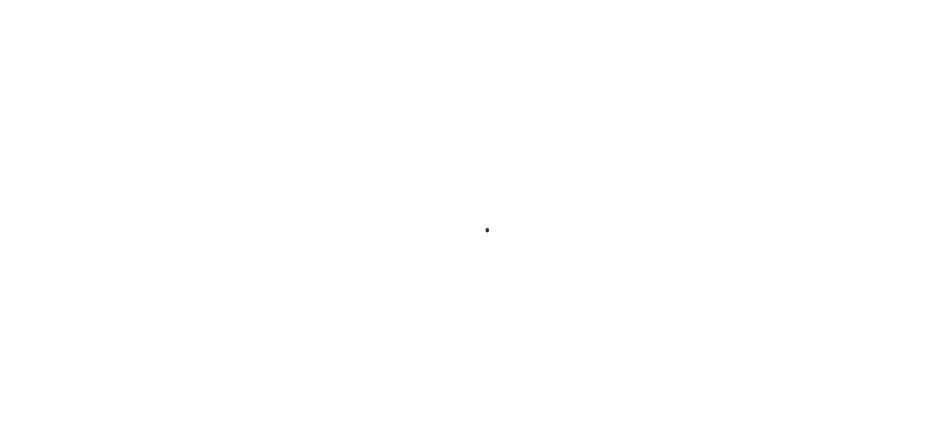
type input "AR"
type input "JL20251003-C1"
type input "[PERSON_NAME]"
select select
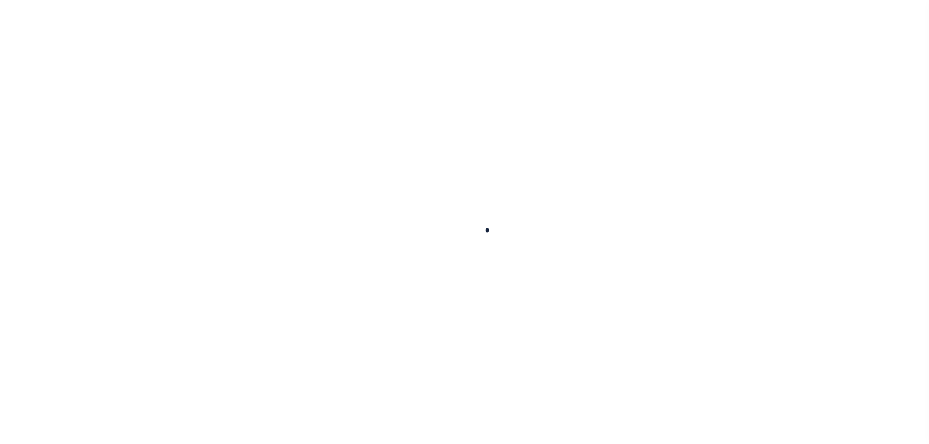
select select
type input "[STREET_ADDRESS]"
type input "[GEOGRAPHIC_DATA] 71601-7380"
type input "[DATE]"
select select "10"
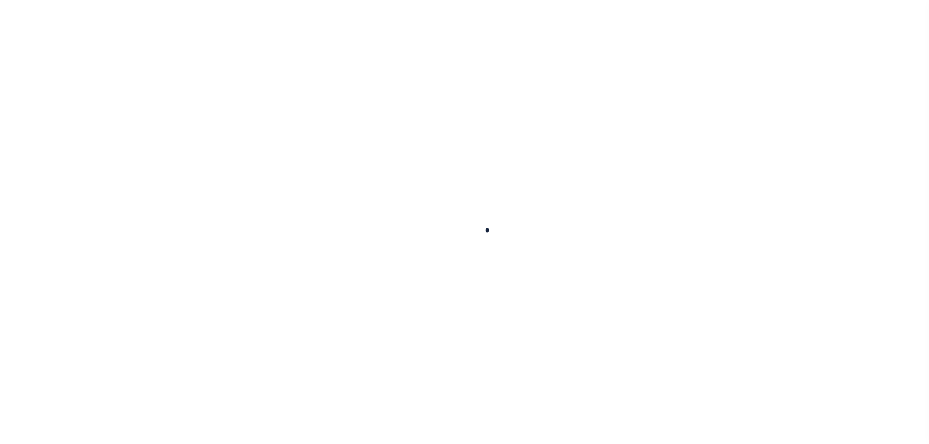
select select "NonEscrow"
type input "[STREET_ADDRESS]"
select select
type input "[GEOGRAPHIC_DATA] 71601-7380"
type input "AR"
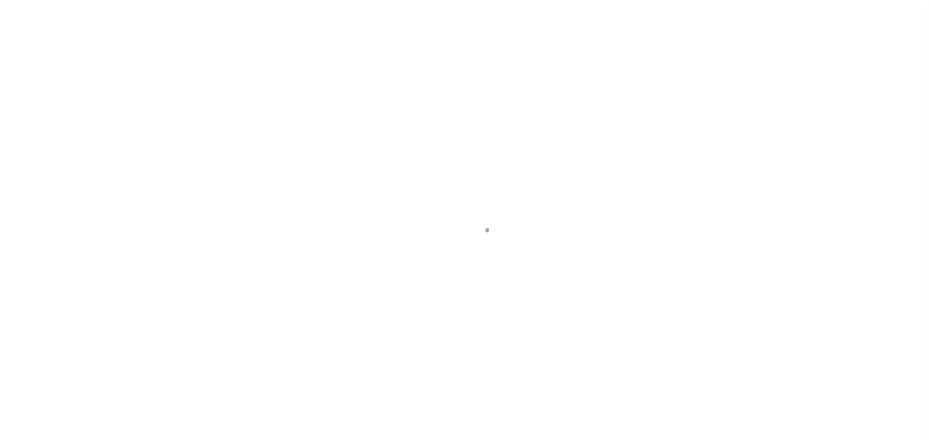
scroll to position [15, 0]
select select "10"
select select "NonEscrow"
type input "[STREET_ADDRESS]"
select select
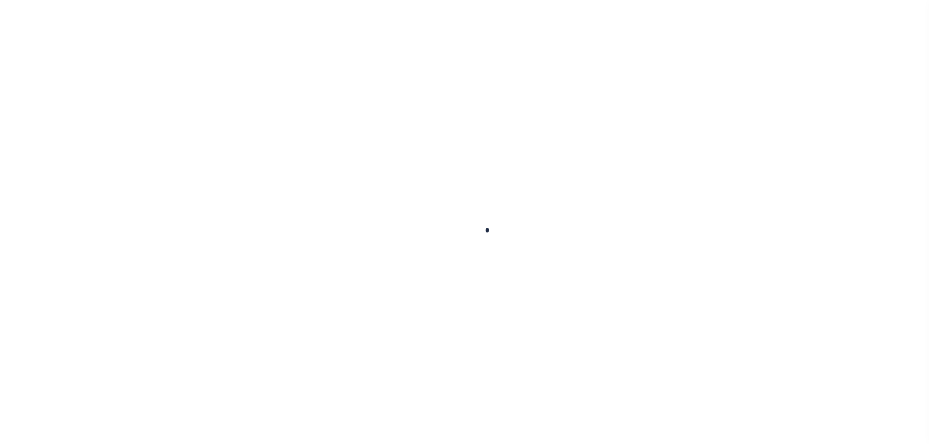
type input "[GEOGRAPHIC_DATA] 71601-7380"
type input "AR"
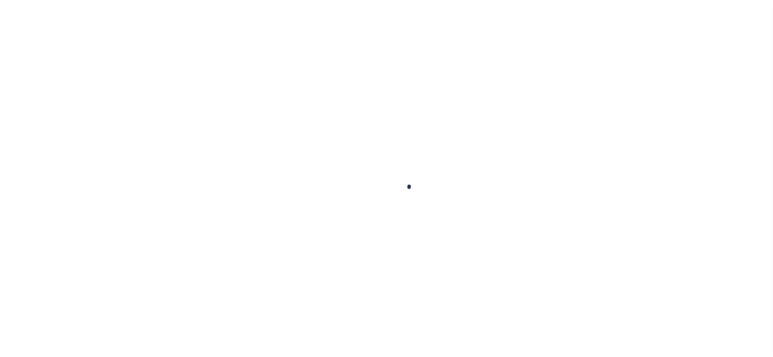
type input "JL20251003-C1"
type input "[PERSON_NAME]"
select select
type input "[STREET_ADDRESS]"
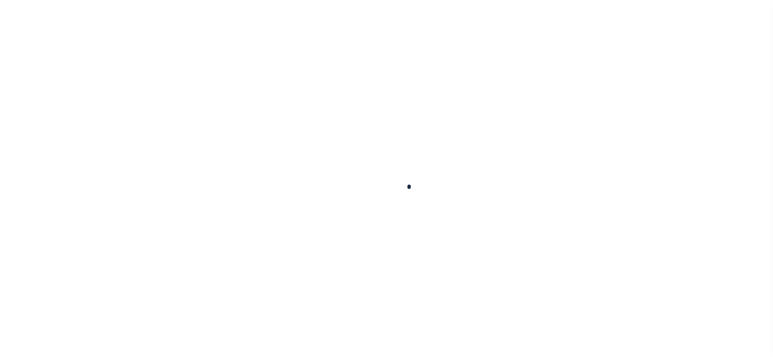
type input "[GEOGRAPHIC_DATA] 71601-7380"
type input "[DATE]"
select select "10"
select select "NonEscrow"
type input "[STREET_ADDRESS]"
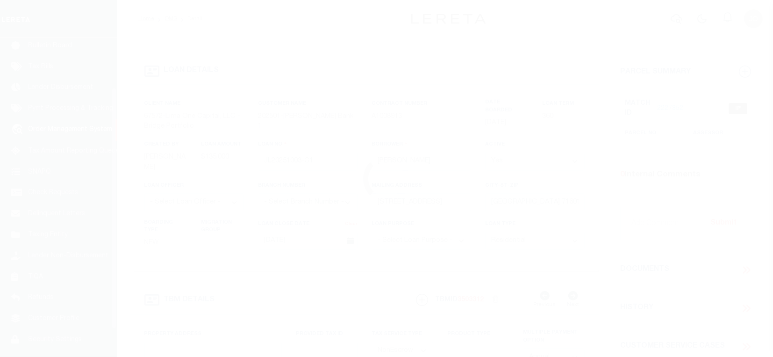
select select
type input "[GEOGRAPHIC_DATA] 71601-7380"
type input "AR"
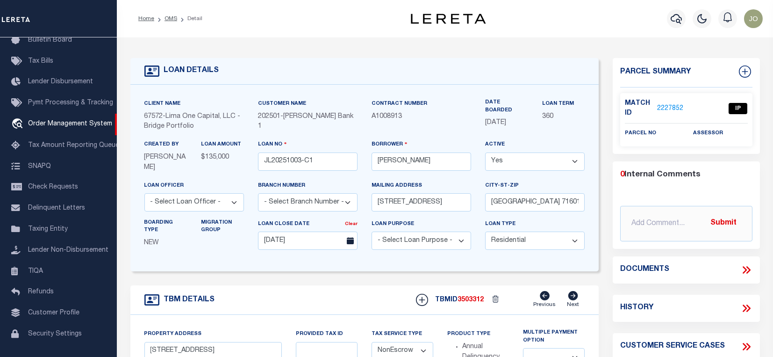
click at [671, 104] on link "2227852" at bounding box center [670, 109] width 26 height 10
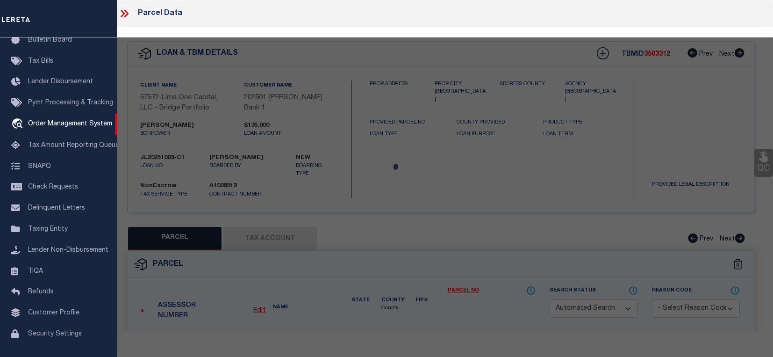
checkbox input "false"
select select "IP"
checkbox input "false"
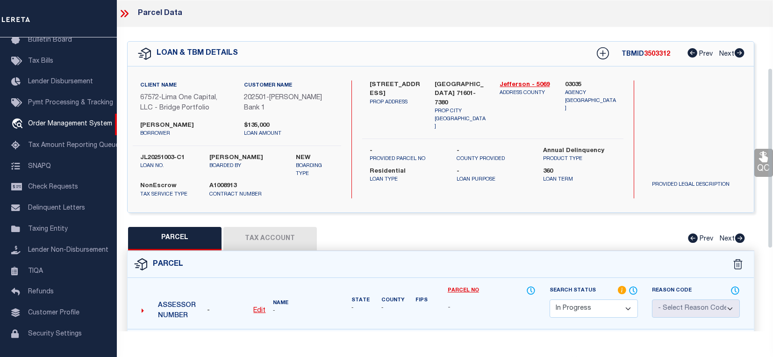
scroll to position [124, 0]
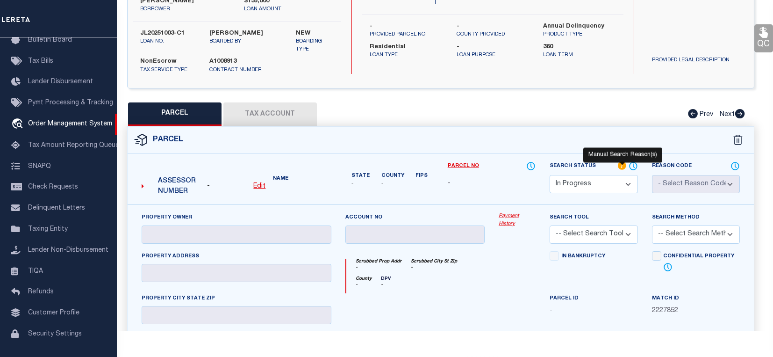
click at [623, 163] on icon at bounding box center [622, 165] width 8 height 8
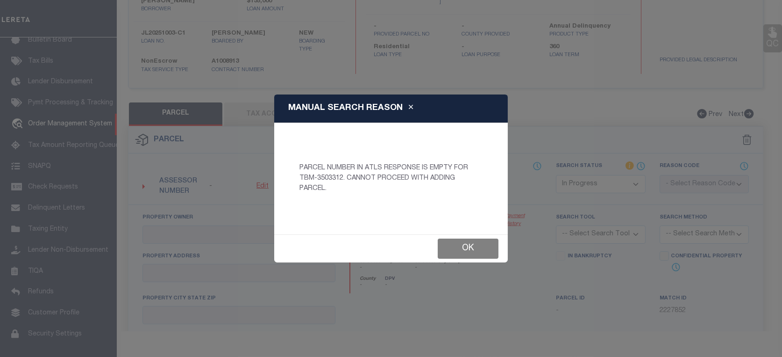
click at [461, 240] on button "Ok" at bounding box center [468, 248] width 61 height 20
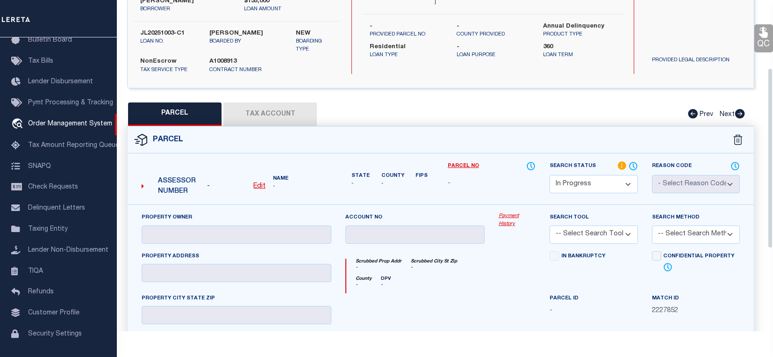
click at [307, 117] on div "PARCEL Tax Account Prev Next" at bounding box center [440, 113] width 627 height 23
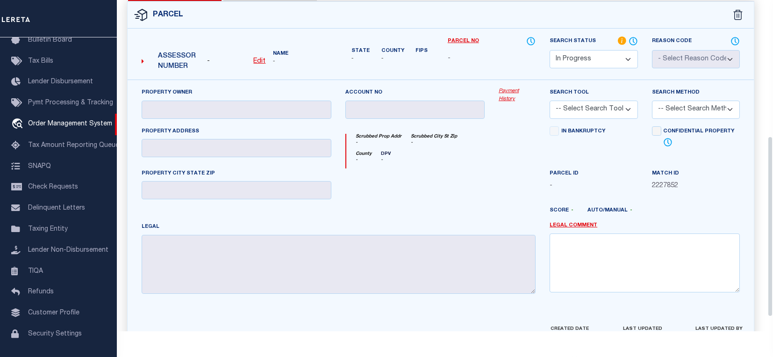
scroll to position [249, 0]
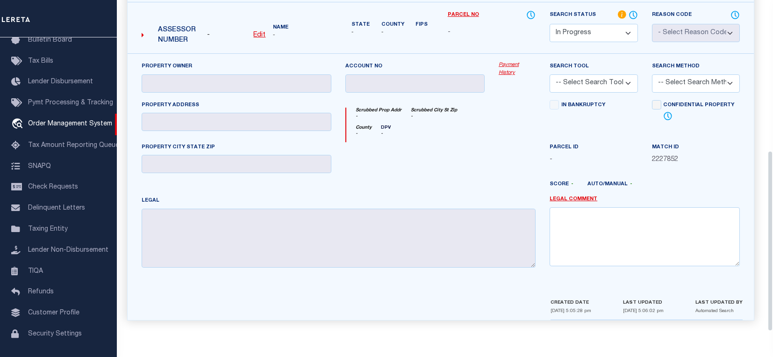
click at [507, 303] on div at bounding box center [338, 308] width 412 height 22
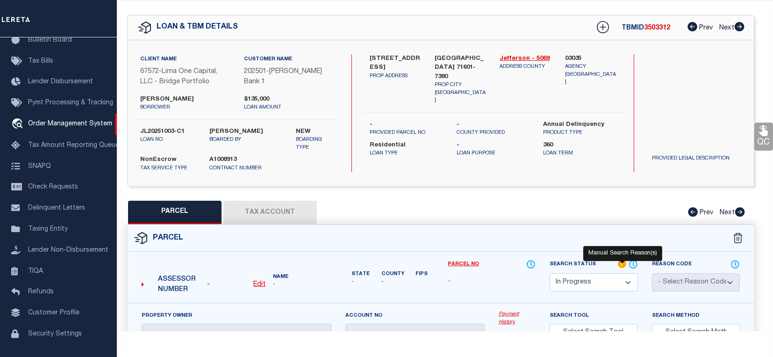
click at [620, 259] on icon at bounding box center [622, 263] width 8 height 8
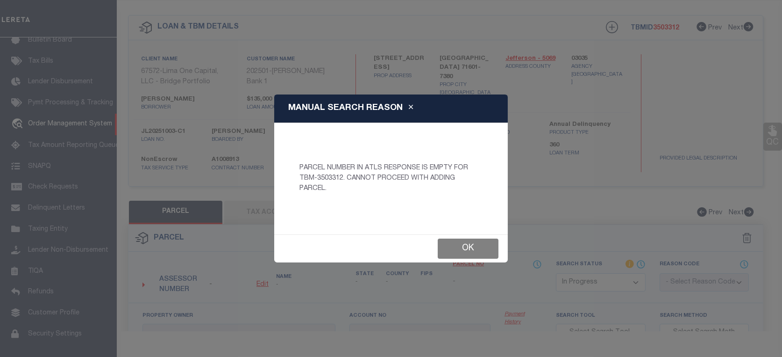
click at [463, 244] on button "Ok" at bounding box center [468, 248] width 61 height 20
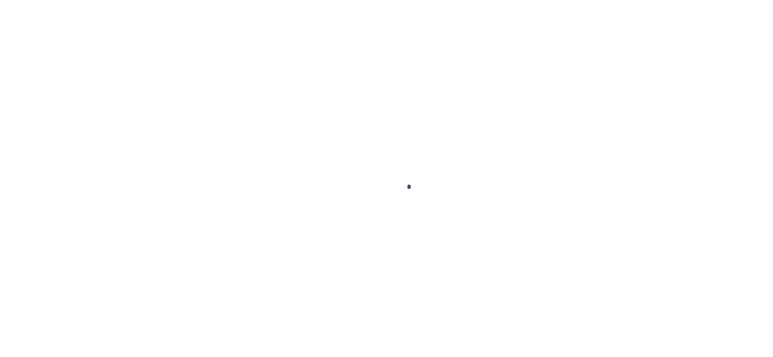
select select "10"
select select "NonEscrow"
type input "[STREET_ADDRESS]"
select select
type input "[GEOGRAPHIC_DATA] 71601-7380"
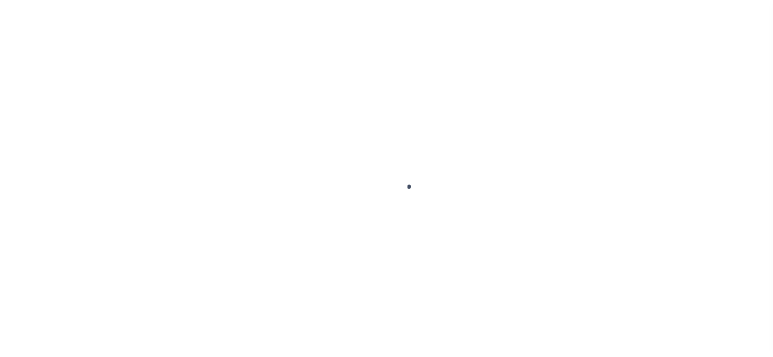
type input "AR"
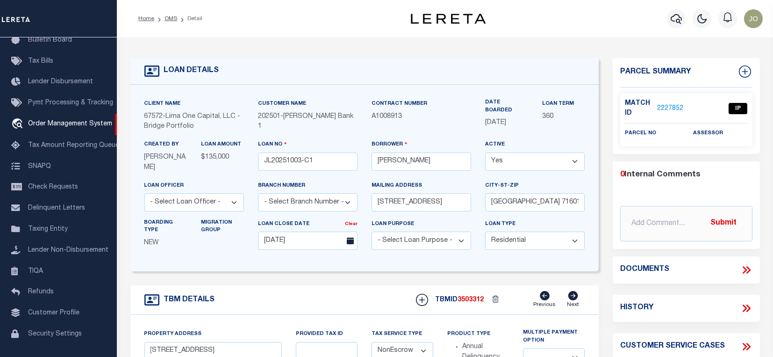
click at [659, 107] on link "2227852" at bounding box center [670, 109] width 26 height 10
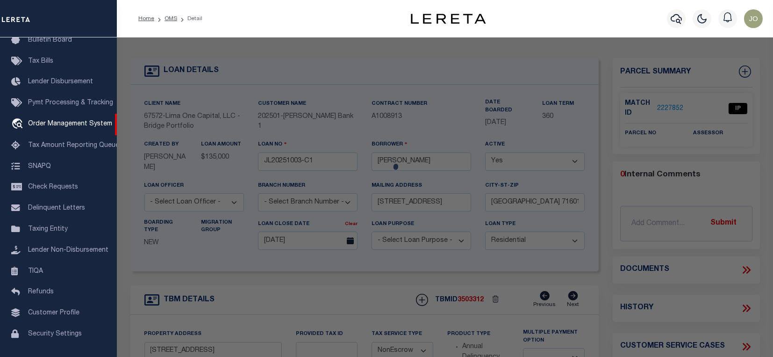
checkbox input "false"
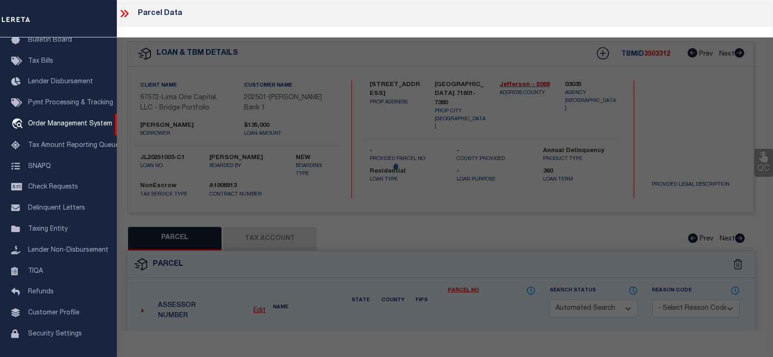
select select "IP"
checkbox input "false"
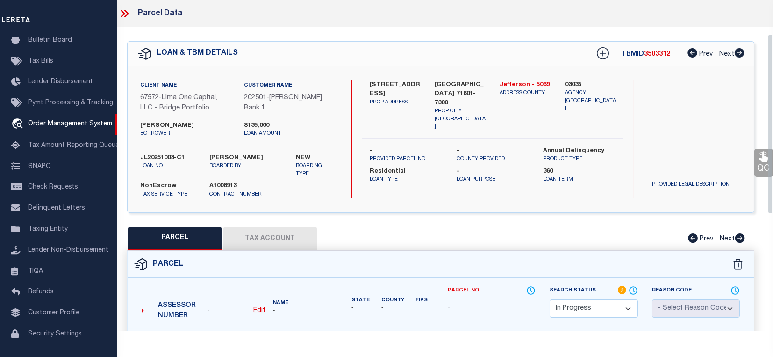
scroll to position [187, 0]
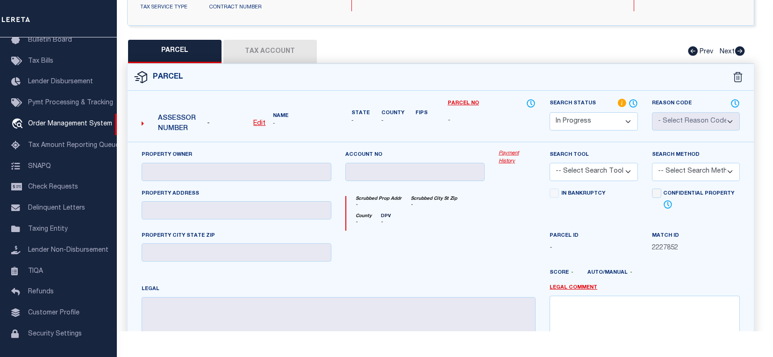
click at [301, 44] on div "PARCEL Tax Account Prev Next" at bounding box center [440, 51] width 627 height 23
click at [273, 45] on div "PARCEL Tax Account Prev Next" at bounding box center [440, 51] width 627 height 23
click at [589, 118] on select "Automated Search Bad Parcel Complete Duplicate Parcel High Dollar Reporting In …" at bounding box center [593, 121] width 88 height 18
click at [549, 112] on select "Automated Search Bad Parcel Complete Duplicate Parcel High Dollar Reporting In …" at bounding box center [593, 121] width 88 height 18
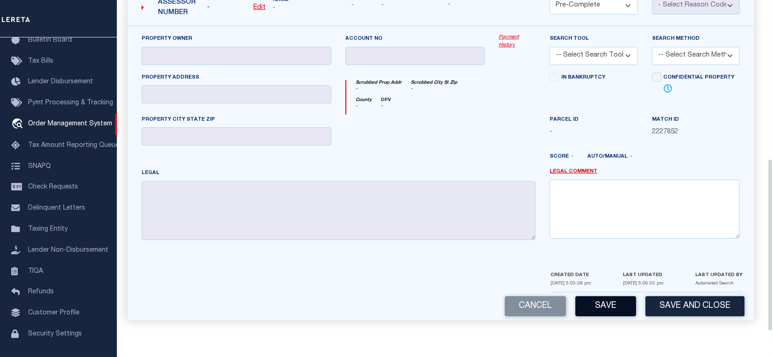
click at [622, 313] on button "Save" at bounding box center [605, 306] width 61 height 20
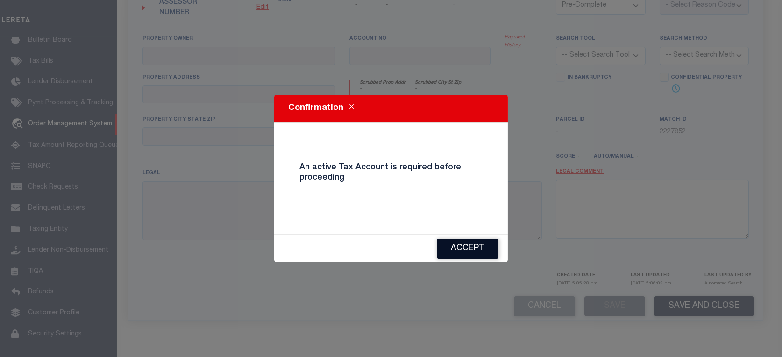
click at [494, 243] on button "Accept" at bounding box center [468, 248] width 62 height 20
select select "AS"
checkbox input "false"
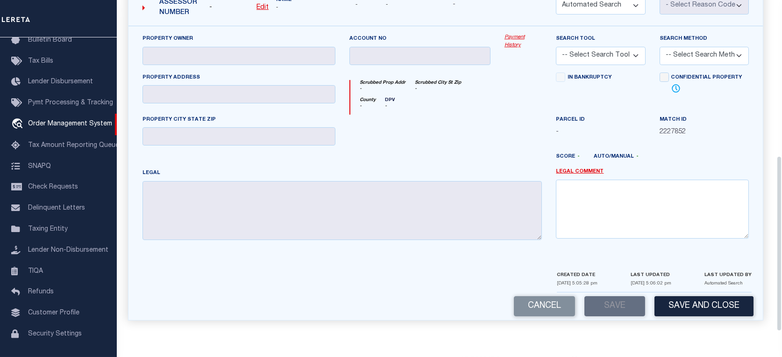
select select "IP"
checkbox input "false"
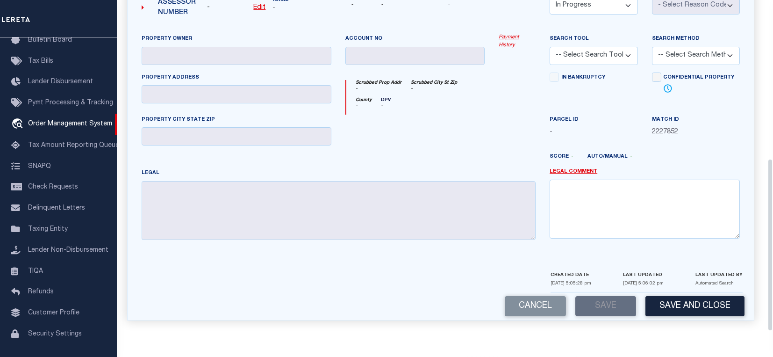
scroll to position [116, 0]
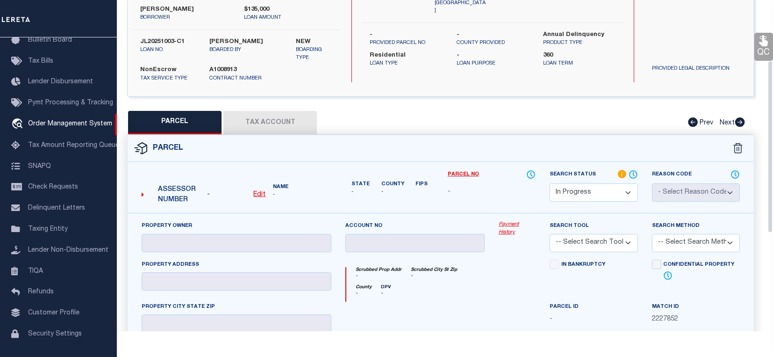
click at [577, 188] on select "Automated Search Bad Parcel Complete Duplicate Parcel High Dollar Reporting In …" at bounding box center [593, 192] width 88 height 18
click at [502, 108] on div "QC QC QC" at bounding box center [440, 214] width 664 height 607
click at [310, 125] on div "PARCEL Tax Account Prev Next" at bounding box center [440, 122] width 627 height 23
click at [297, 117] on div "PARCEL Tax Account Prev Next" at bounding box center [440, 122] width 627 height 23
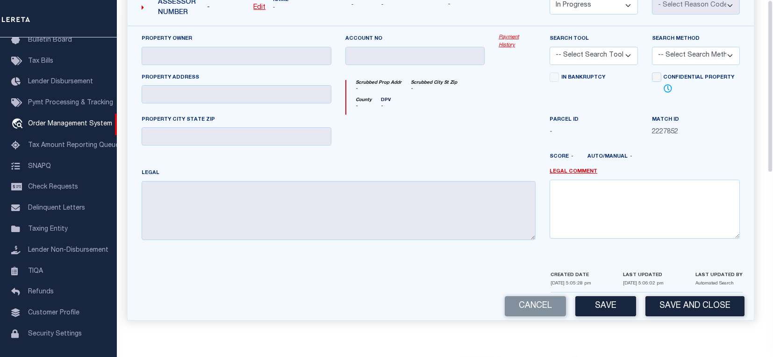
scroll to position [0, 0]
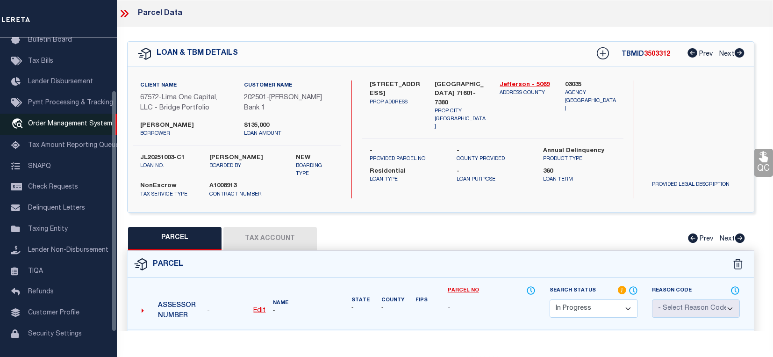
click at [60, 127] on span "Order Management System" at bounding box center [70, 124] width 84 height 7
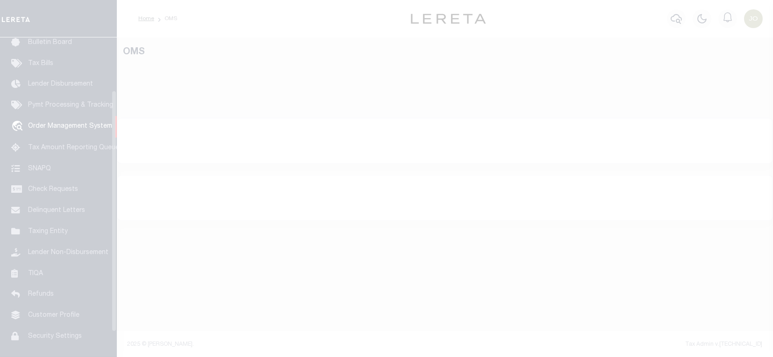
scroll to position [70, 0]
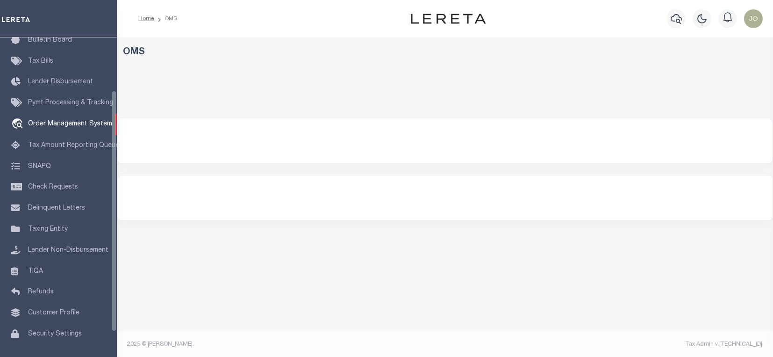
select select "200"
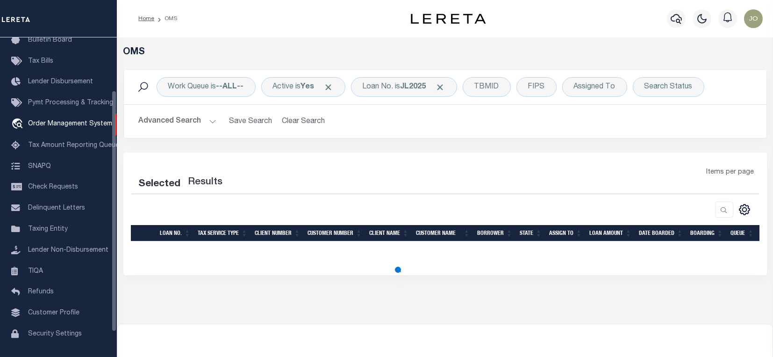
select select "200"
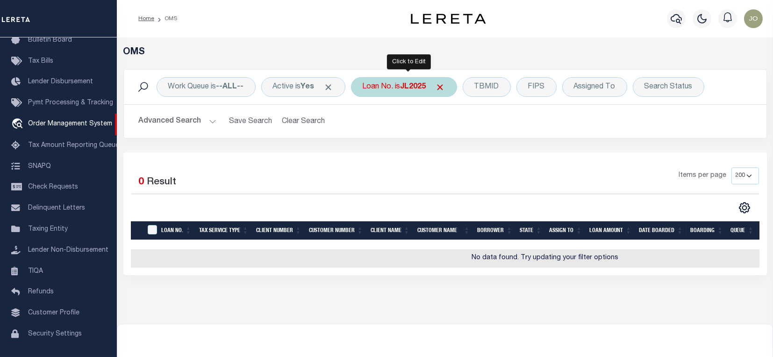
click at [386, 83] on div "Loan No. is JL2025" at bounding box center [404, 87] width 106 height 20
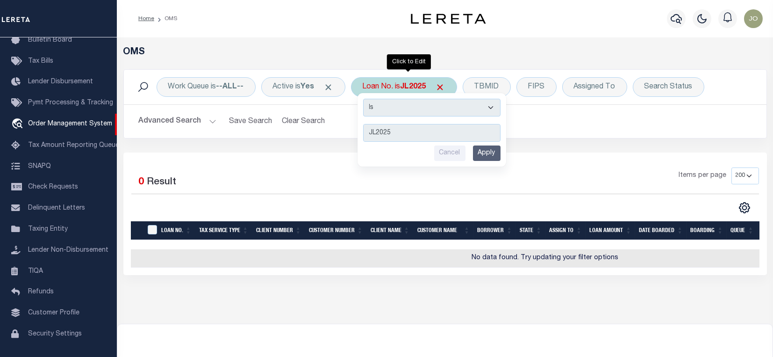
click at [440, 114] on select "Is Contains" at bounding box center [431, 108] width 137 height 18
select select "c"
click at [366, 99] on select "Is Contains" at bounding box center [431, 108] width 137 height 18
click at [486, 151] on input "Apply" at bounding box center [487, 152] width 28 height 15
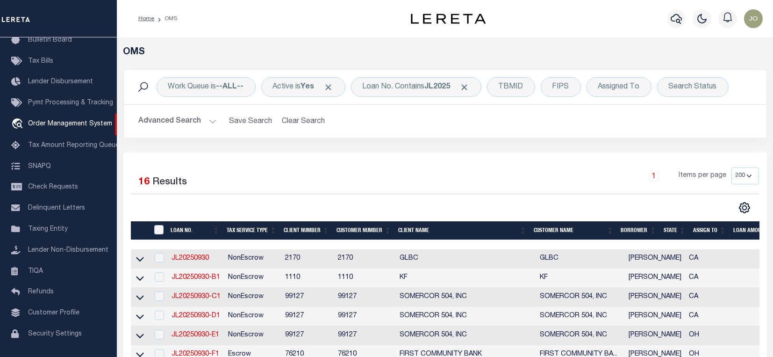
scroll to position [311, 0]
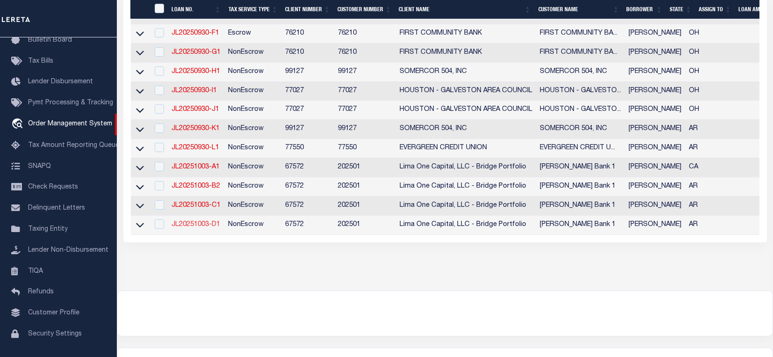
click at [212, 223] on link "JL20251003-D1" at bounding box center [195, 224] width 49 height 7
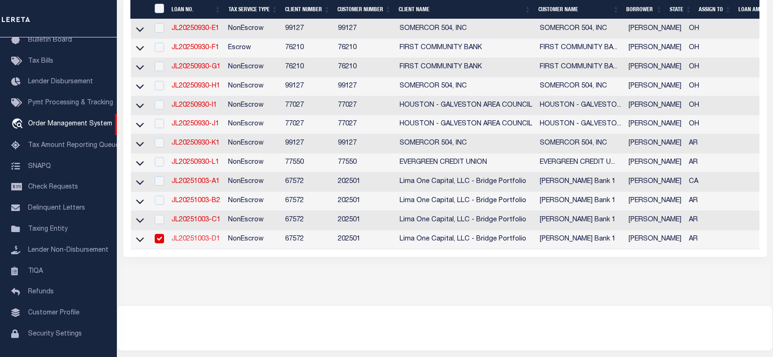
type input "JL20251003-D1"
type input "[PERSON_NAME]"
select select
type input "808 [PERSON_NAME] DR"
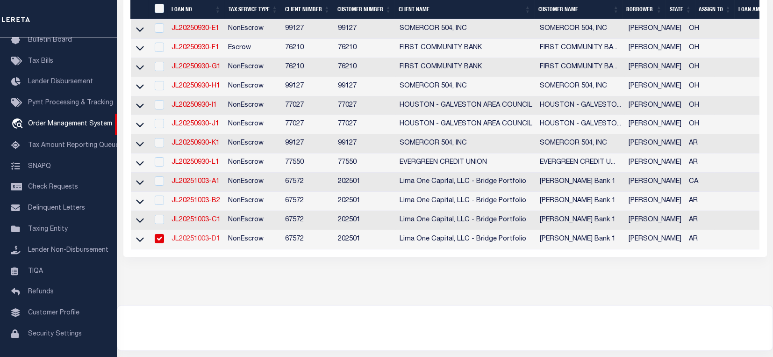
type input "[GEOGRAPHIC_DATA] 71601-5437"
type input "[DATE]"
select select "10"
select select "NonEscrow"
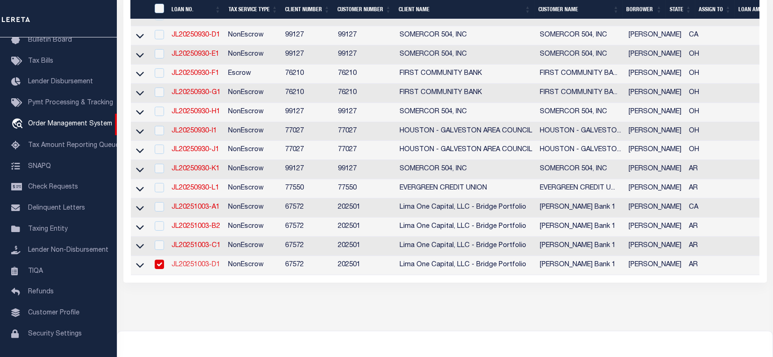
type input "808 [PERSON_NAME] DR"
select select
type input "[GEOGRAPHIC_DATA] 71601-5437"
type input "AR"
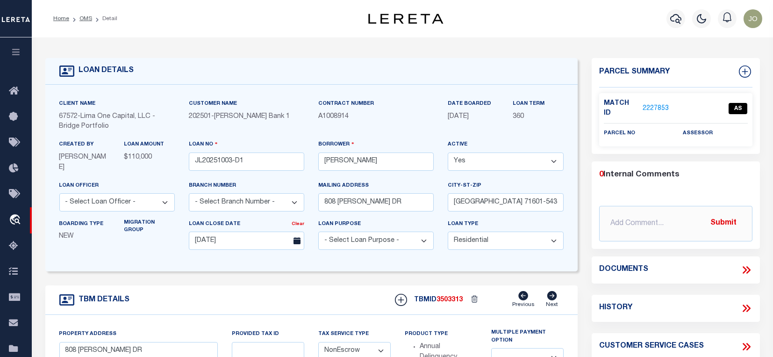
click at [576, 32] on div "Profile Sign out" at bounding box center [616, 18] width 300 height 33
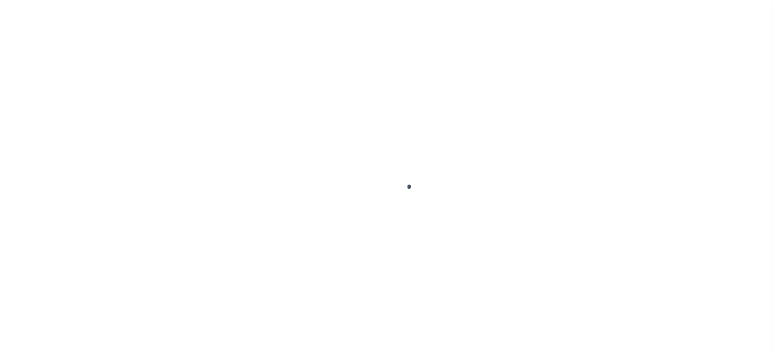
select select "10"
select select "NonEscrow"
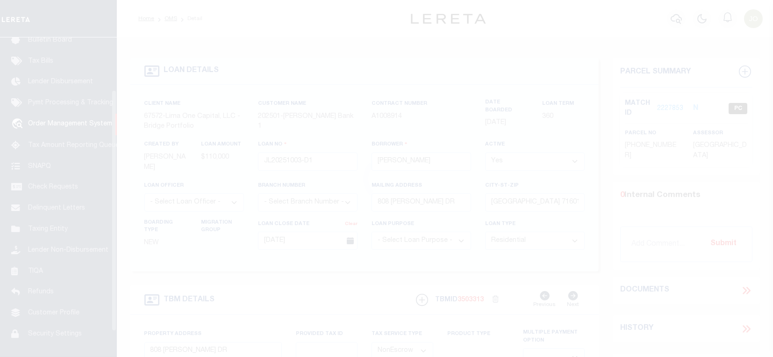
scroll to position [70, 0]
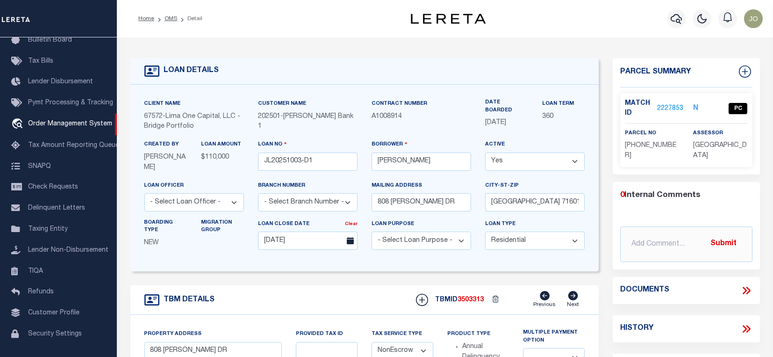
click at [667, 110] on link "2227853" at bounding box center [670, 109] width 26 height 10
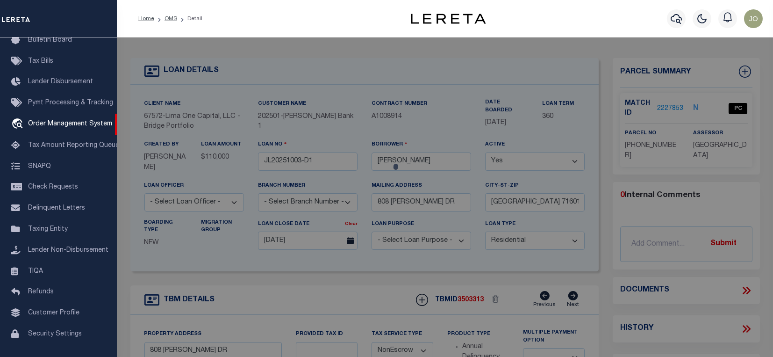
checkbox input "false"
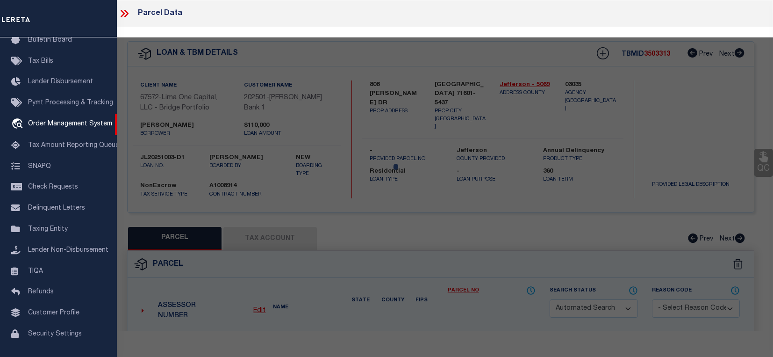
select select "PC"
type input "GOODWIN,BILLY AUBREY"
select select "ATL"
select select "ADD"
type input "808 [PERSON_NAME] DR"
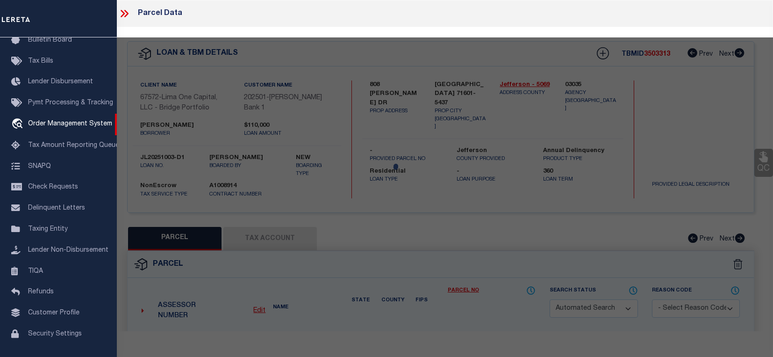
checkbox input "false"
type input "[GEOGRAPHIC_DATA]"
type textarea "LOTS 9 & 10"
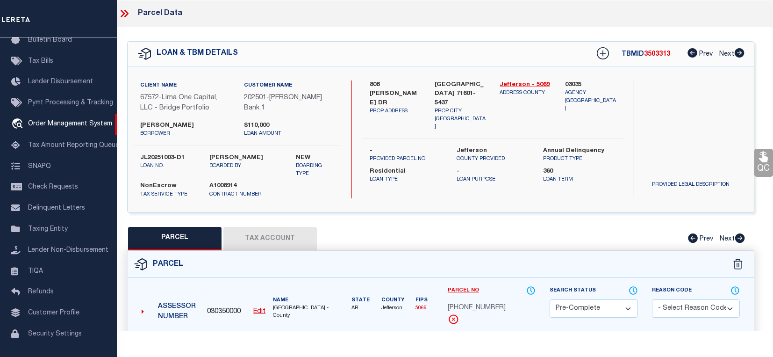
scroll to position [62, 0]
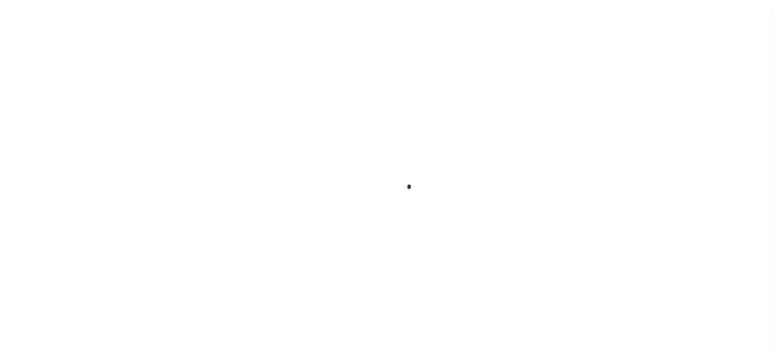
select select "10"
select select "NonEscrow"
type input "808 [PERSON_NAME] DR"
select select
type input "[GEOGRAPHIC_DATA] 71601-5437"
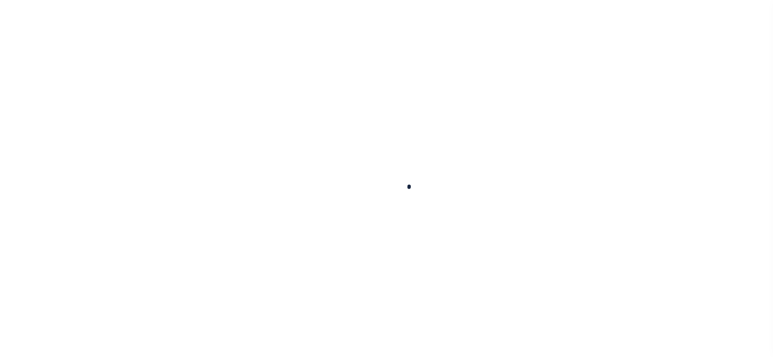
type input "AR"
select select
select select "10"
select select "NonEscrow"
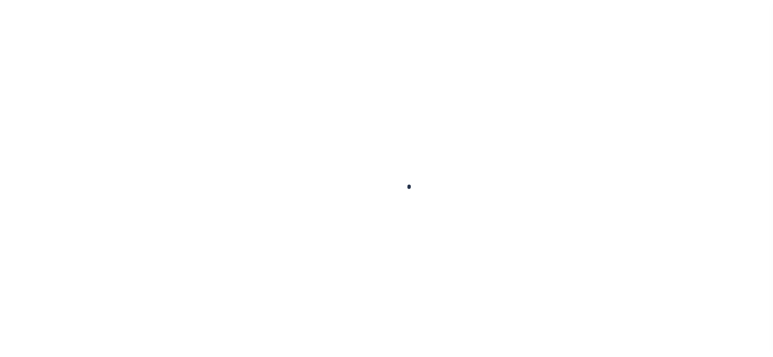
scroll to position [62, 0]
type input "808 [PERSON_NAME] DR"
select select
type input "[GEOGRAPHIC_DATA] 71601-5437"
type input "AR"
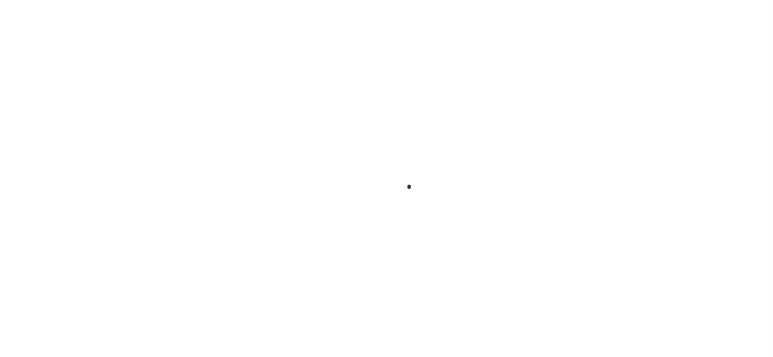
select select
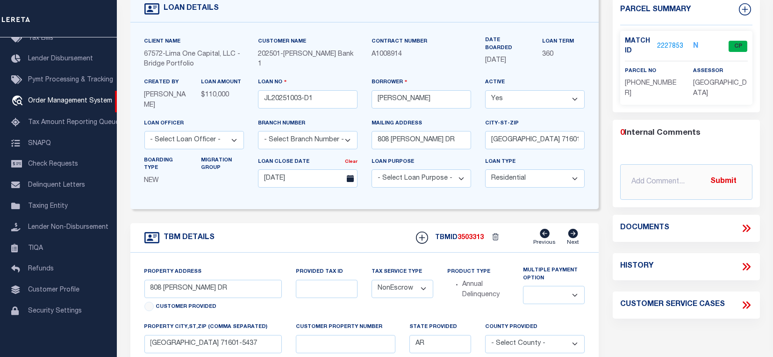
click at [673, 47] on link "2227853" at bounding box center [670, 47] width 26 height 10
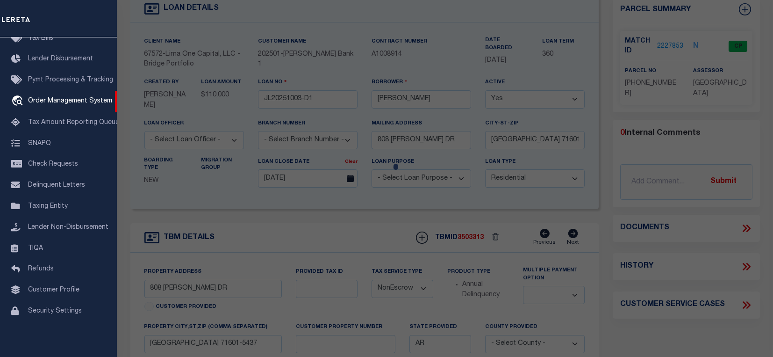
checkbox input "false"
select select "CP"
type input "[PERSON_NAME]"
select select "ATL"
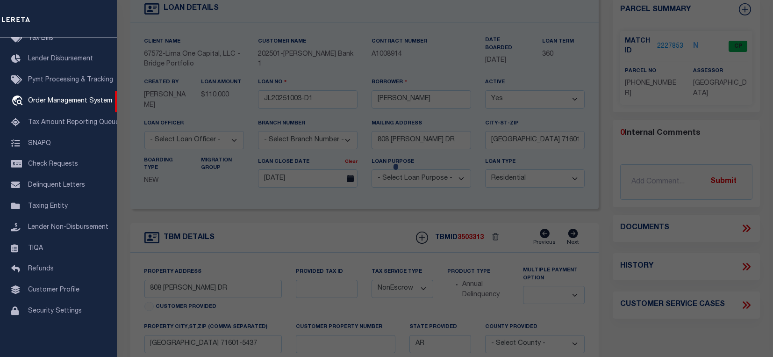
select select "ADD"
type input "808 [PERSON_NAME] DR"
checkbox input "false"
type input "[GEOGRAPHIC_DATA]"
type textarea "LOTS 9 & 10"
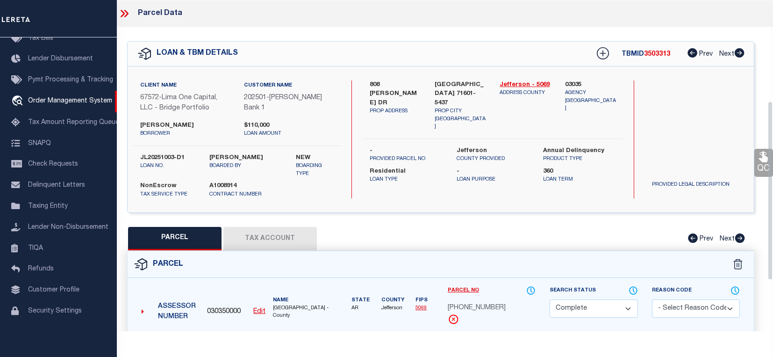
scroll to position [187, 0]
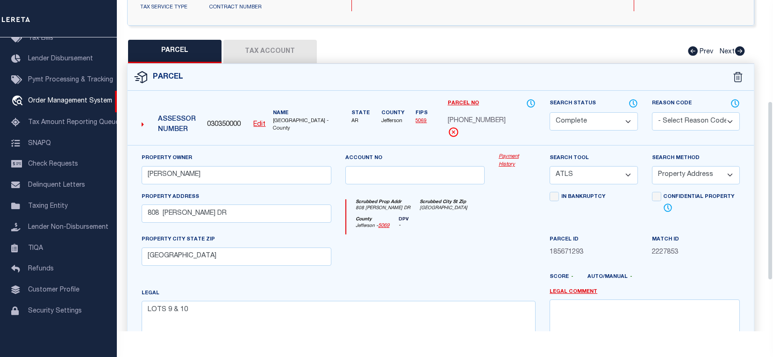
click at [508, 161] on link "Payment History" at bounding box center [517, 160] width 37 height 15
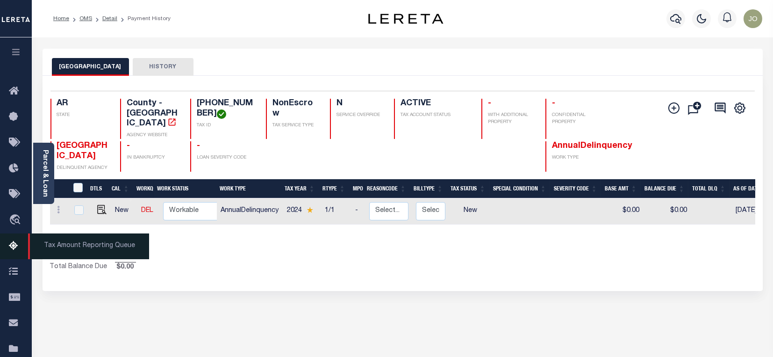
click at [19, 249] on icon at bounding box center [16, 246] width 15 height 12
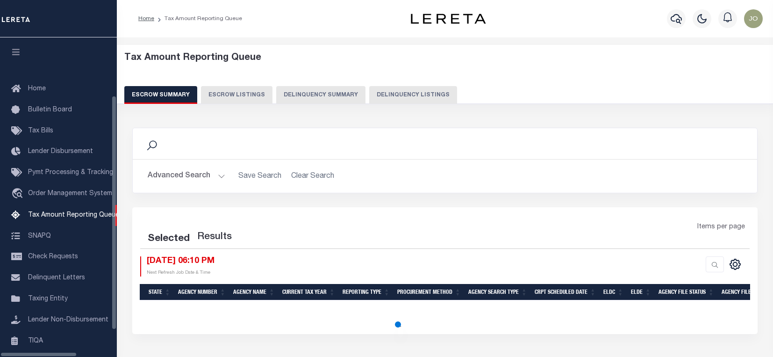
select select "100"
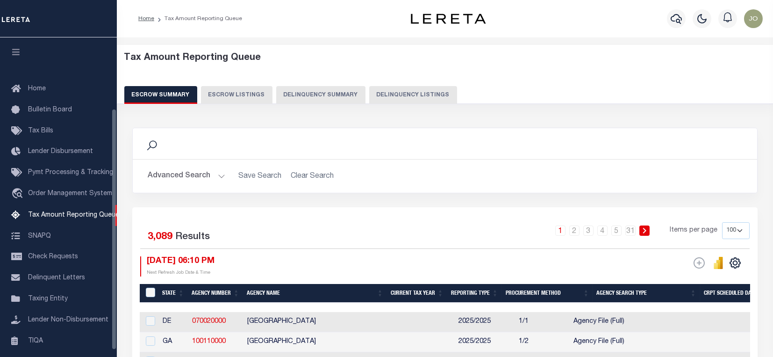
scroll to position [94, 0]
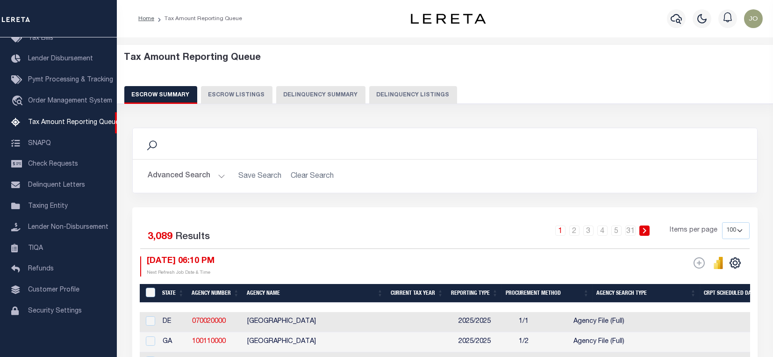
click at [299, 97] on button "Delinquency Summary" at bounding box center [320, 95] width 89 height 18
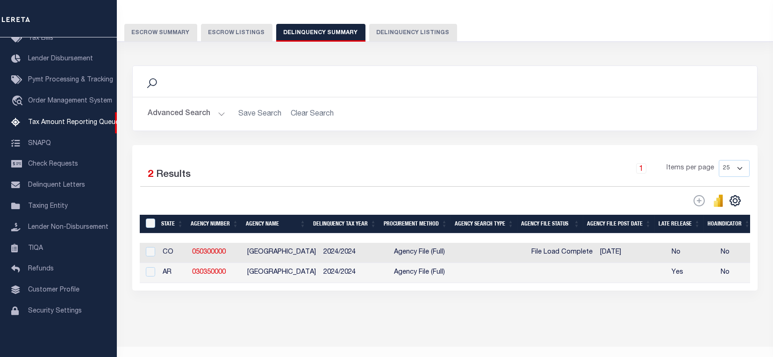
scroll to position [0, 534]
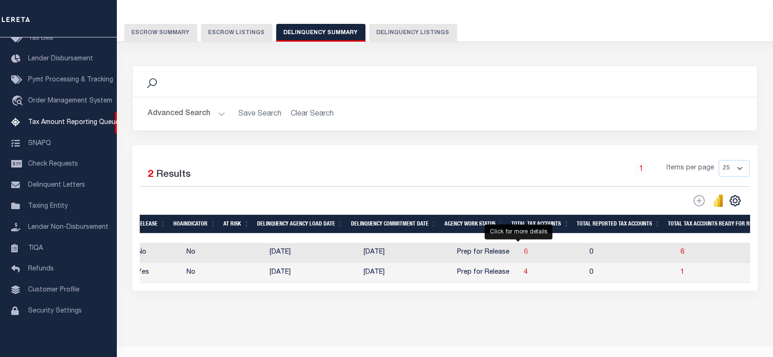
click at [524, 253] on span "6" at bounding box center [526, 252] width 4 height 7
select select "100"
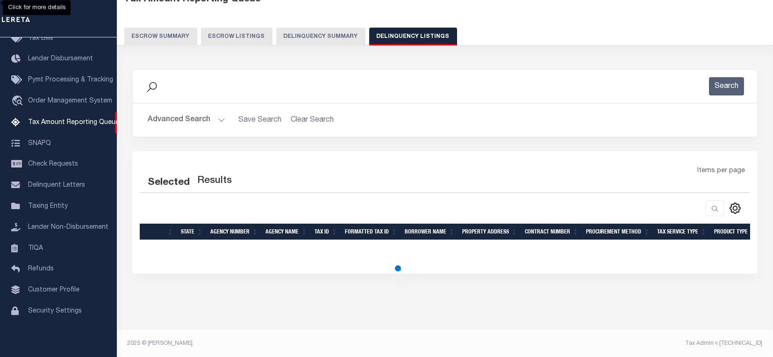
select select "100"
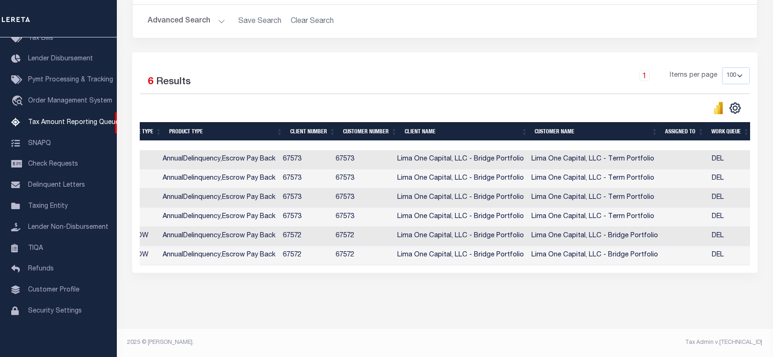
scroll to position [0, 919]
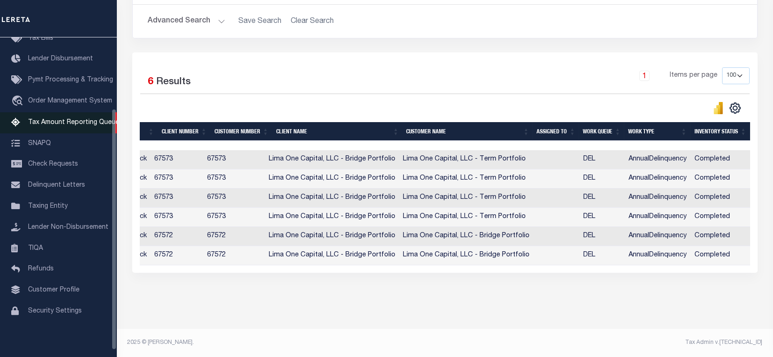
click at [66, 126] on span "Tax Amount Reporting Queue" at bounding box center [73, 122] width 91 height 7
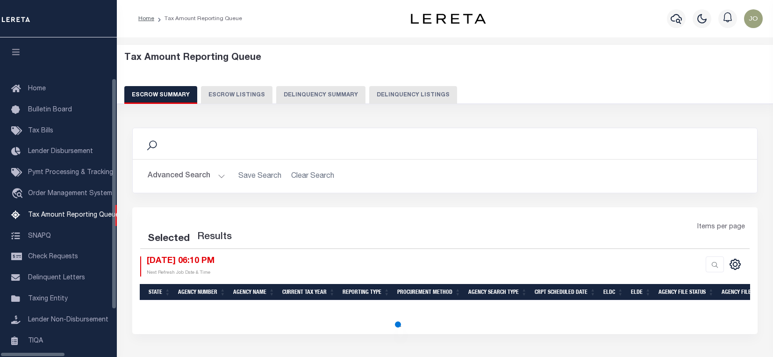
select select "100"
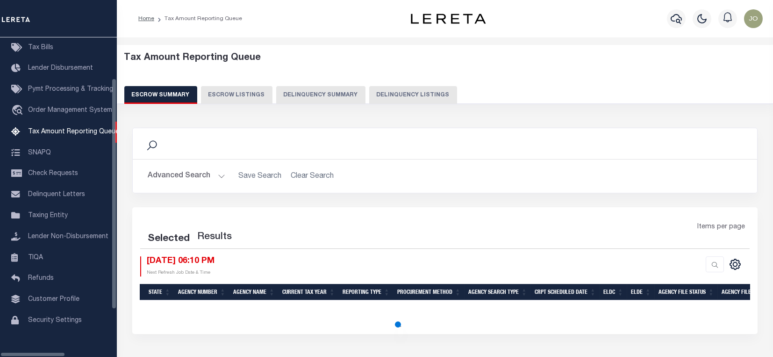
select select "100"
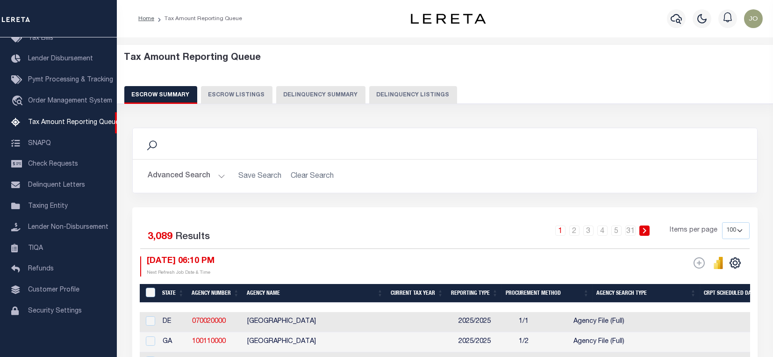
click at [293, 99] on button "Delinquency Summary" at bounding box center [320, 95] width 89 height 18
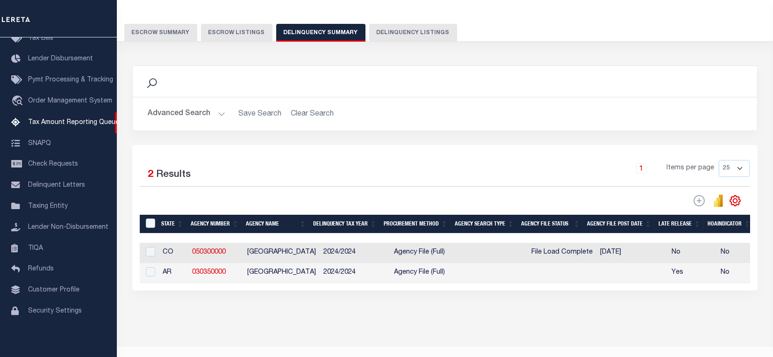
scroll to position [0, 534]
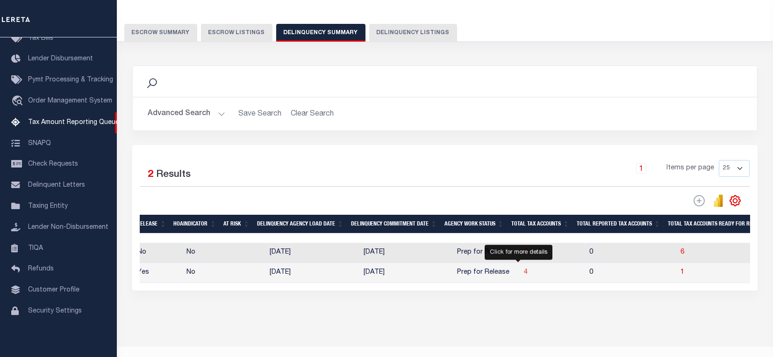
click at [524, 271] on span "4" at bounding box center [526, 272] width 4 height 7
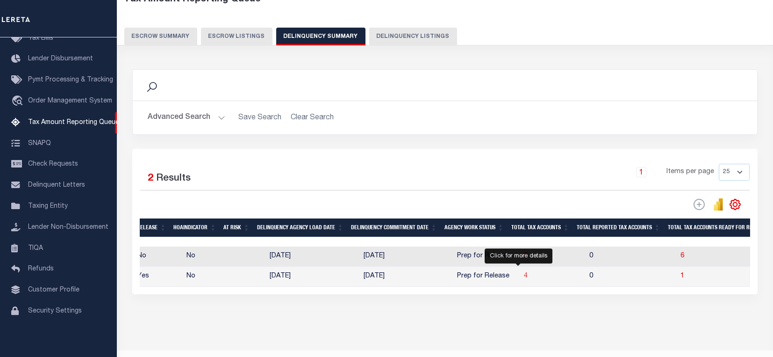
select select "100"
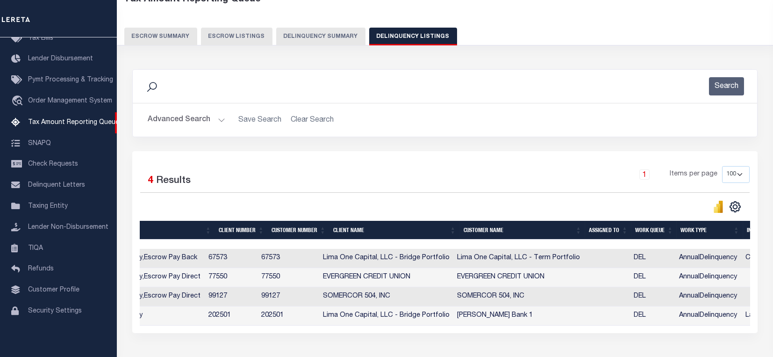
scroll to position [0, 839]
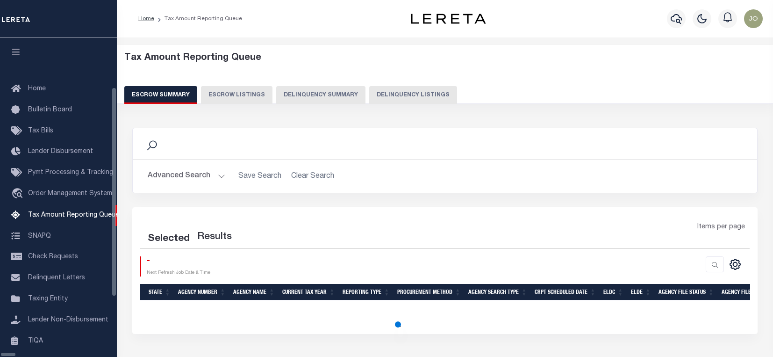
select select "100"
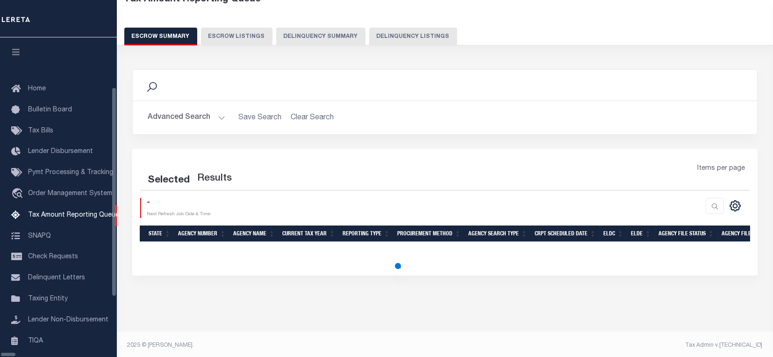
scroll to position [94, 0]
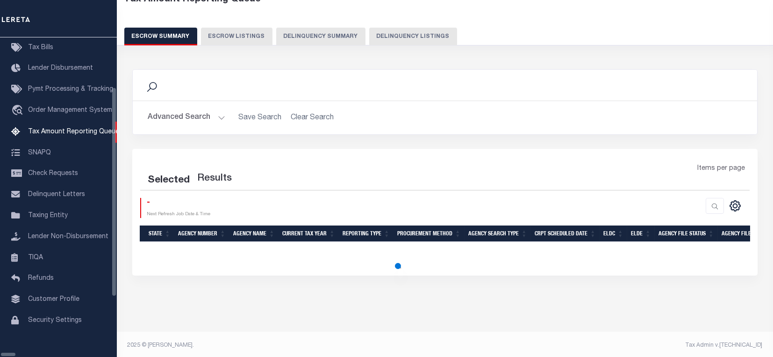
select select "100"
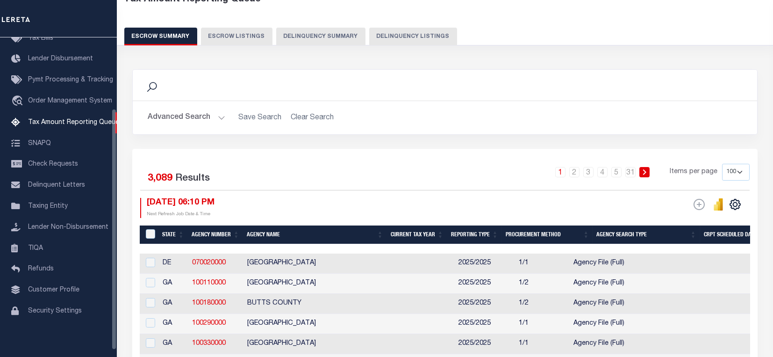
scroll to position [58, 0]
click at [412, 34] on button "Delinquency Listings" at bounding box center [413, 37] width 88 height 18
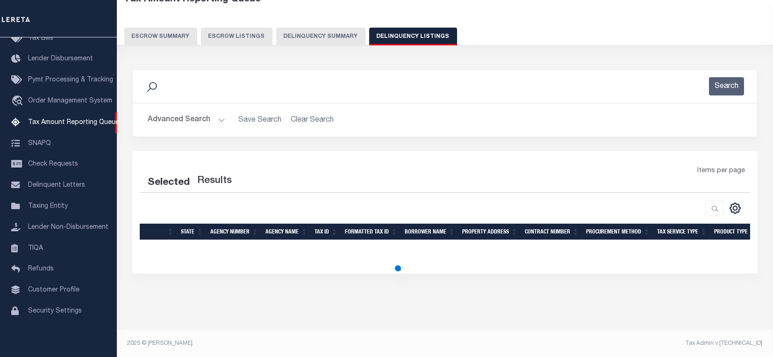
select select "100"
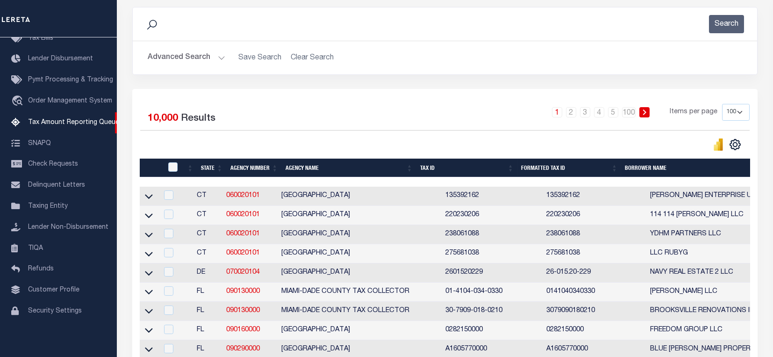
scroll to position [0, 0]
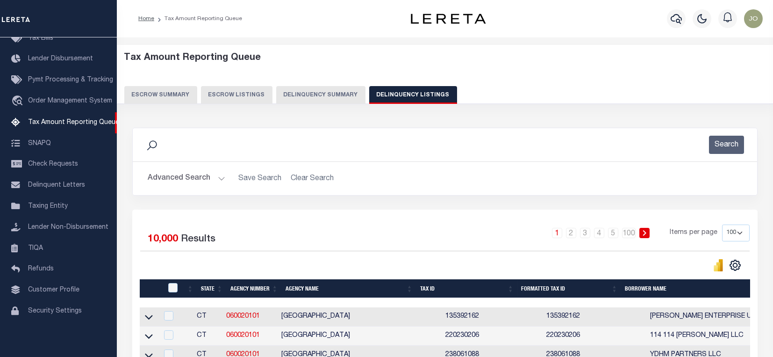
click at [342, 95] on button "Delinquency Summary" at bounding box center [320, 95] width 89 height 18
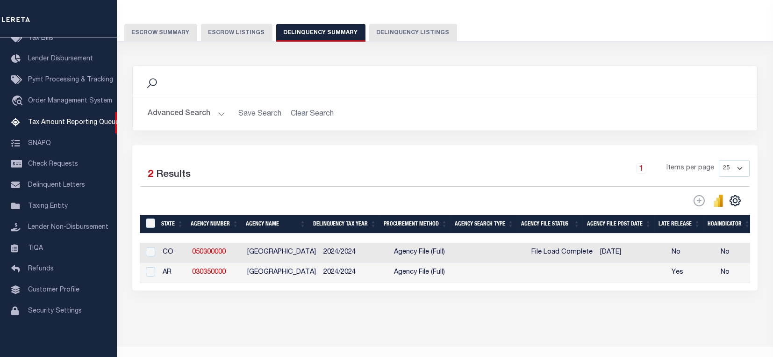
scroll to position [0, 534]
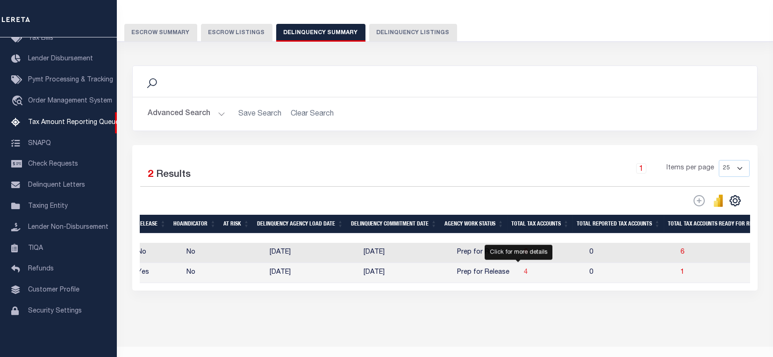
click at [524, 271] on span "4" at bounding box center [526, 272] width 4 height 7
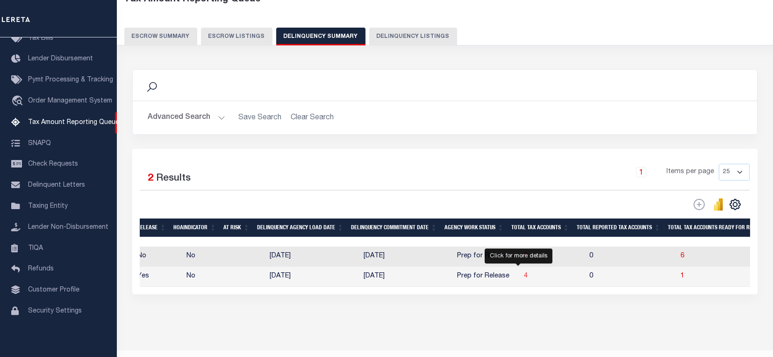
select select "100"
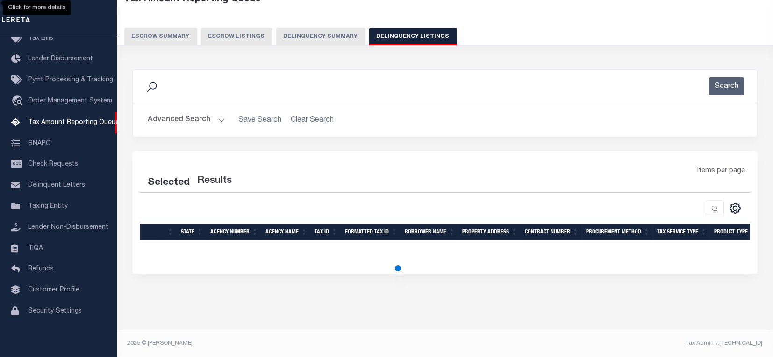
select select "100"
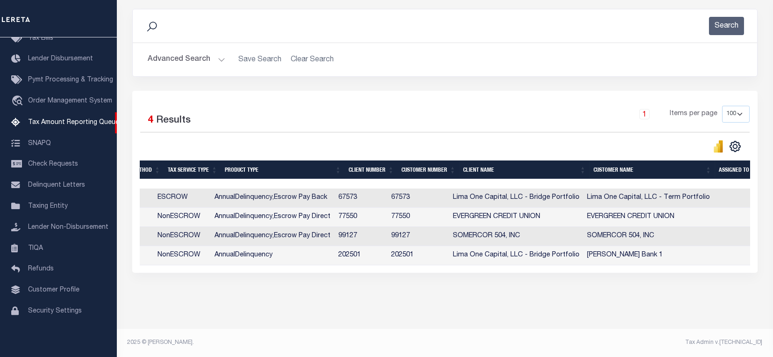
scroll to position [0, 0]
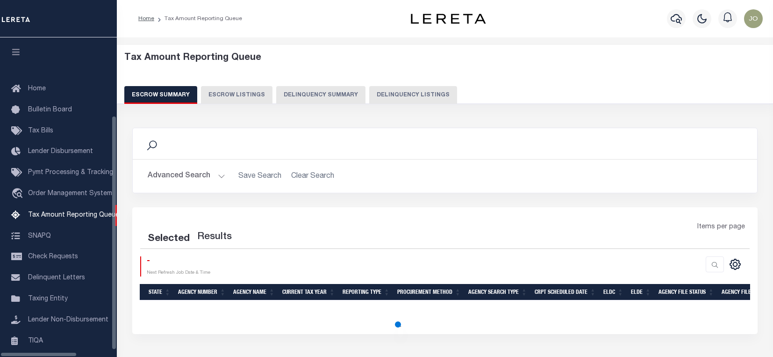
select select
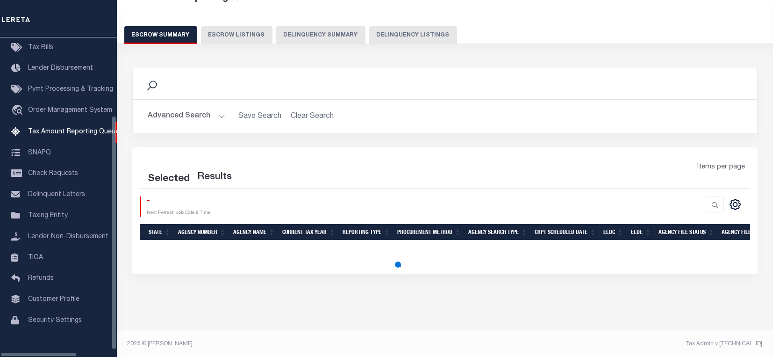
scroll to position [94, 0]
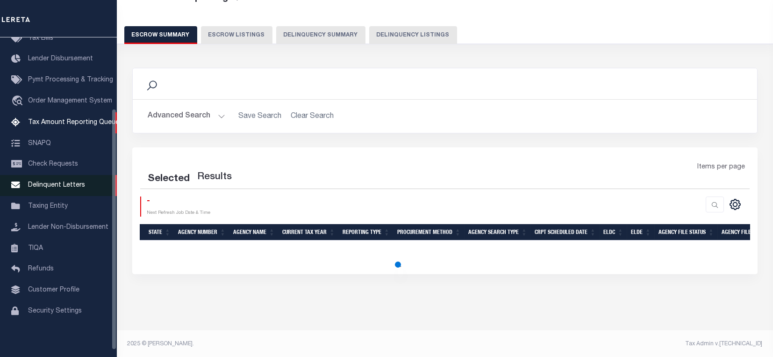
select select
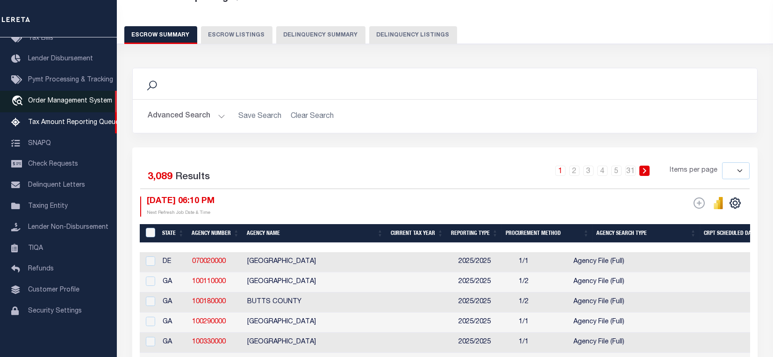
click at [80, 102] on span "Order Management System" at bounding box center [70, 101] width 84 height 7
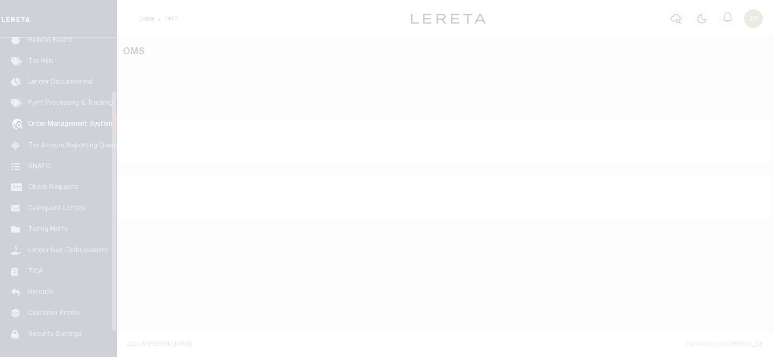
scroll to position [70, 0]
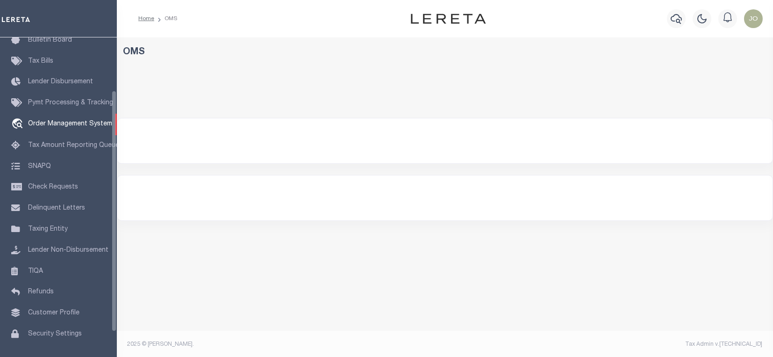
select select "200"
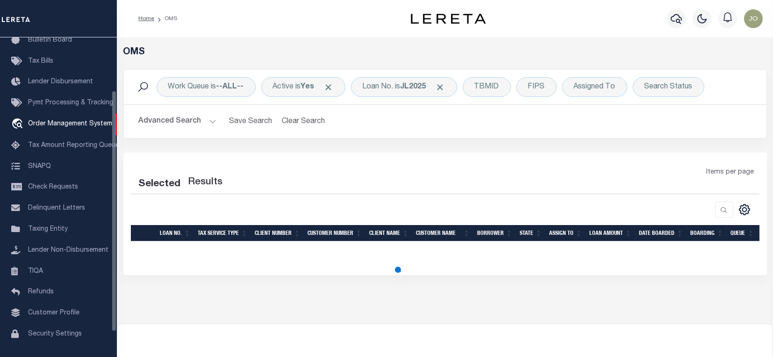
select select "200"
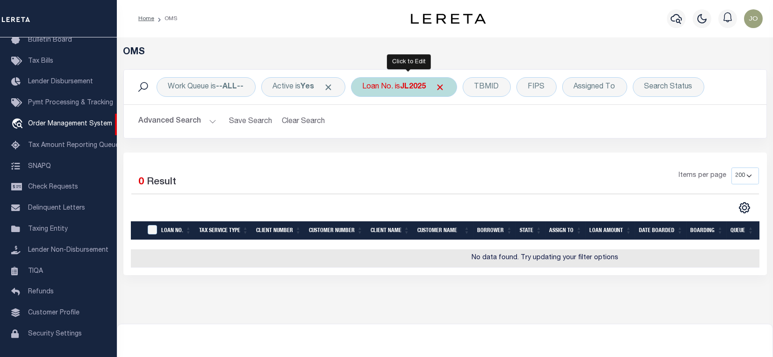
click at [412, 94] on div "Loan No. is JL2025" at bounding box center [404, 87] width 106 height 20
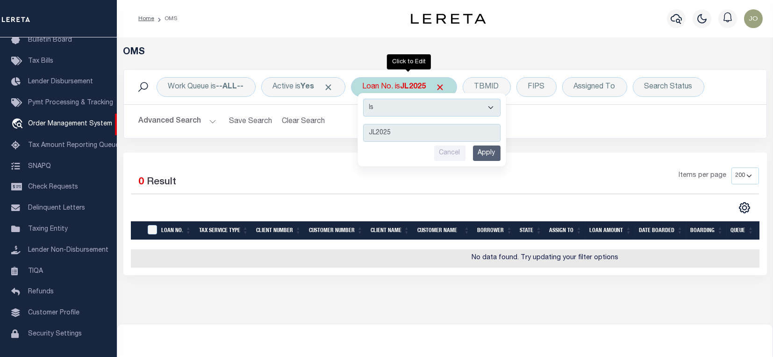
click at [439, 107] on select "Is Contains" at bounding box center [431, 108] width 137 height 18
select select "c"
click at [366, 99] on select "Is Contains" at bounding box center [431, 108] width 137 height 18
click at [500, 148] on input "Apply" at bounding box center [487, 152] width 28 height 15
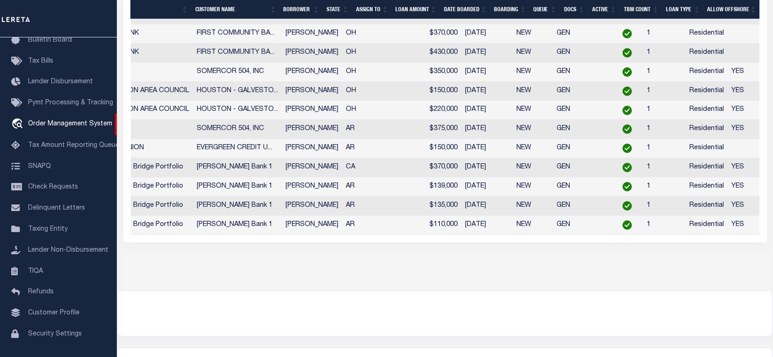
scroll to position [0, 122]
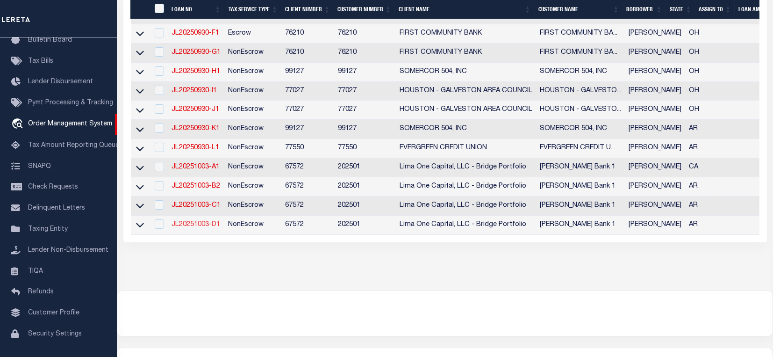
click at [199, 228] on link "JL20251003-D1" at bounding box center [195, 224] width 49 height 7
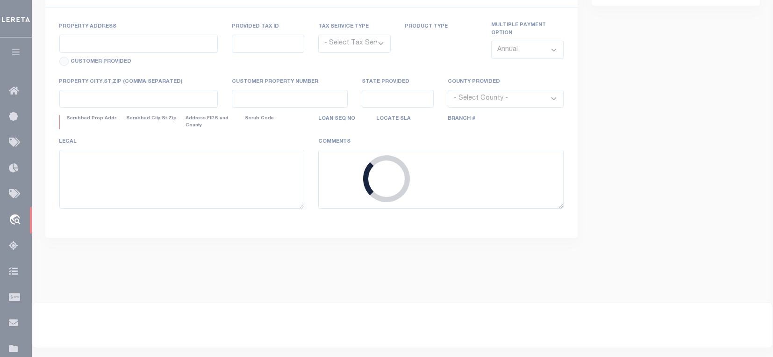
type input "JL20251003-D1"
type input "[PERSON_NAME]"
select select
type input "808 [PERSON_NAME] DR"
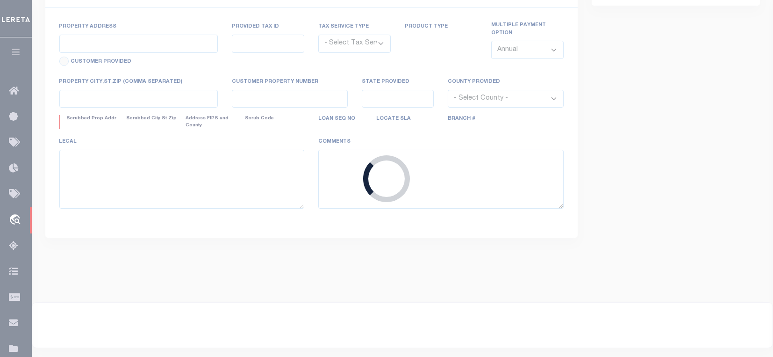
type input "[GEOGRAPHIC_DATA] 71601-5437"
type input "[DATE]"
select select "10"
select select "NonEscrow"
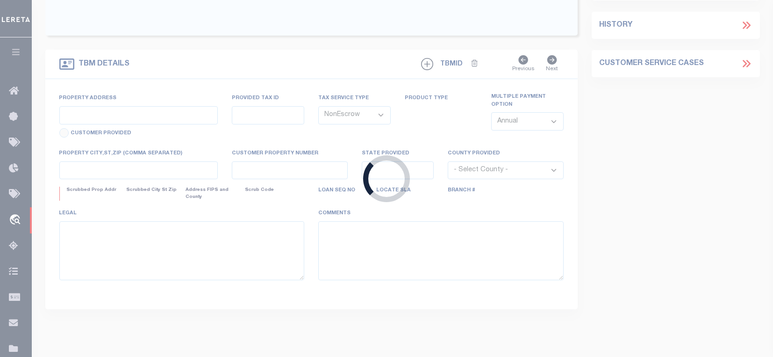
type input "808 [PERSON_NAME] DR"
select select
type input "[GEOGRAPHIC_DATA] 71601-5437"
type input "AR"
select select
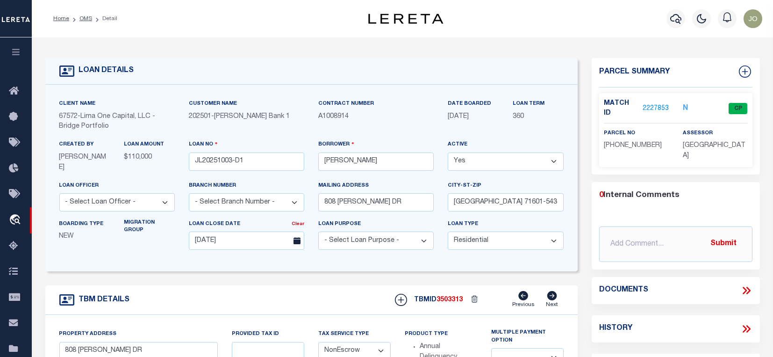
click at [659, 109] on link "2227853" at bounding box center [655, 109] width 26 height 10
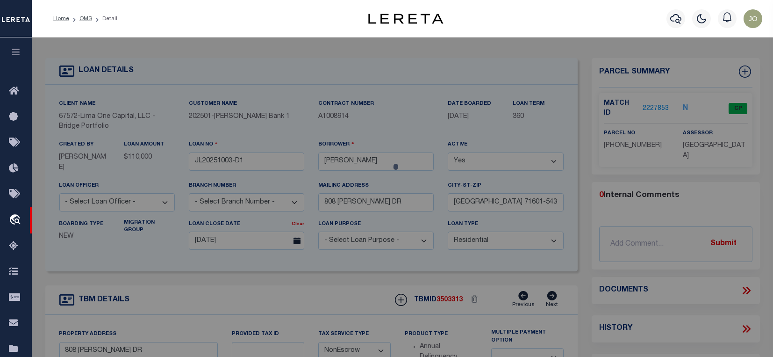
checkbox input "false"
select select "CP"
type input "[PERSON_NAME]"
select select "ATL"
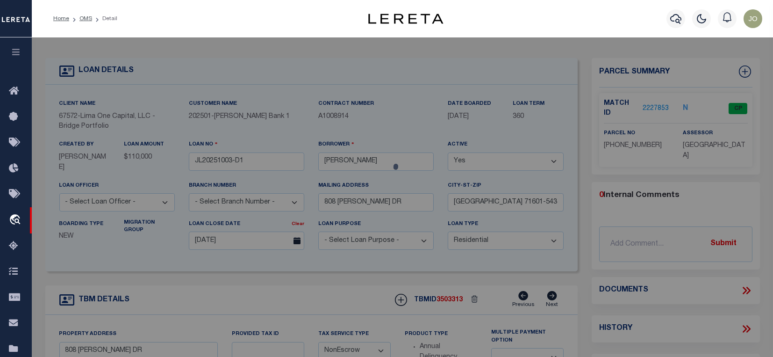
select select "ADD"
type input "808 [PERSON_NAME] DR"
checkbox input "false"
type input "[GEOGRAPHIC_DATA]"
type textarea "LOTS 9 & 10"
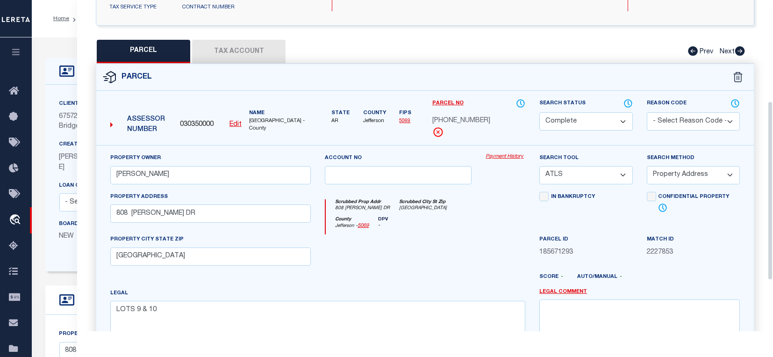
click at [515, 158] on link "Payment History" at bounding box center [505, 157] width 40 height 8
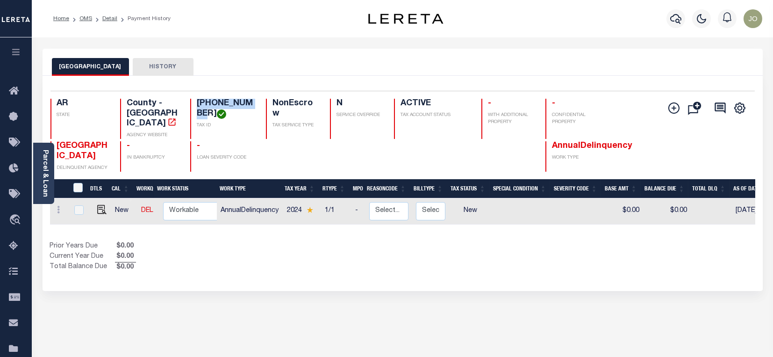
drag, startPoint x: 208, startPoint y: 114, endPoint x: 197, endPoint y: 106, distance: 14.3
click at [197, 106] on h4 "[PHONE_NUMBER]" at bounding box center [226, 109] width 58 height 20
click at [200, 110] on h4 "[PHONE_NUMBER]" at bounding box center [226, 109] width 58 height 20
click at [210, 114] on h4 "[PHONE_NUMBER]" at bounding box center [226, 109] width 58 height 20
drag, startPoint x: 210, startPoint y: 114, endPoint x: 197, endPoint y: 104, distance: 16.4
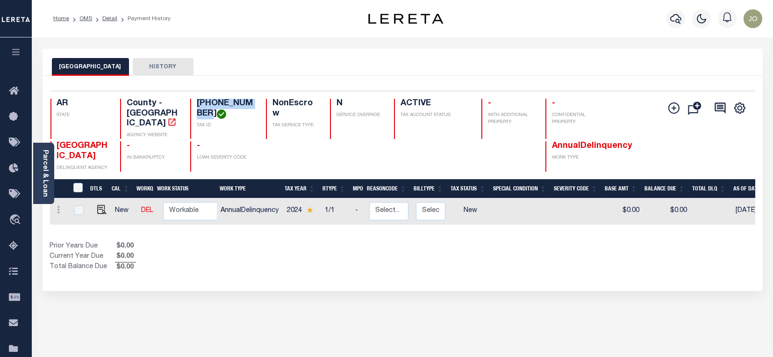
click at [197, 104] on h4 "[PHONE_NUMBER]" at bounding box center [226, 109] width 58 height 20
copy h4 "[PHONE_NUMBER]"
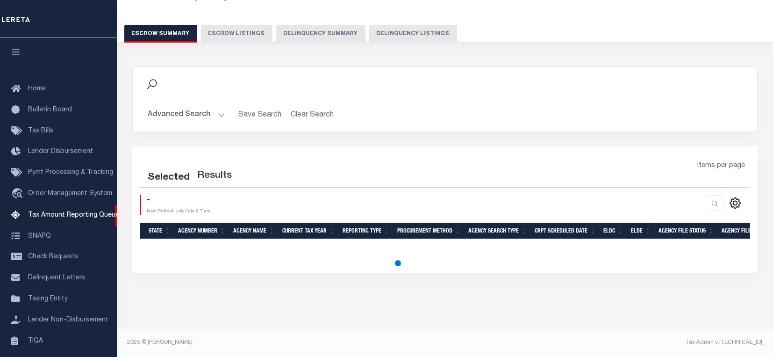
scroll to position [60, 0]
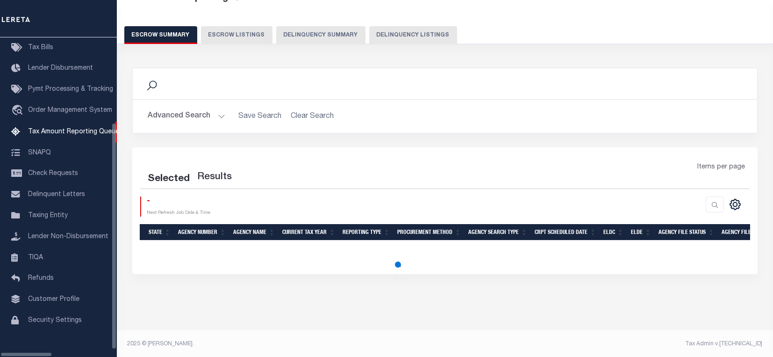
select select "100"
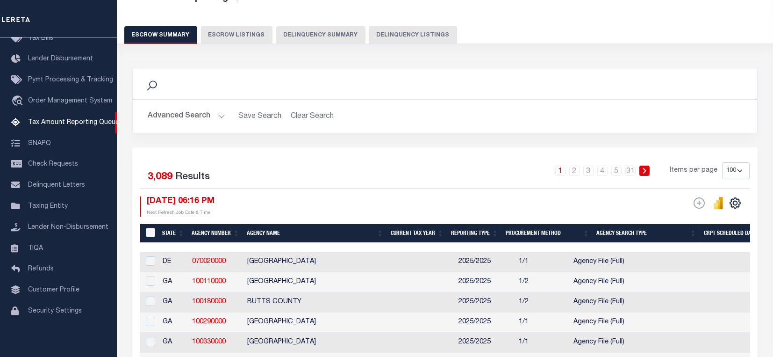
scroll to position [0, 0]
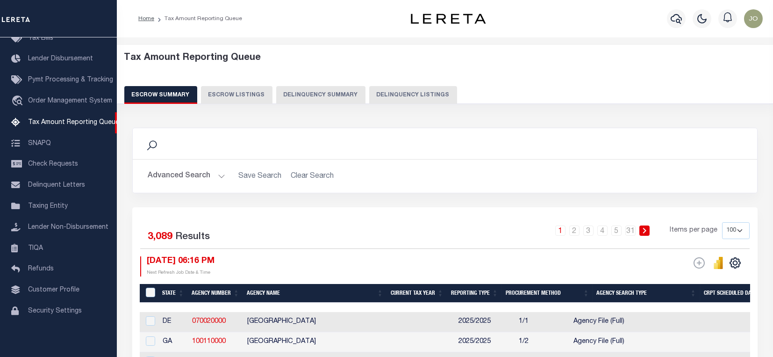
click at [326, 94] on button "Delinquency Summary" at bounding box center [320, 95] width 89 height 18
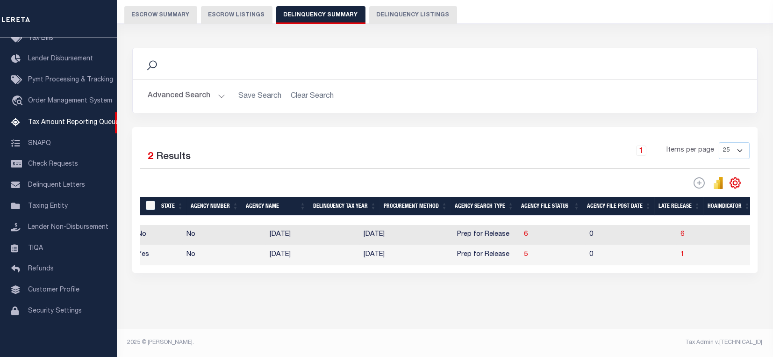
scroll to position [0, 534]
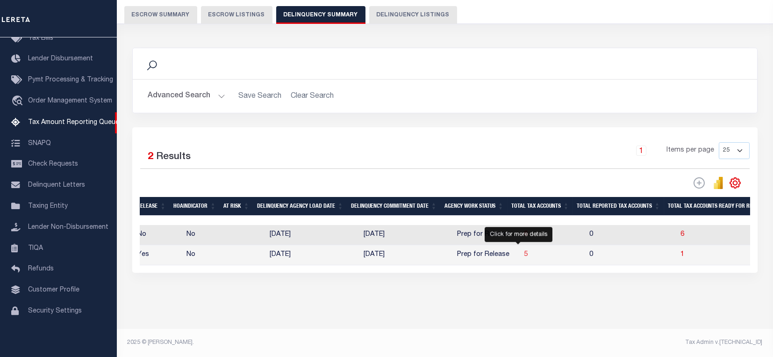
click at [524, 251] on span "5" at bounding box center [526, 254] width 4 height 7
select select "100"
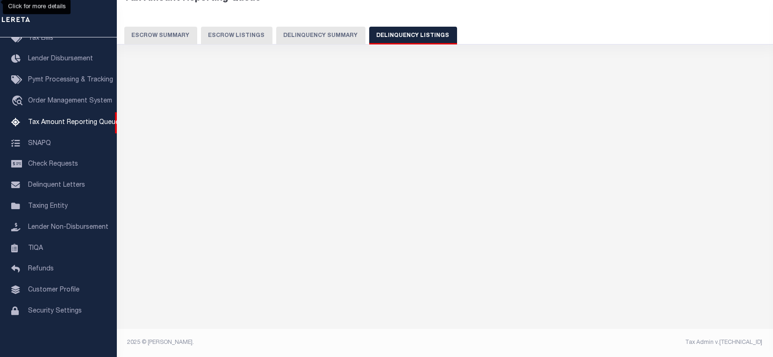
select select "100"
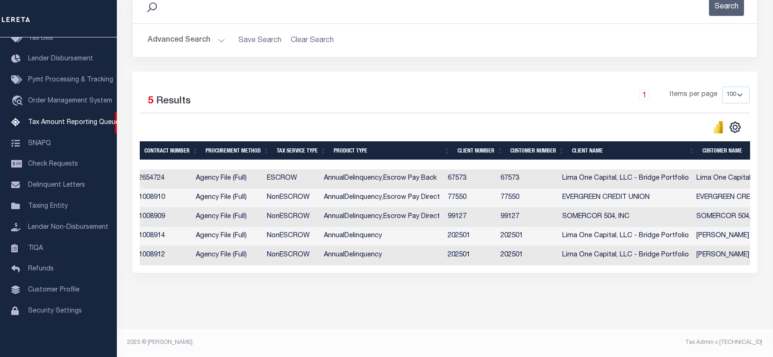
scroll to position [0, 0]
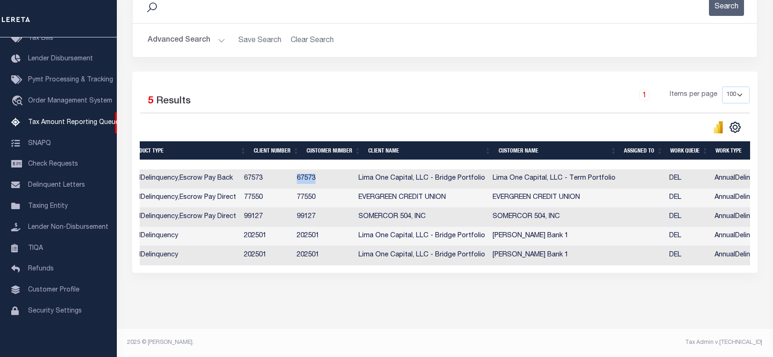
drag, startPoint x: 329, startPoint y: 174, endPoint x: 305, endPoint y: 176, distance: 24.4
click at [305, 176] on td "67573" at bounding box center [324, 178] width 62 height 19
checkbox input "true"
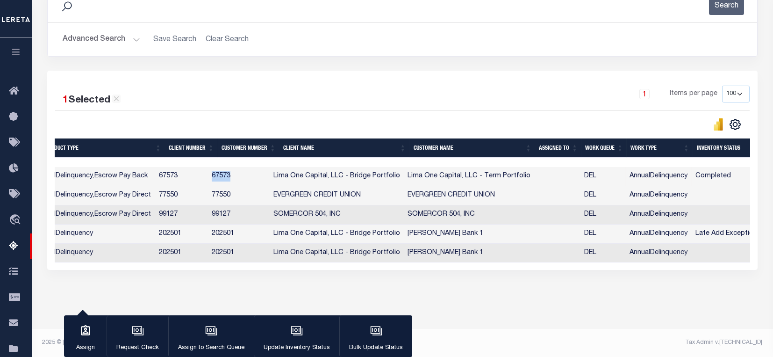
copy td "67573"
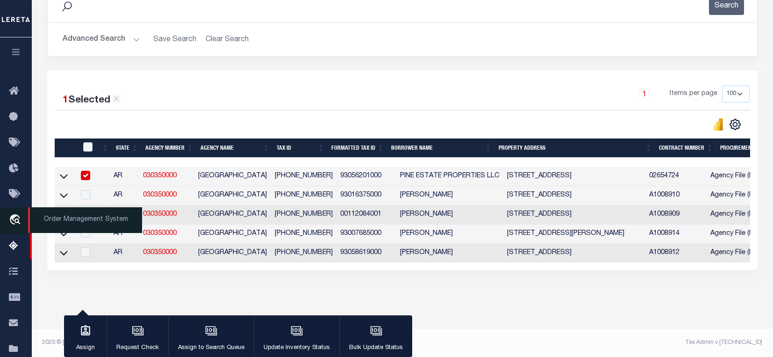
click at [19, 217] on icon "travel_explore" at bounding box center [16, 220] width 15 height 12
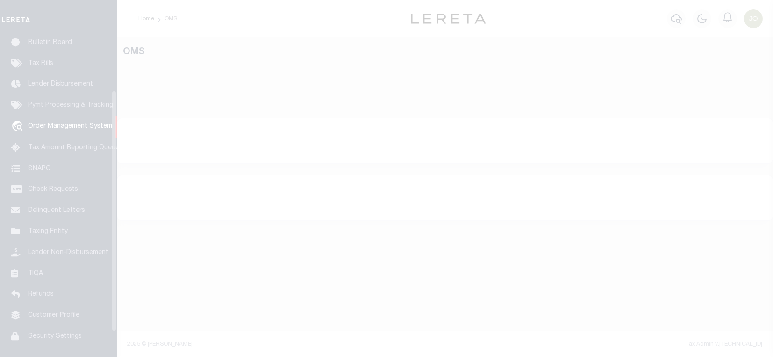
scroll to position [70, 0]
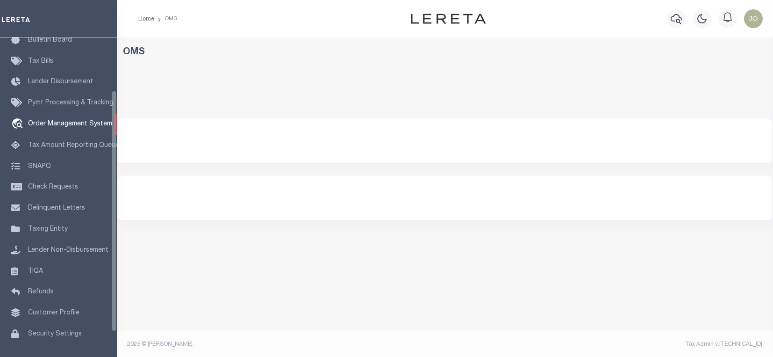
select select "200"
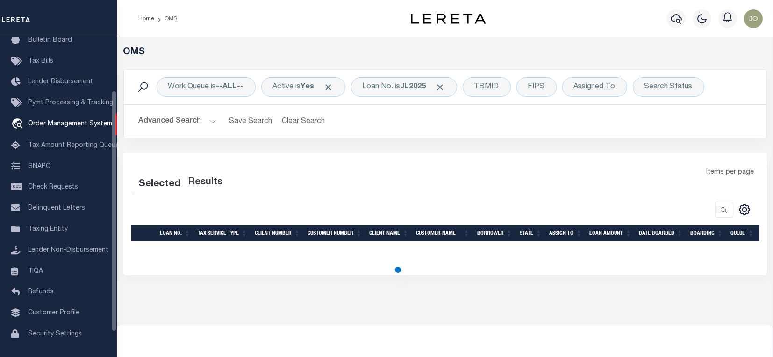
select select "200"
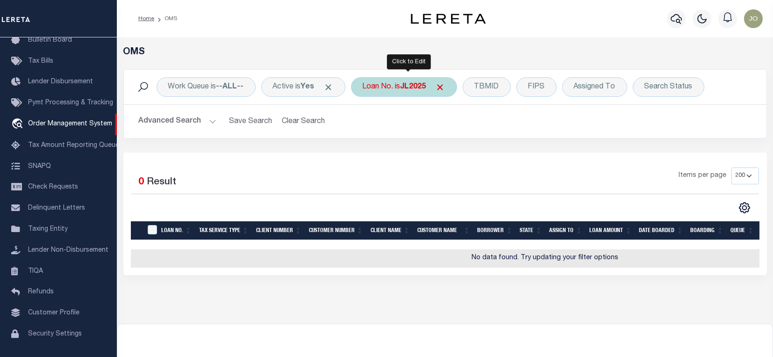
click at [388, 89] on div "Loan No. is JL2025" at bounding box center [404, 87] width 106 height 20
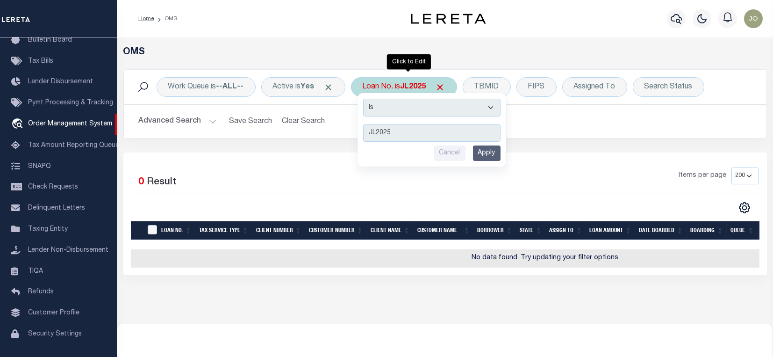
click at [455, 107] on select "Is Contains" at bounding box center [431, 108] width 137 height 18
select select "c"
click at [366, 99] on select "Is Contains" at bounding box center [431, 108] width 137 height 18
click at [491, 154] on input "Apply" at bounding box center [487, 152] width 28 height 15
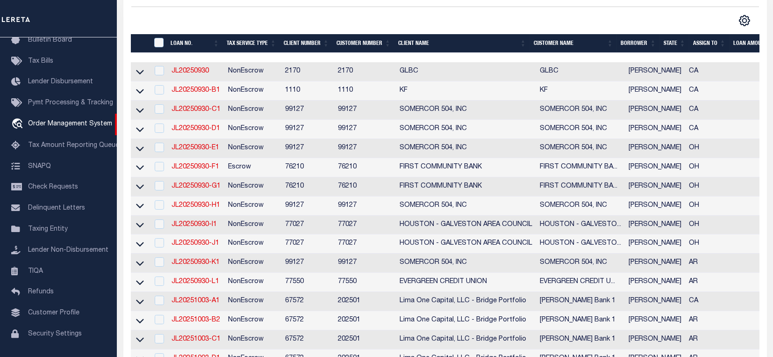
scroll to position [249, 0]
